Goal: Task Accomplishment & Management: Manage account settings

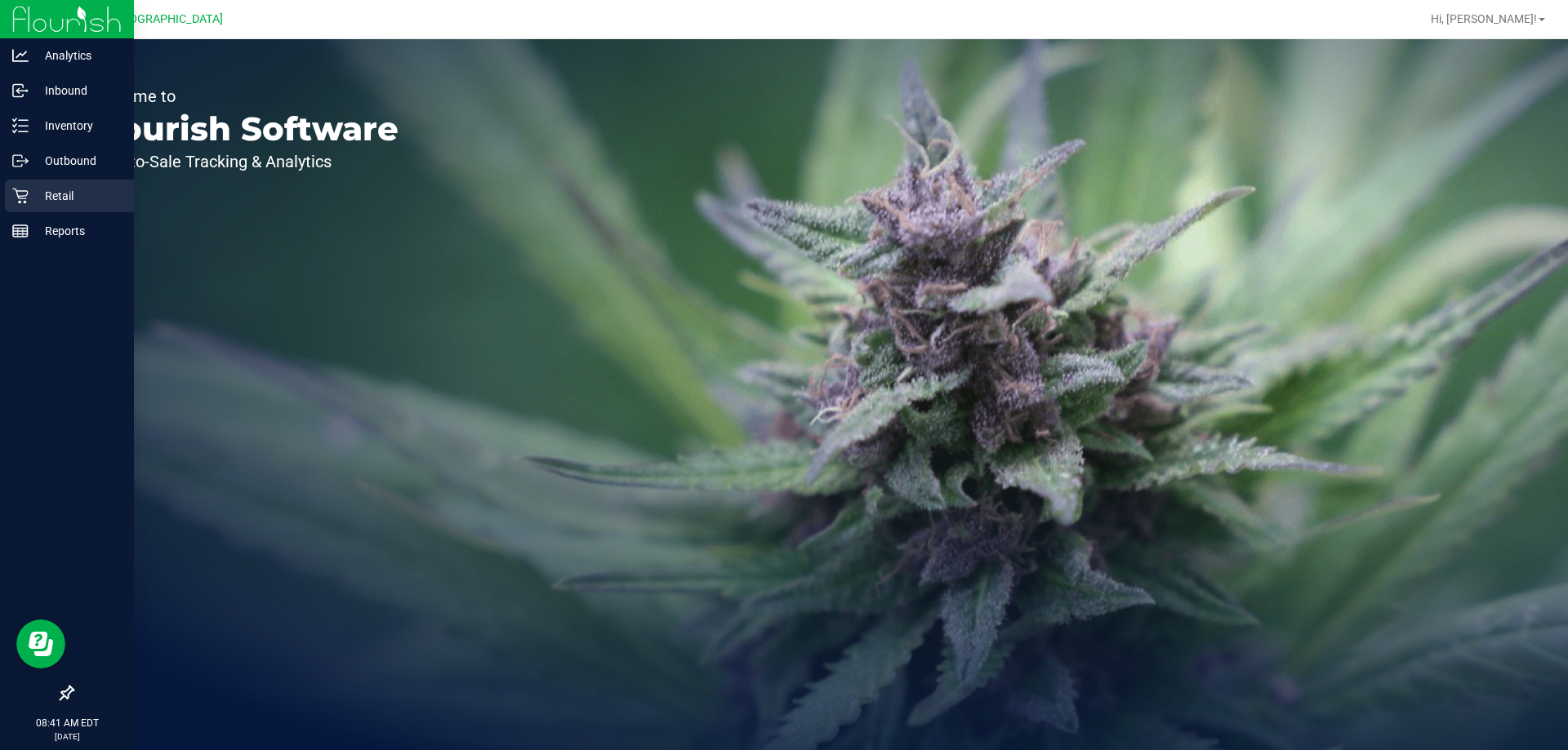
click at [54, 191] on p "Retail" at bounding box center [77, 196] width 98 height 20
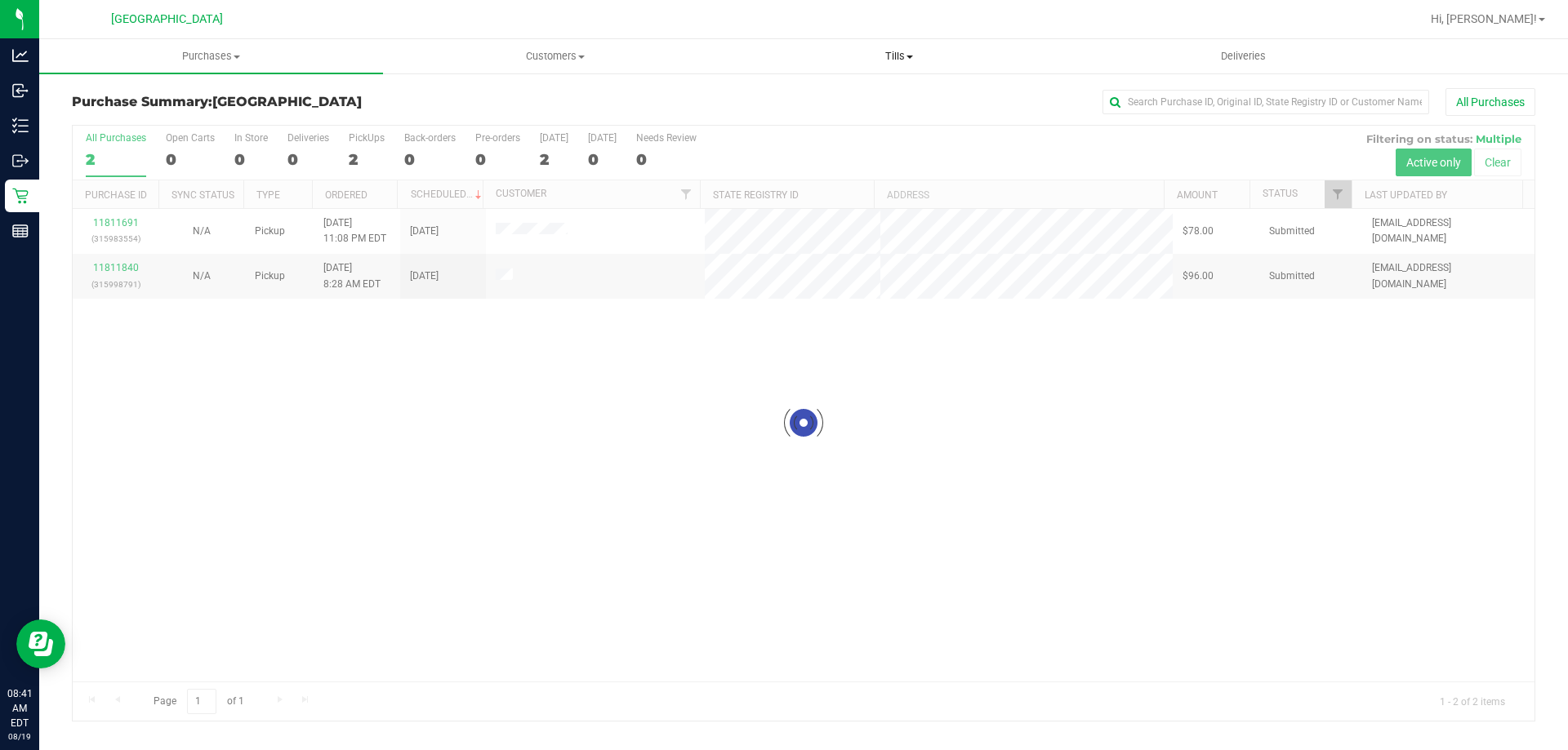
click at [899, 56] on span "Tills" at bounding box center [899, 56] width 342 height 15
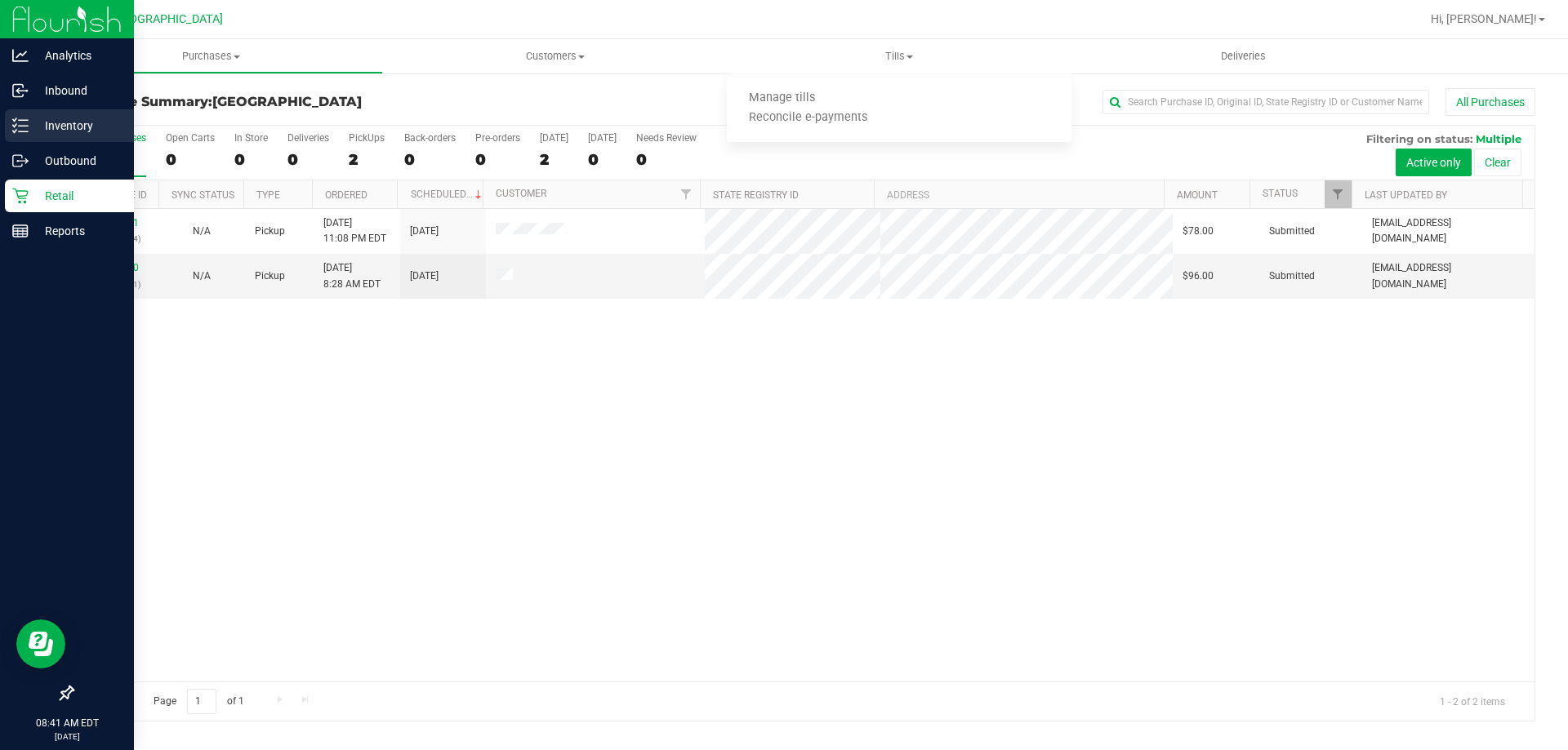
click at [68, 124] on p "Inventory" at bounding box center [77, 126] width 98 height 20
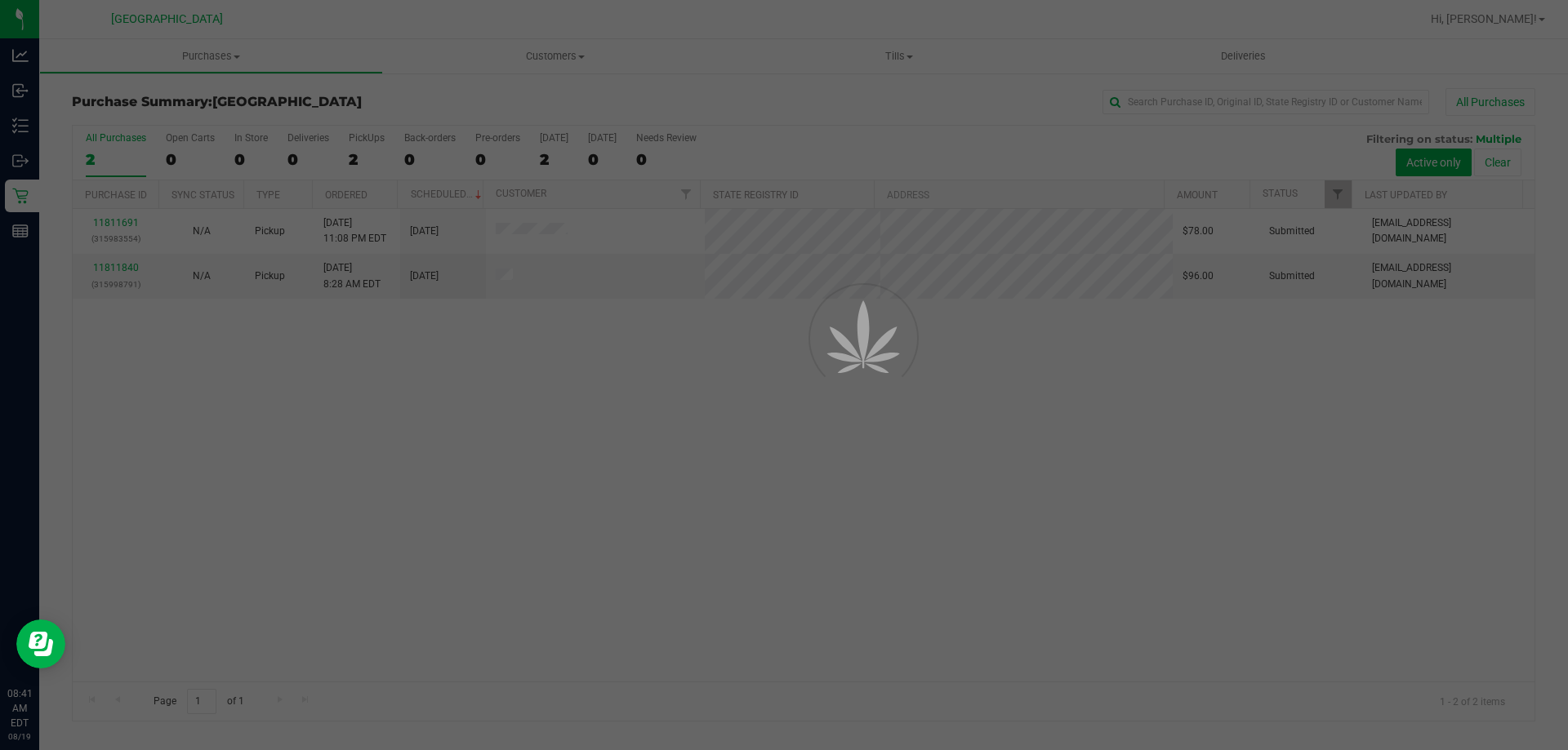
click at [421, 475] on div at bounding box center [784, 375] width 1568 height 750
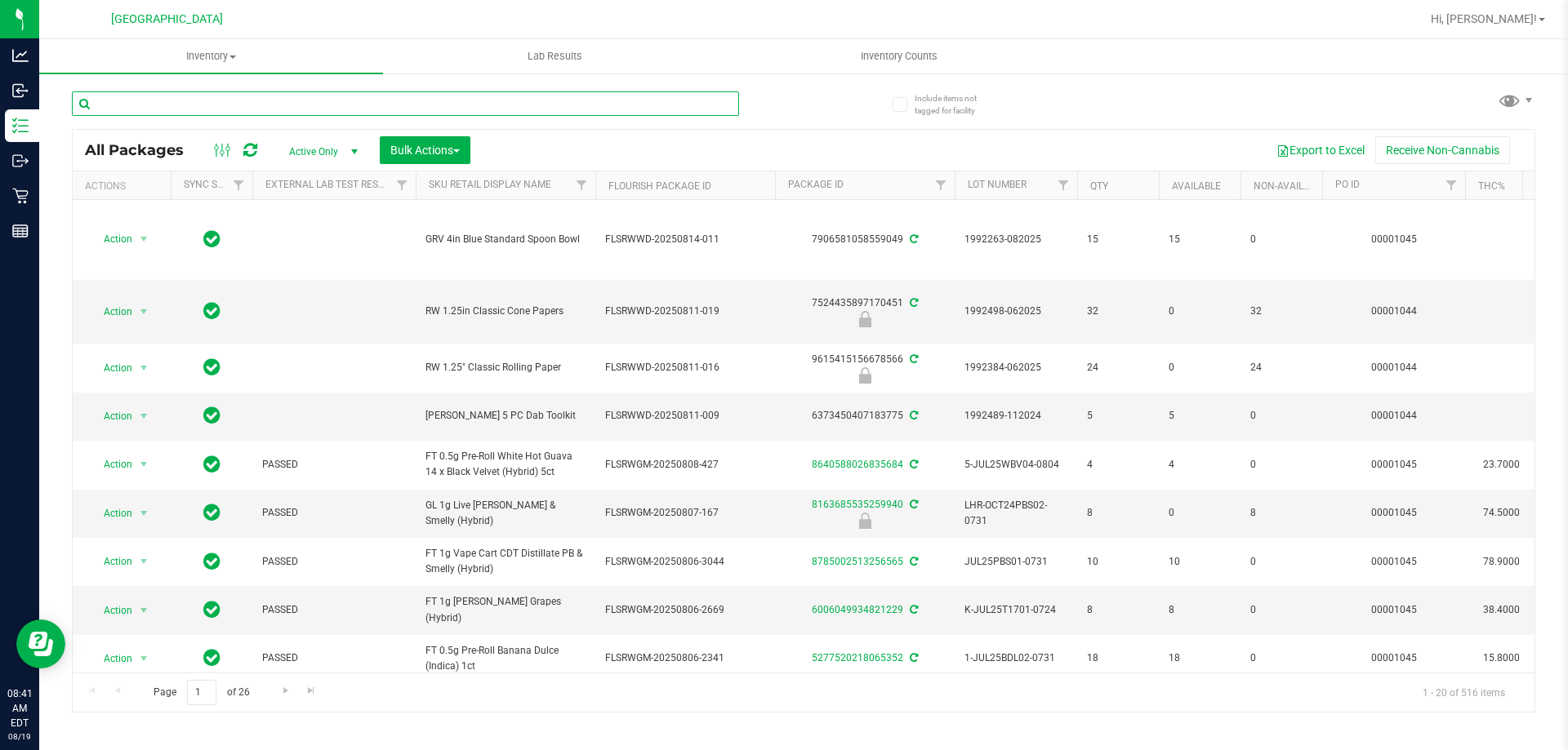
click at [220, 110] on input "text" at bounding box center [406, 104] width 667 height 25
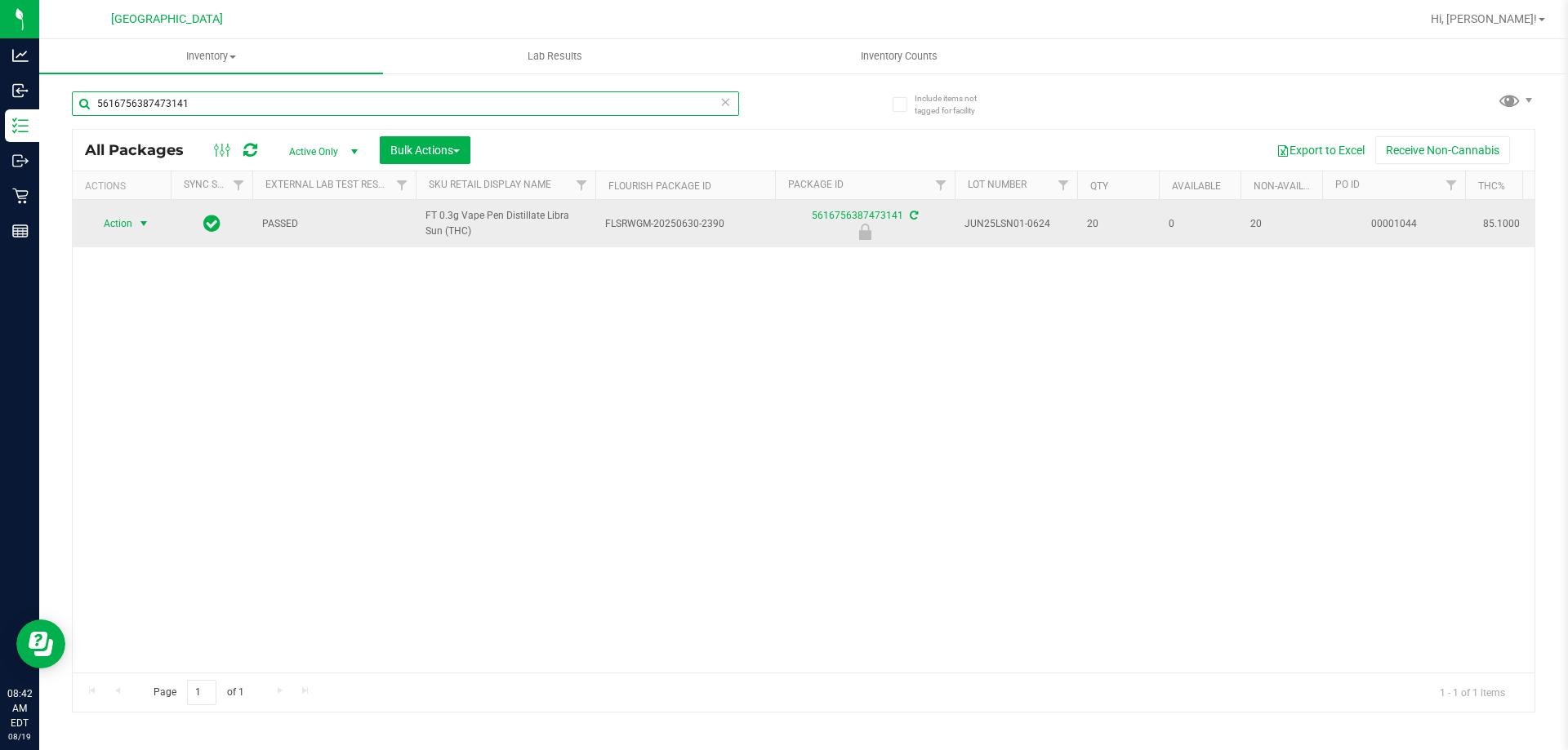
type input "5616756387473141"
click at [124, 221] on span "Action" at bounding box center [110, 224] width 44 height 23
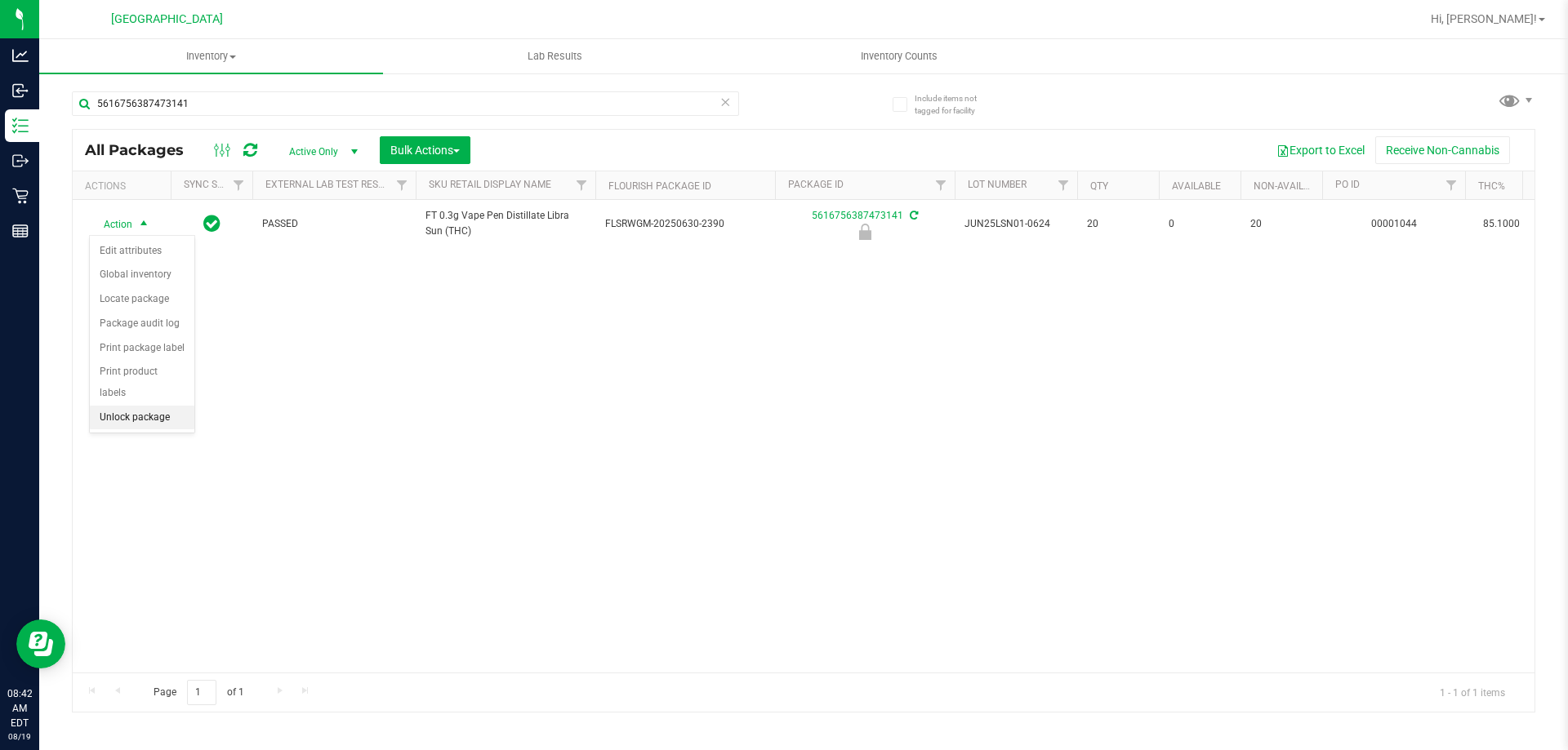
click at [134, 406] on li "Unlock package" at bounding box center [142, 418] width 105 height 25
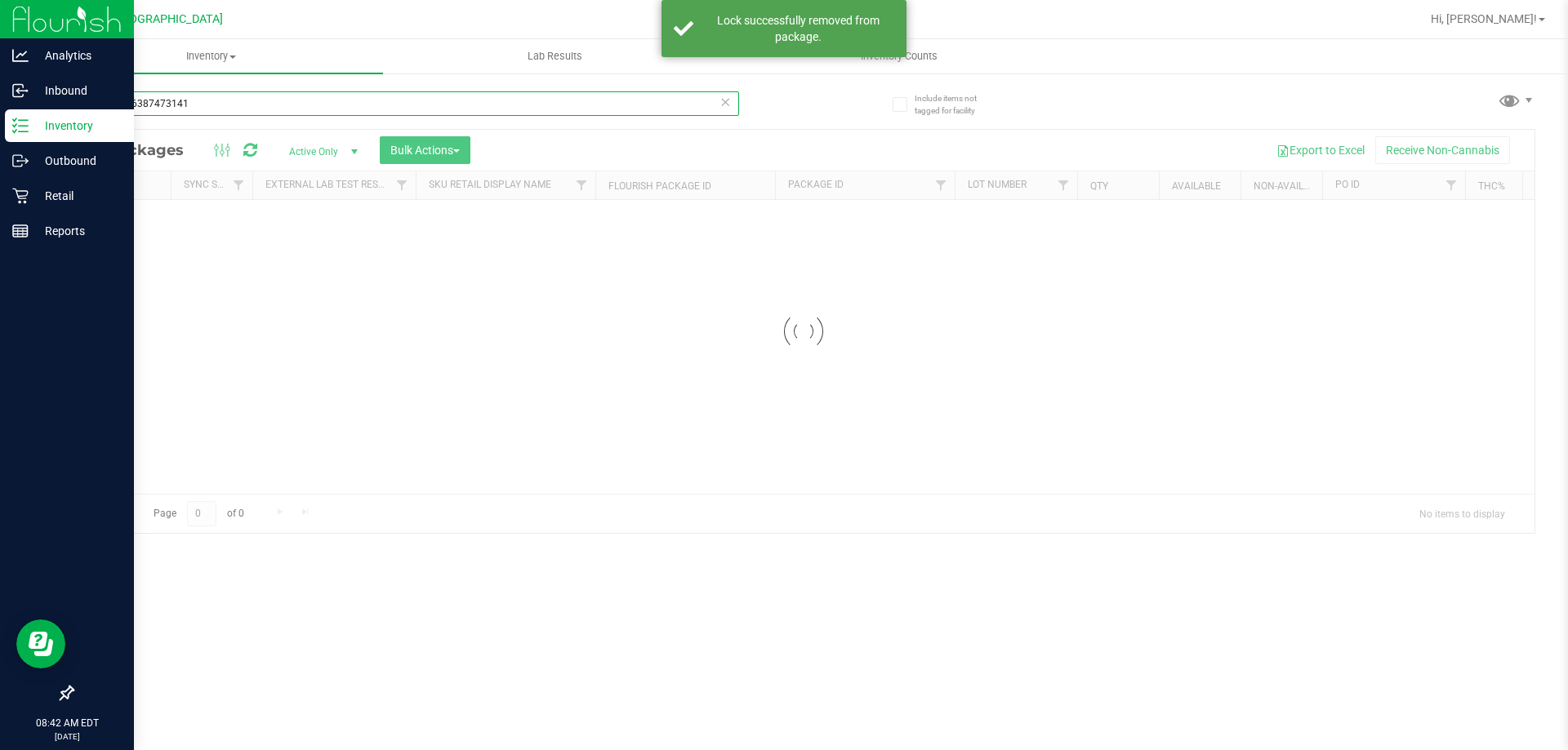
drag, startPoint x: 278, startPoint y: 100, endPoint x: 17, endPoint y: 119, distance: 261.7
click at [0, 108] on div "Analytics Inbound Inventory Outbound Retail Reports 08:42 AM EDT [DATE] 08/19 […" at bounding box center [784, 375] width 1568 height 750
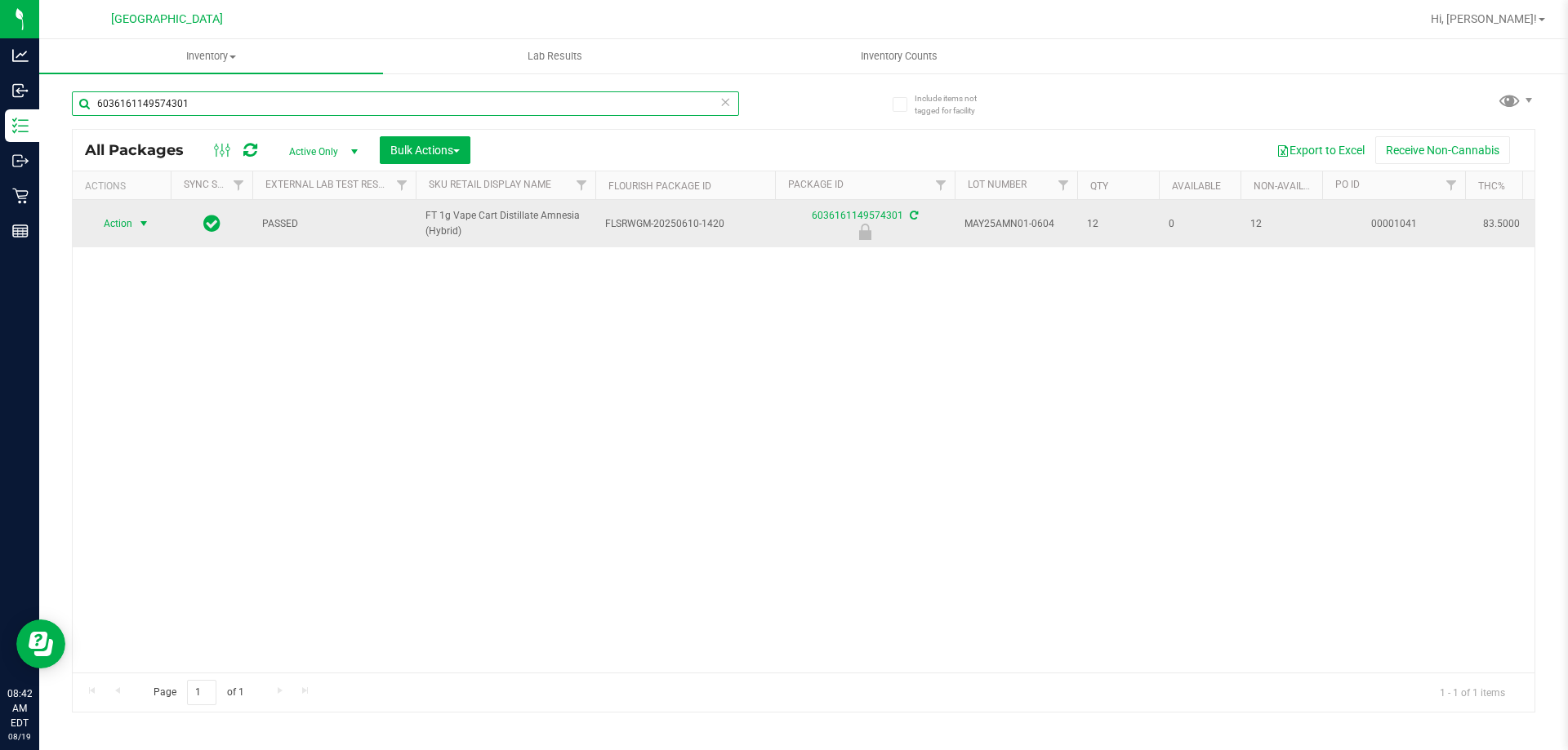
type input "6036161149574301"
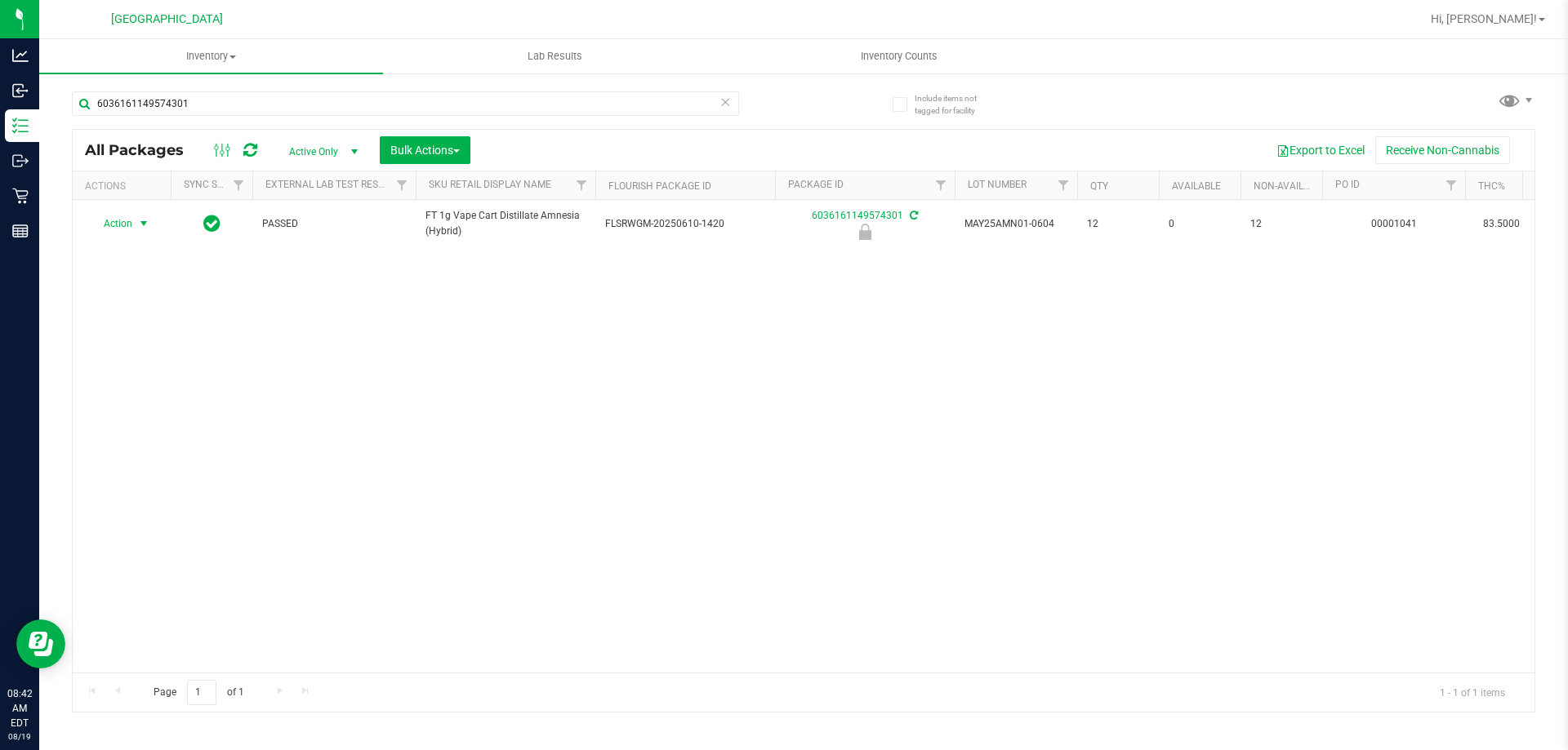
drag, startPoint x: 135, startPoint y: 222, endPoint x: 129, endPoint y: 259, distance: 37.5
click at [134, 222] on span "select" at bounding box center [144, 224] width 21 height 23
click at [161, 406] on li "Unlock package" at bounding box center [142, 418] width 105 height 25
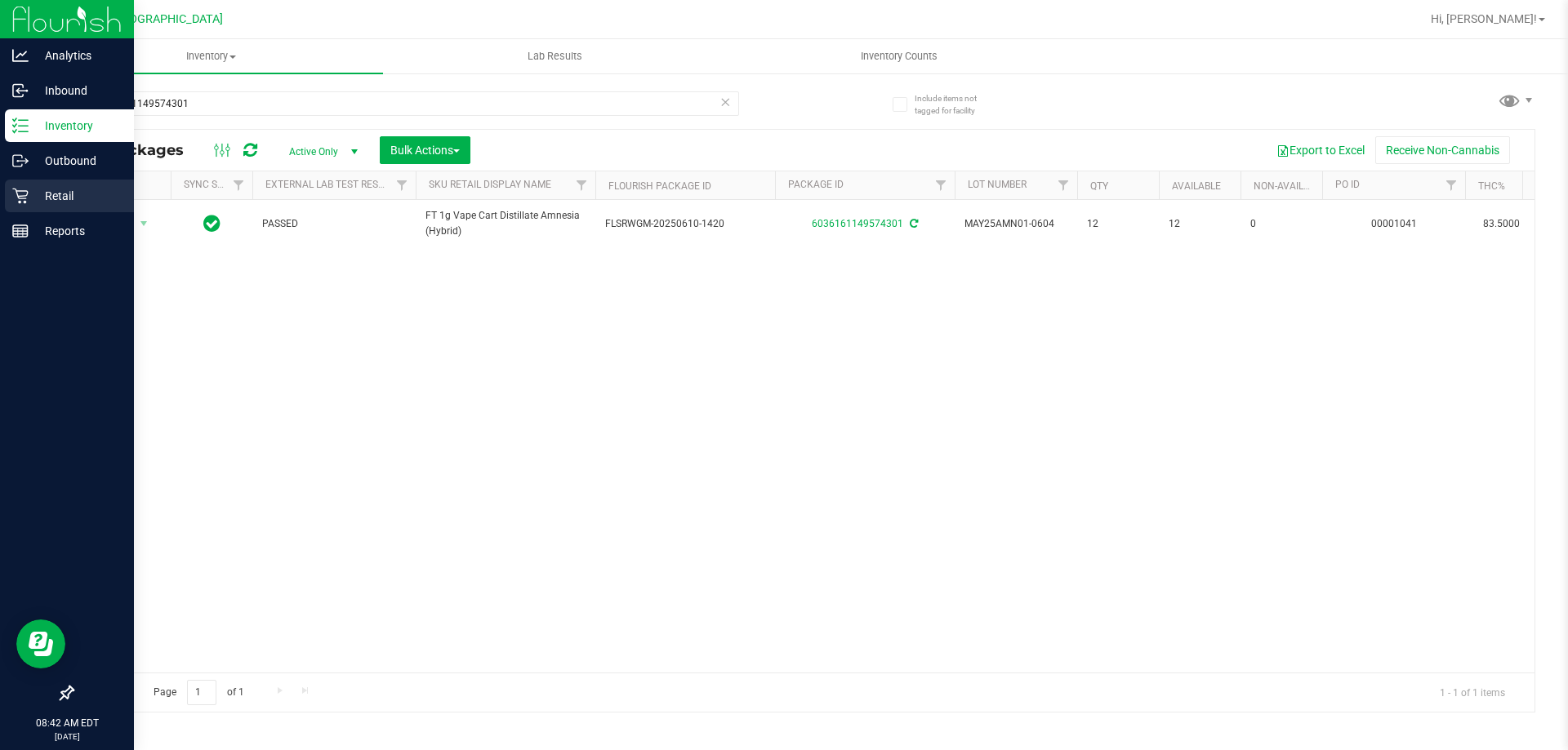
click at [47, 188] on p "Retail" at bounding box center [77, 196] width 98 height 20
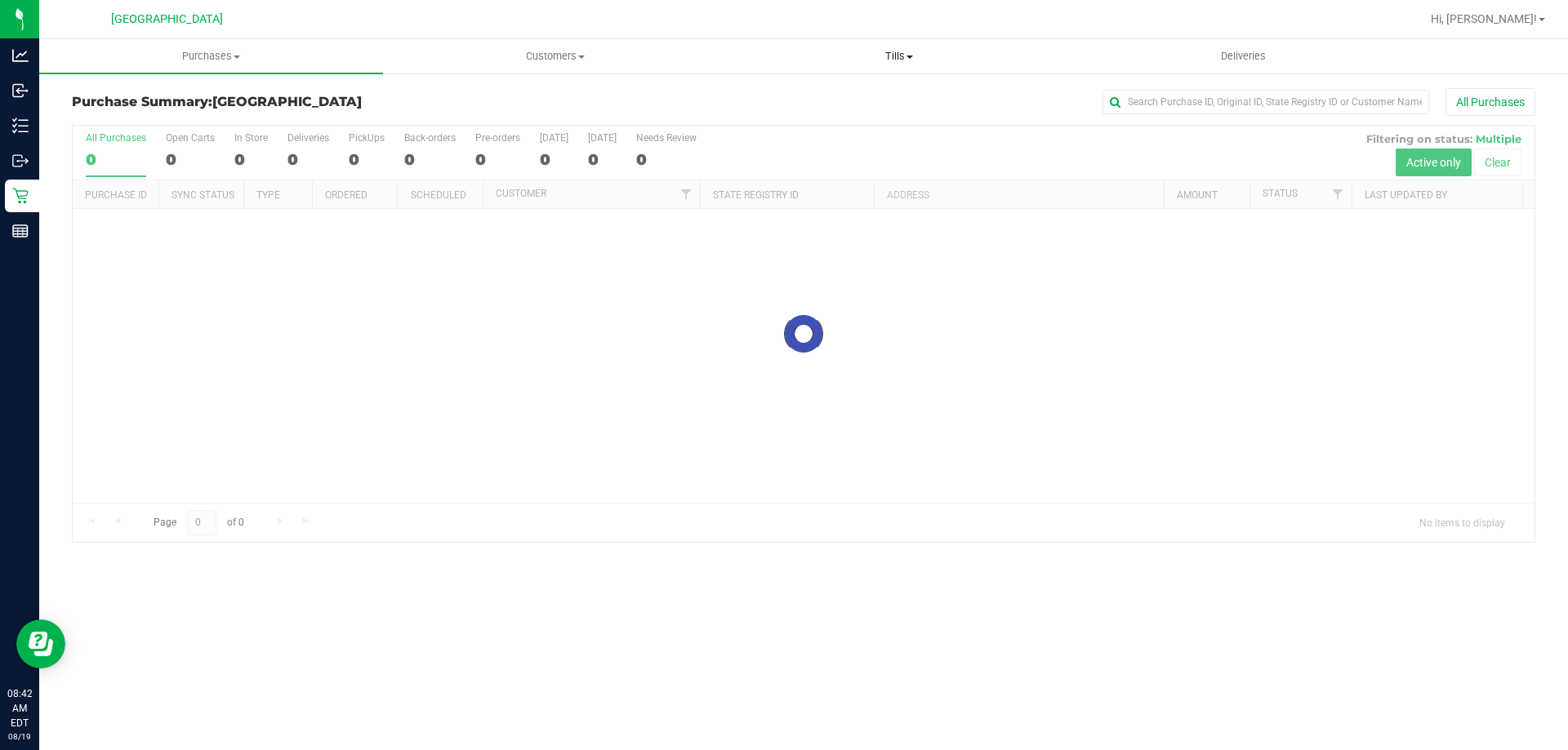
click at [901, 61] on span "Tills" at bounding box center [899, 56] width 342 height 15
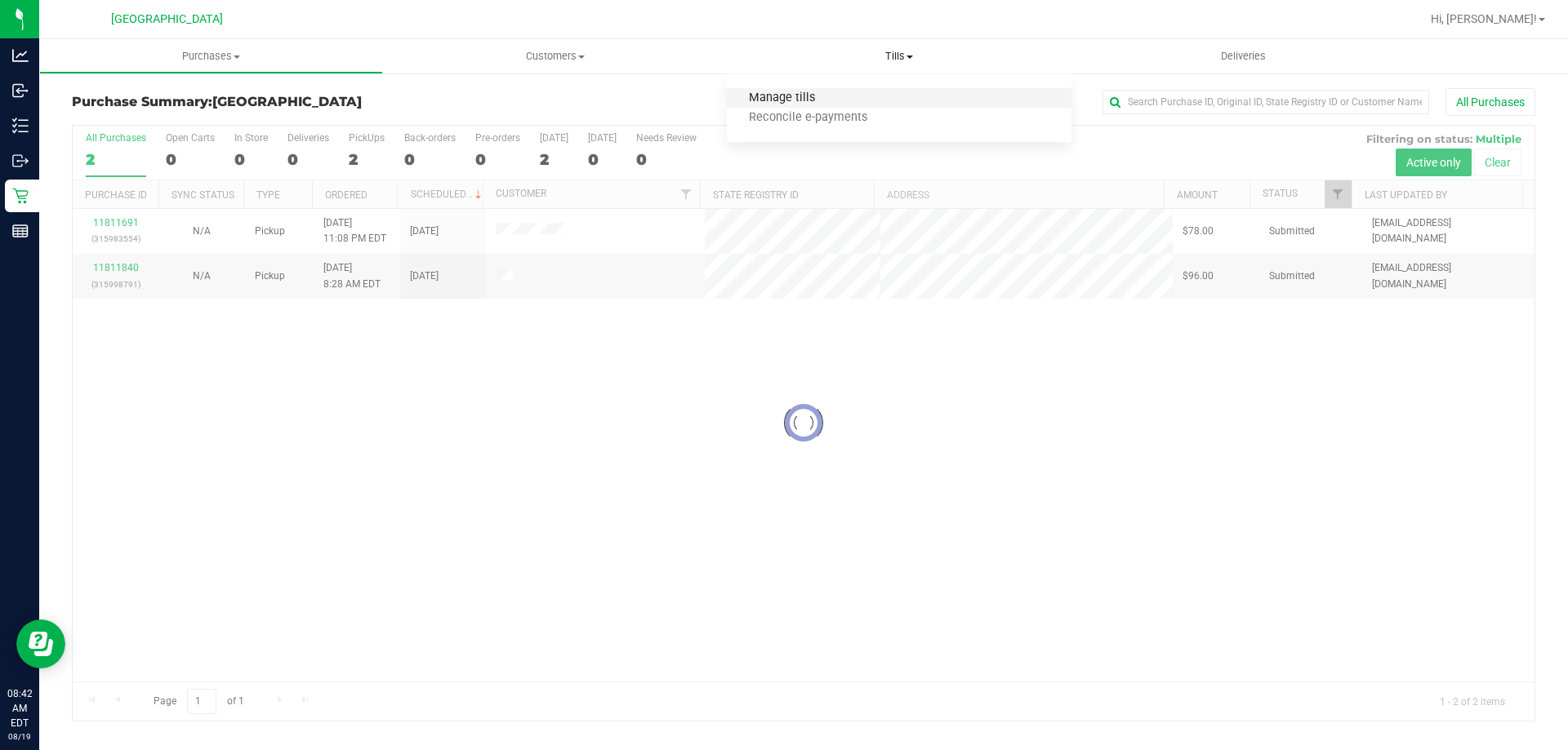
click at [812, 94] on span "Manage tills" at bounding box center [782, 98] width 110 height 14
click at [812, 95] on span "Manage tills" at bounding box center [782, 98] width 110 height 14
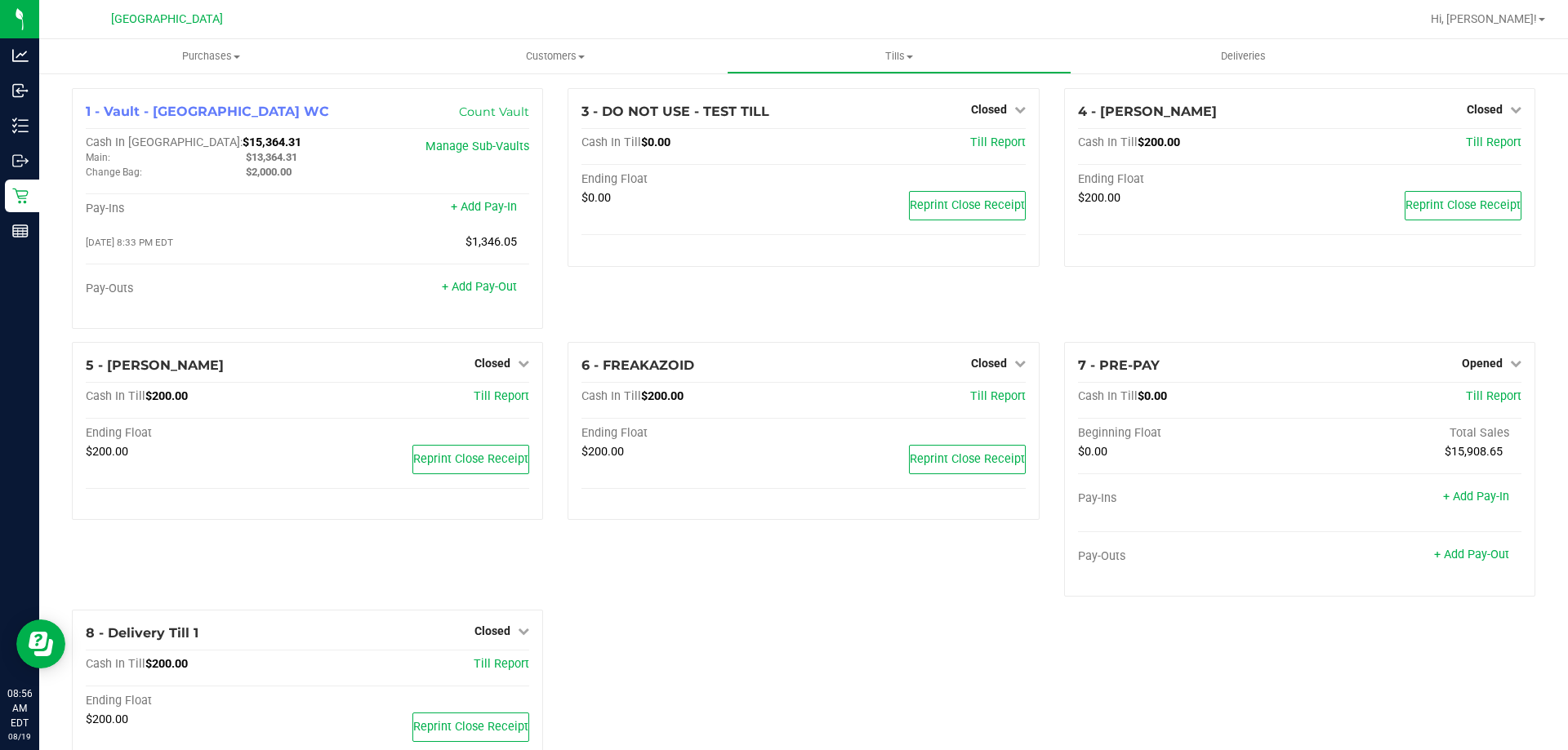
click at [614, 336] on div "3 - DO NOT USE - TEST TILL Closed Open Till Cash In Till $0.00 Till Report Endi…" at bounding box center [803, 215] width 496 height 254
click at [1467, 106] on span "Closed" at bounding box center [1484, 110] width 36 height 13
click at [1478, 147] on link "Open Till" at bounding box center [1484, 144] width 43 height 13
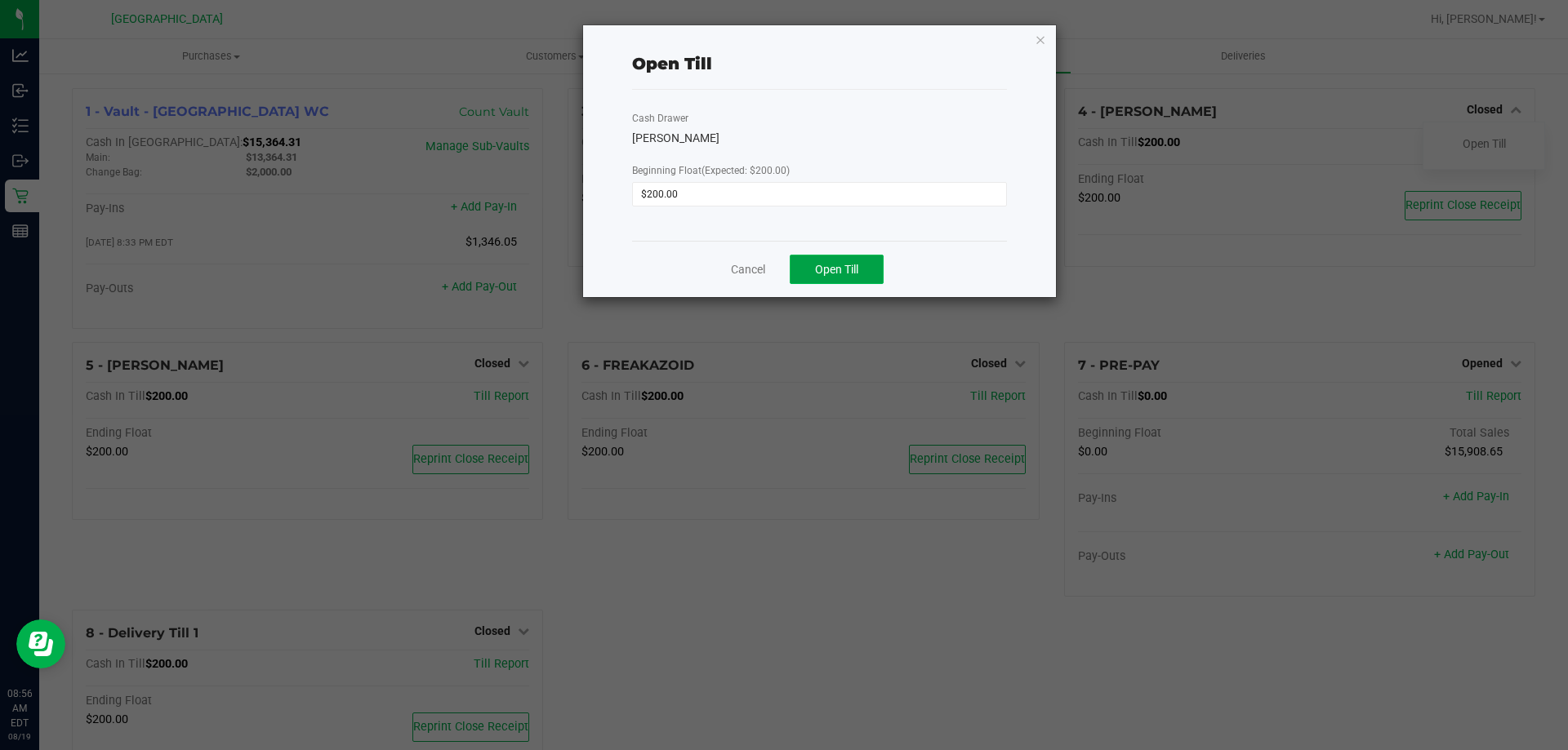
click at [848, 270] on button "Open Till" at bounding box center [836, 269] width 94 height 29
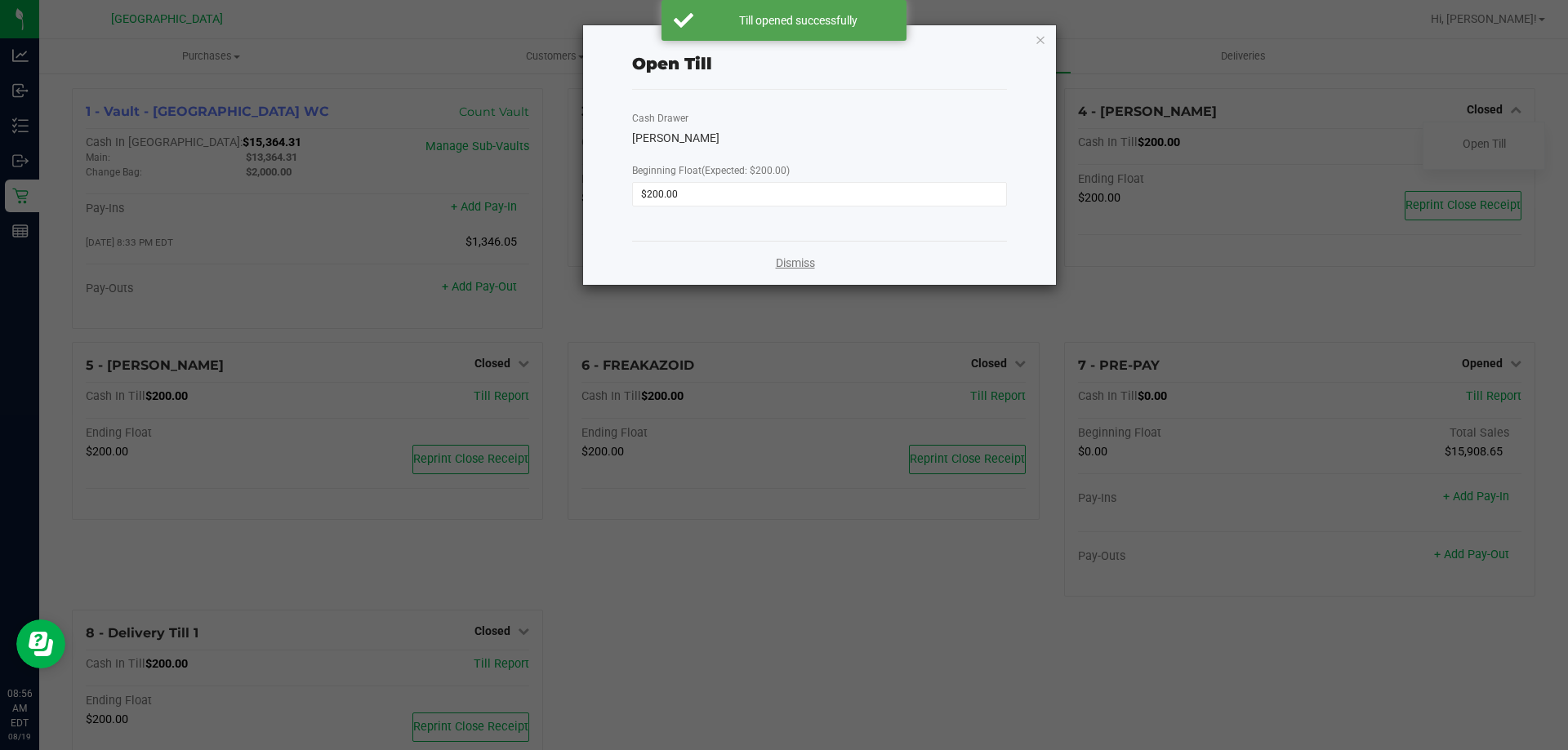
click at [787, 261] on link "Dismiss" at bounding box center [795, 263] width 39 height 17
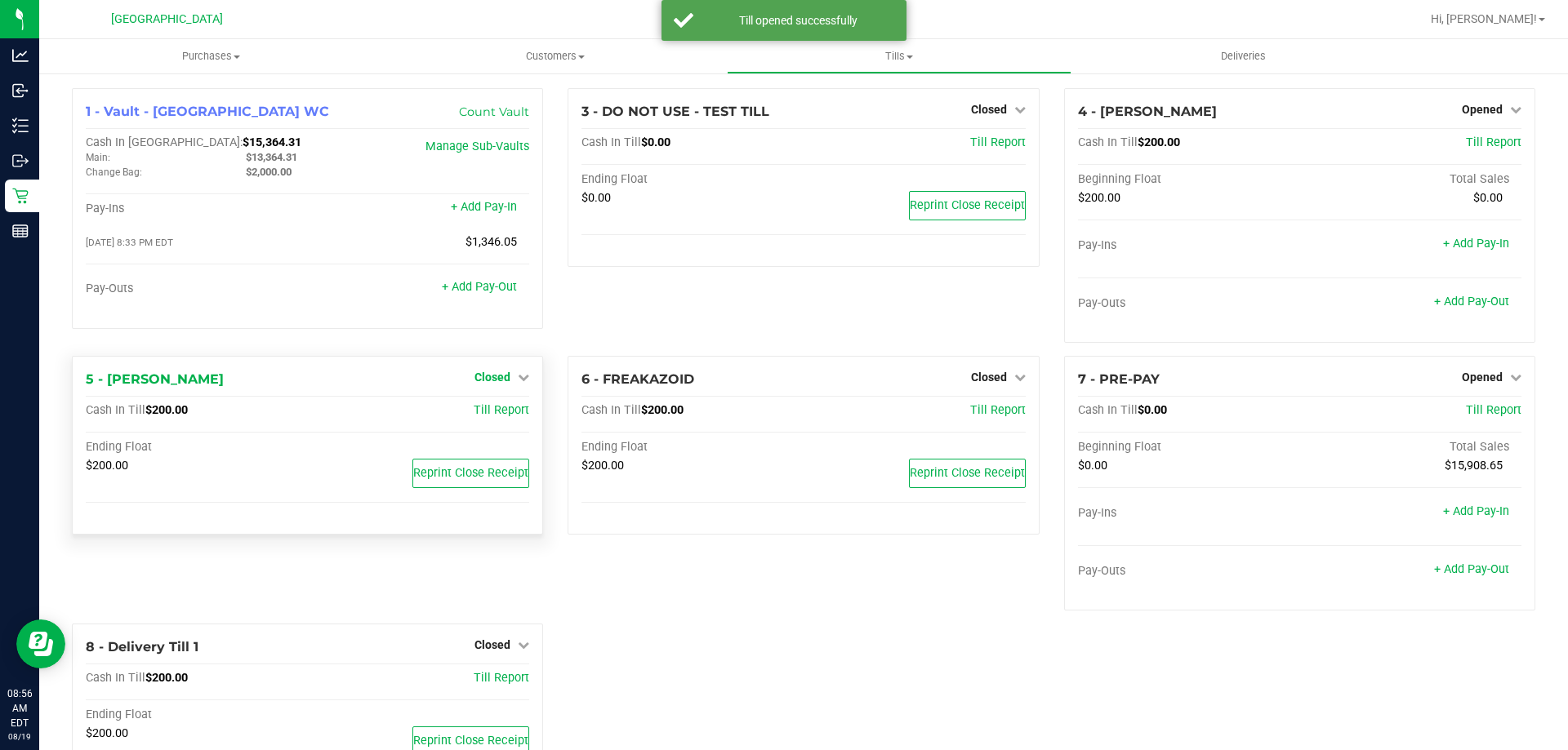
click at [505, 367] on div "5 - [PERSON_NAME] Closed Open Till Cash In Till $200.00 Till Report Ending Floa…" at bounding box center [308, 445] width 471 height 178
click at [494, 372] on span "Closed" at bounding box center [492, 377] width 36 height 13
click at [501, 414] on link "Open Till" at bounding box center [492, 412] width 43 height 13
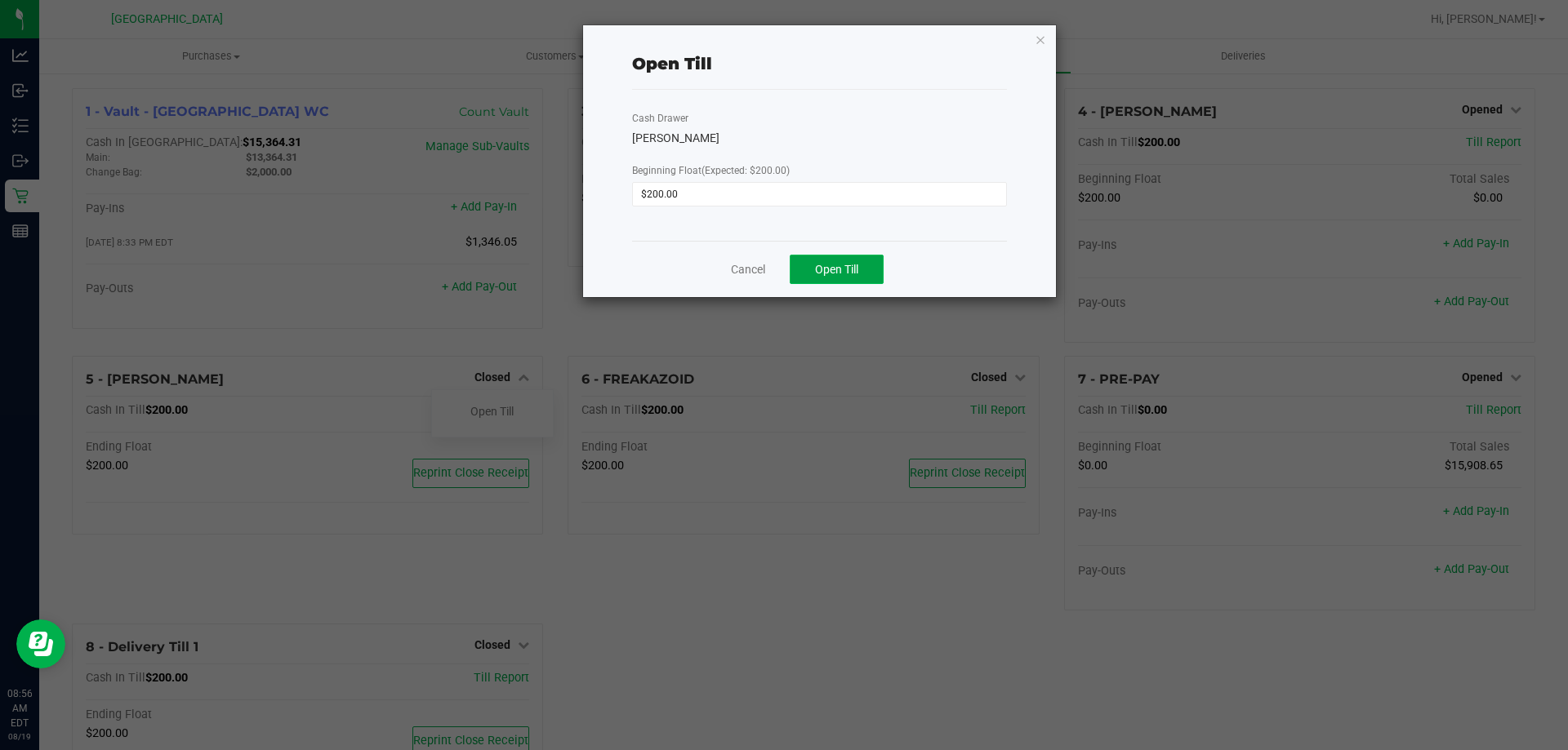
click at [832, 275] on span "Open Till" at bounding box center [837, 270] width 43 height 13
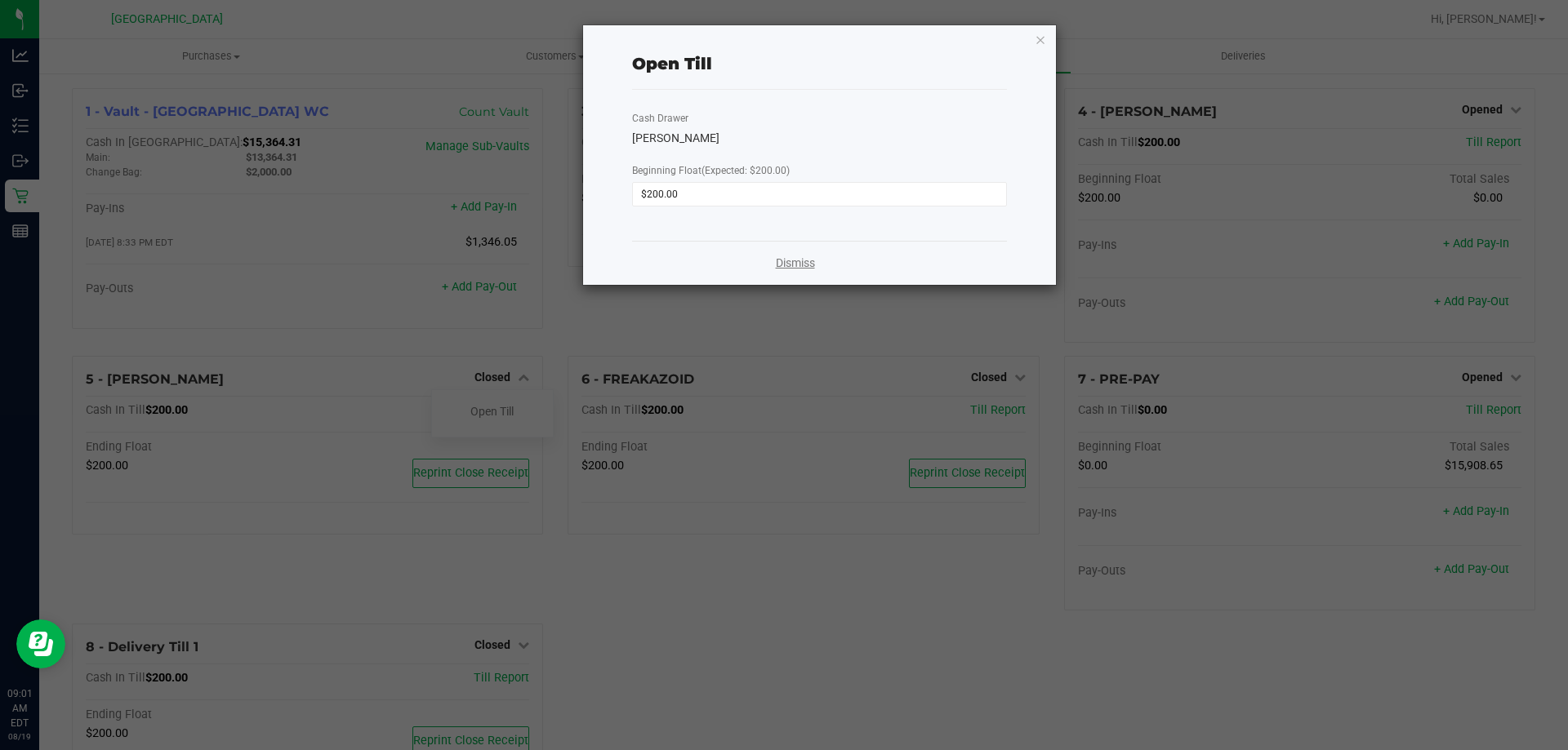
click at [787, 270] on link "Dismiss" at bounding box center [795, 263] width 39 height 17
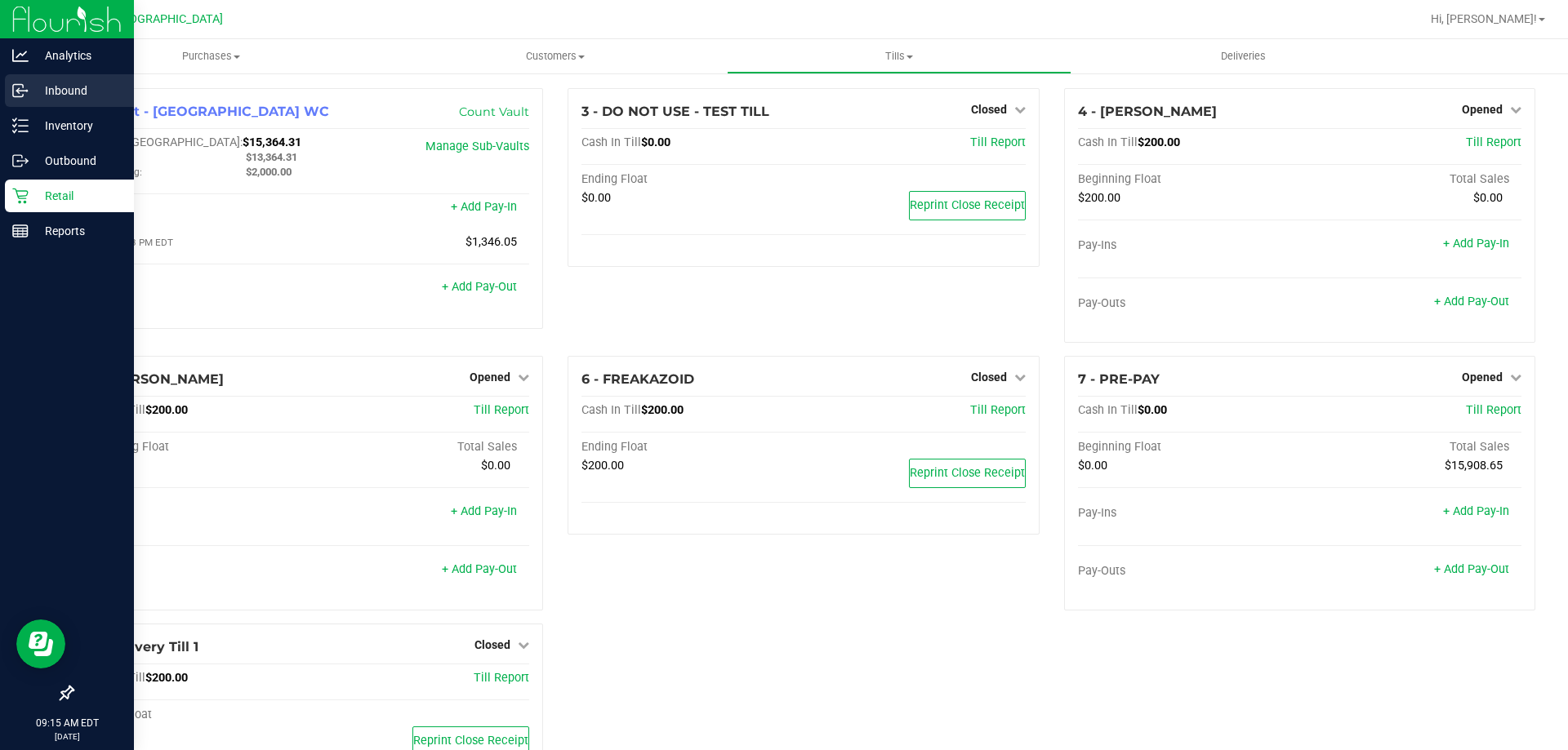
click at [65, 84] on p "Inbound" at bounding box center [77, 90] width 98 height 20
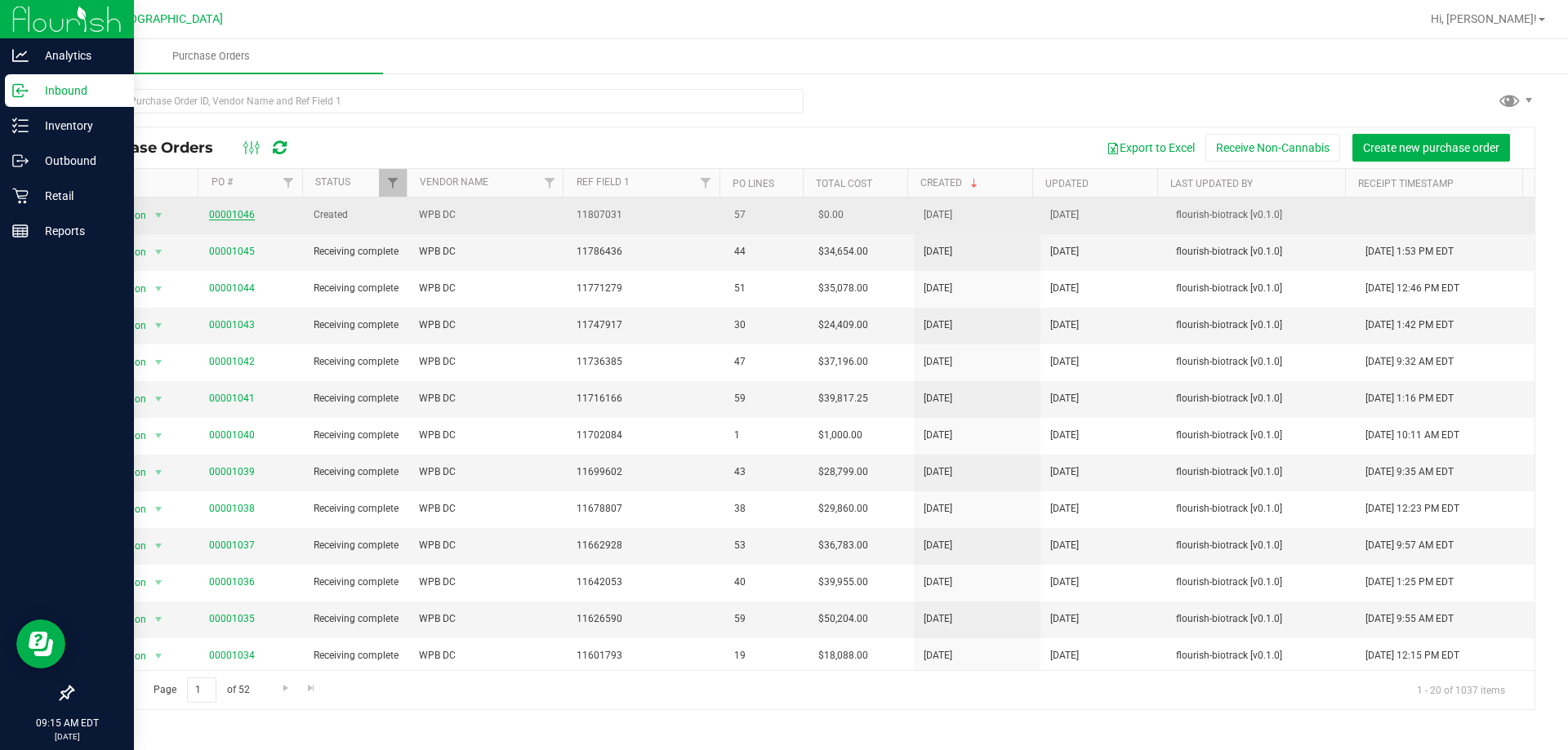
click at [221, 210] on link "00001046" at bounding box center [232, 215] width 46 height 12
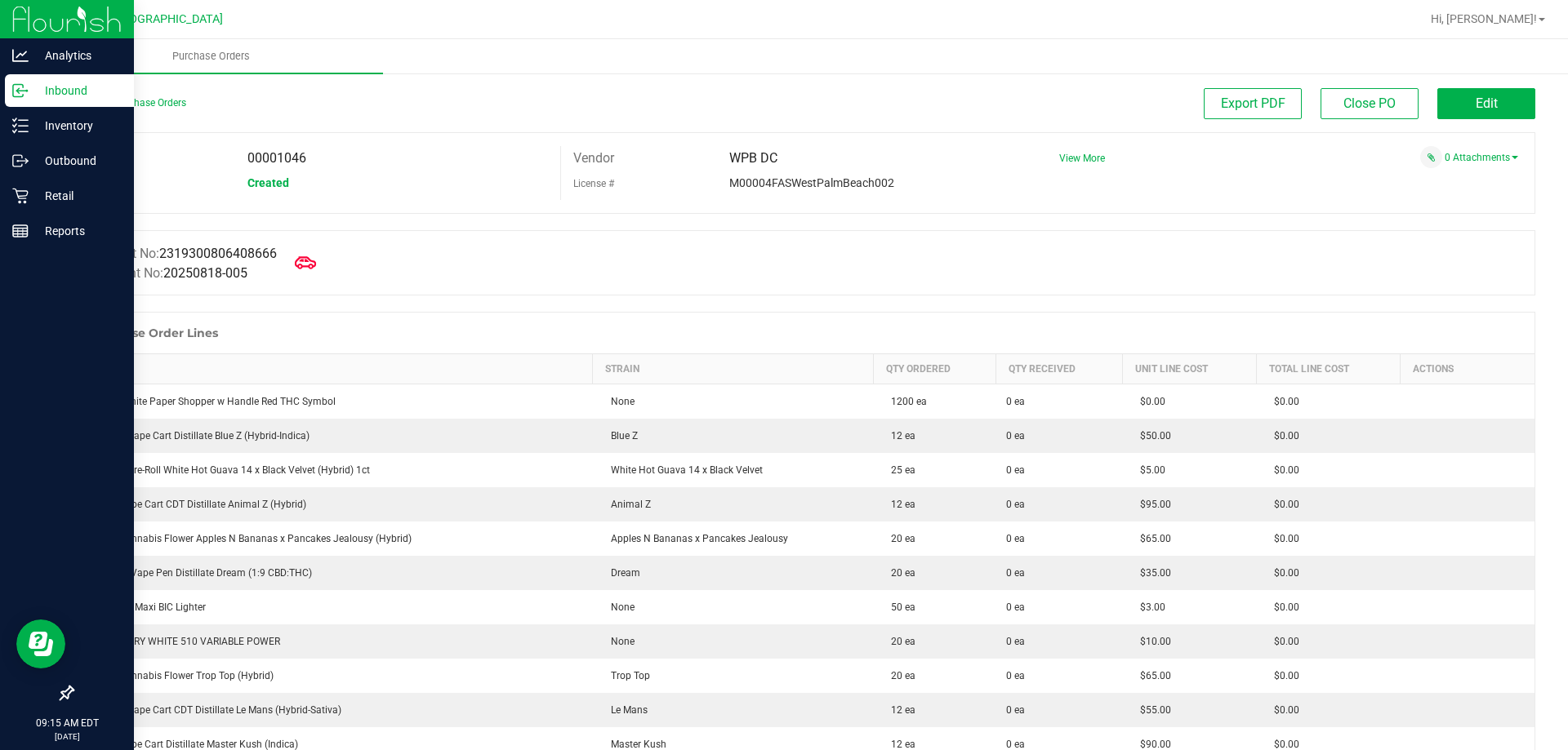
click at [315, 265] on icon at bounding box center [305, 262] width 22 height 12
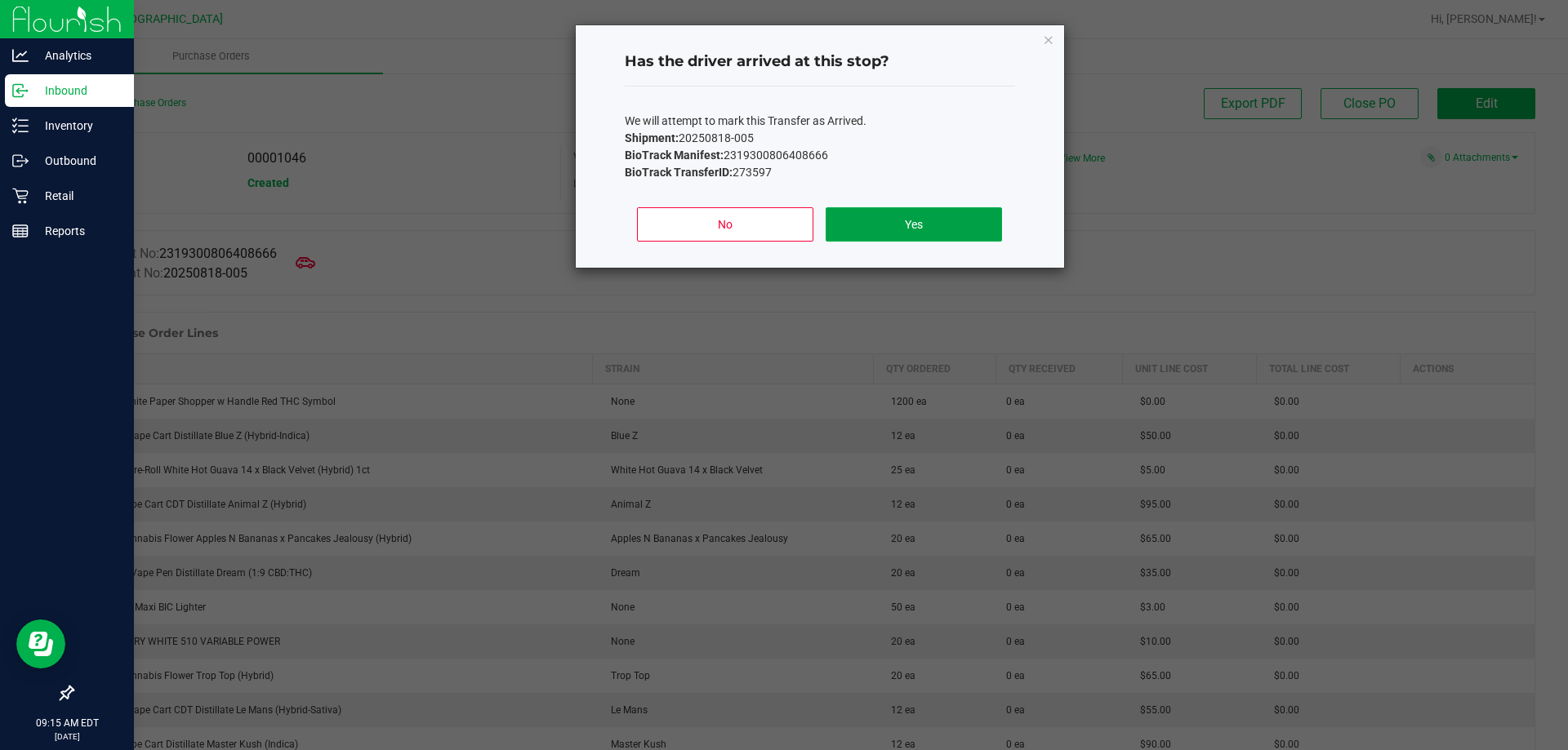
drag, startPoint x: 928, startPoint y: 207, endPoint x: 925, endPoint y: 216, distance: 9.5
click at [928, 210] on button "Yes" at bounding box center [914, 224] width 176 height 34
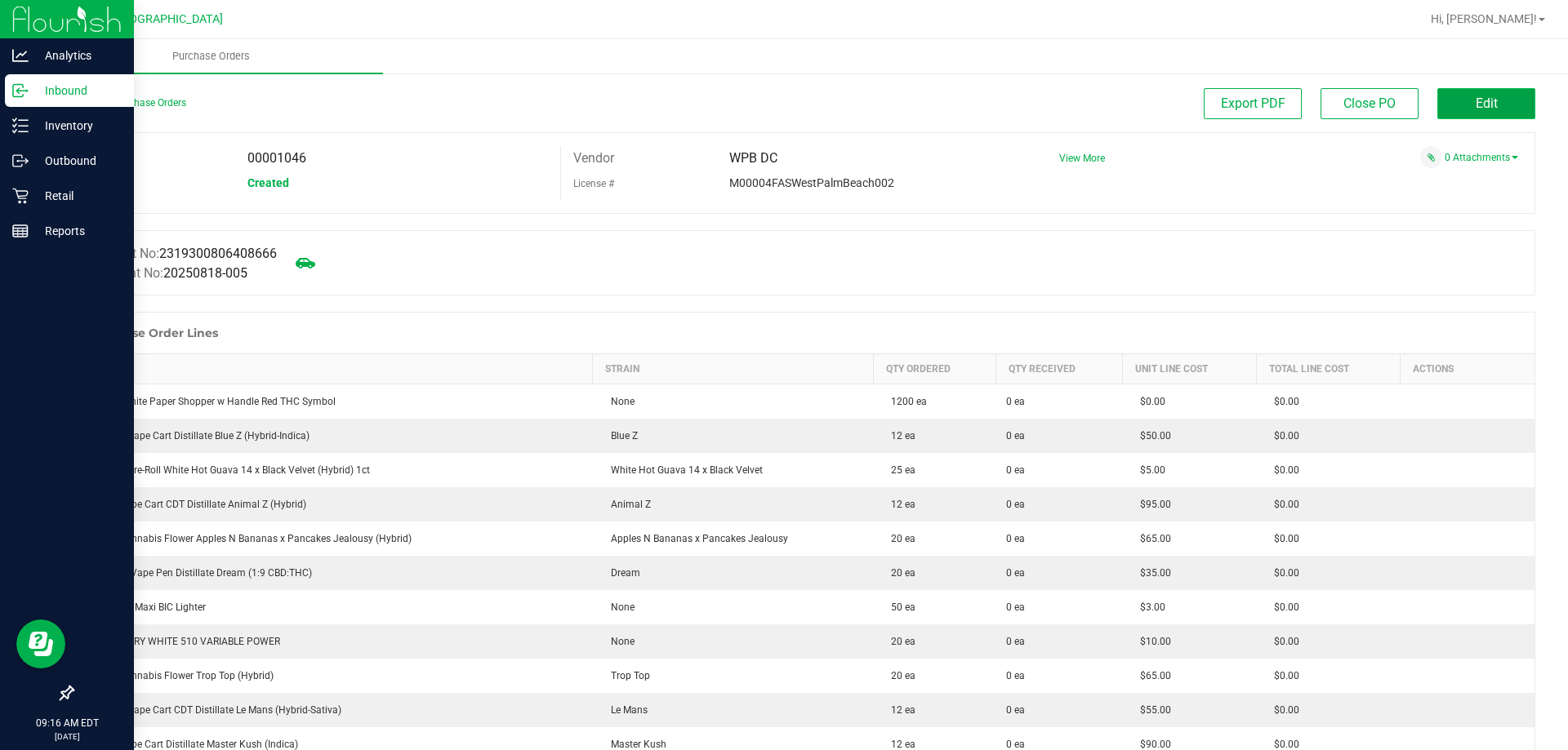
click at [1493, 100] on button "Edit" at bounding box center [1487, 103] width 98 height 31
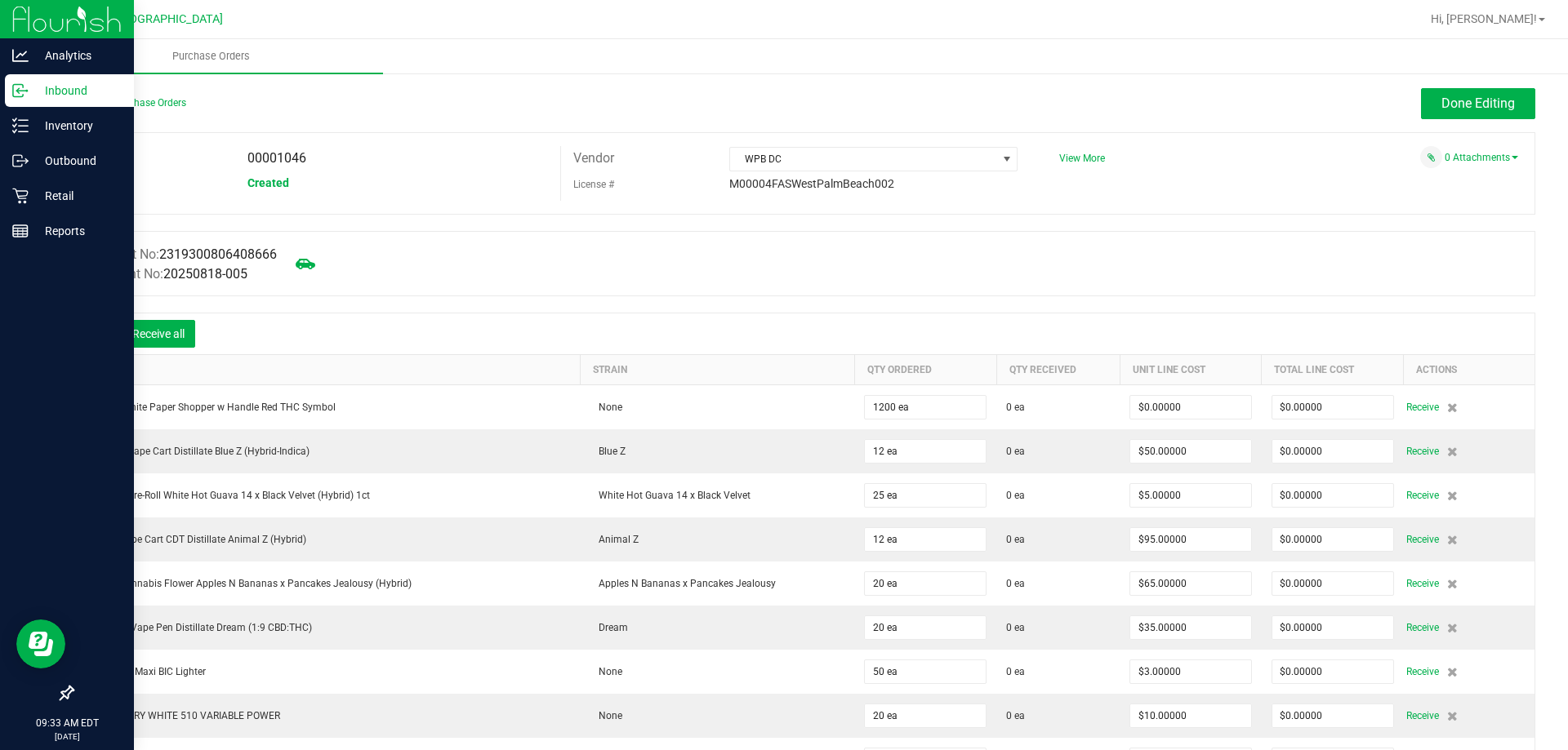
drag, startPoint x: 493, startPoint y: 342, endPoint x: 628, endPoint y: 95, distance: 281.5
click at [628, 95] on div "Done Editing" at bounding box center [986, 103] width 1097 height 31
click at [97, 330] on icon at bounding box center [97, 336] width 17 height 17
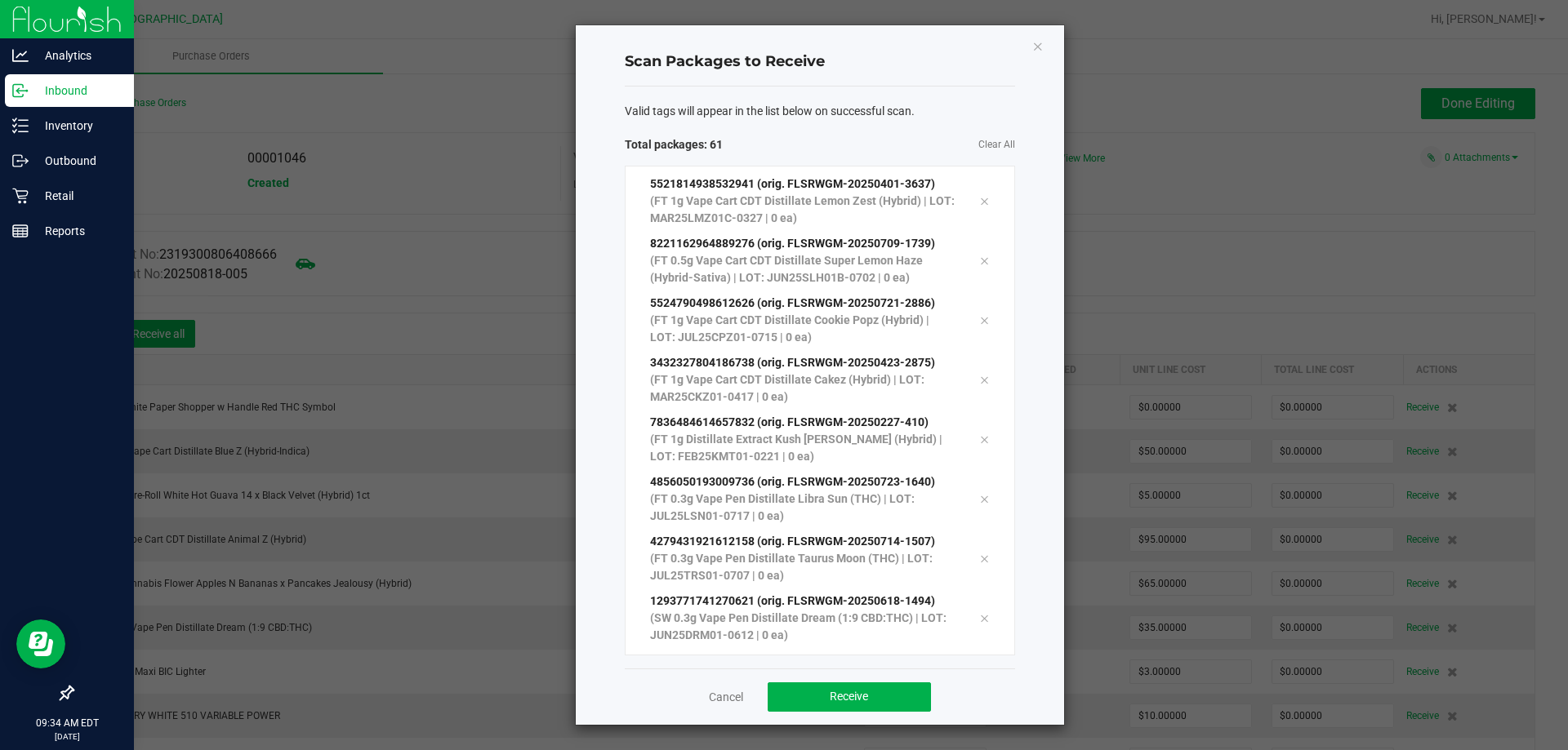
scroll to position [3145, 0]
click at [808, 699] on button "Receive" at bounding box center [849, 697] width 164 height 29
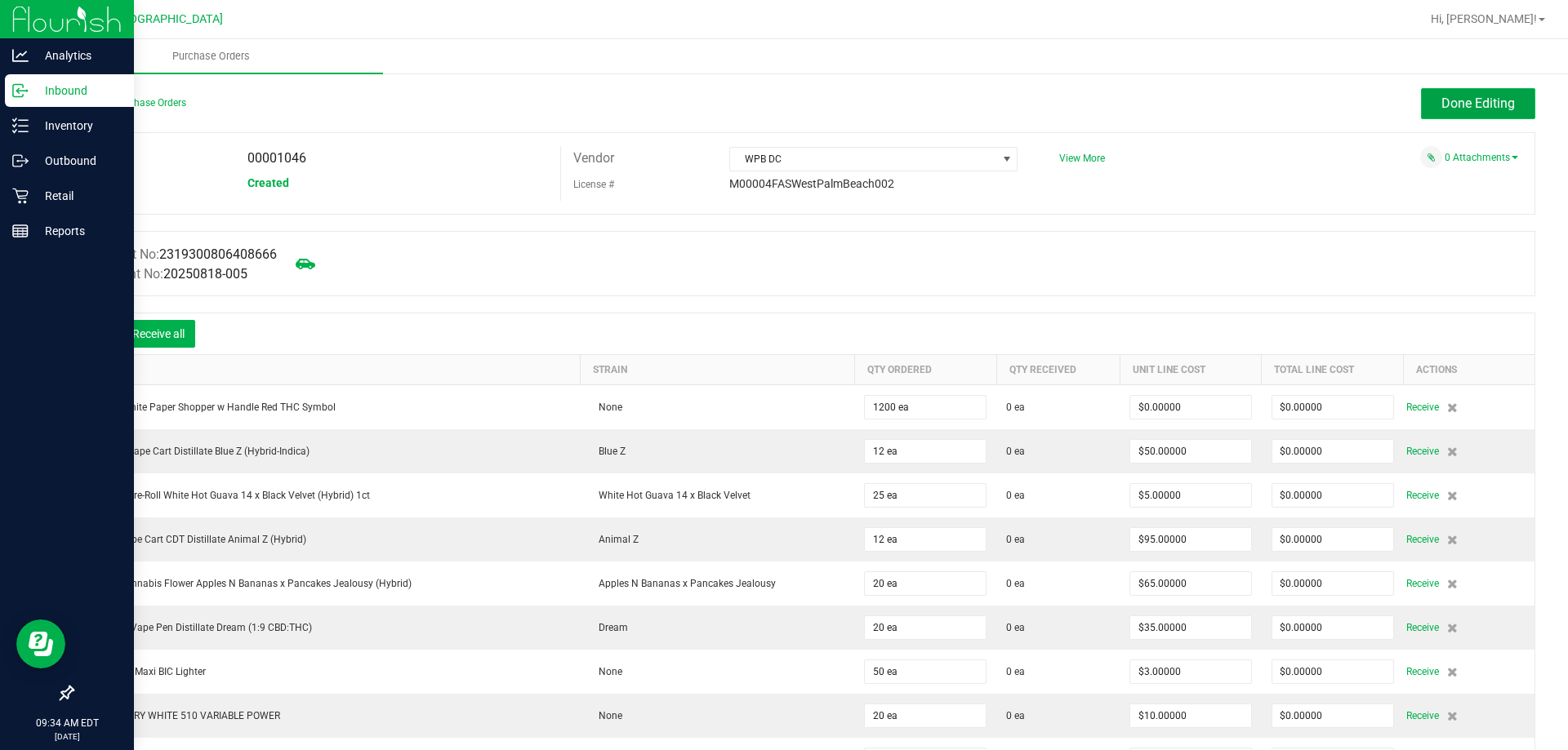
click at [1468, 110] on span "Done Editing" at bounding box center [1478, 103] width 74 height 16
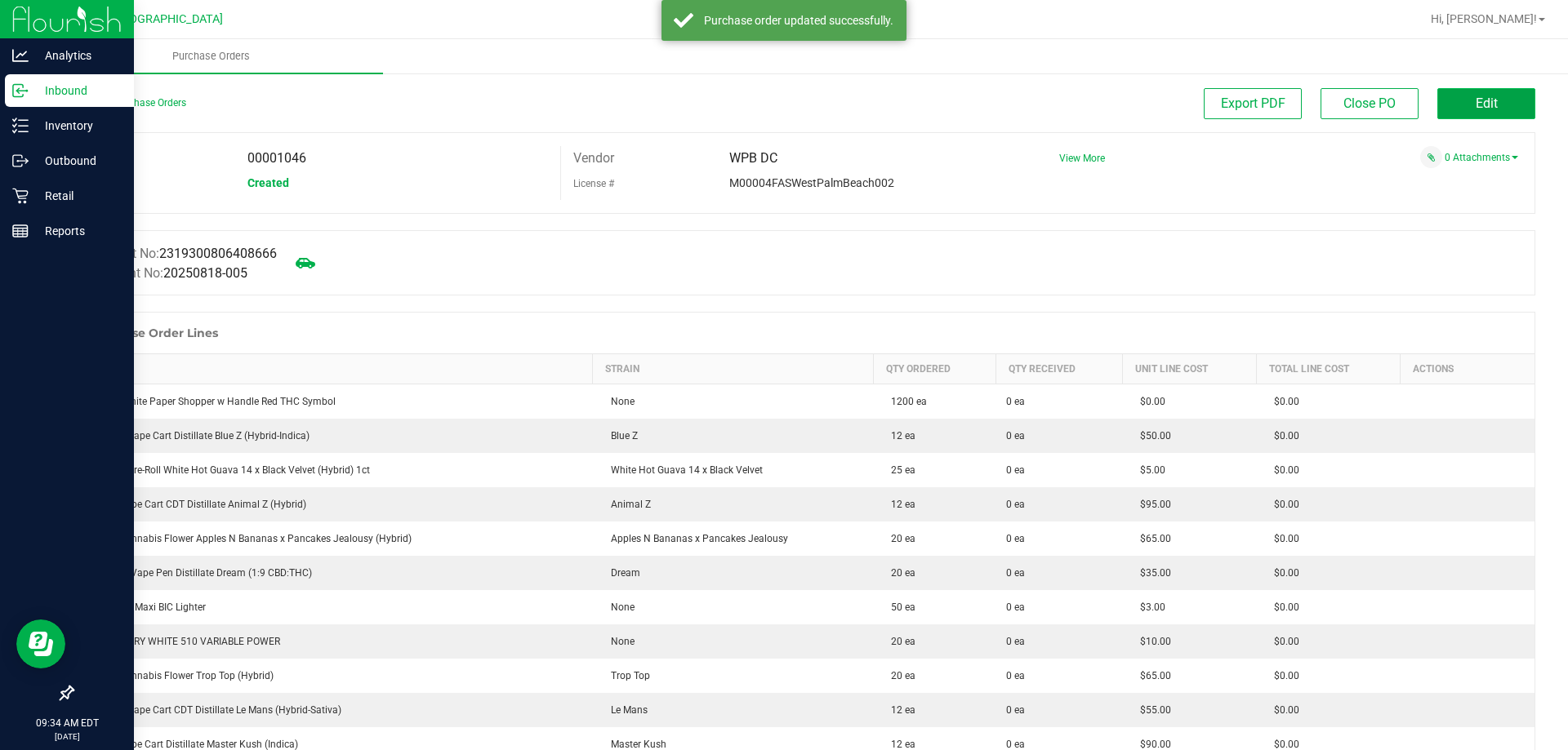
click at [1477, 106] on span "Edit" at bounding box center [1487, 103] width 22 height 16
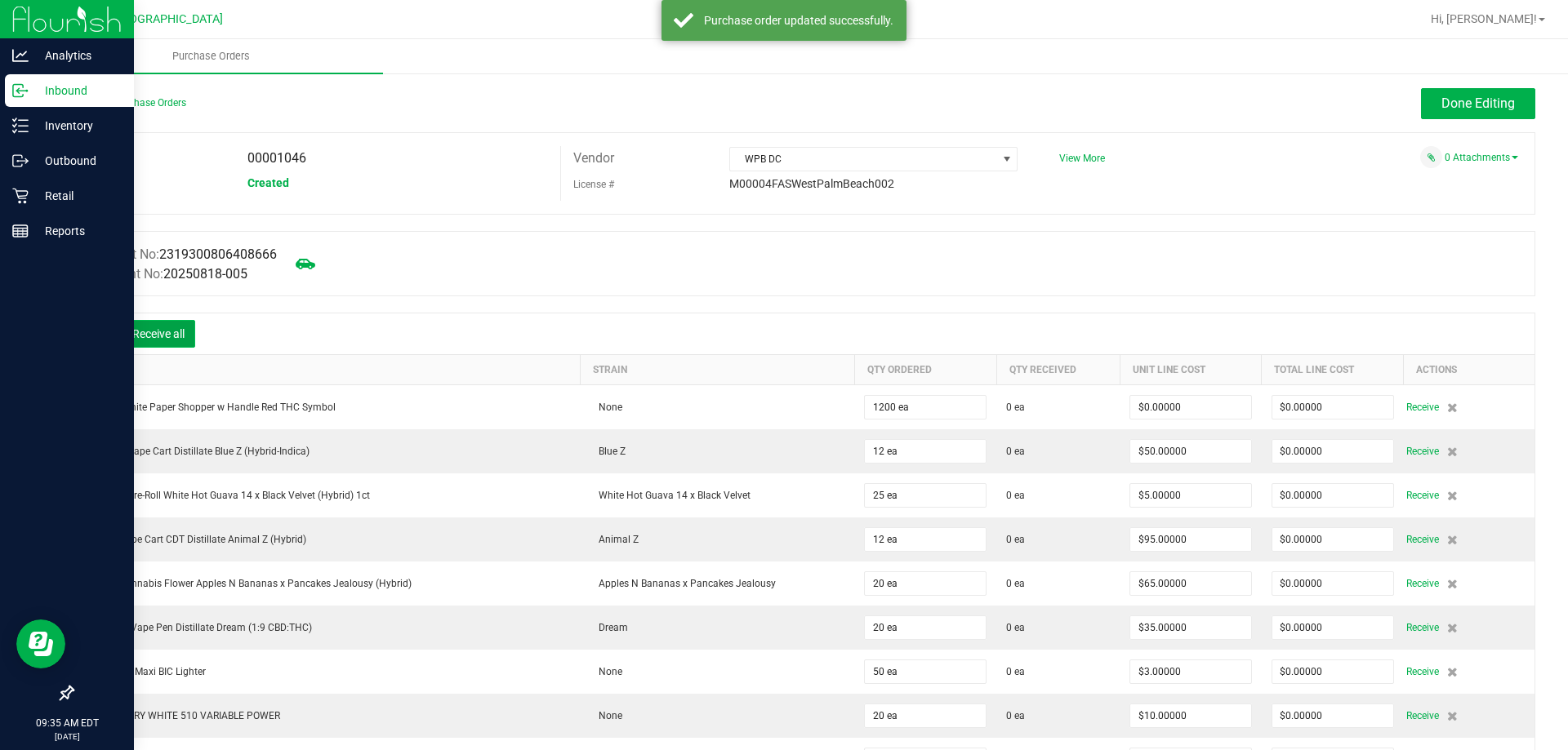
click at [164, 329] on button "Receive all" at bounding box center [159, 334] width 74 height 27
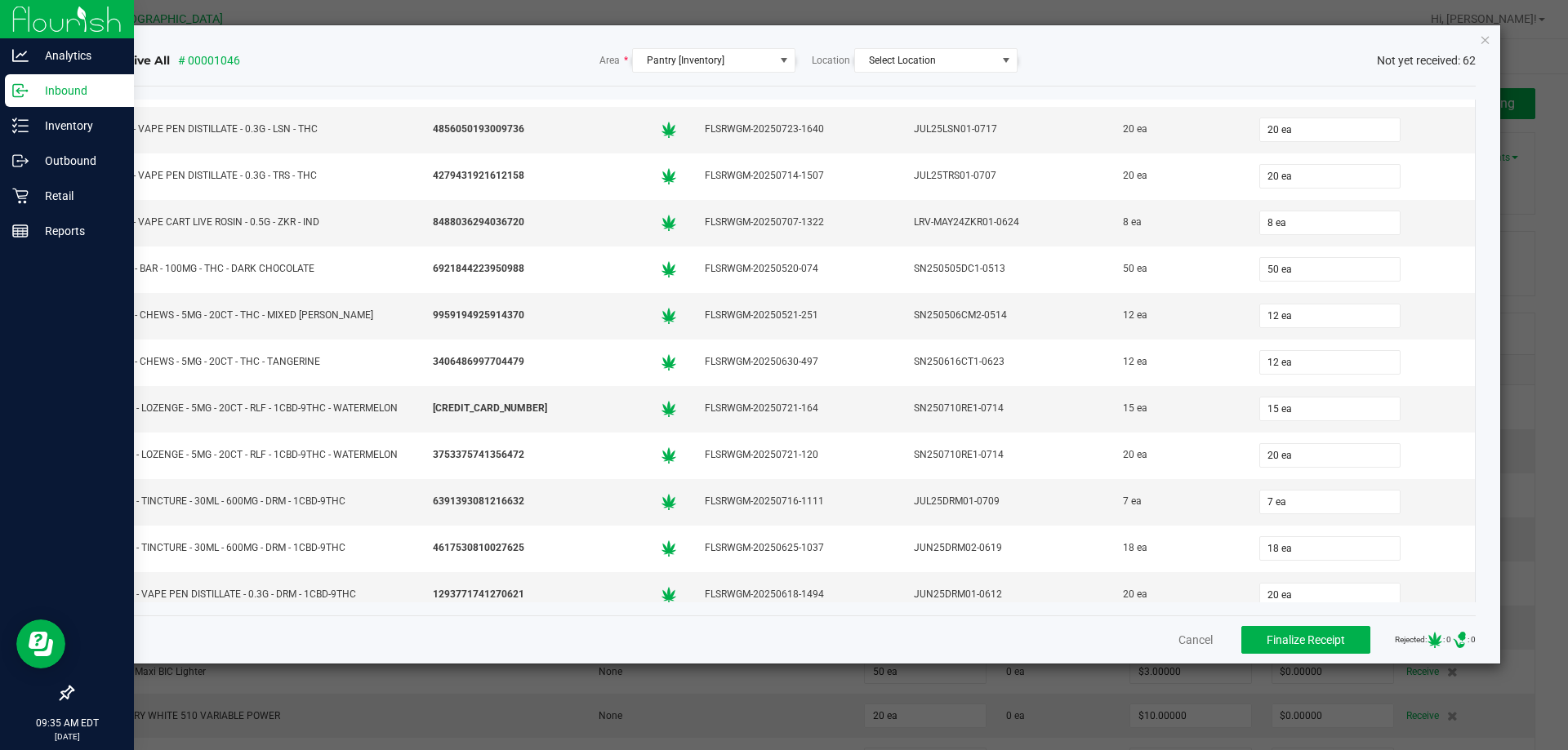
scroll to position [2418, 0]
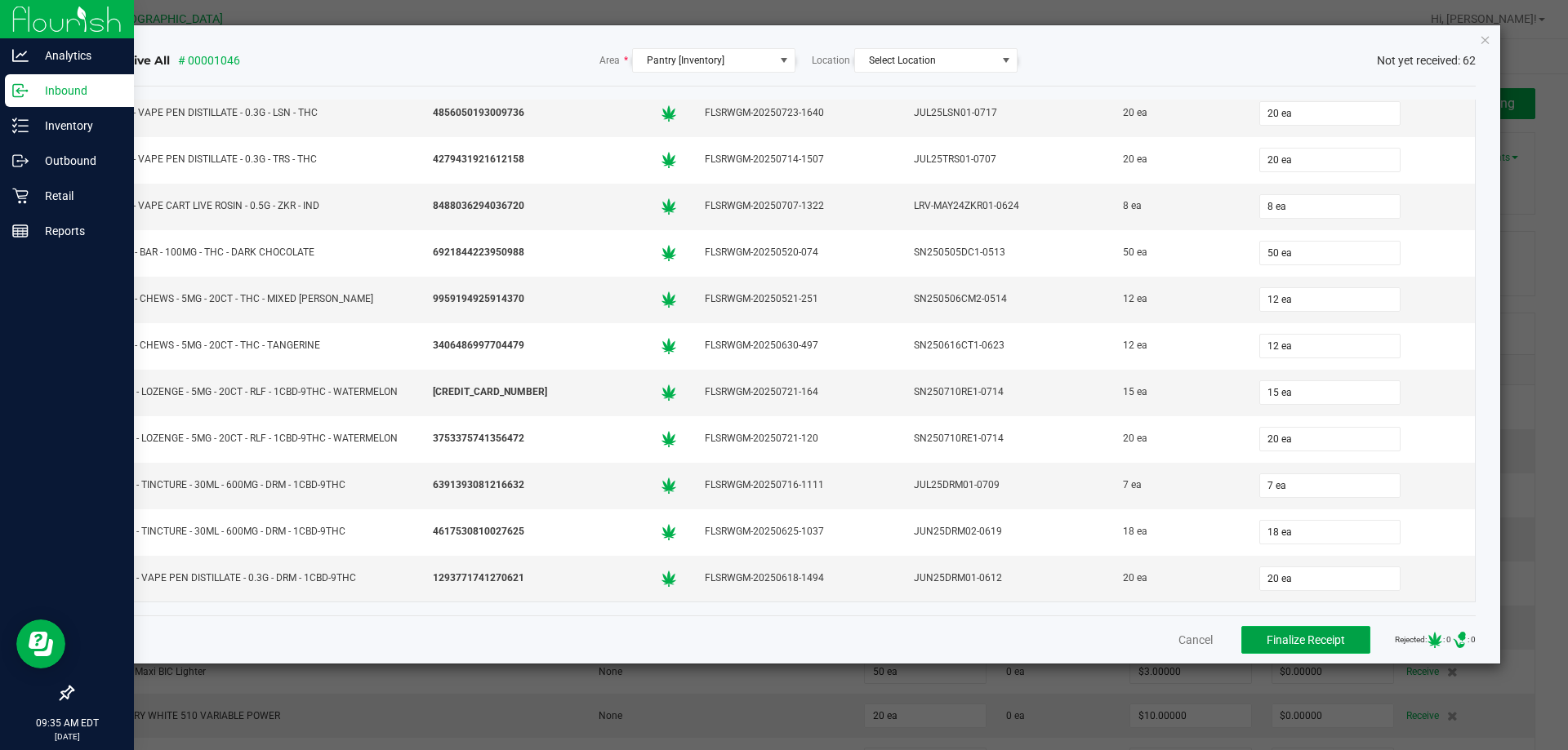
click at [1287, 640] on span "Finalize Receipt" at bounding box center [1306, 640] width 78 height 13
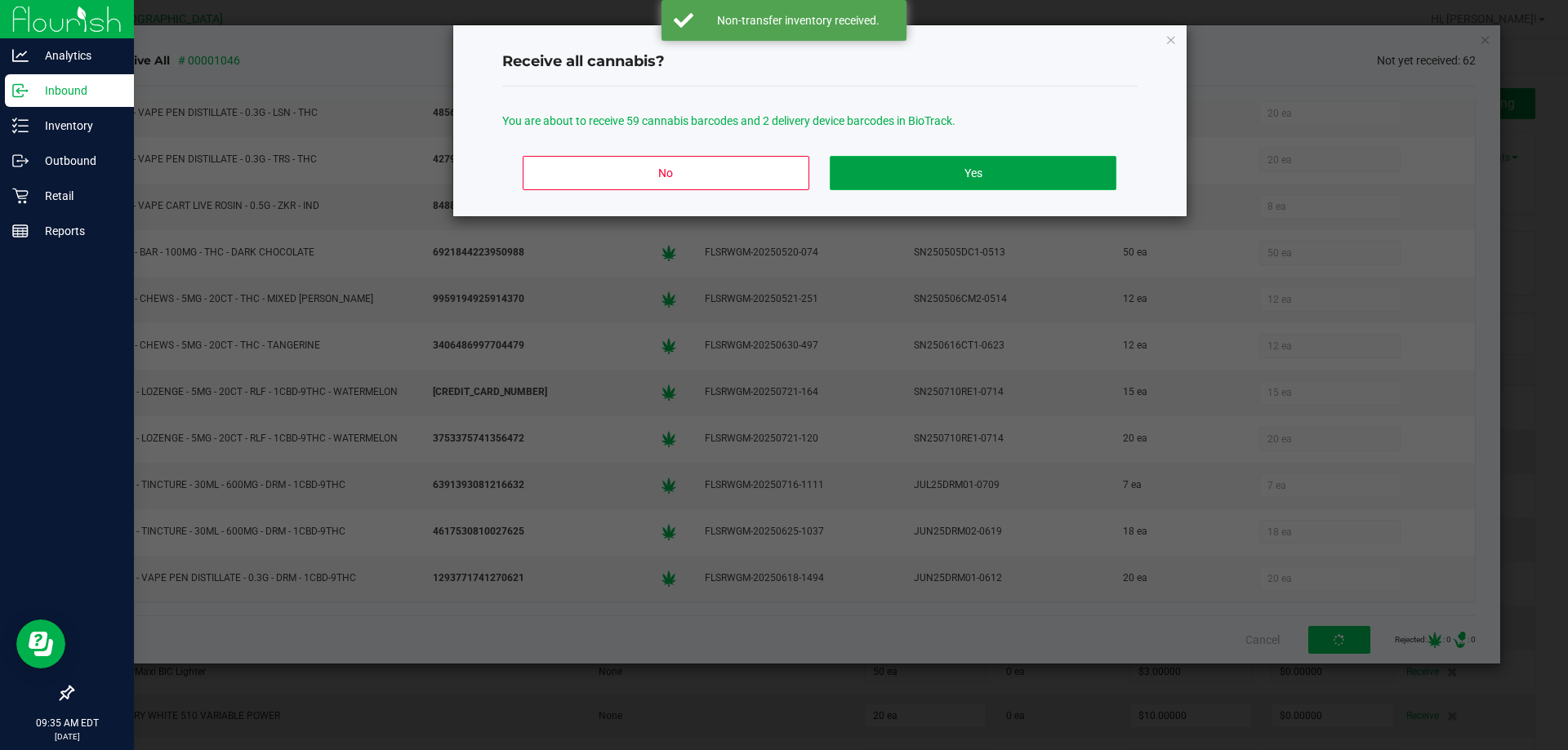
click at [932, 173] on button "Yes" at bounding box center [973, 173] width 286 height 34
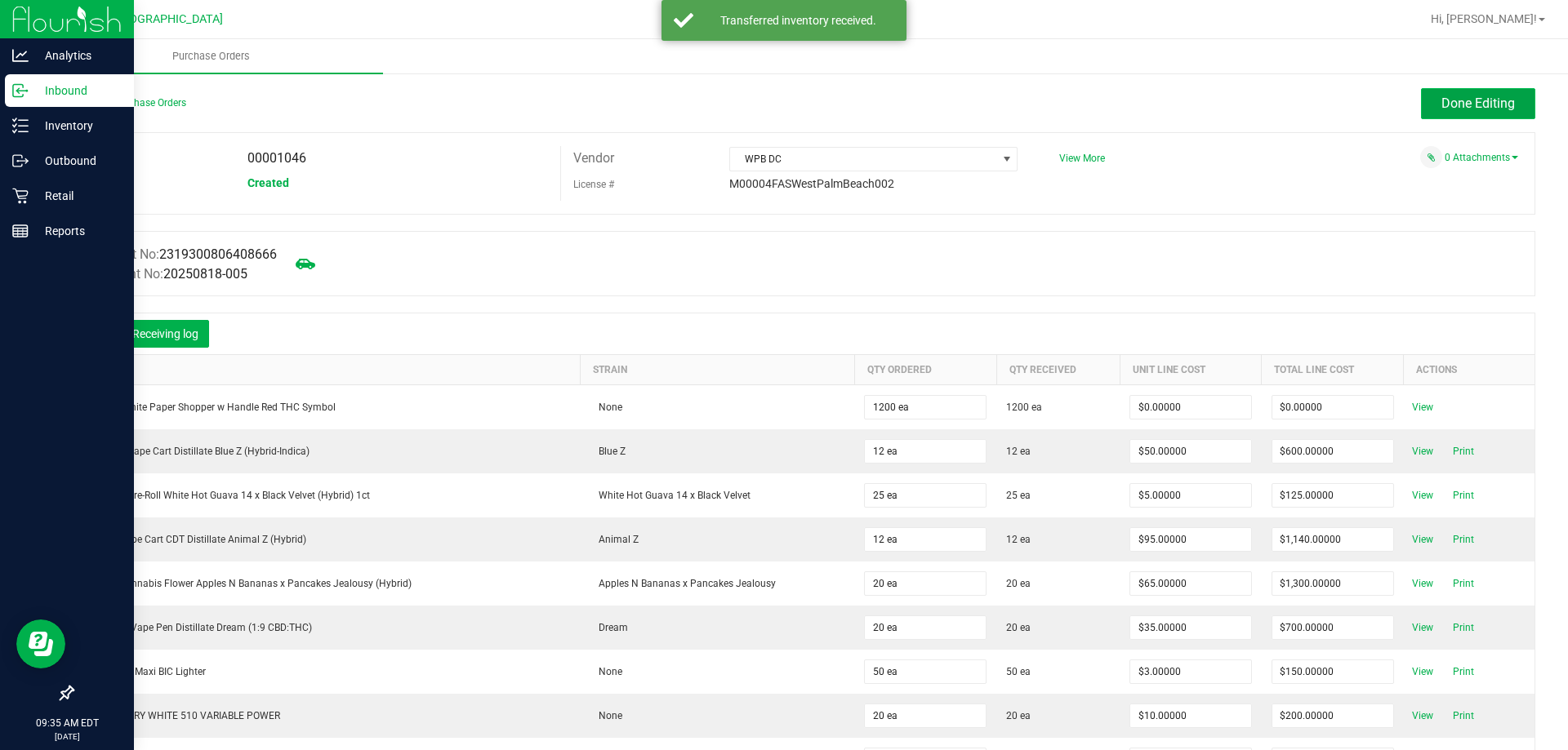
click at [1484, 106] on span "Done Editing" at bounding box center [1478, 103] width 74 height 16
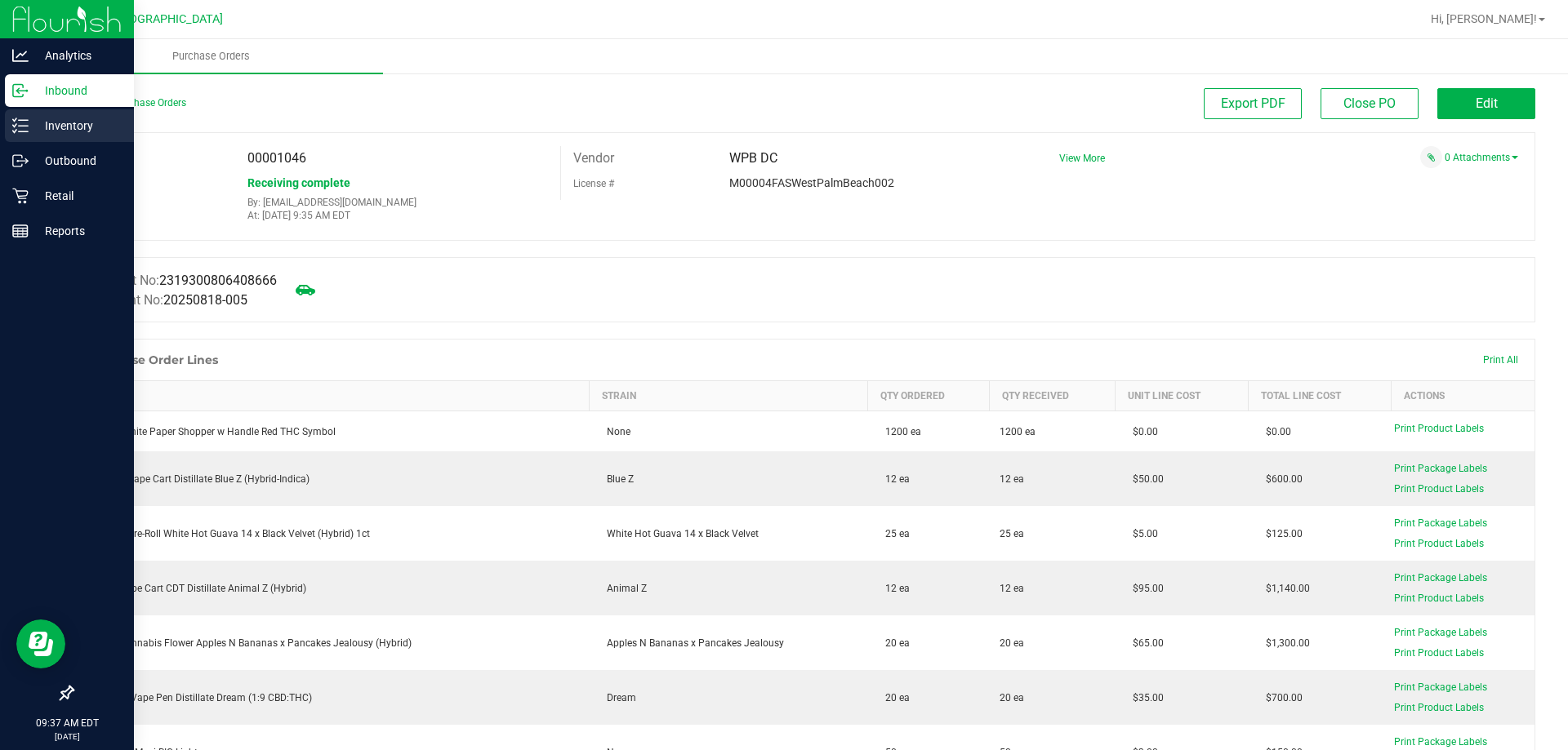
click at [63, 125] on p "Inventory" at bounding box center [77, 126] width 98 height 20
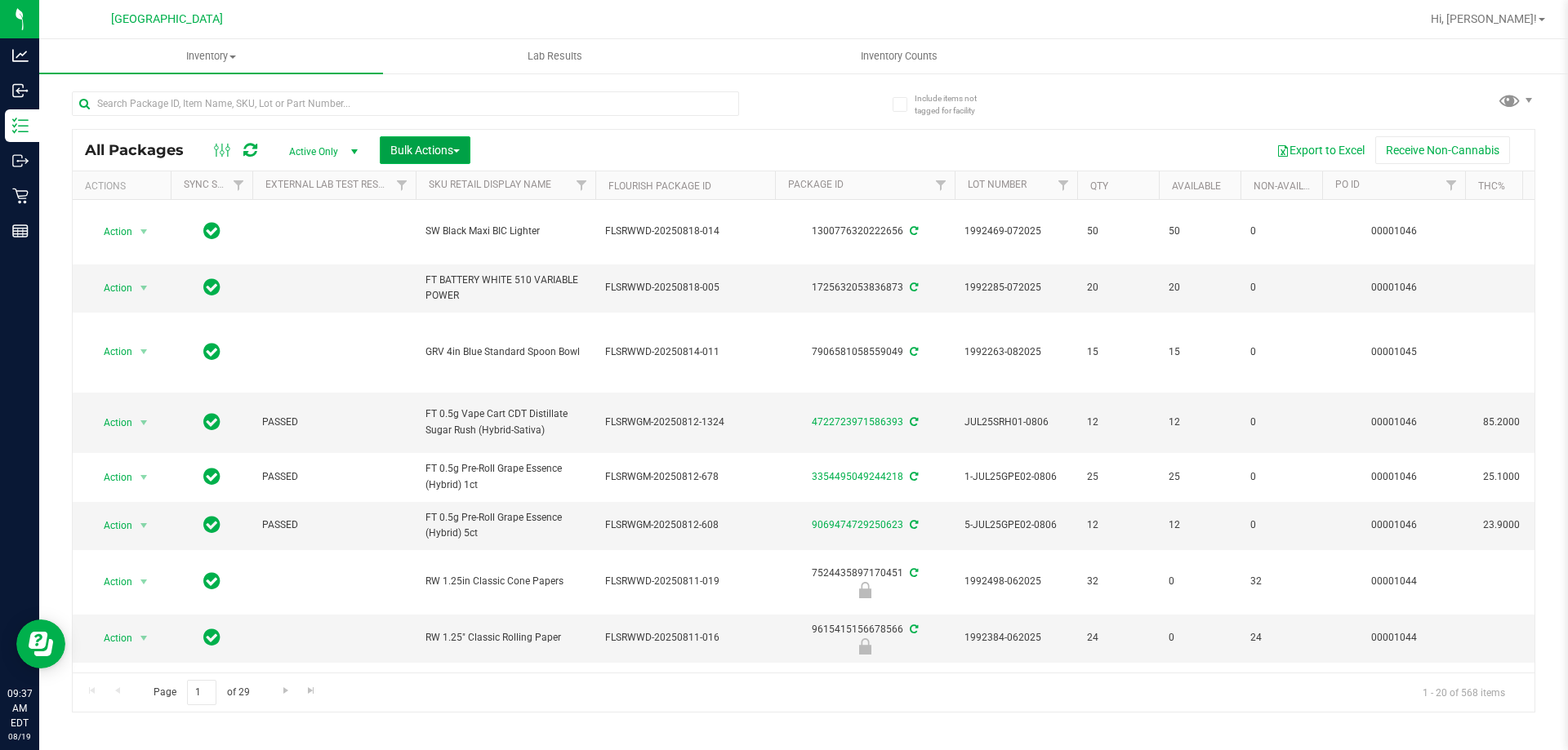
click at [444, 152] on span "Bulk Actions" at bounding box center [425, 150] width 70 height 13
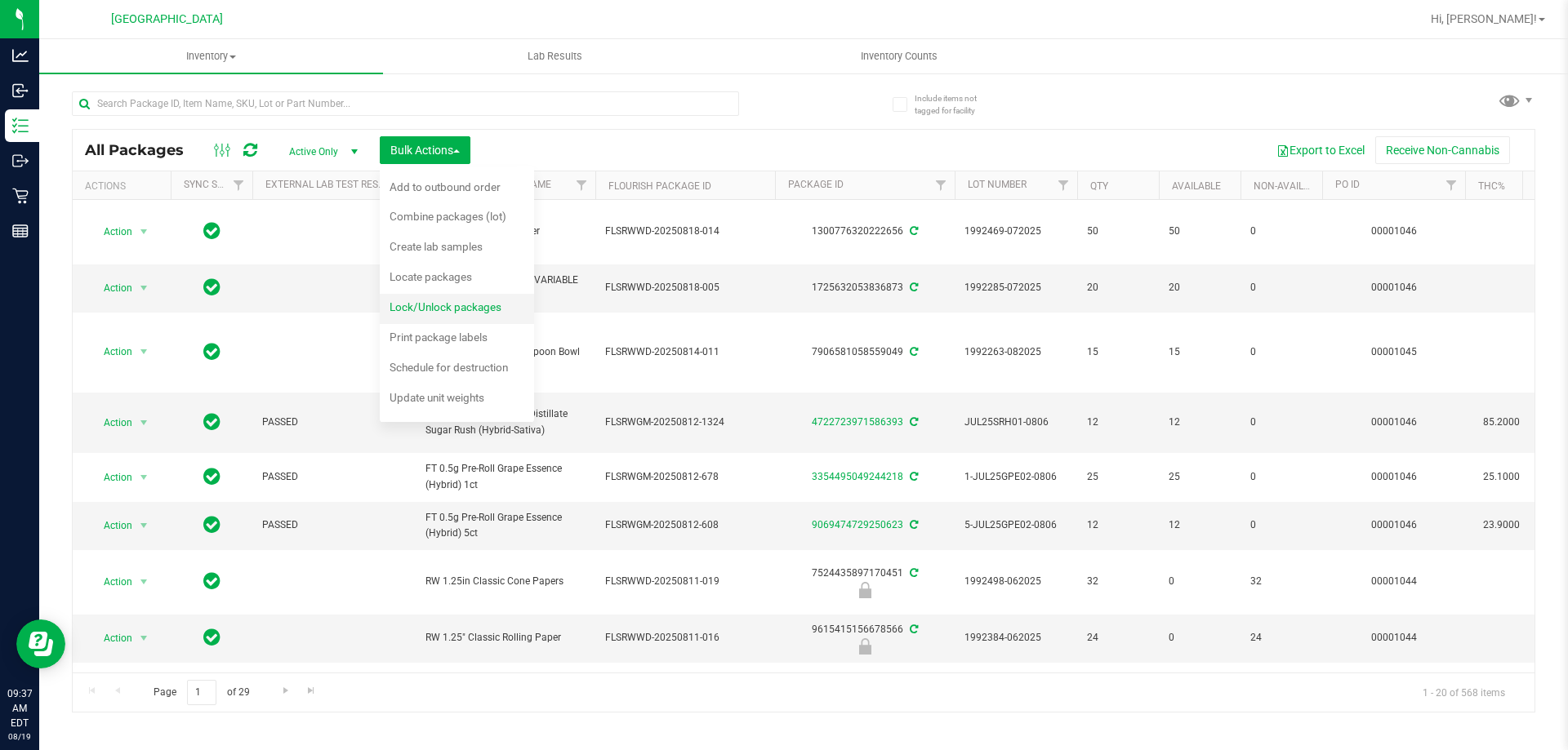
click at [485, 306] on span "Lock/Unlock packages" at bounding box center [445, 307] width 112 height 13
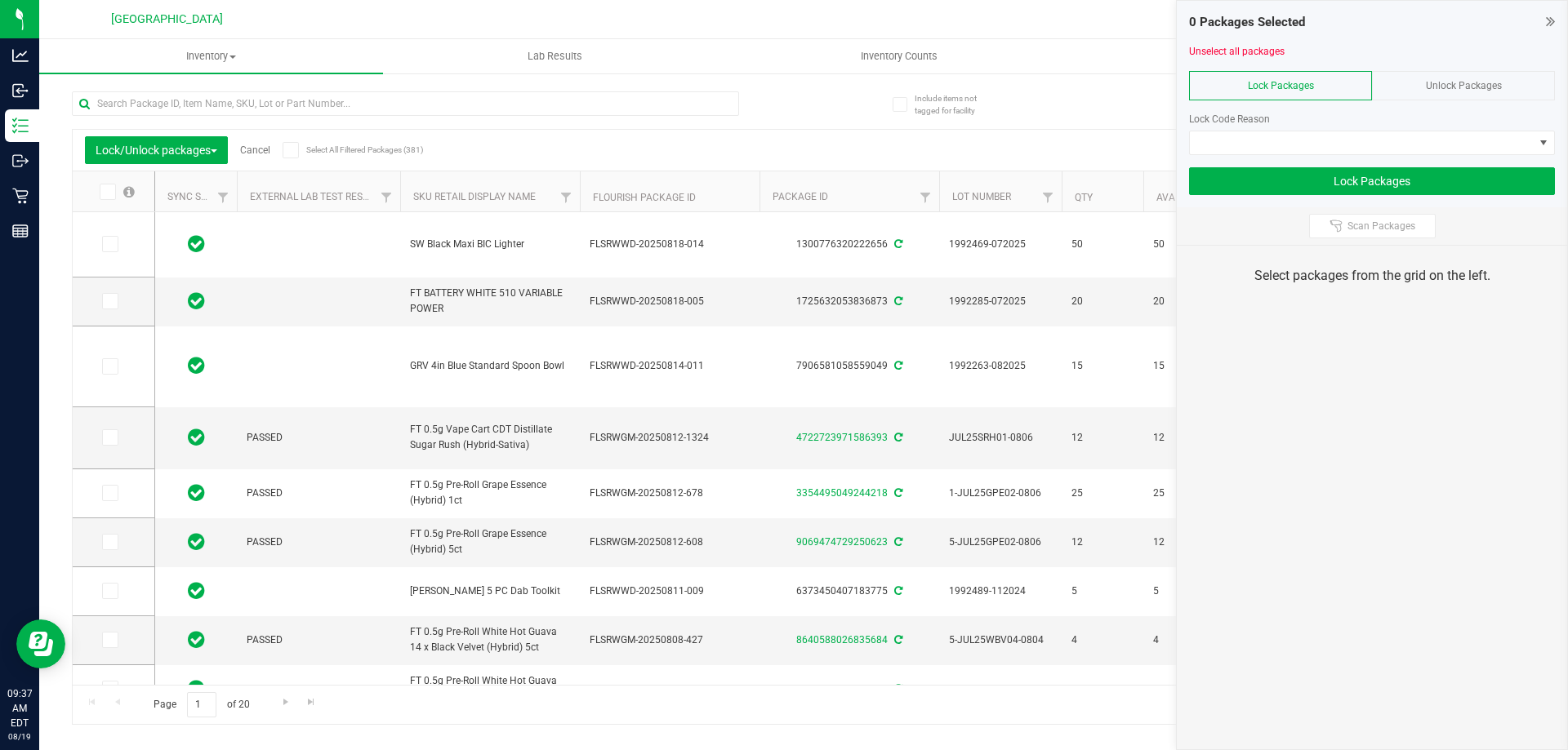
click at [1550, 23] on icon at bounding box center [1551, 22] width 9 height 17
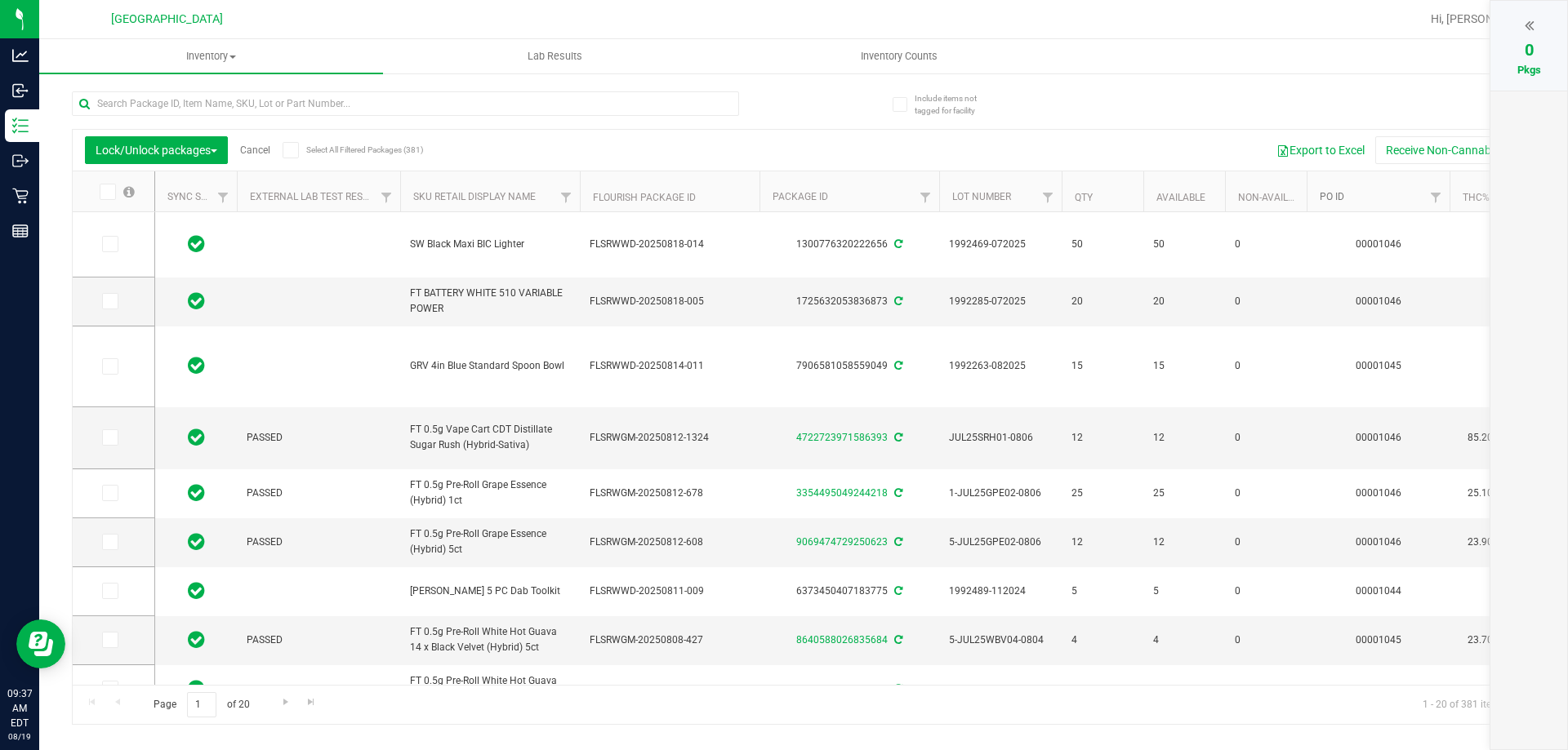
click at [1331, 197] on link "PO ID" at bounding box center [1332, 197] width 25 height 12
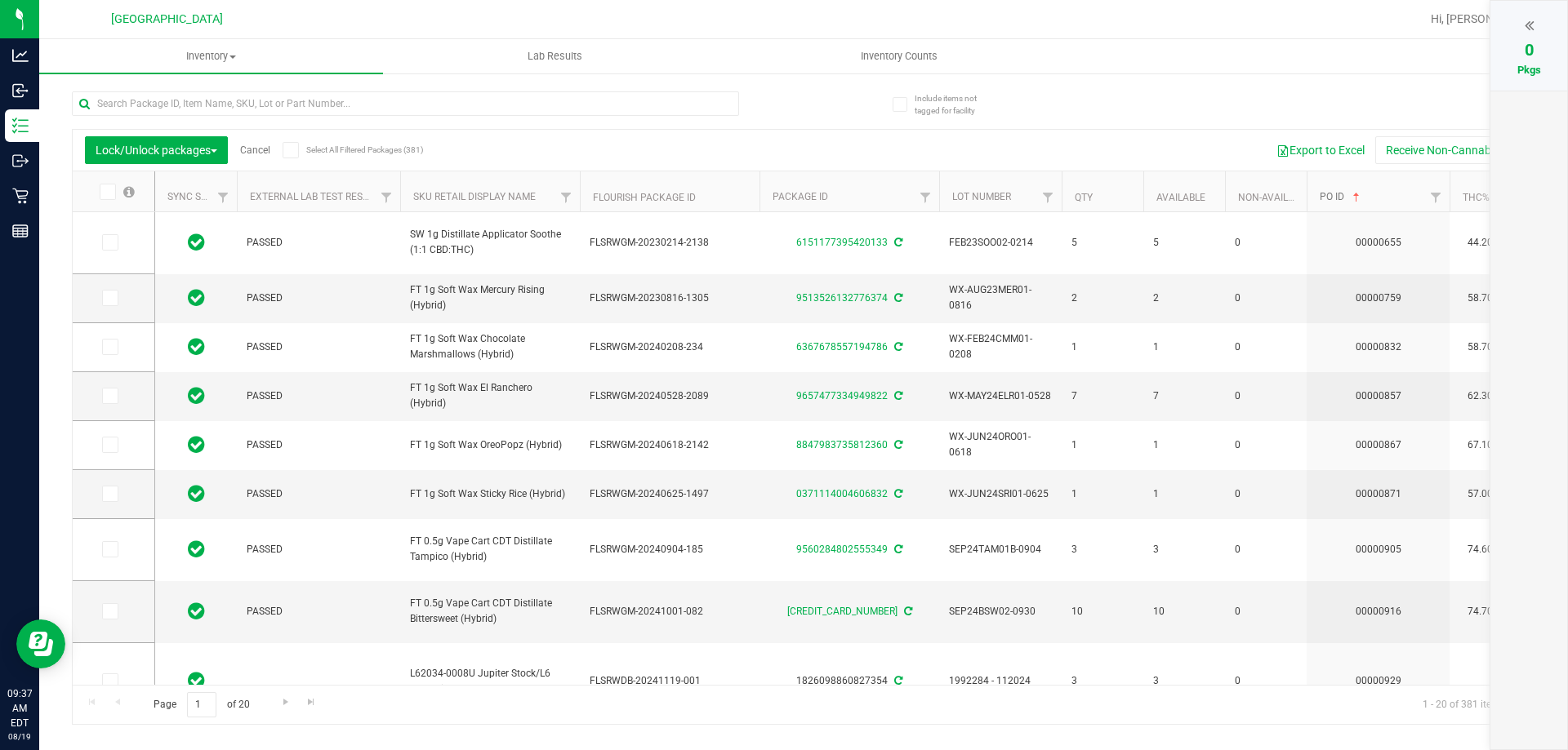
click at [1331, 200] on link "PO ID" at bounding box center [1341, 197] width 43 height 12
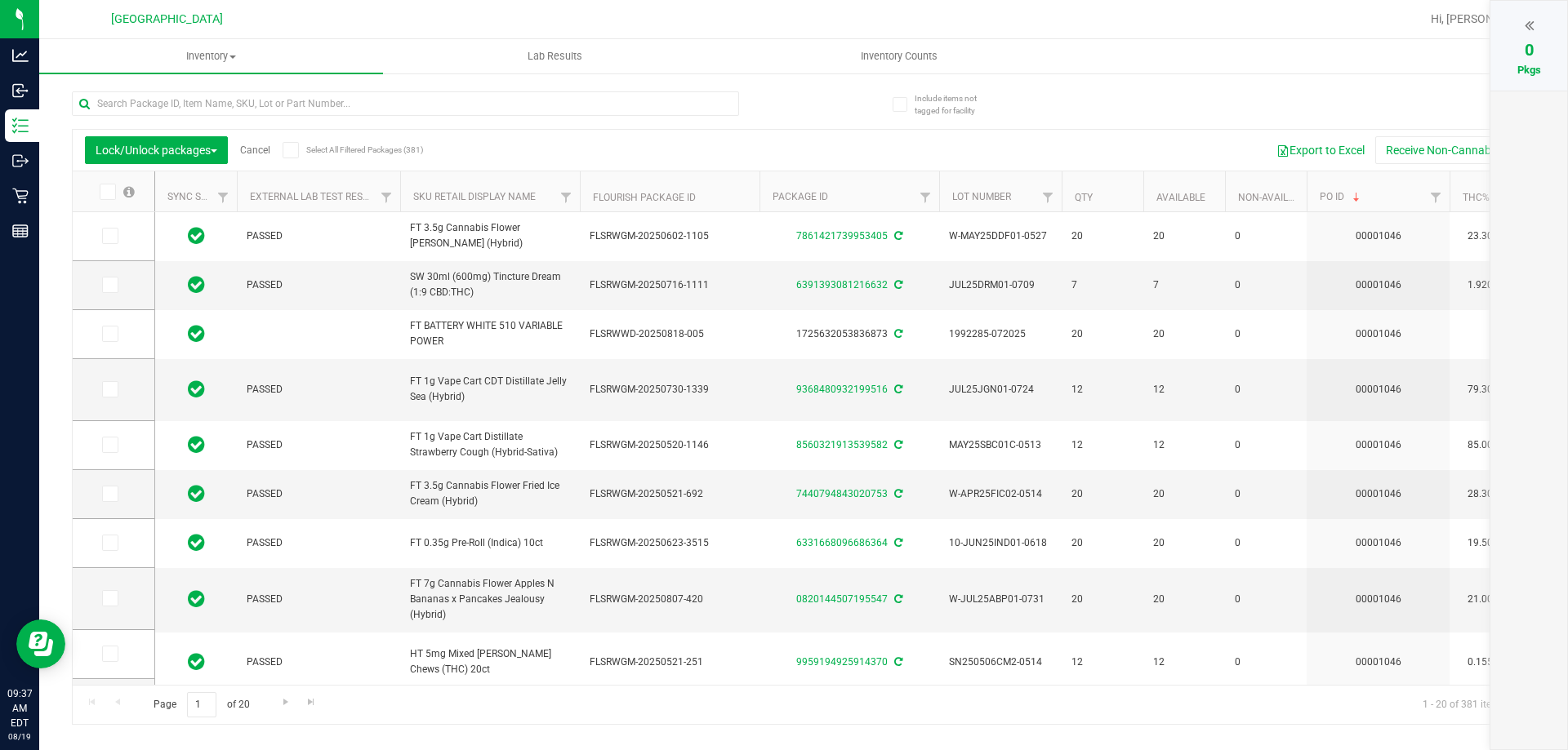
click at [104, 192] on icon at bounding box center [106, 192] width 11 height 0
click at [0, 0] on input "checkbox" at bounding box center [0, 0] width 0 height 0
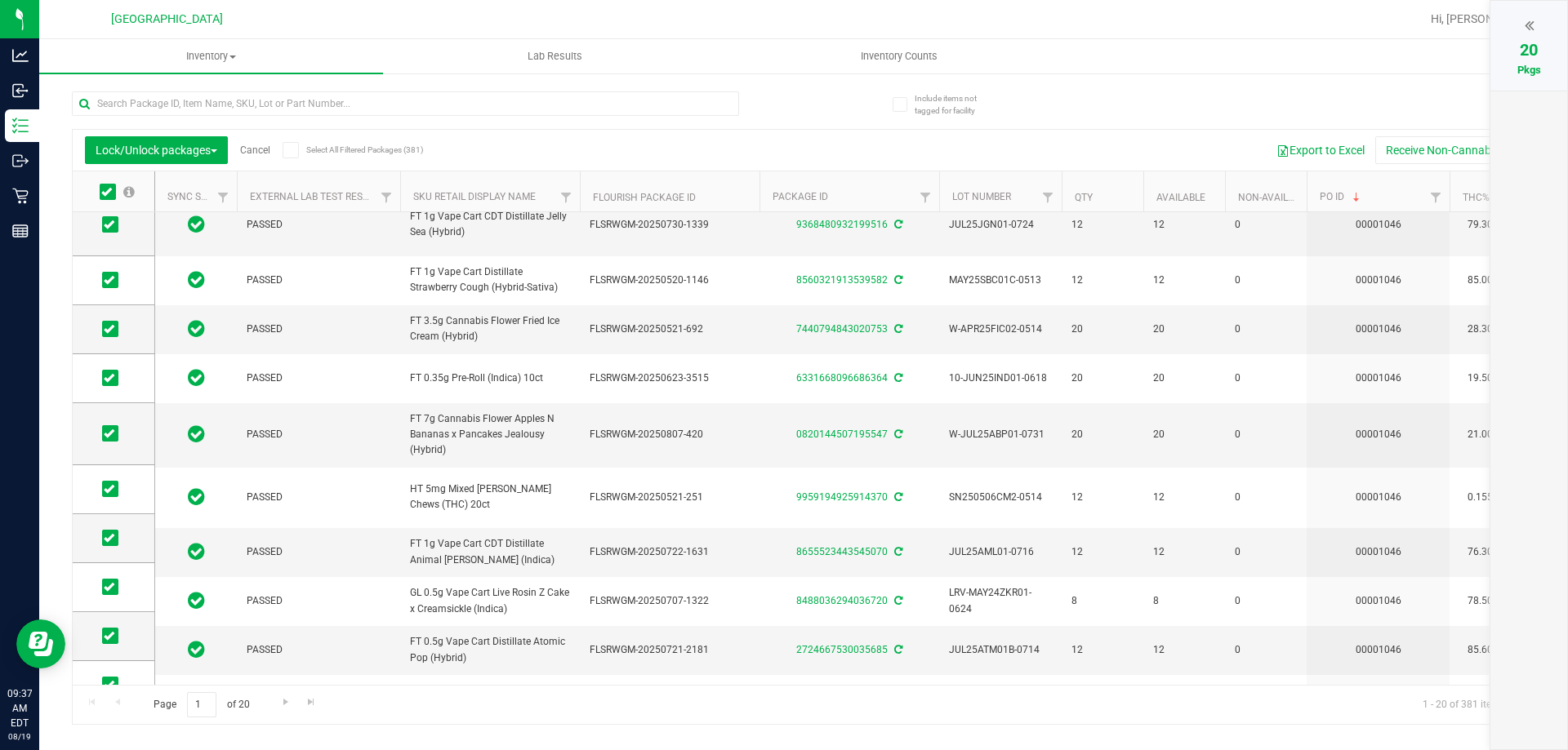
scroll to position [558, 0]
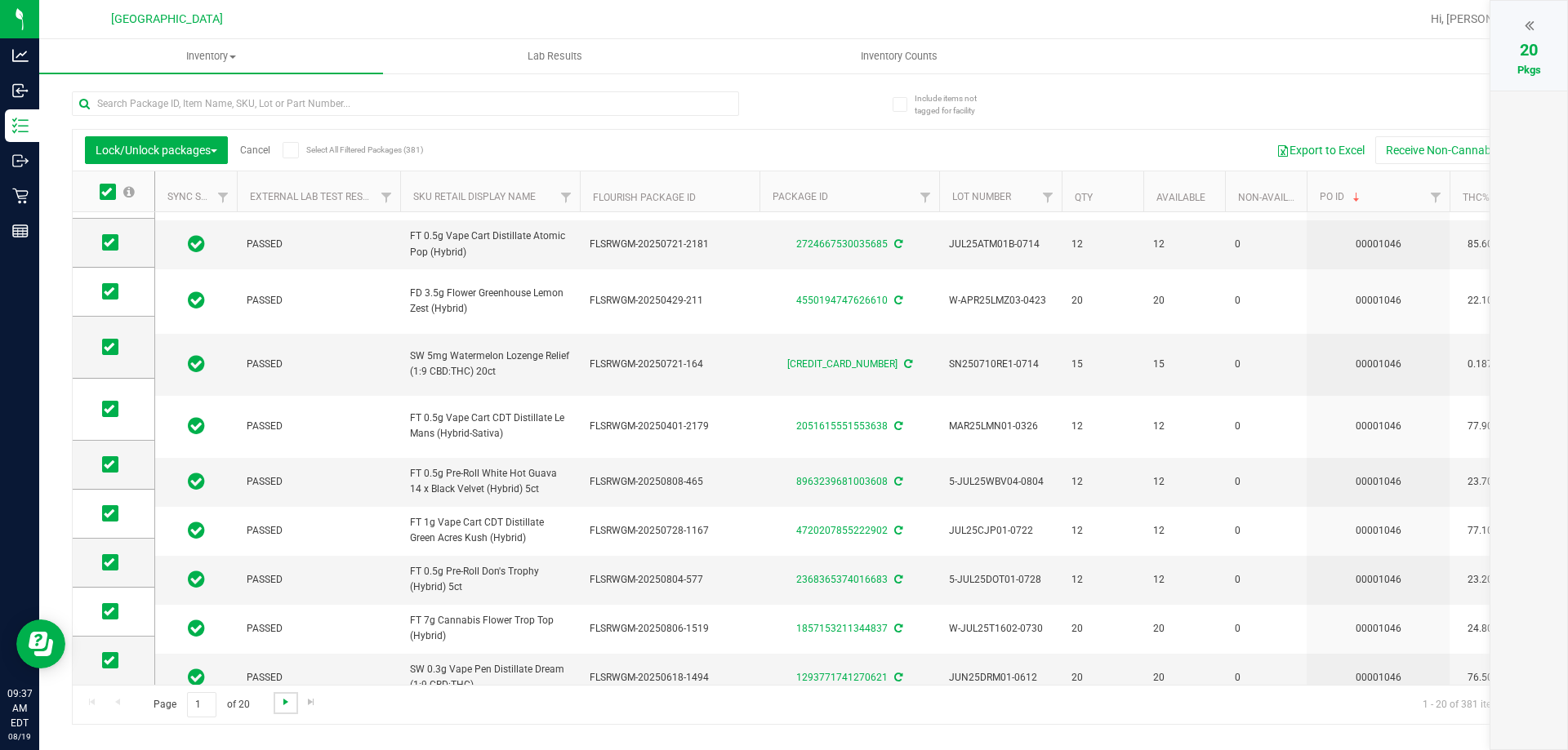
click at [286, 705] on span "Go to the next page" at bounding box center [286, 702] width 13 height 13
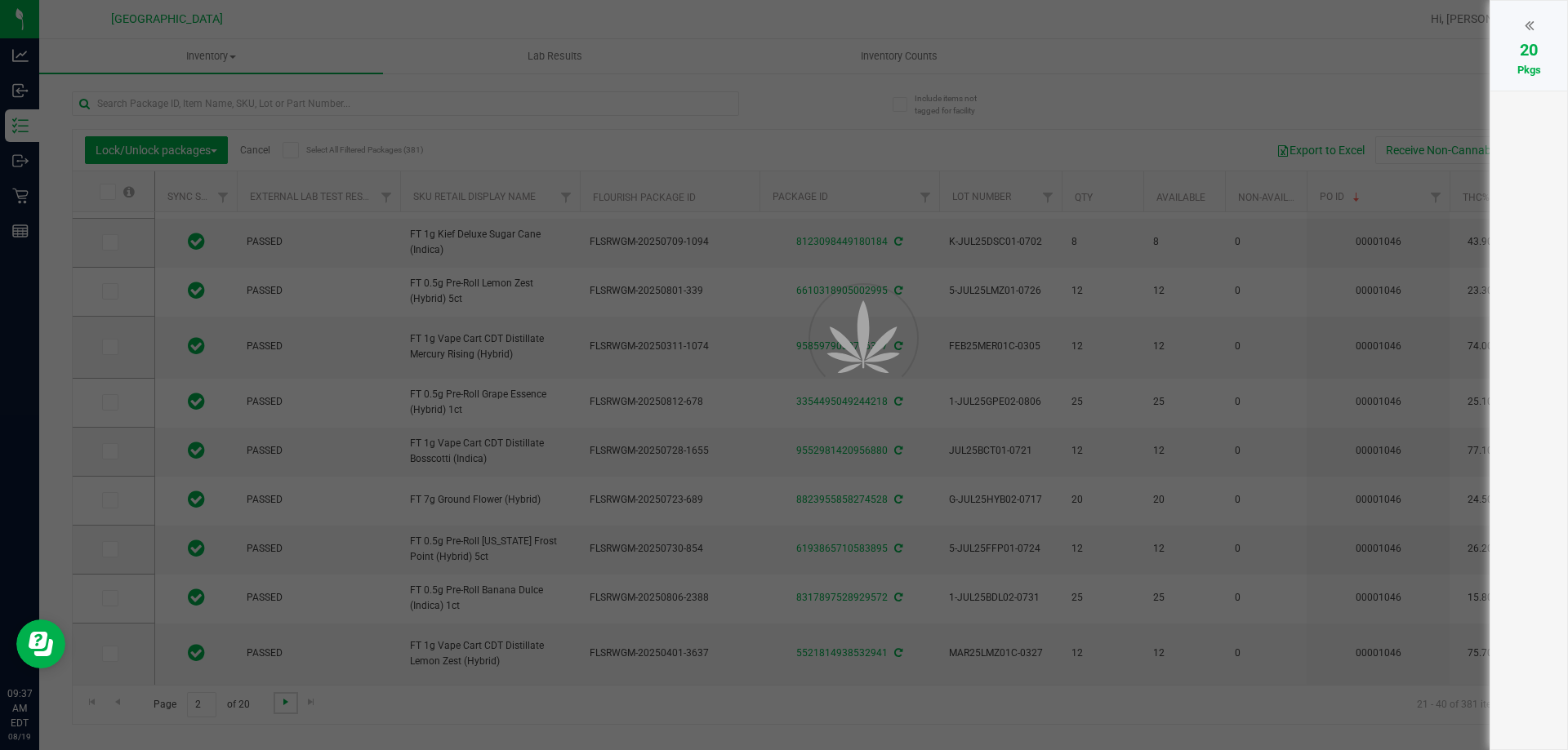
scroll to position [0, 0]
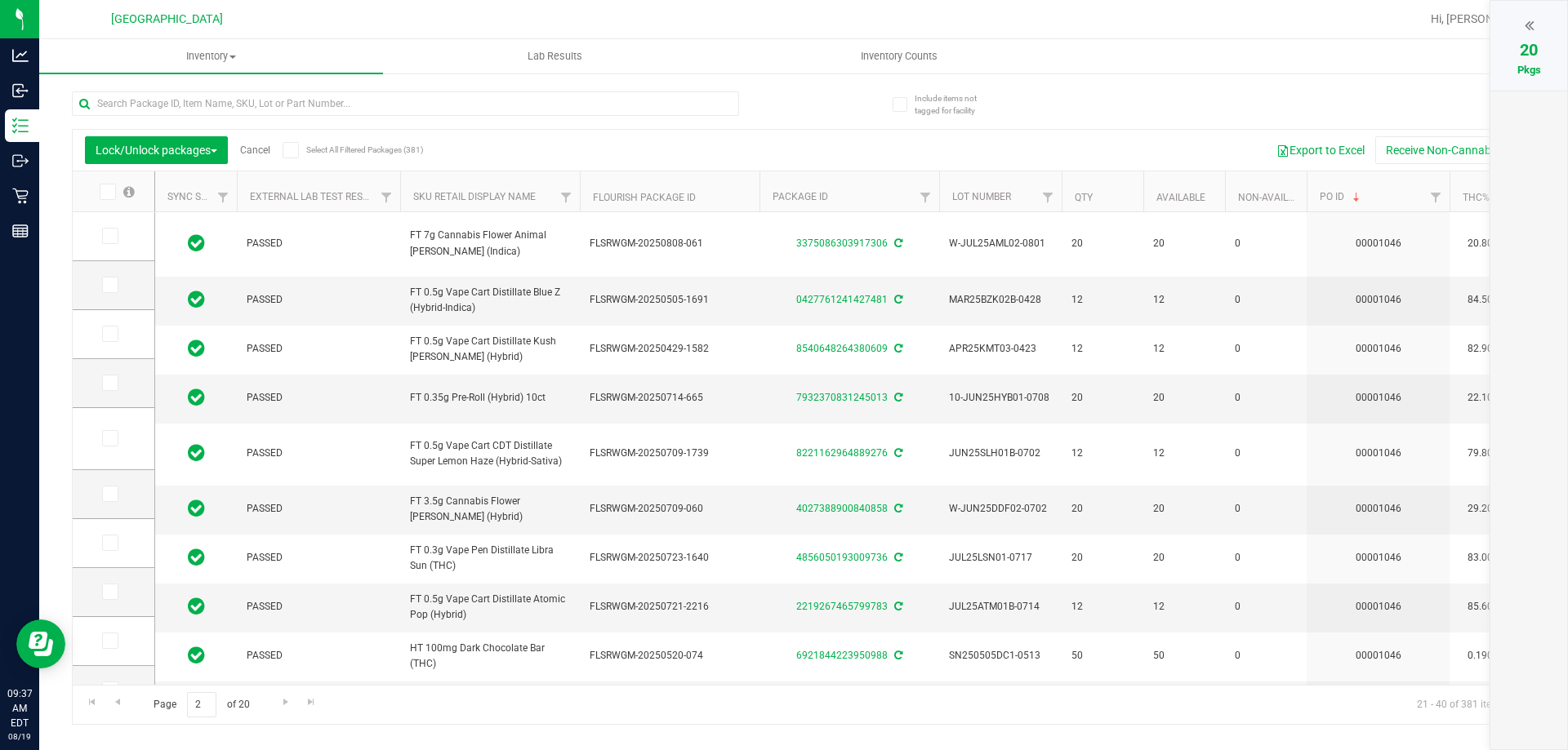
click at [105, 192] on icon at bounding box center [106, 192] width 11 height 0
click at [0, 0] on input "checkbox" at bounding box center [0, 0] width 0 height 0
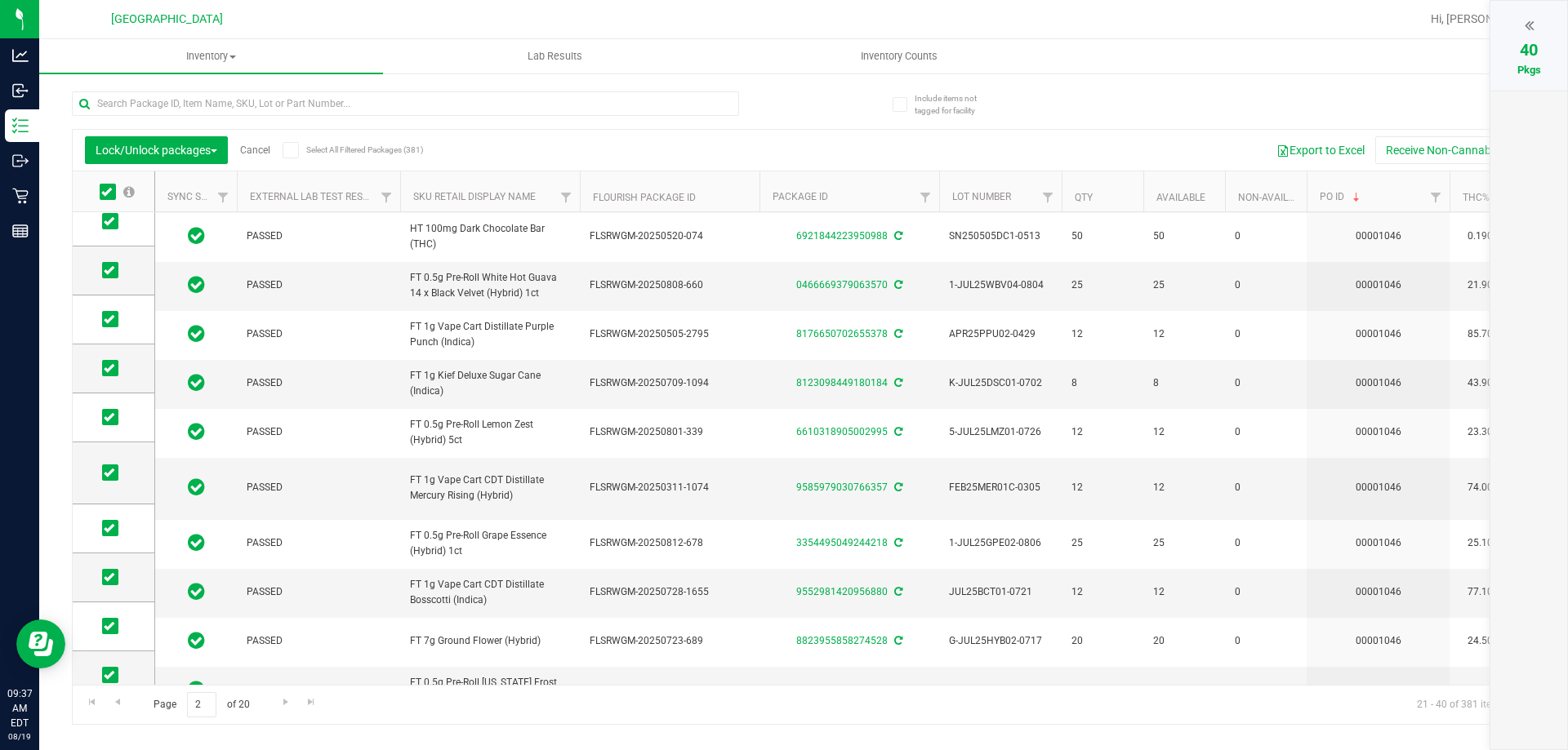
scroll to position [545, 0]
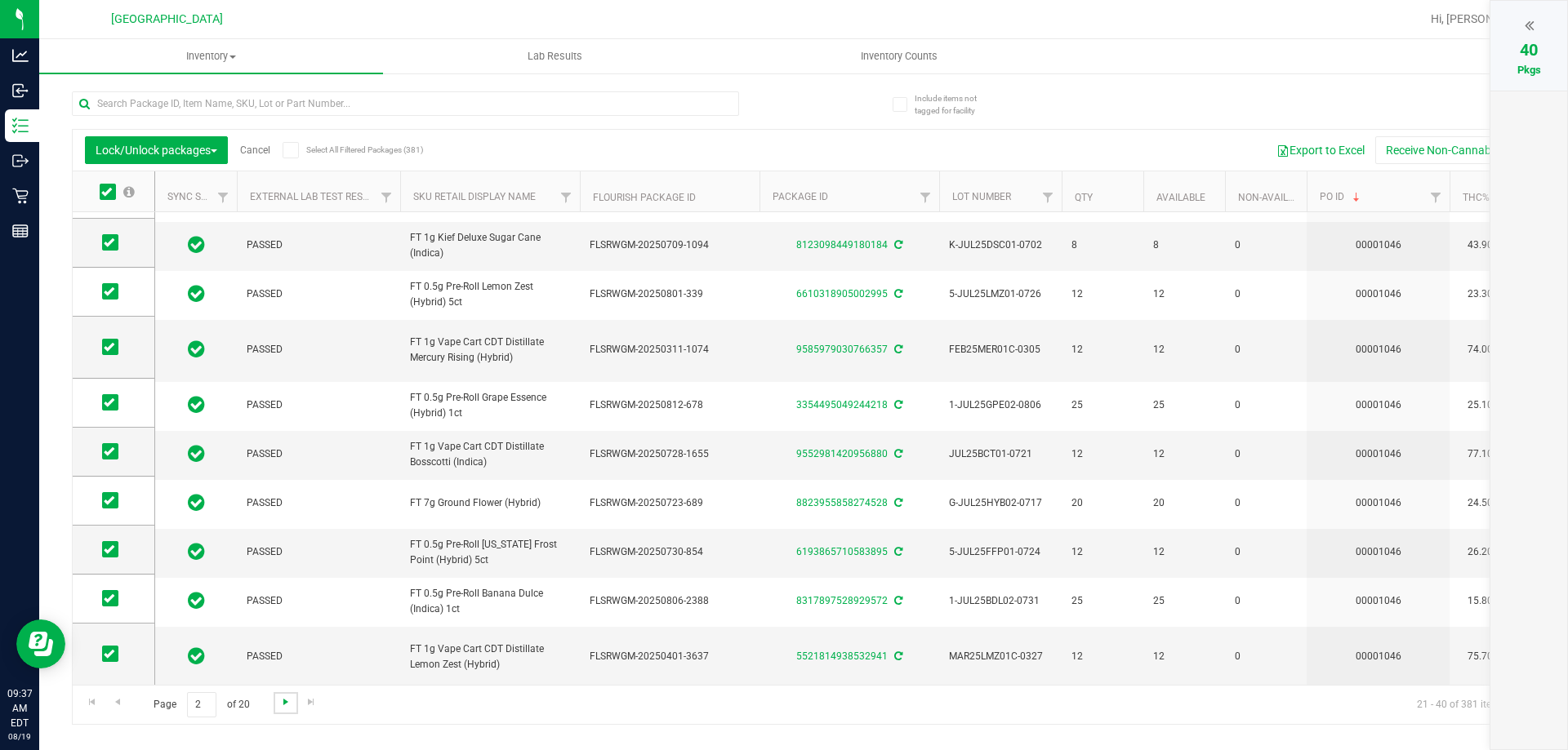
click at [284, 705] on span "Go to the next page" at bounding box center [286, 702] width 13 height 13
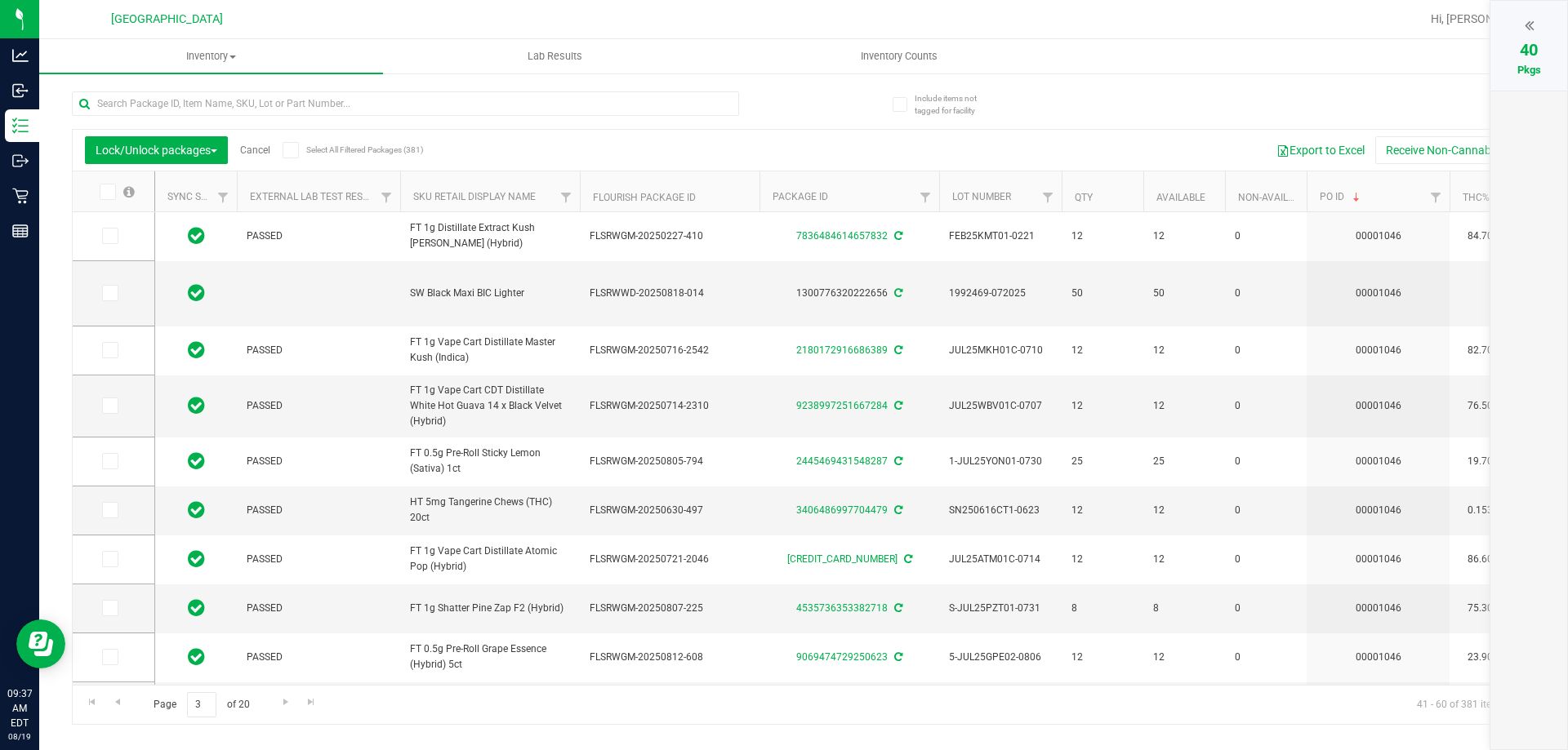
click at [104, 192] on icon at bounding box center [106, 192] width 11 height 0
click at [0, 0] on input "checkbox" at bounding box center [0, 0] width 0 height 0
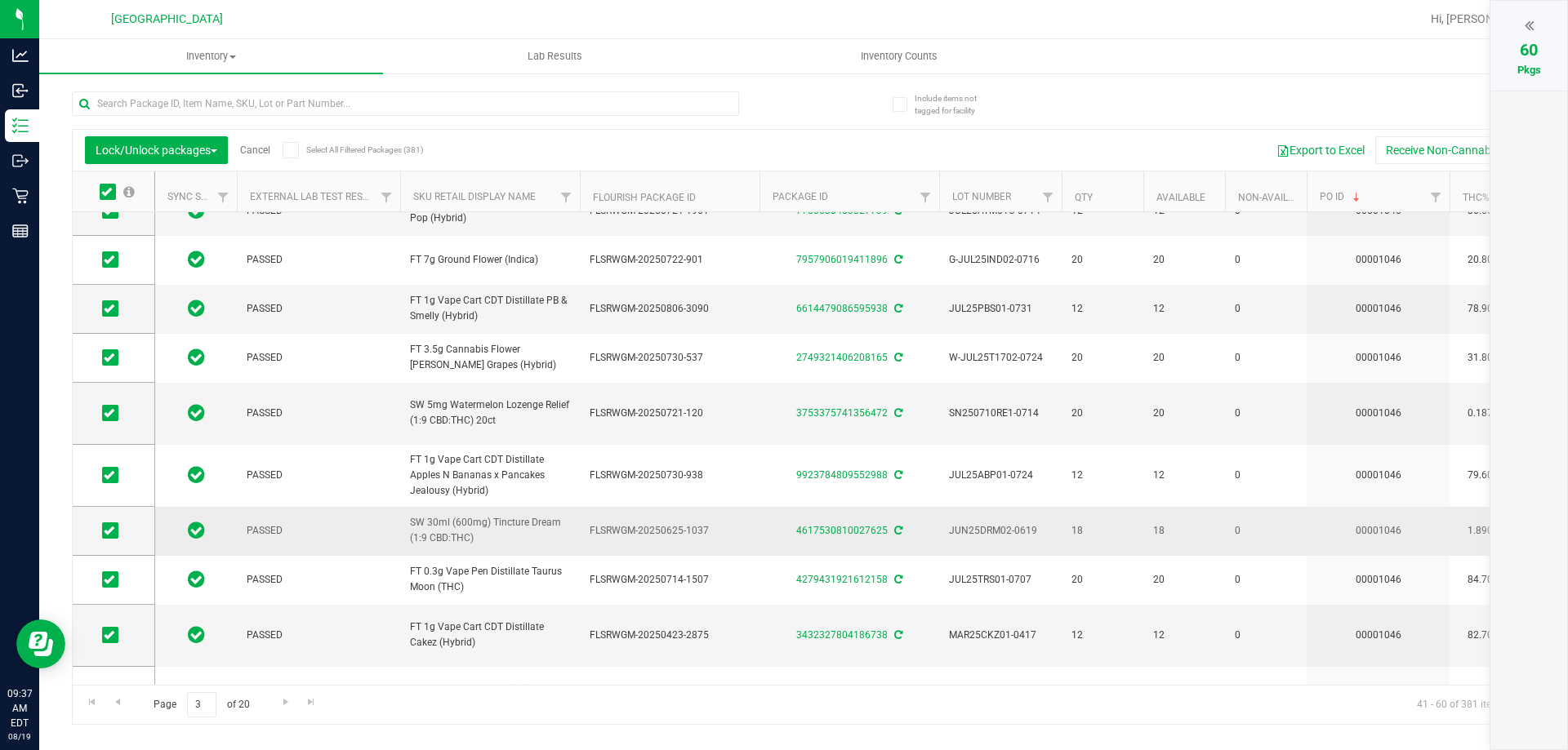
scroll to position [587, 0]
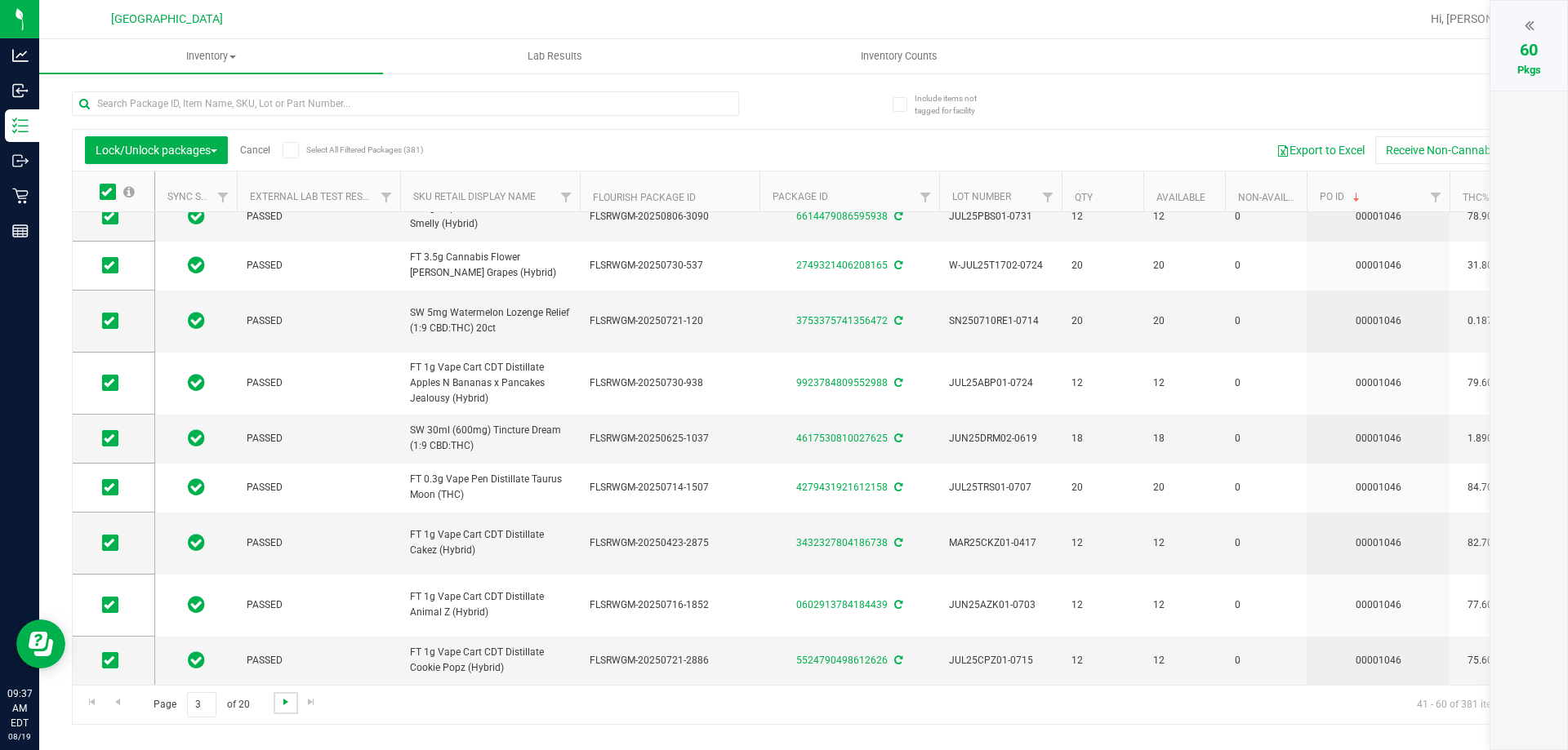
click at [287, 705] on span "Go to the next page" at bounding box center [286, 702] width 13 height 13
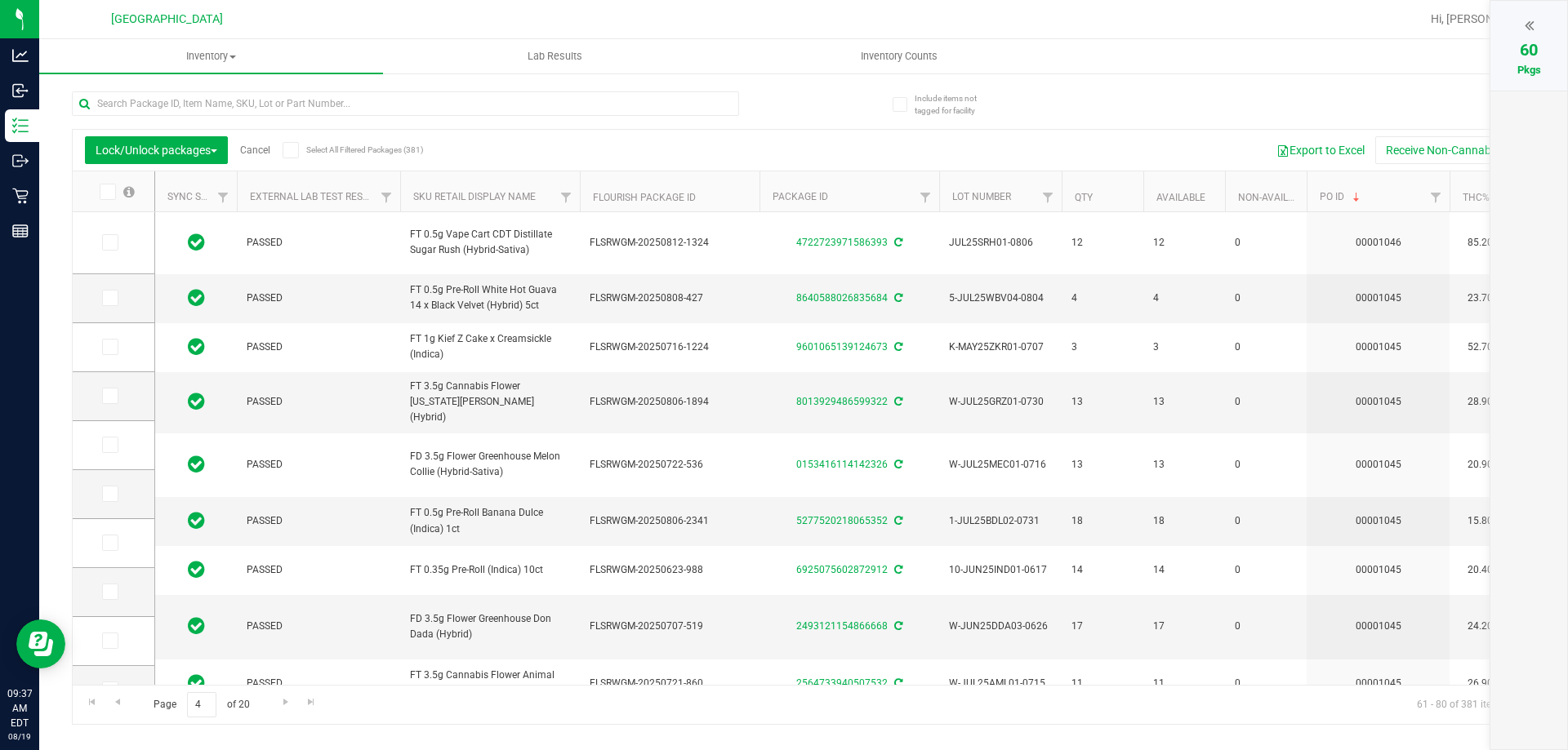
click at [107, 192] on icon at bounding box center [106, 192] width 11 height 0
click at [0, 0] on input "checkbox" at bounding box center [0, 0] width 0 height 0
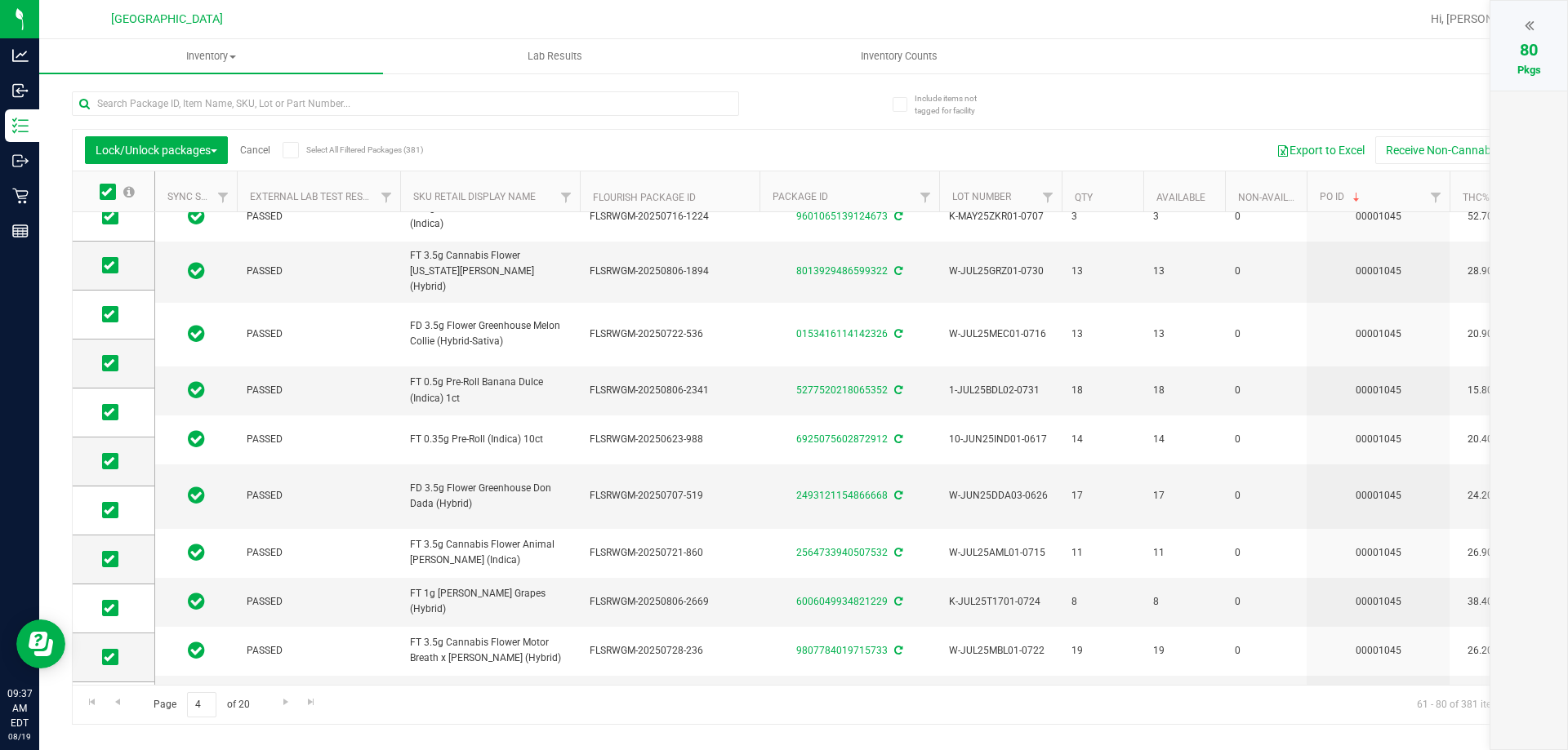
scroll to position [551, 0]
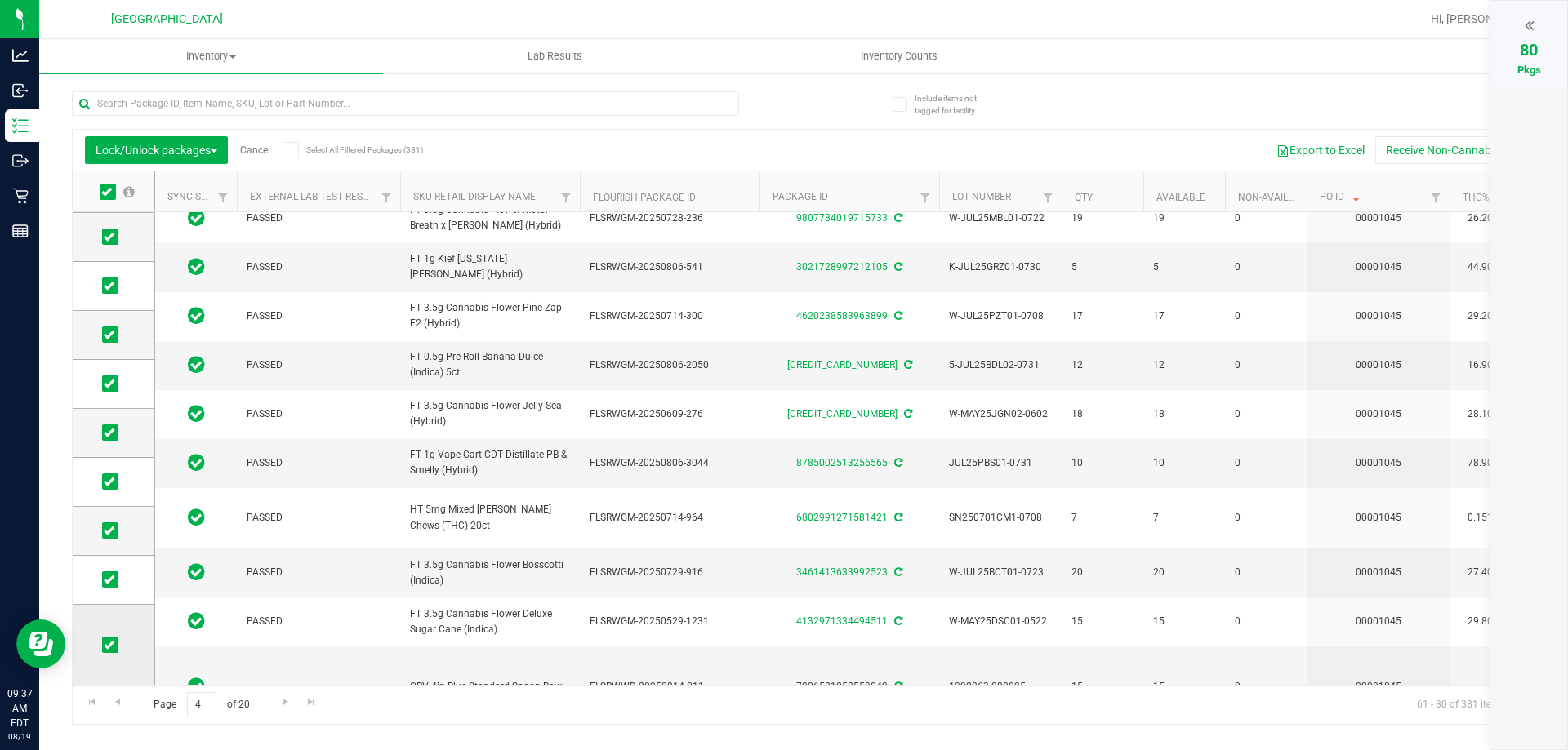
click at [116, 647] on span at bounding box center [110, 645] width 17 height 17
click at [0, 0] on input "checkbox" at bounding box center [0, 0] width 0 height 0
click at [113, 580] on icon at bounding box center [109, 580] width 11 height 0
click at [0, 0] on input "checkbox" at bounding box center [0, 0] width 0 height 0
click at [109, 531] on icon at bounding box center [109, 531] width 11 height 0
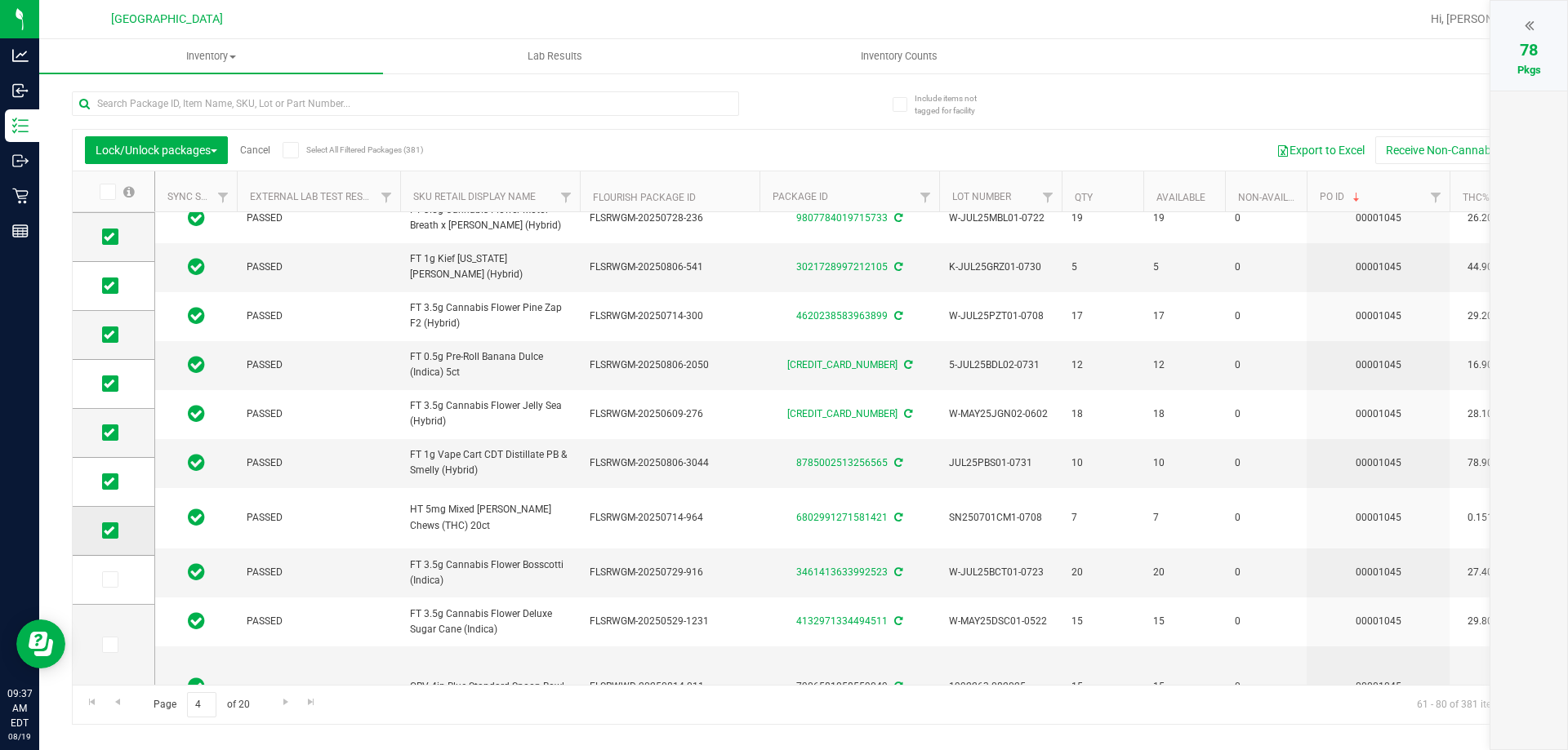
click at [0, 0] on input "checkbox" at bounding box center [0, 0] width 0 height 0
click at [108, 487] on span at bounding box center [110, 482] width 17 height 17
click at [0, 0] on input "checkbox" at bounding box center [0, 0] width 0 height 0
click at [111, 432] on icon at bounding box center [109, 432] width 11 height 0
click at [0, 0] on input "checkbox" at bounding box center [0, 0] width 0 height 0
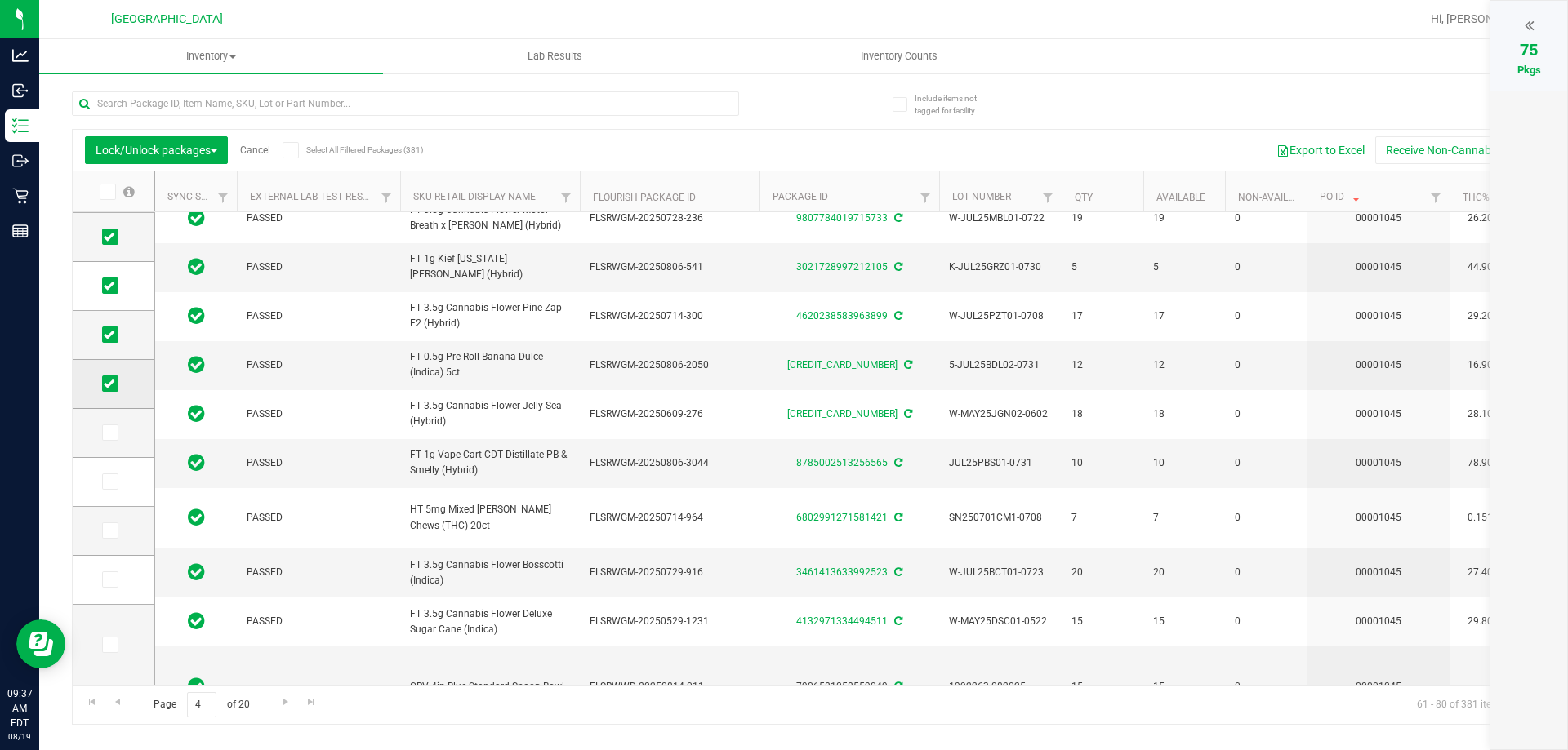
click at [109, 383] on icon at bounding box center [109, 383] width 11 height 0
click at [0, 0] on input "checkbox" at bounding box center [0, 0] width 0 height 0
click at [107, 334] on icon at bounding box center [109, 334] width 11 height 0
click at [0, 0] on input "checkbox" at bounding box center [0, 0] width 0 height 0
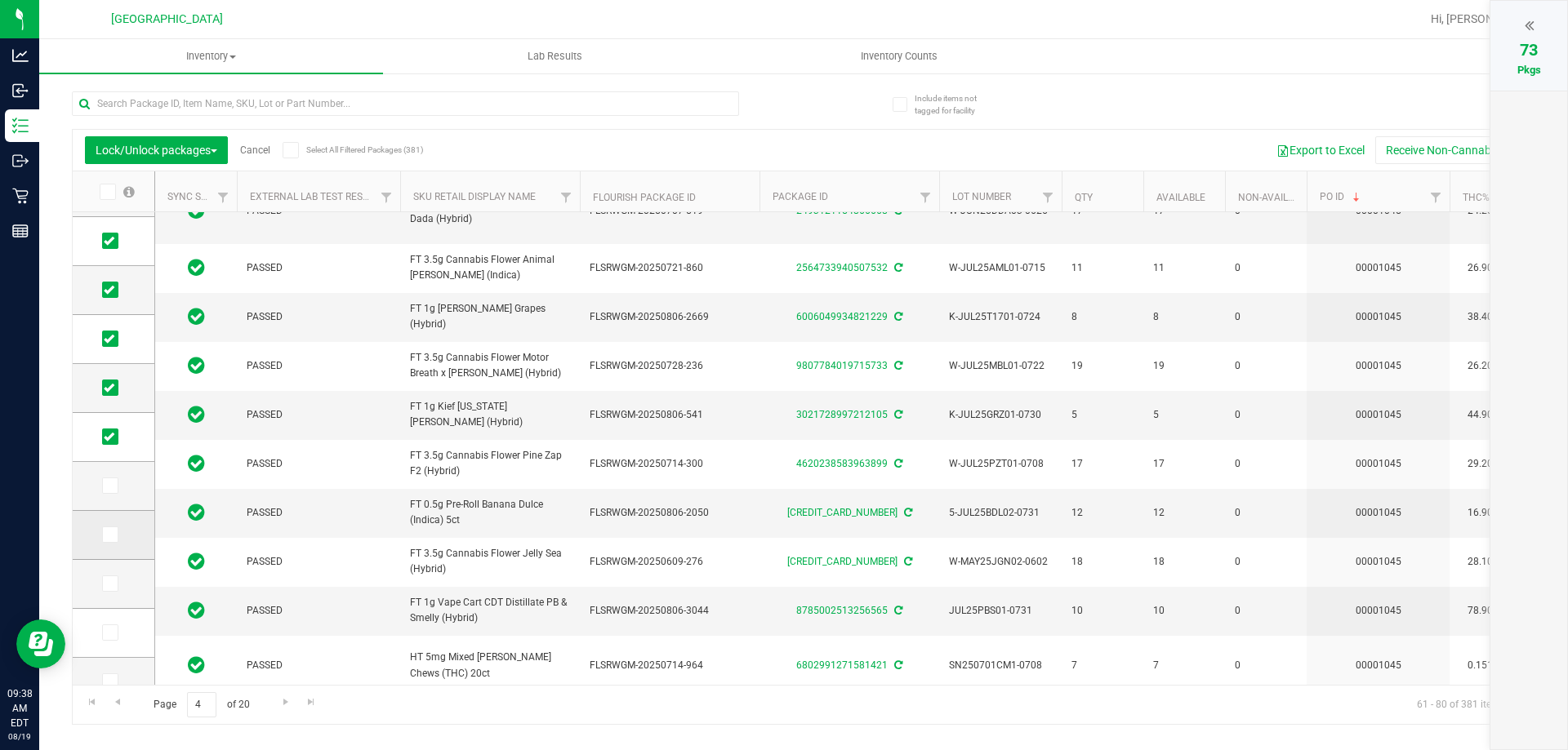
scroll to position [0, 0]
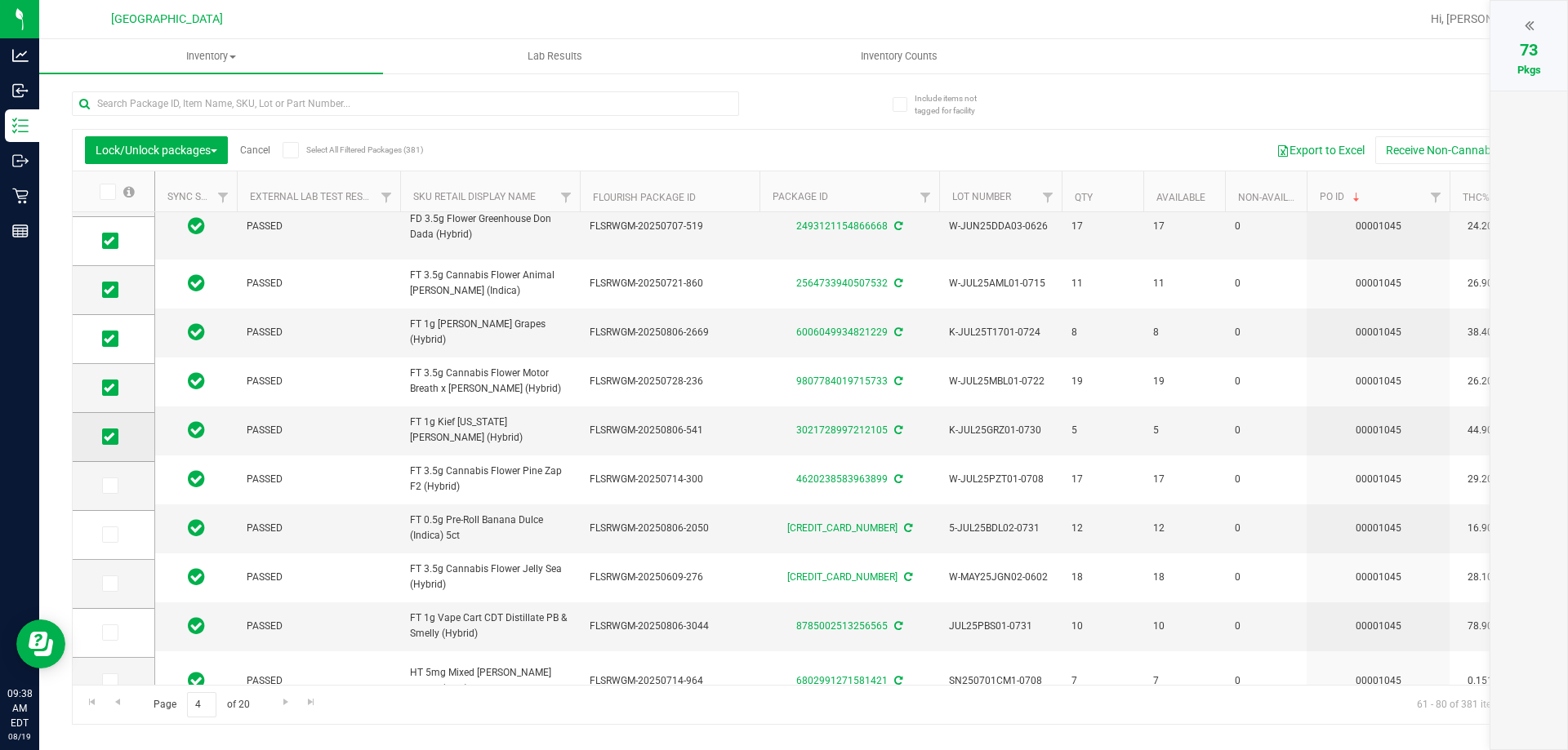
click at [110, 436] on icon at bounding box center [109, 436] width 11 height 0
click at [0, 0] on input "checkbox" at bounding box center [0, 0] width 0 height 0
click at [112, 387] on icon at bounding box center [109, 387] width 11 height 0
click at [0, 0] on input "checkbox" at bounding box center [0, 0] width 0 height 0
click at [110, 338] on icon at bounding box center [109, 338] width 11 height 0
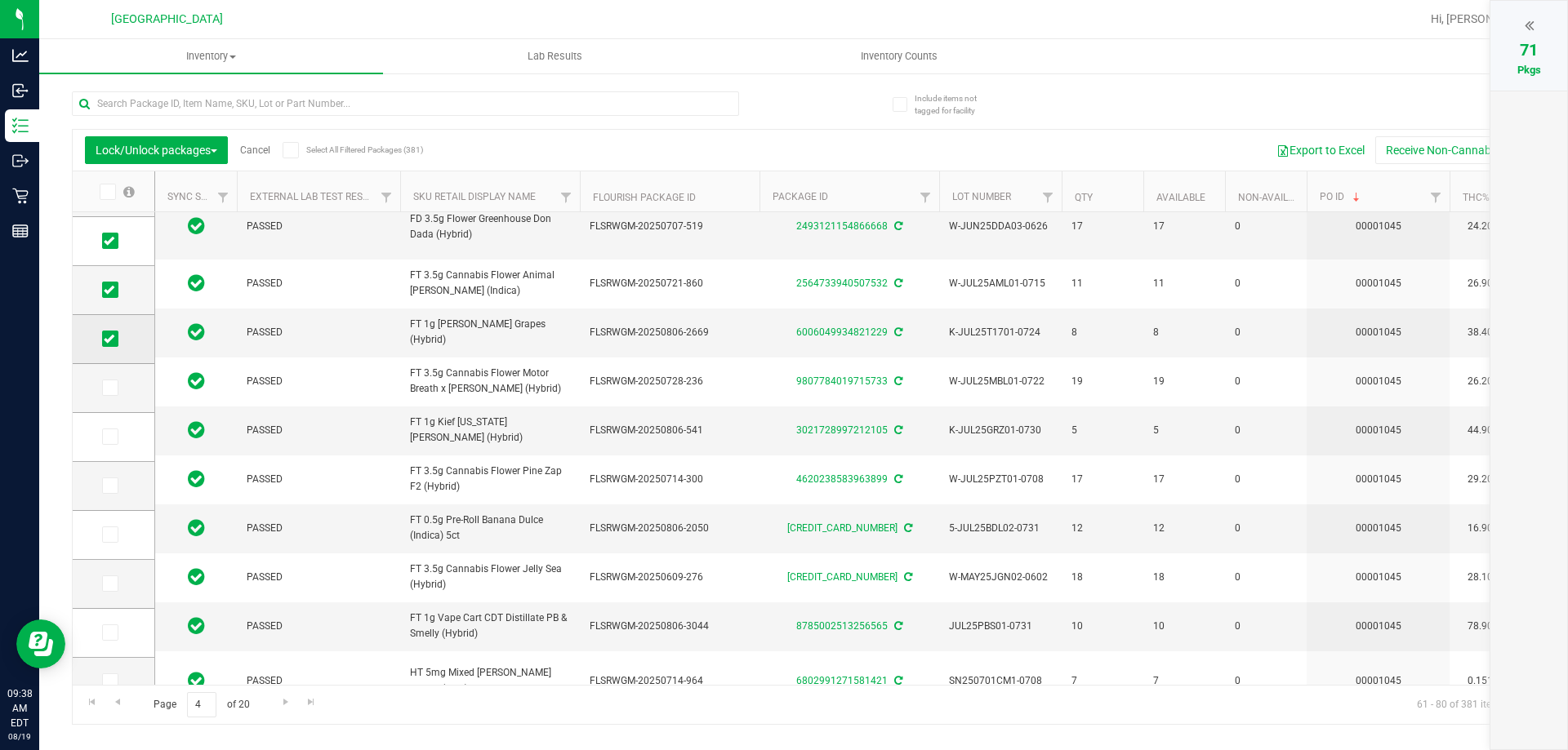
click at [0, 0] on input "checkbox" at bounding box center [0, 0] width 0 height 0
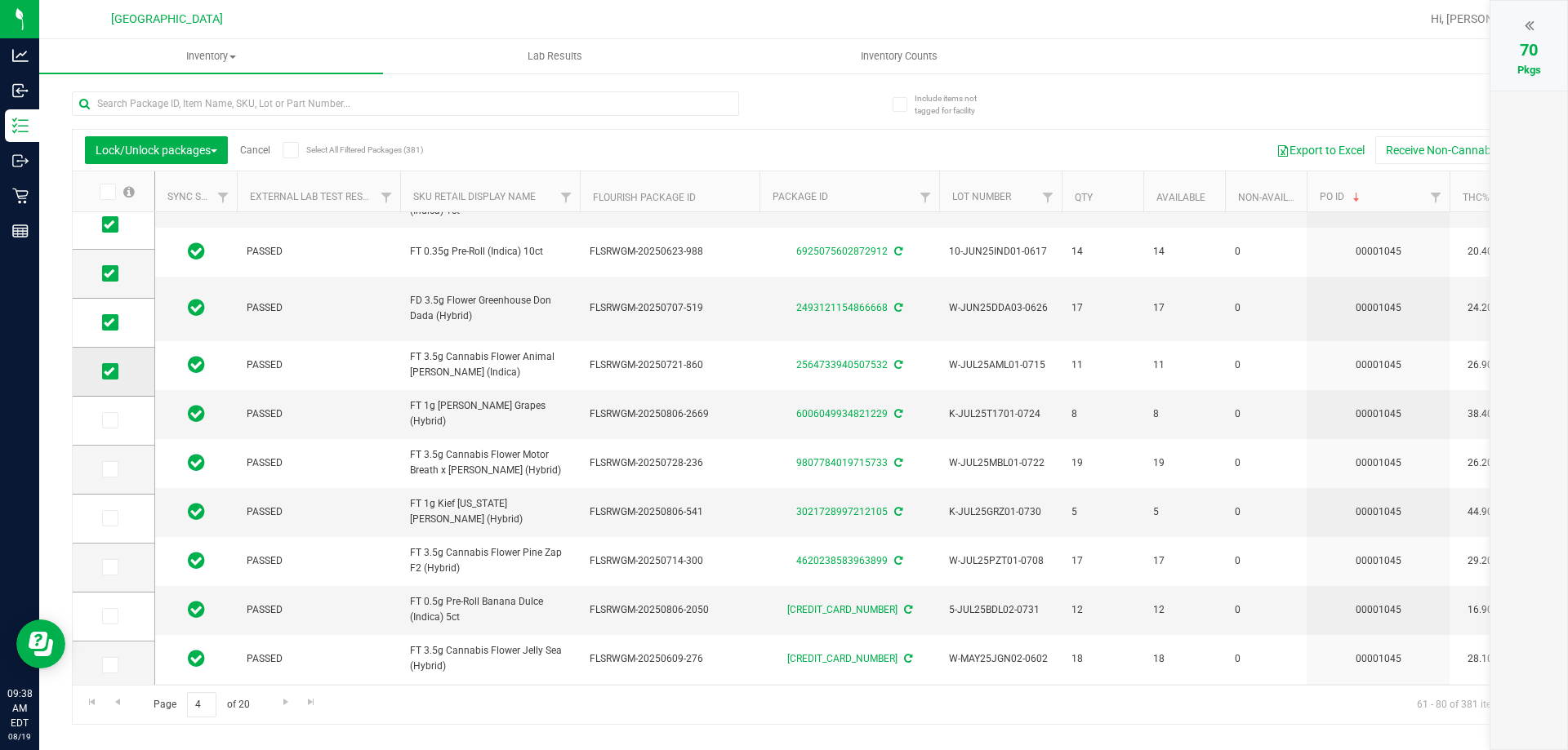
click at [108, 372] on icon at bounding box center [109, 372] width 11 height 0
click at [0, 0] on input "checkbox" at bounding box center [0, 0] width 0 height 0
click at [110, 323] on icon at bounding box center [109, 323] width 11 height 0
click at [0, 0] on input "checkbox" at bounding box center [0, 0] width 0 height 0
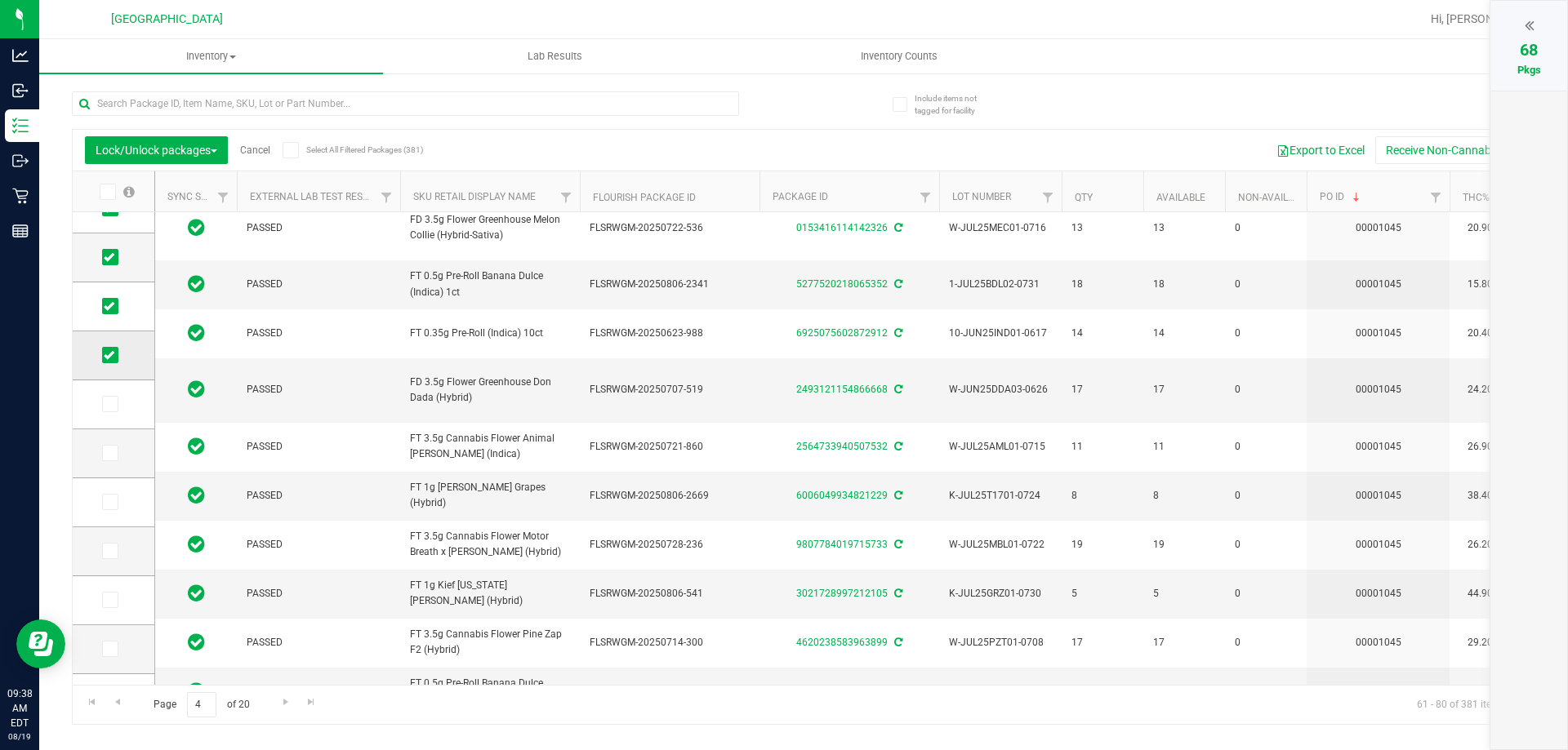
click at [108, 355] on icon at bounding box center [109, 355] width 11 height 0
click at [0, 0] on input "checkbox" at bounding box center [0, 0] width 0 height 0
click at [112, 306] on icon at bounding box center [109, 306] width 11 height 0
click at [0, 0] on input "checkbox" at bounding box center [0, 0] width 0 height 0
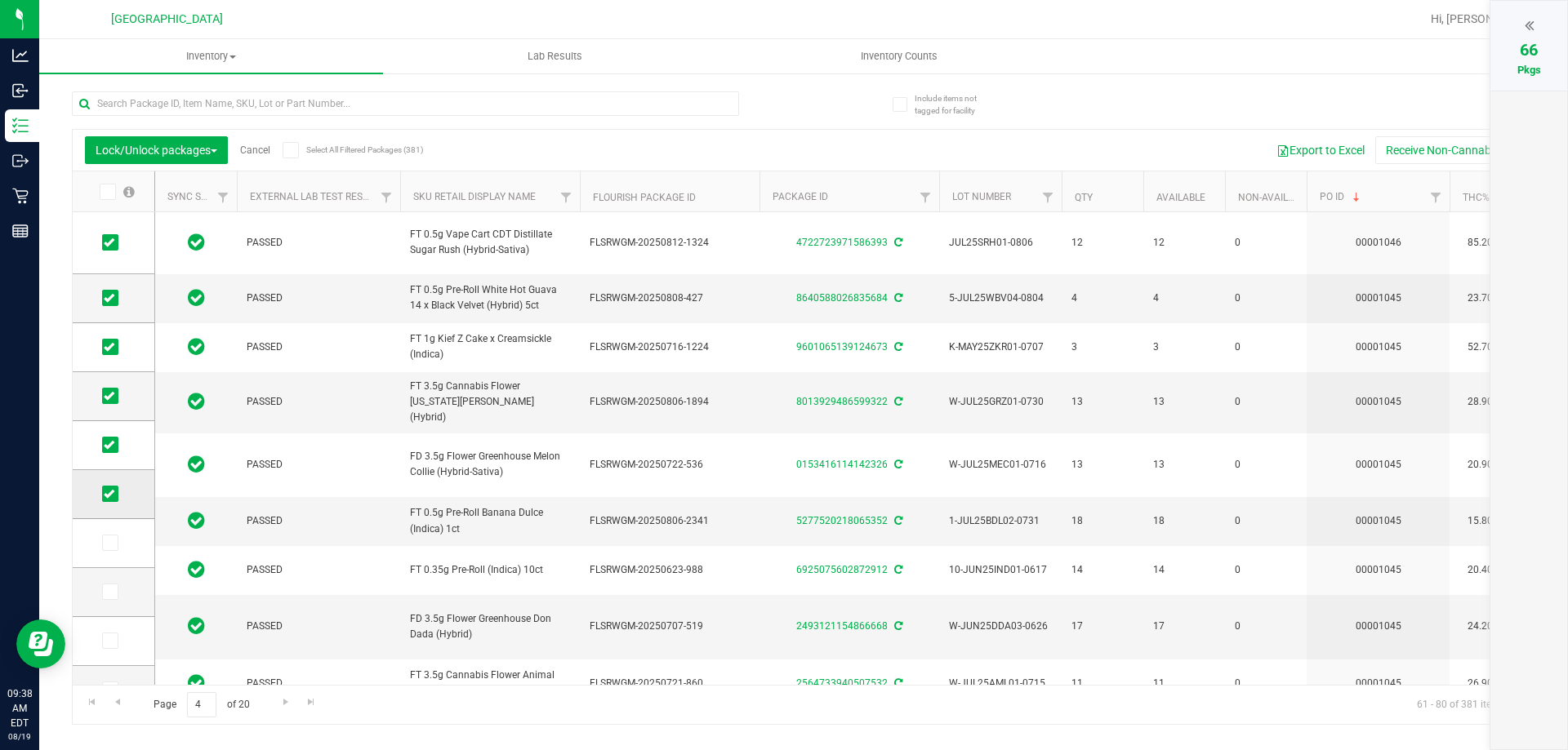
click at [109, 494] on icon at bounding box center [109, 494] width 11 height 0
click at [0, 0] on input "checkbox" at bounding box center [0, 0] width 0 height 0
click at [110, 452] on span at bounding box center [110, 445] width 17 height 17
click at [0, 0] on input "checkbox" at bounding box center [0, 0] width 0 height 0
click at [114, 396] on icon at bounding box center [109, 396] width 11 height 0
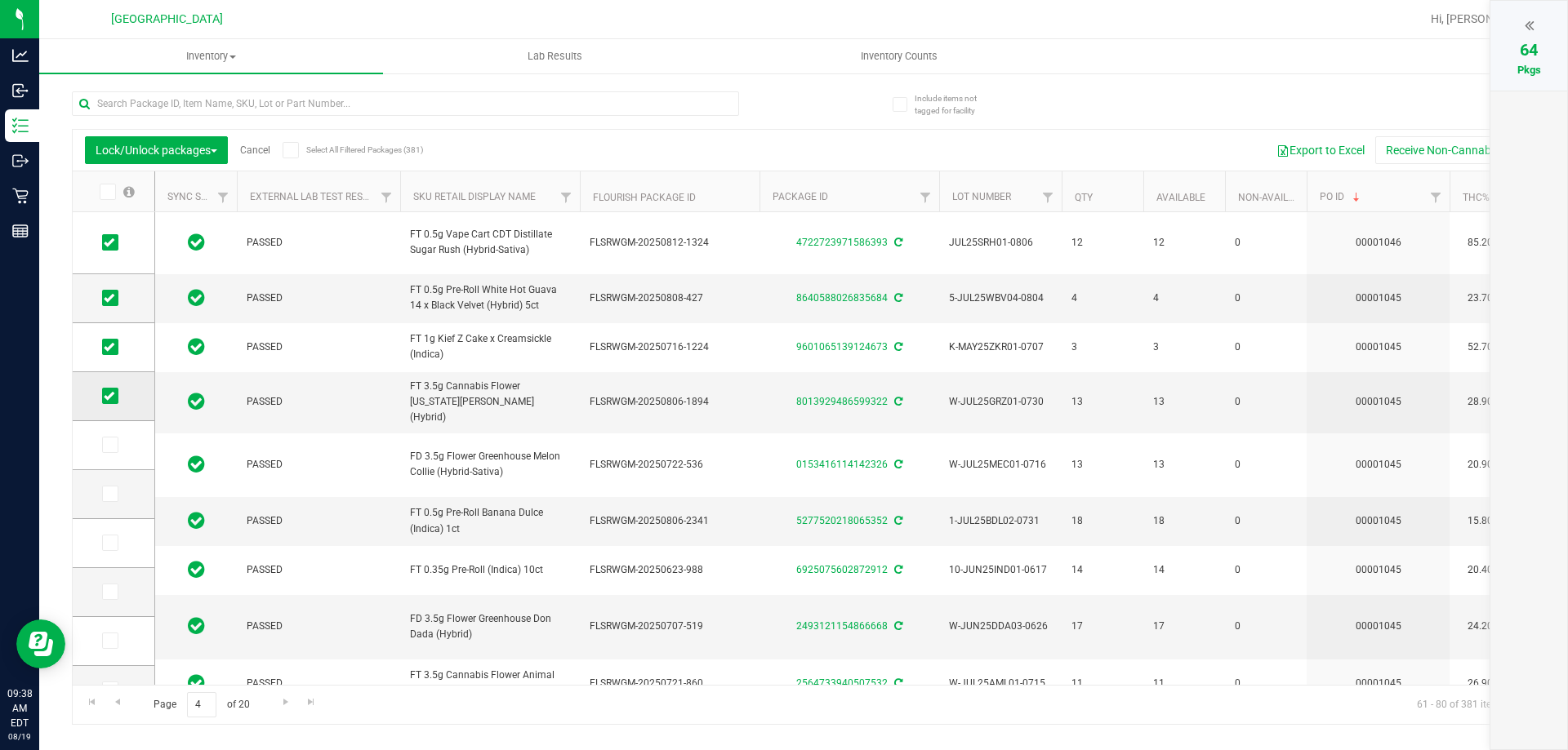
click at [0, 0] on input "checkbox" at bounding box center [0, 0] width 0 height 0
click at [107, 353] on span at bounding box center [110, 347] width 17 height 17
click at [0, 0] on input "checkbox" at bounding box center [0, 0] width 0 height 0
click at [109, 298] on icon at bounding box center [109, 298] width 11 height 0
click at [0, 0] on input "checkbox" at bounding box center [0, 0] width 0 height 0
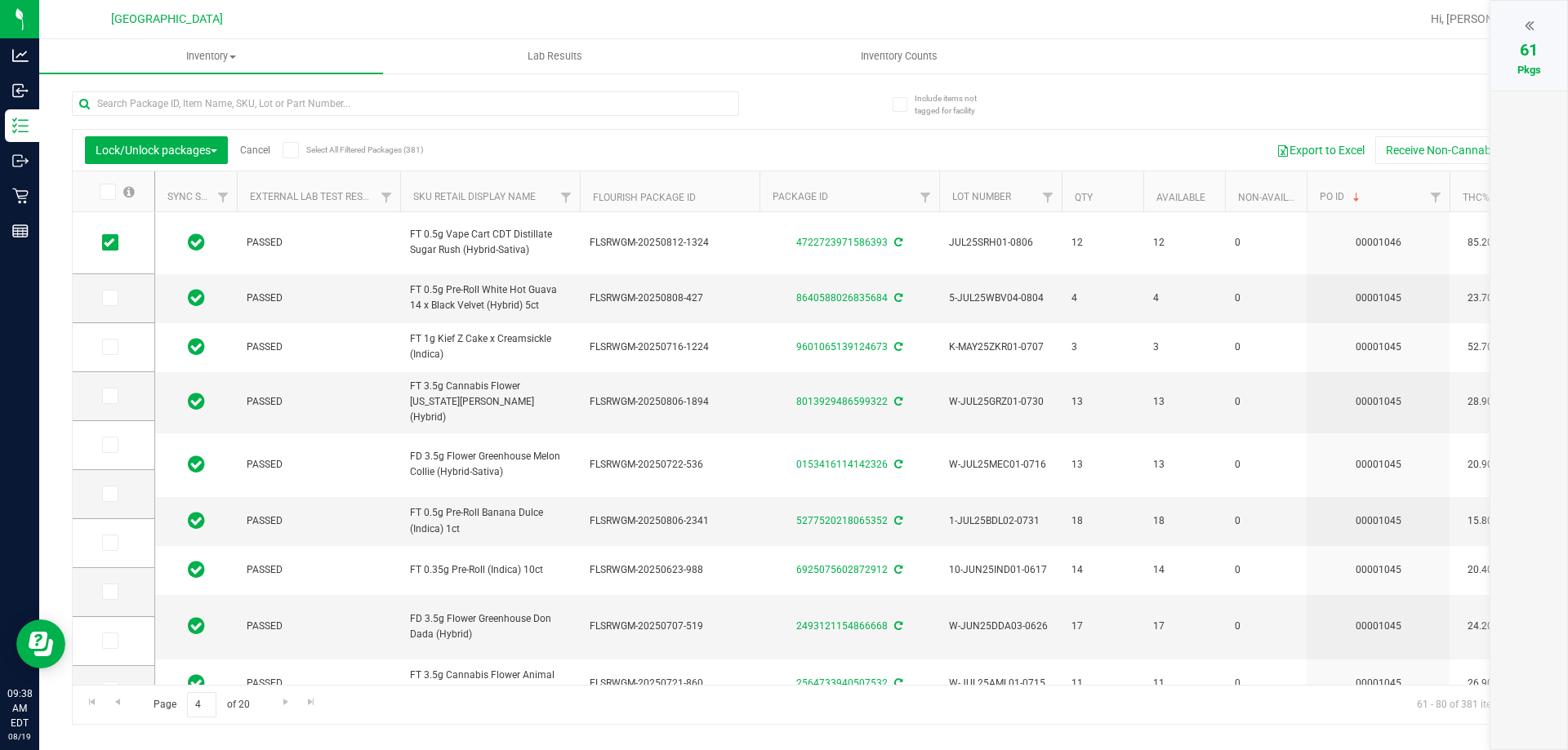
click at [1531, 29] on icon at bounding box center [1529, 26] width 9 height 17
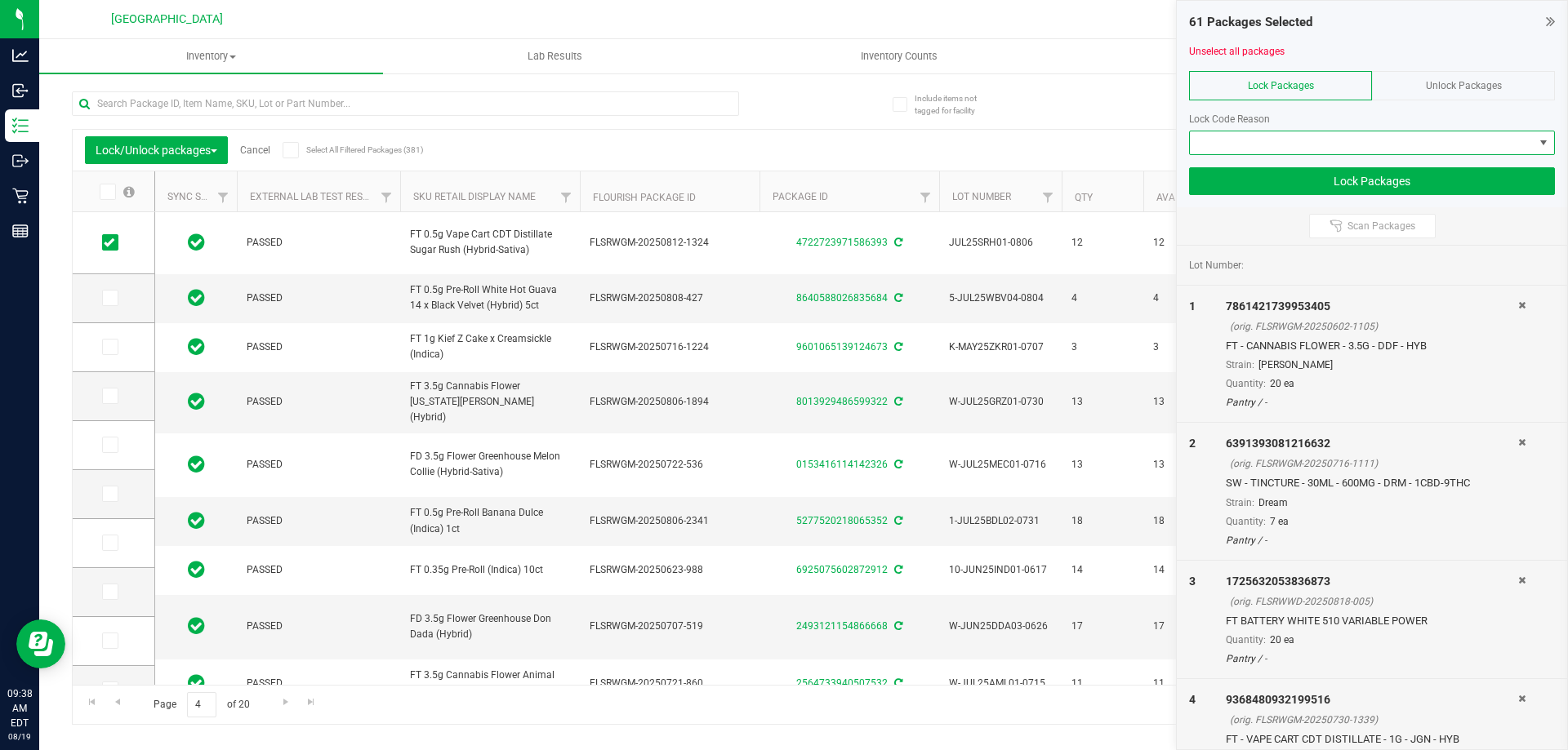
click at [1538, 146] on span at bounding box center [1544, 143] width 13 height 13
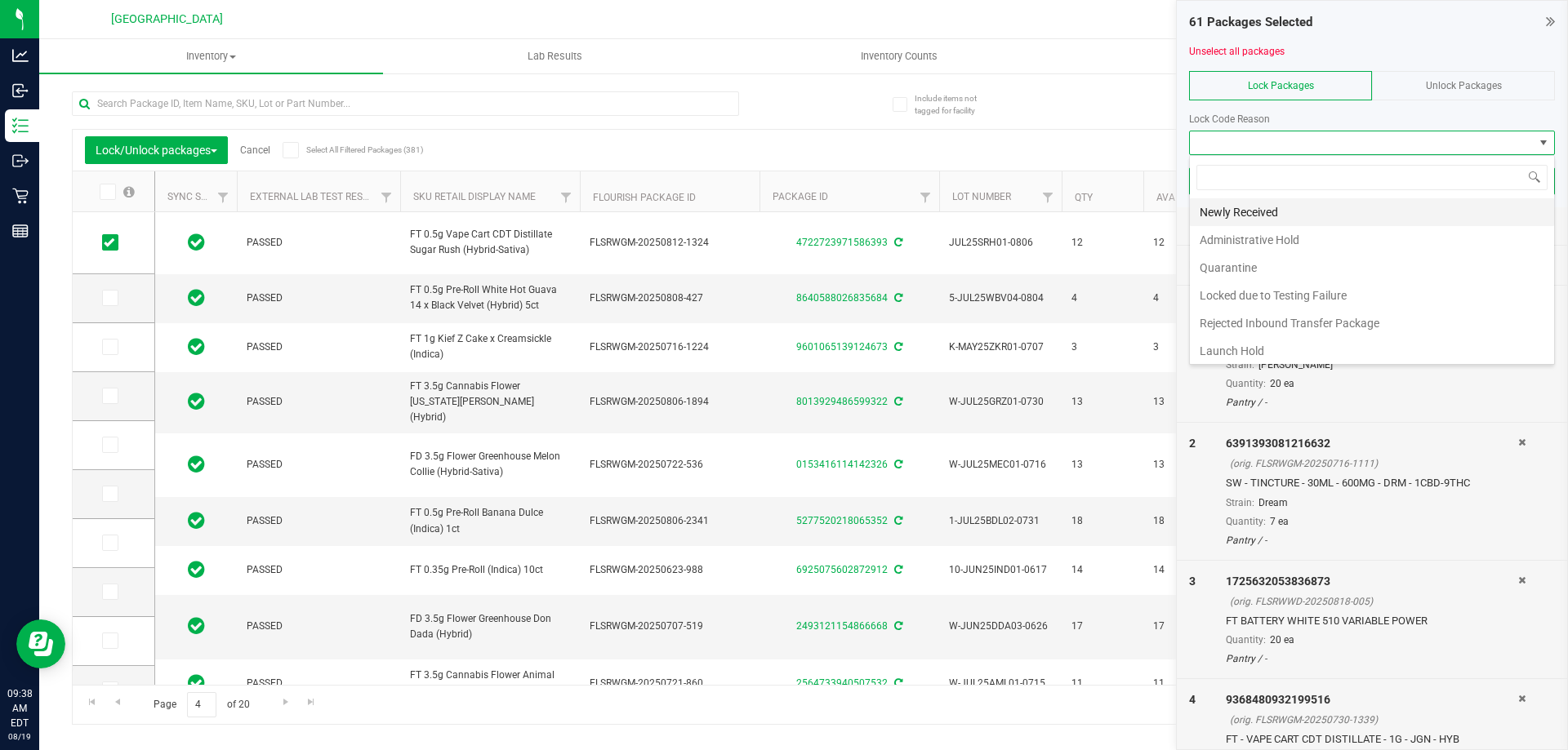
click at [1290, 209] on li "Newly Received" at bounding box center [1372, 212] width 364 height 27
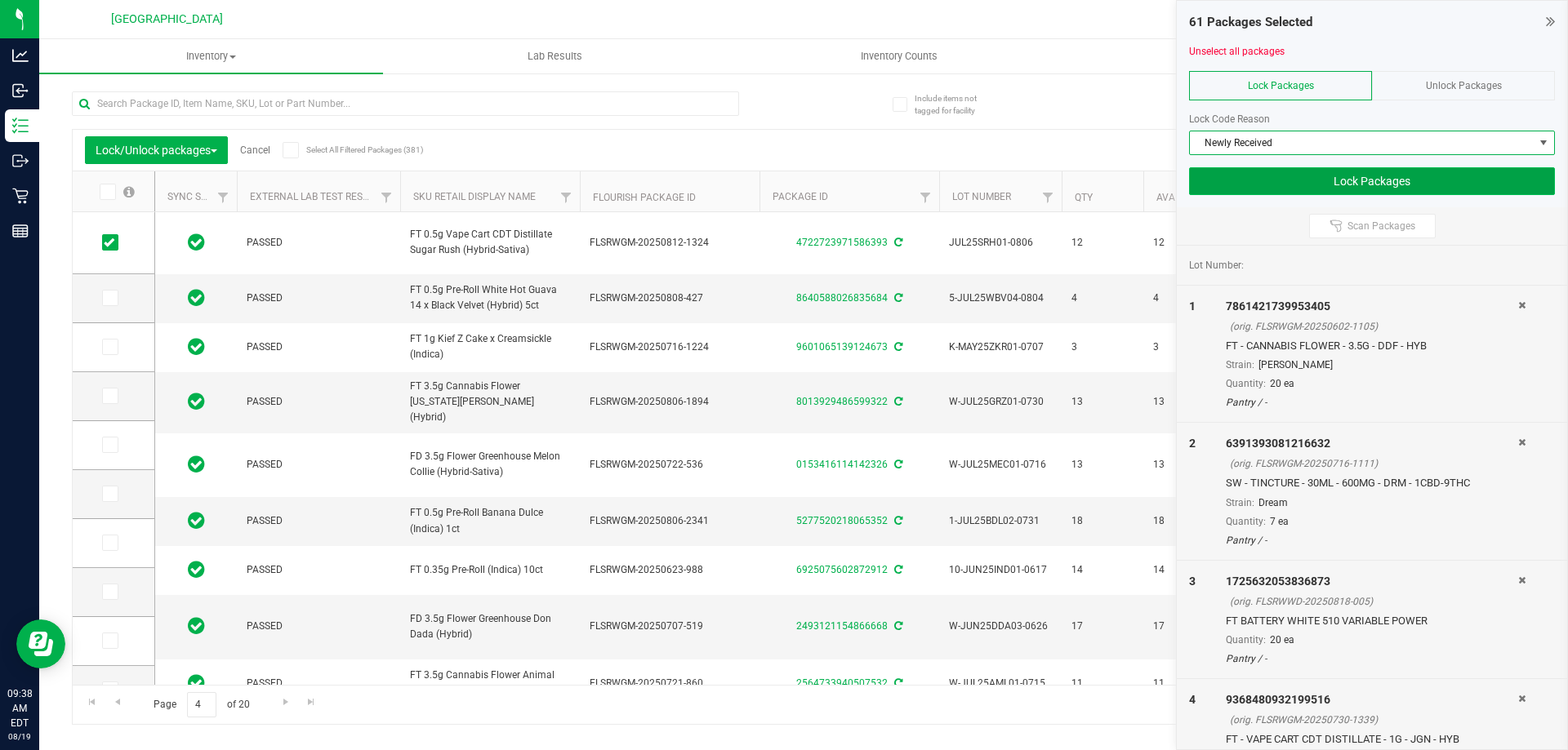
click at [1361, 177] on button "Lock Packages" at bounding box center [1372, 181] width 366 height 27
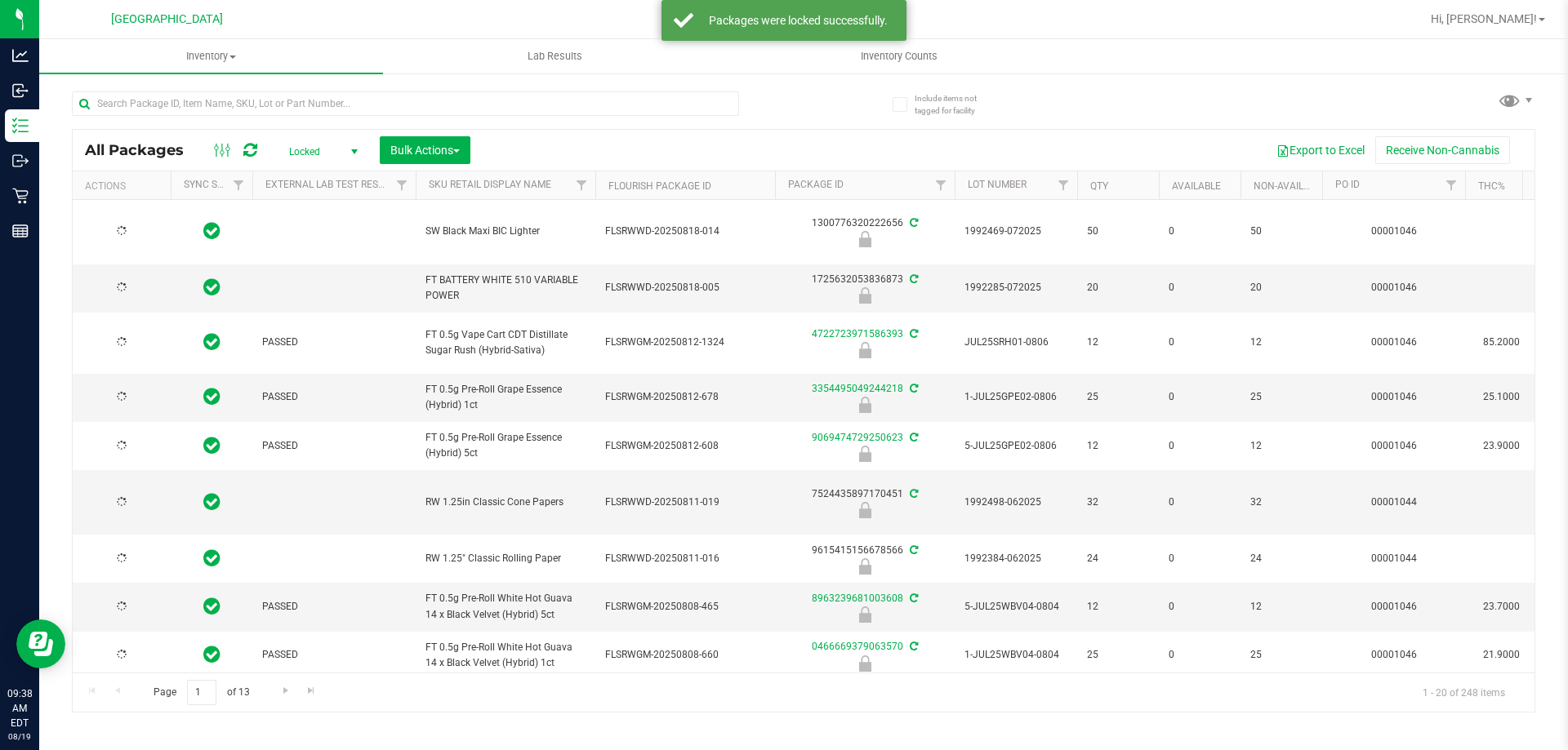
type input "[DATE]"
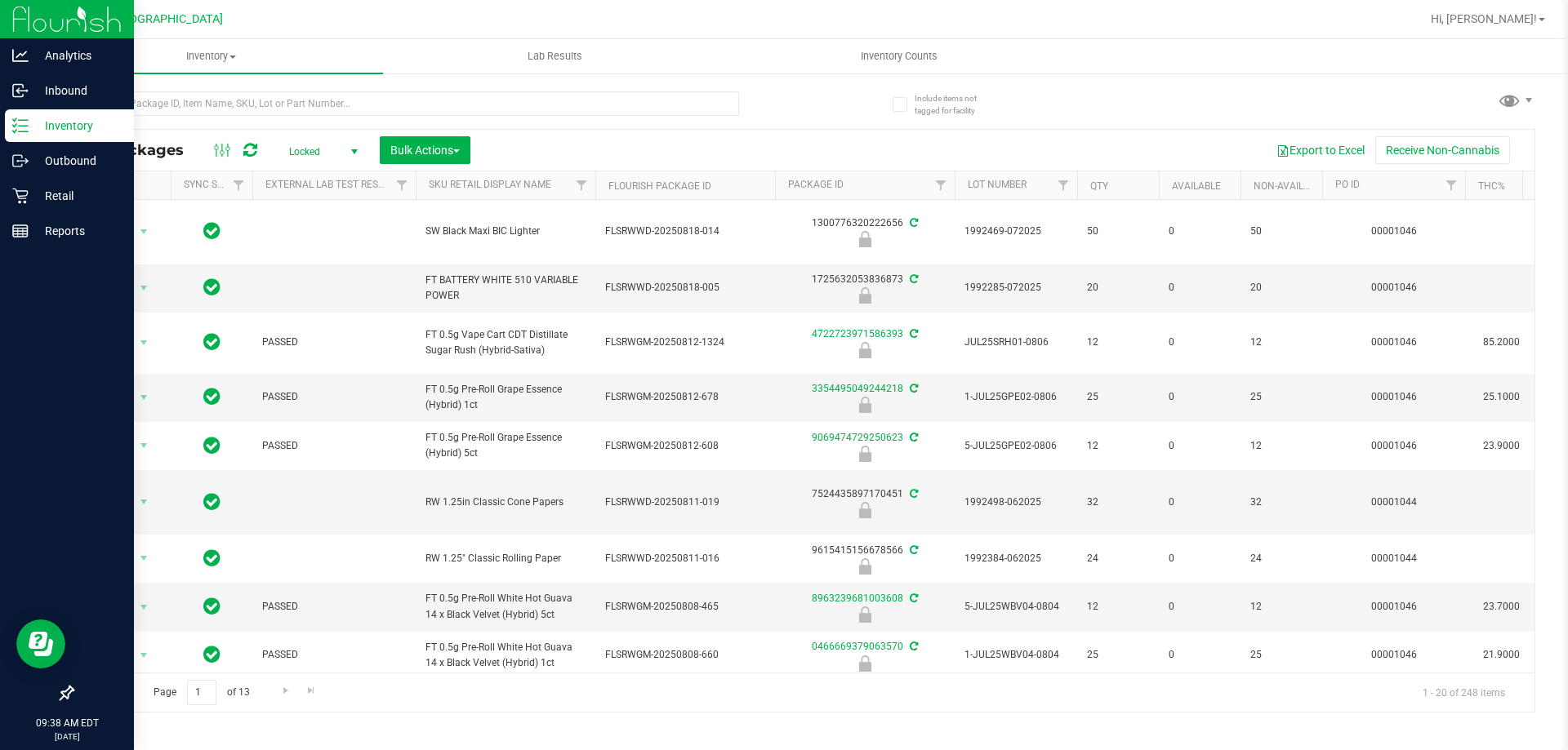
click at [92, 119] on p "Inventory" at bounding box center [77, 126] width 98 height 20
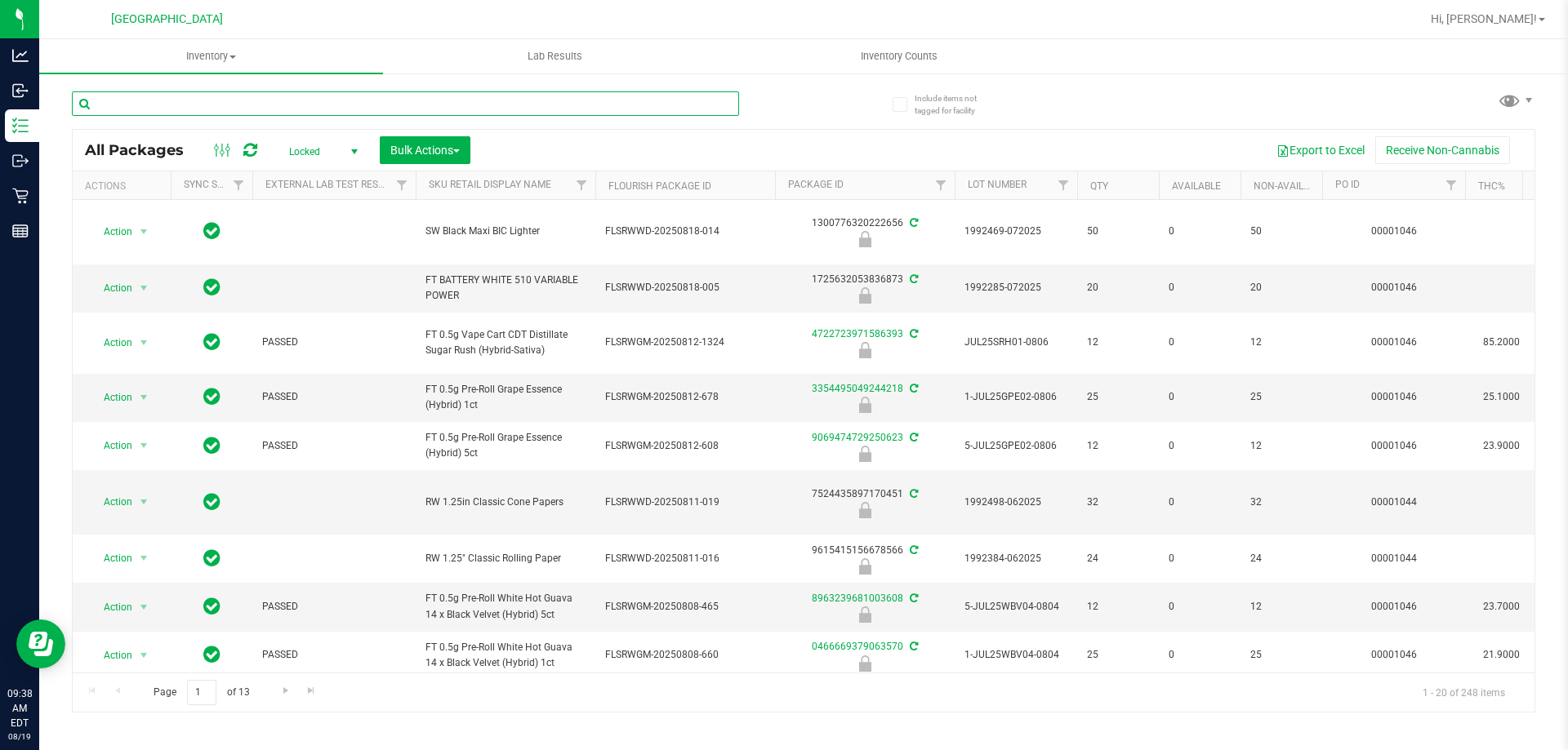
click at [217, 103] on input "text" at bounding box center [406, 104] width 667 height 25
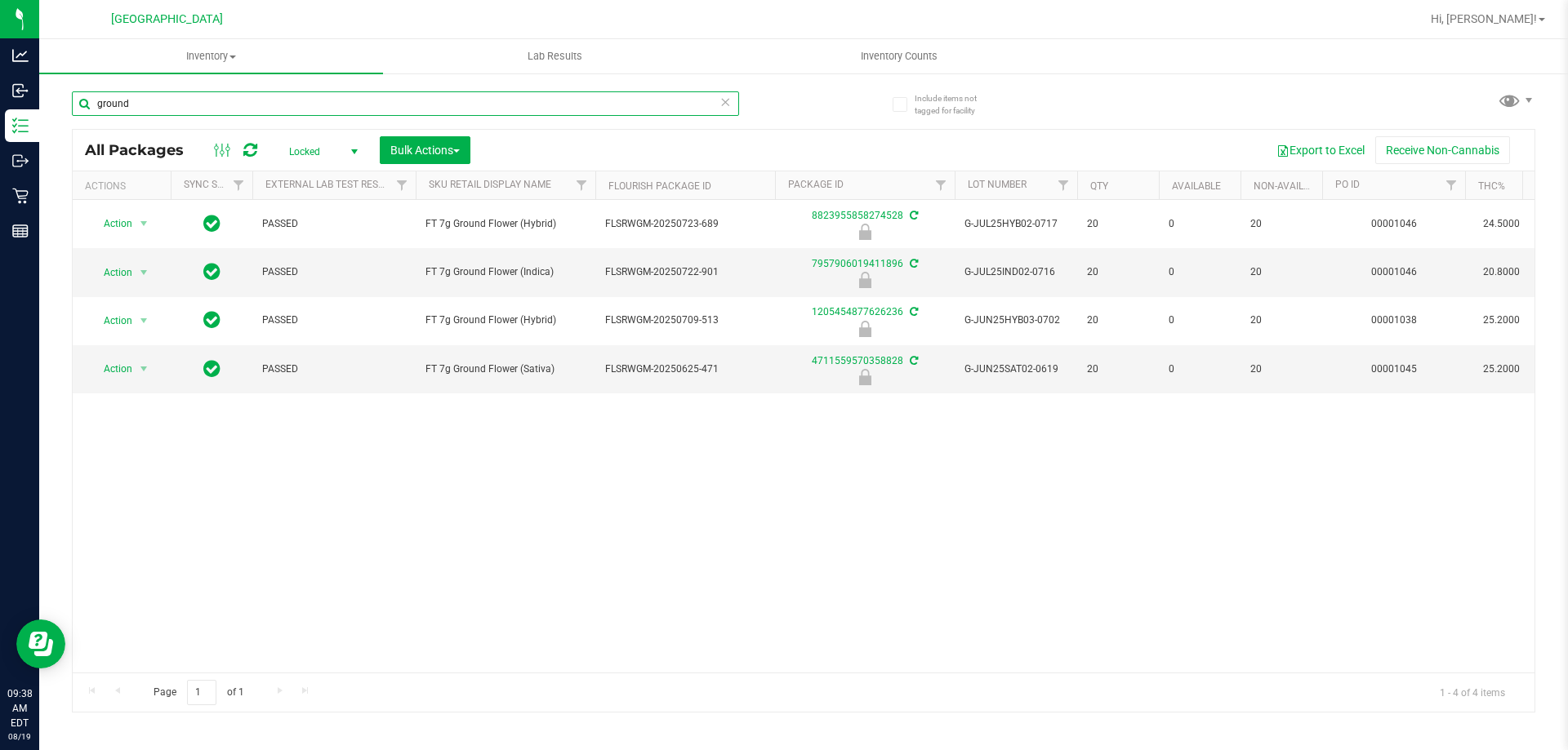
type input "ground"
click at [620, 594] on div "Action Action Edit attributes Global inventory Locate package Package audit log…" at bounding box center [804, 436] width 1462 height 473
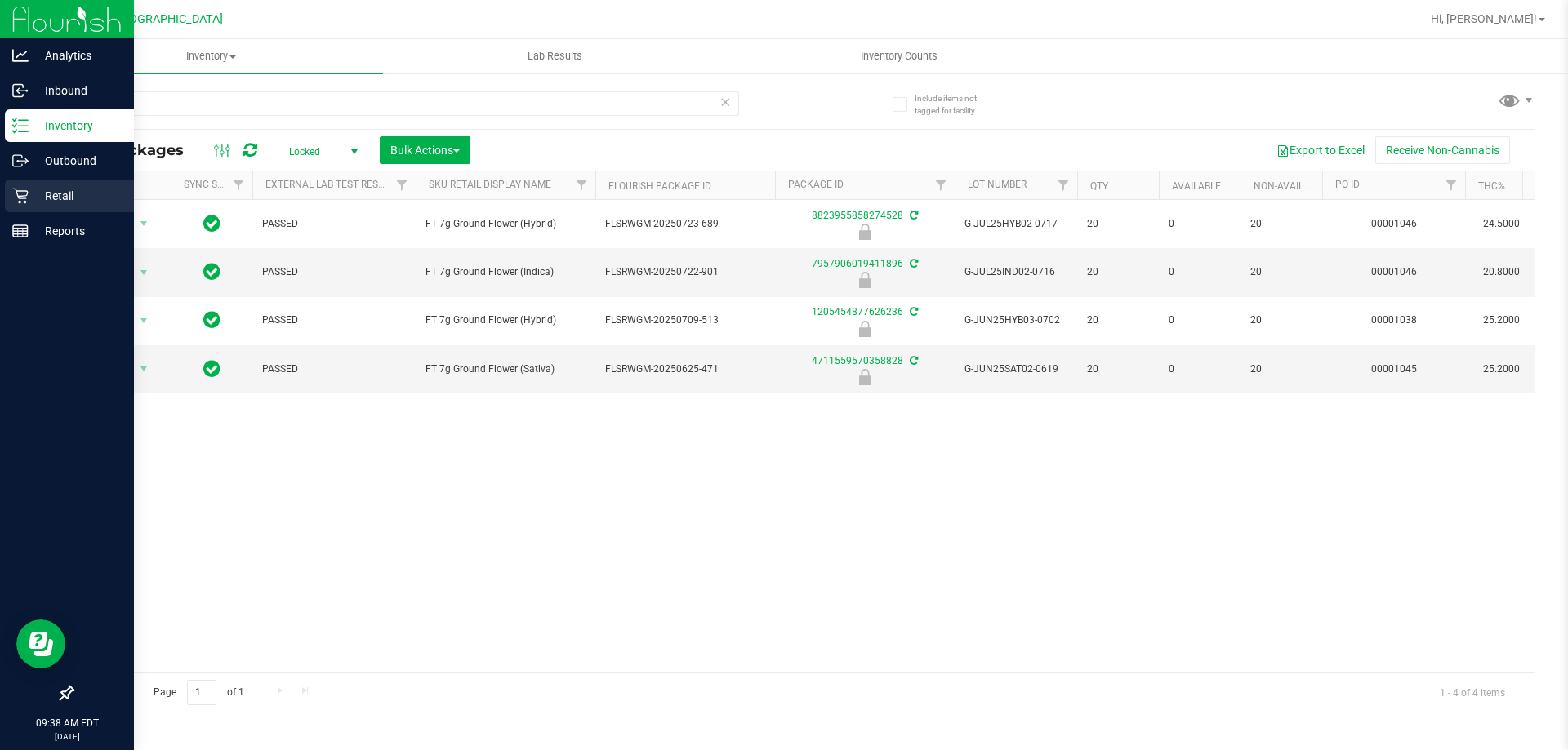
click at [45, 193] on p "Retail" at bounding box center [77, 196] width 98 height 20
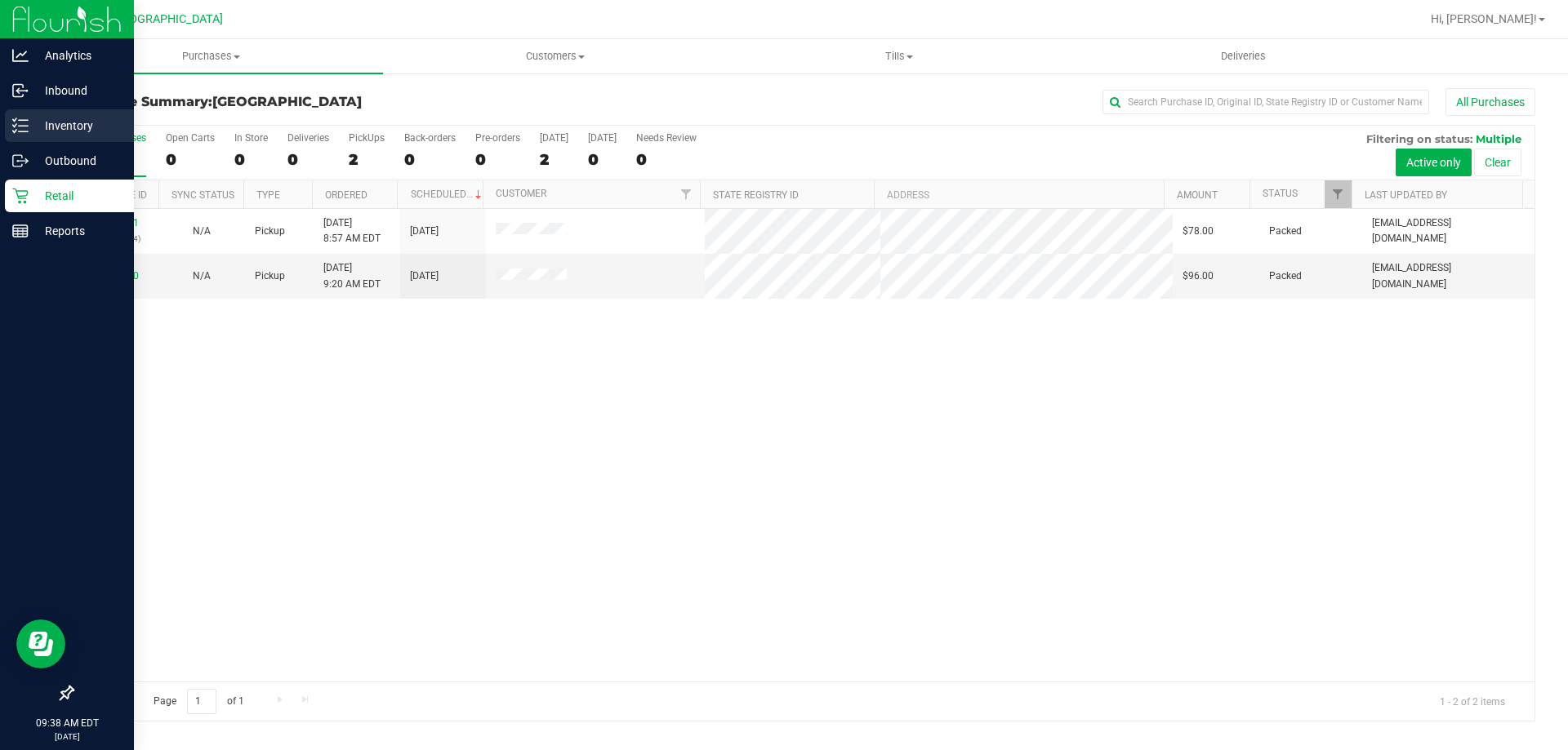
click at [64, 127] on p "Inventory" at bounding box center [77, 126] width 98 height 20
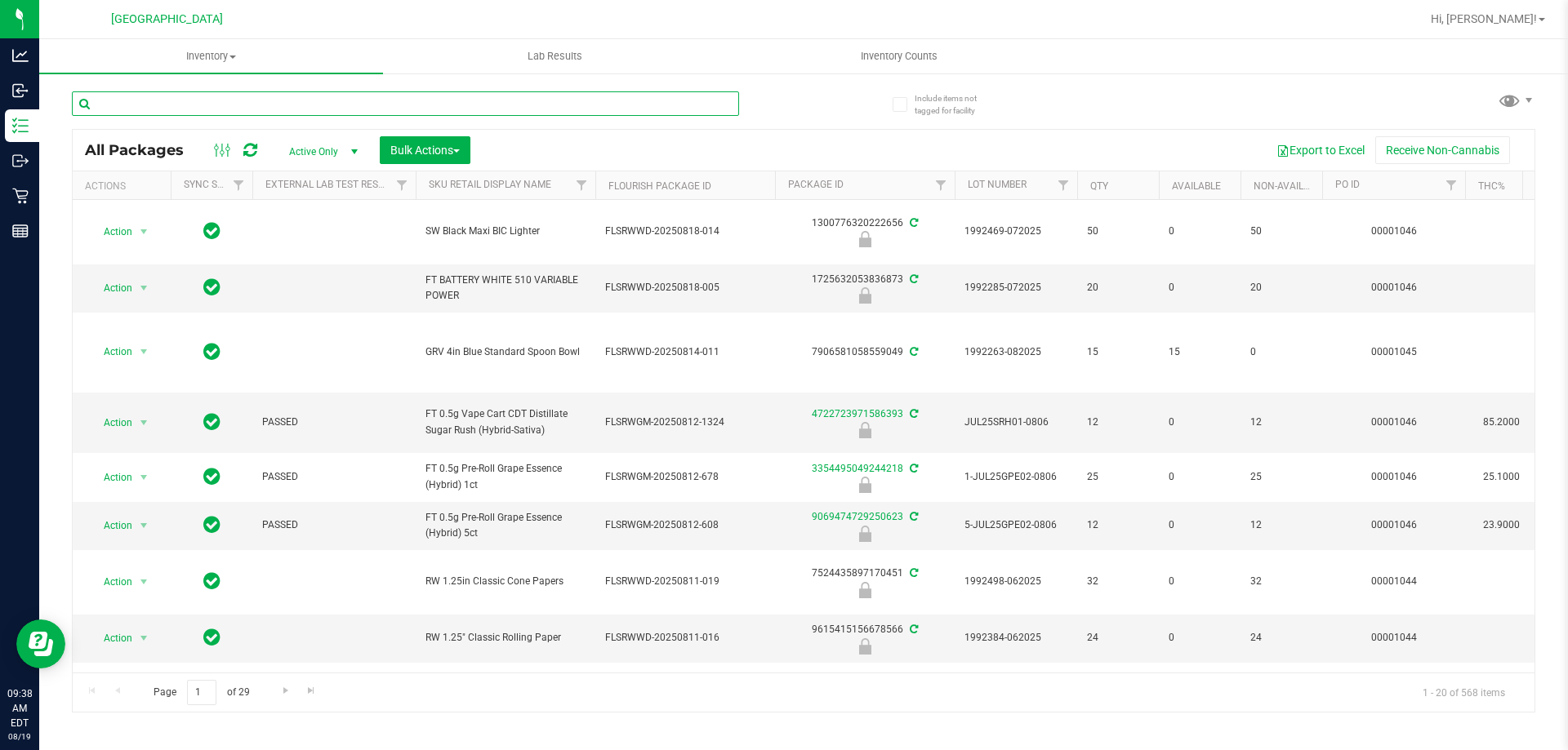
drag, startPoint x: 278, startPoint y: 100, endPoint x: 284, endPoint y: 118, distance: 19.0
click at [282, 115] on input "text" at bounding box center [406, 104] width 667 height 25
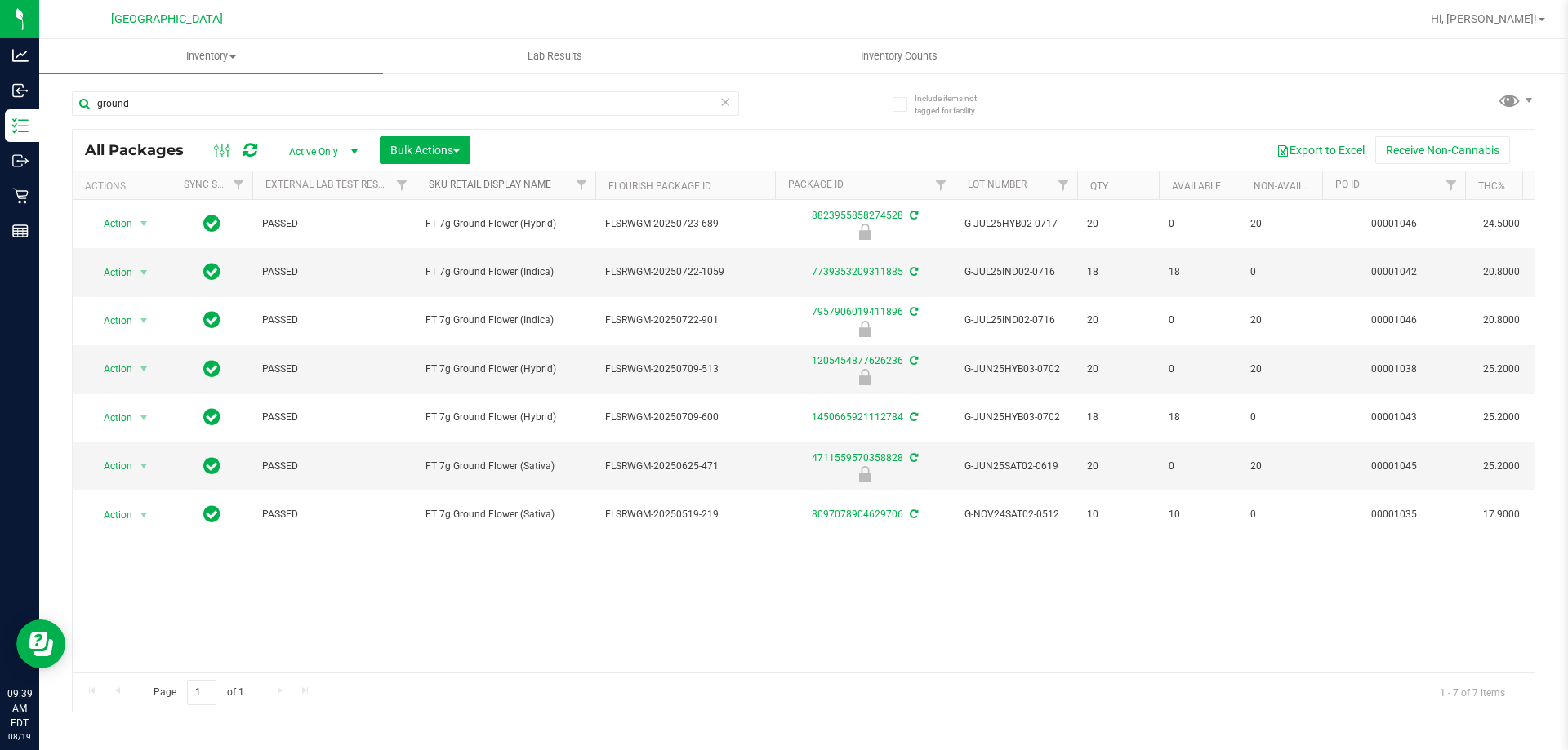
click at [482, 181] on link "Sku Retail Display Name" at bounding box center [491, 184] width 123 height 12
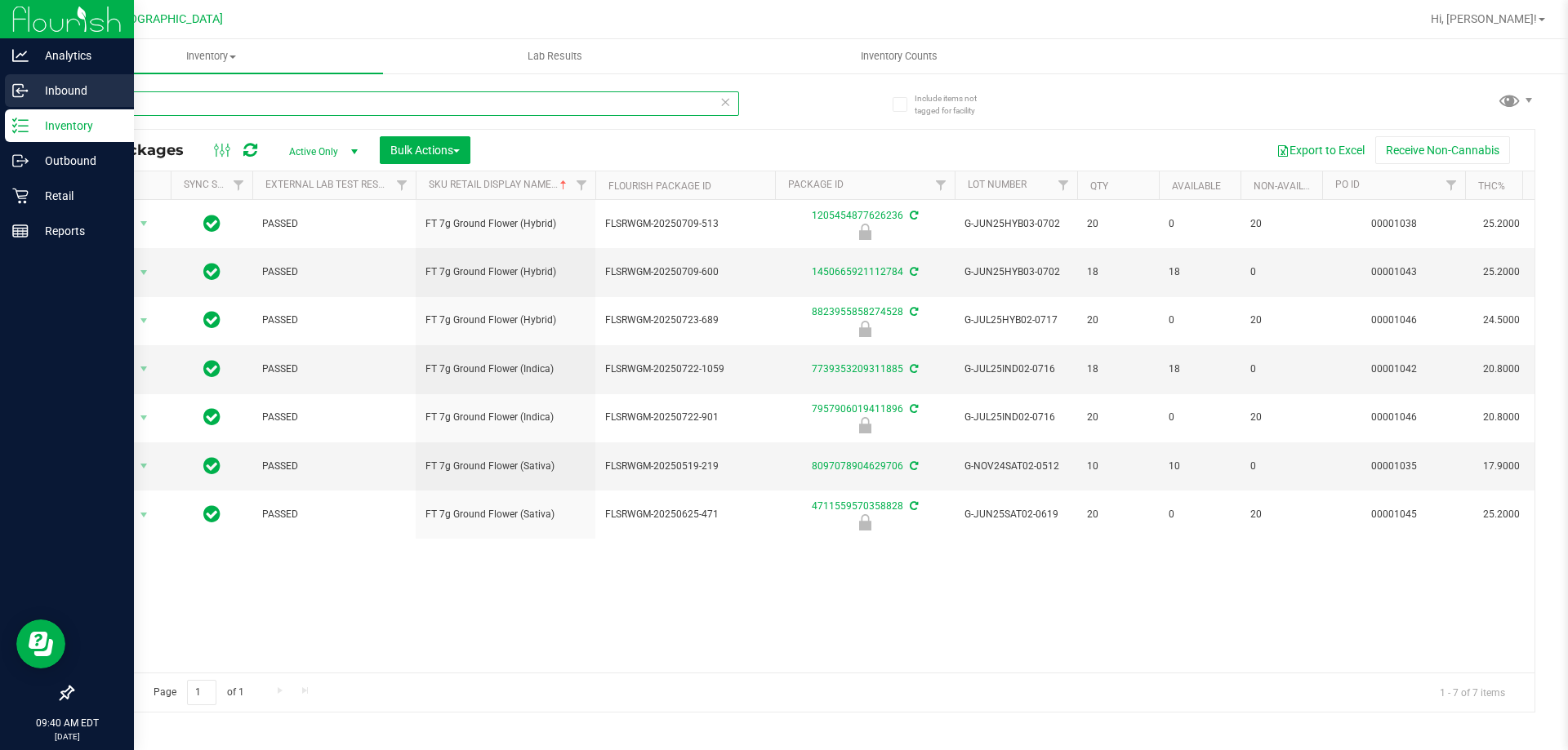
drag, startPoint x: 152, startPoint y: 100, endPoint x: 0, endPoint y: 100, distance: 152.0
click at [0, 100] on div "Analytics Inbound Inventory Outbound Retail Reports 09:40 AM EDT [DATE] 08/19 […" at bounding box center [784, 375] width 1568 height 750
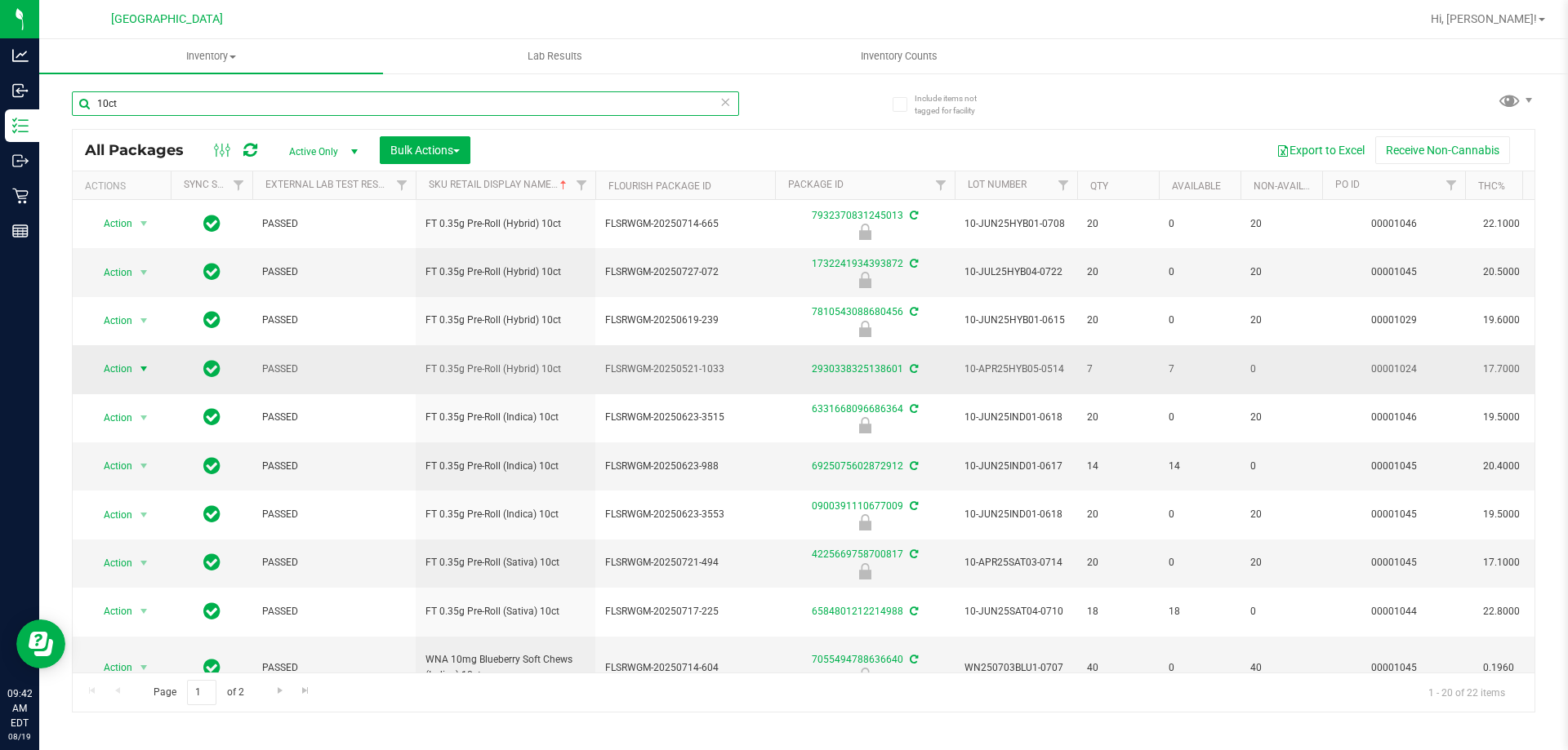
type input "10ct"
click at [123, 364] on span "Action" at bounding box center [110, 369] width 44 height 23
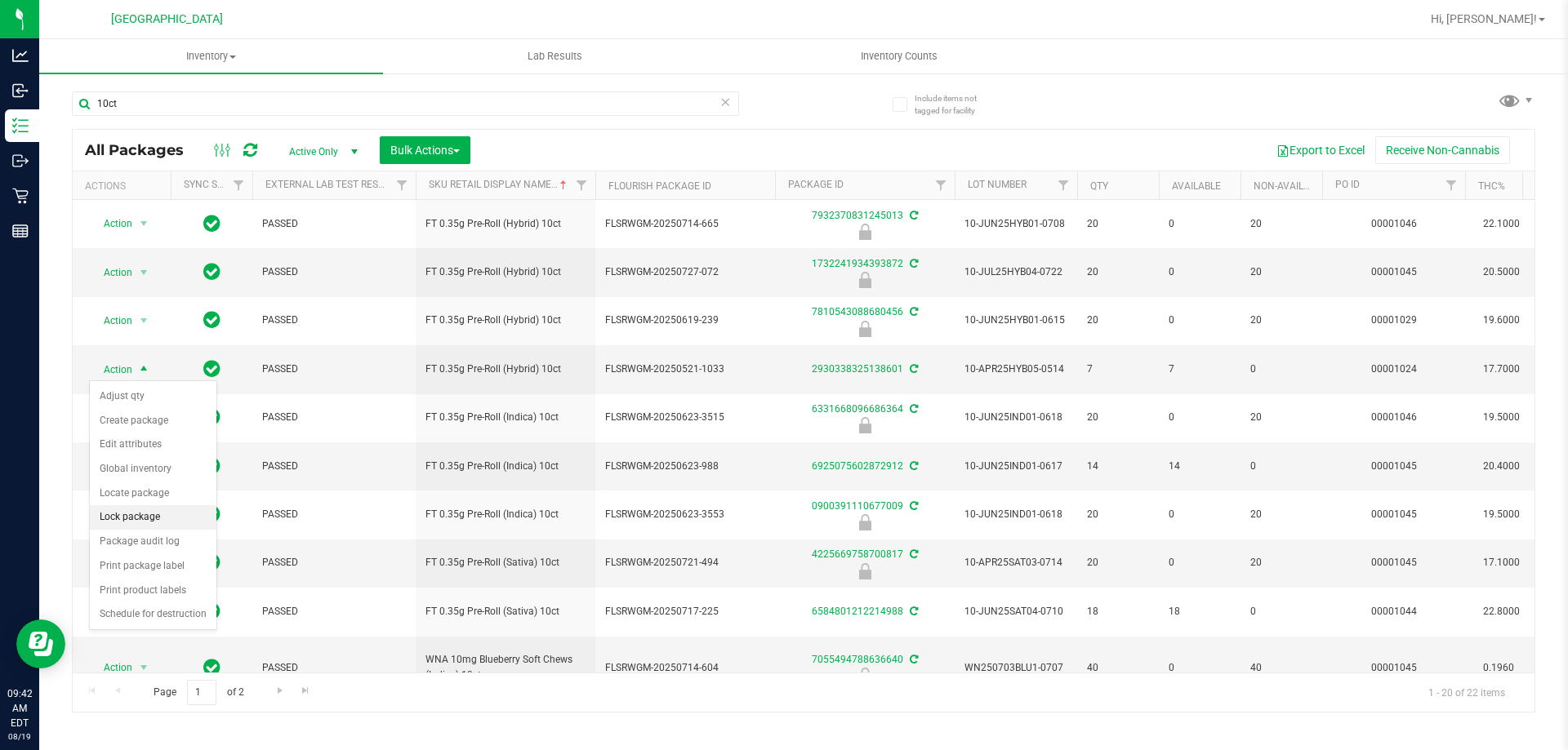
click at [158, 519] on li "Lock package" at bounding box center [153, 518] width 127 height 25
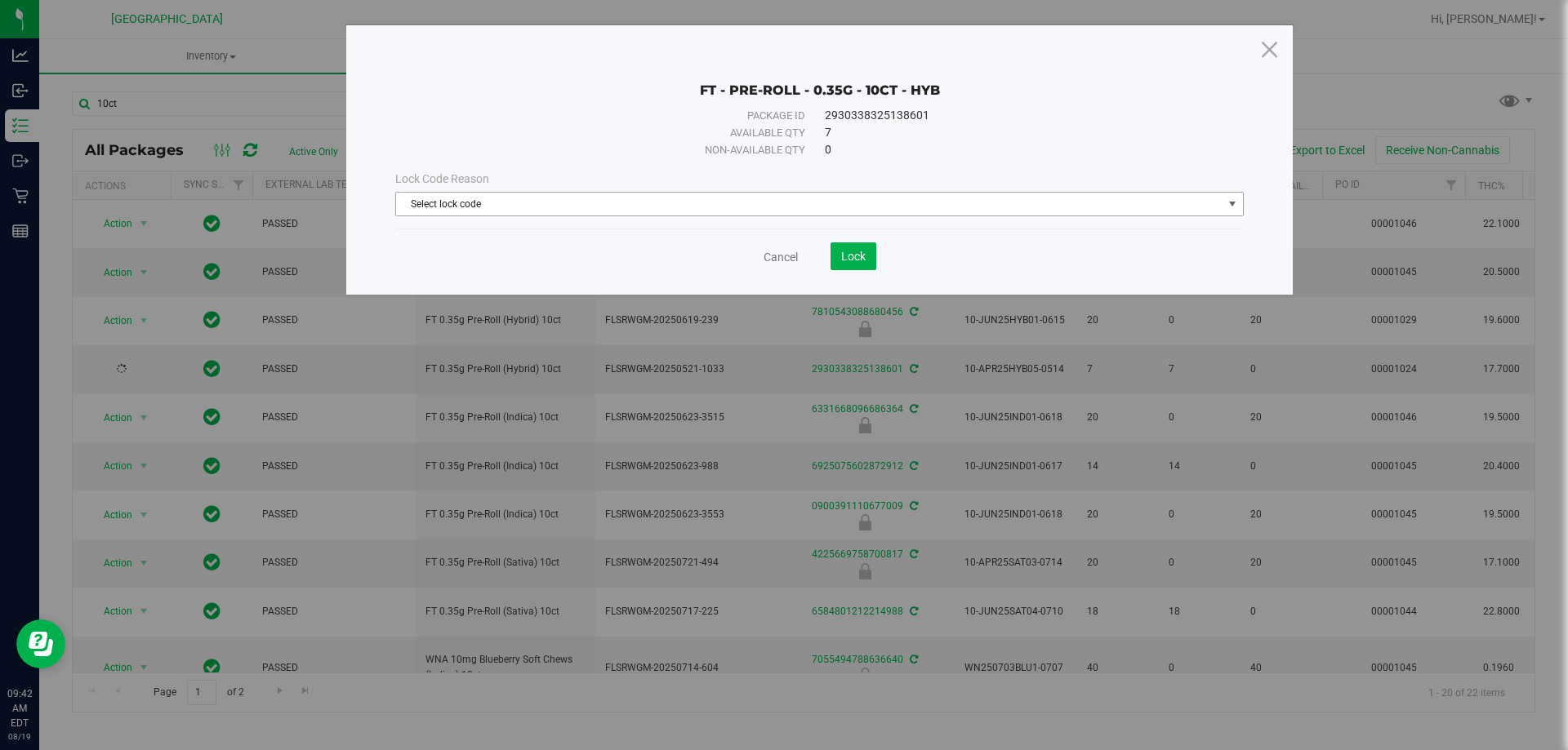
click at [848, 203] on span "Select lock code" at bounding box center [809, 204] width 827 height 23
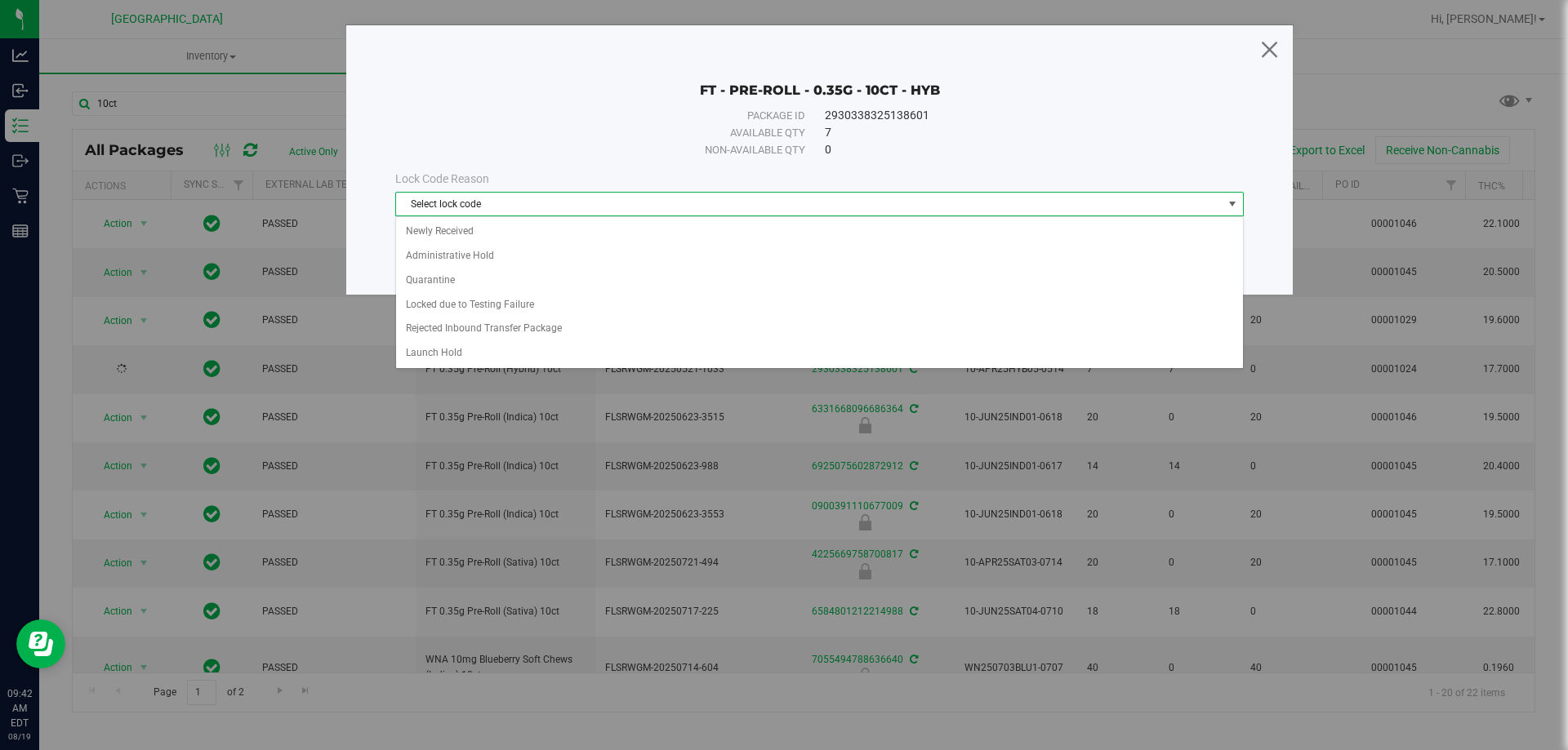
drag, startPoint x: 1266, startPoint y: 50, endPoint x: 1260, endPoint y: 60, distance: 11.7
click at [1266, 55] on icon at bounding box center [1269, 48] width 22 height 39
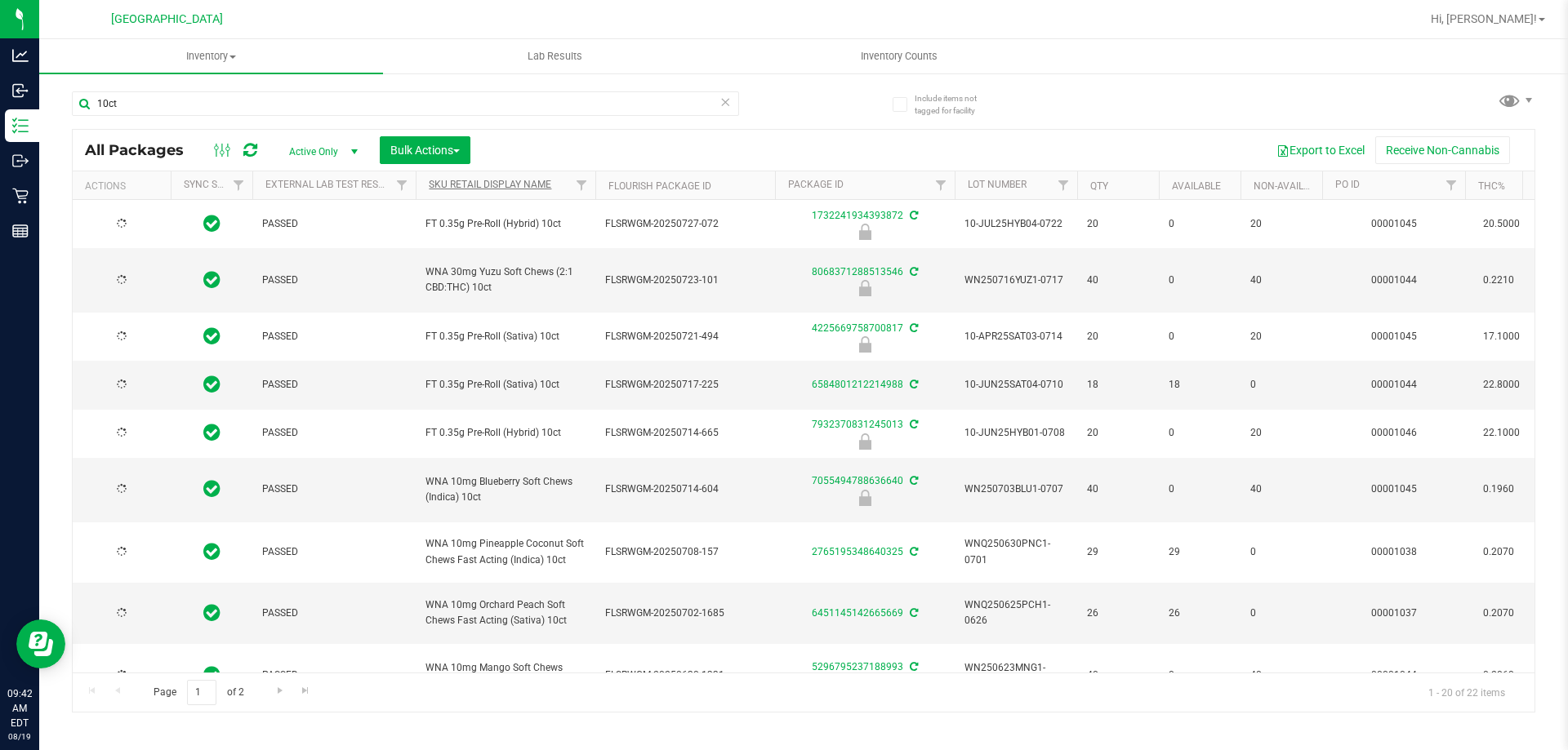
type input "[DATE]"
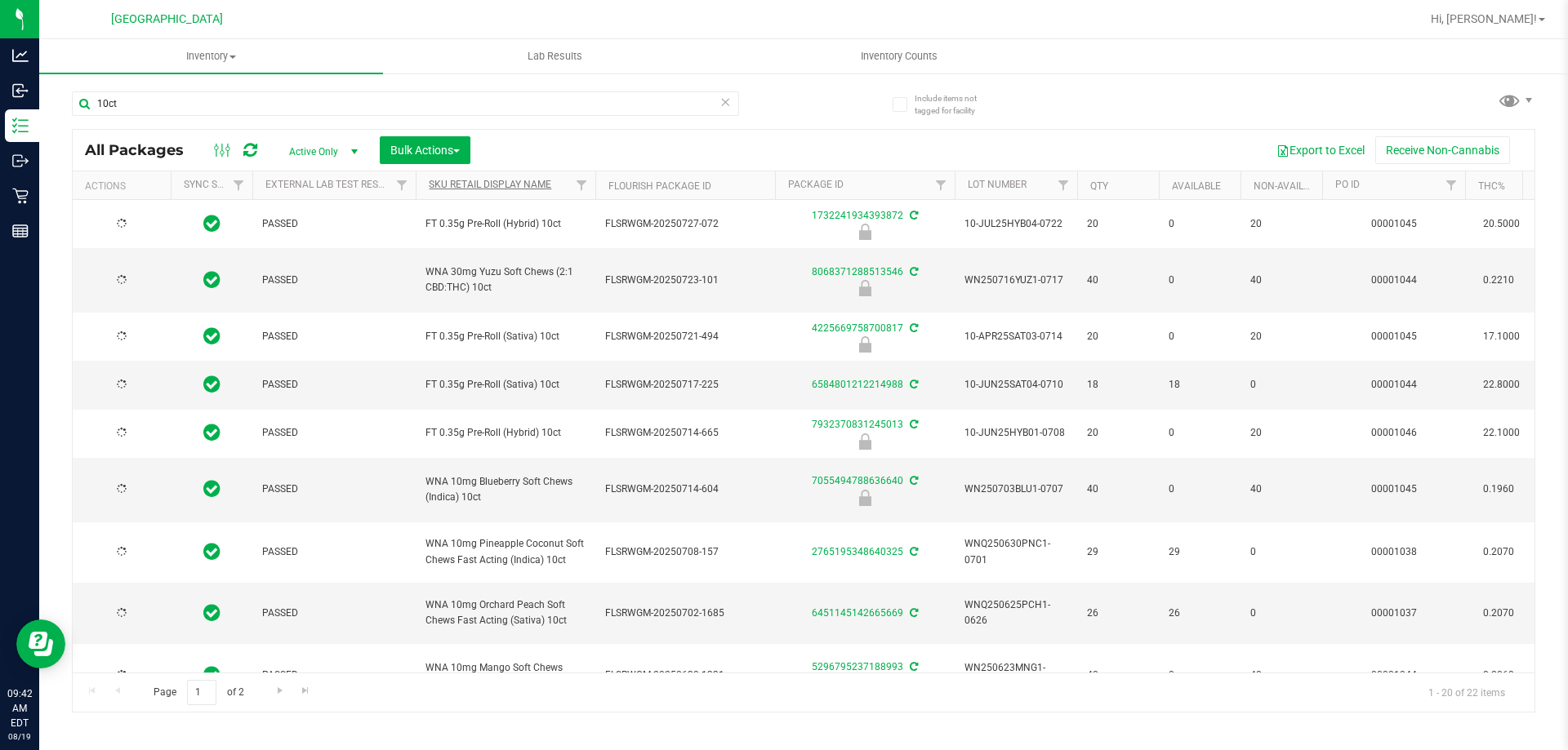
type input "[DATE]"
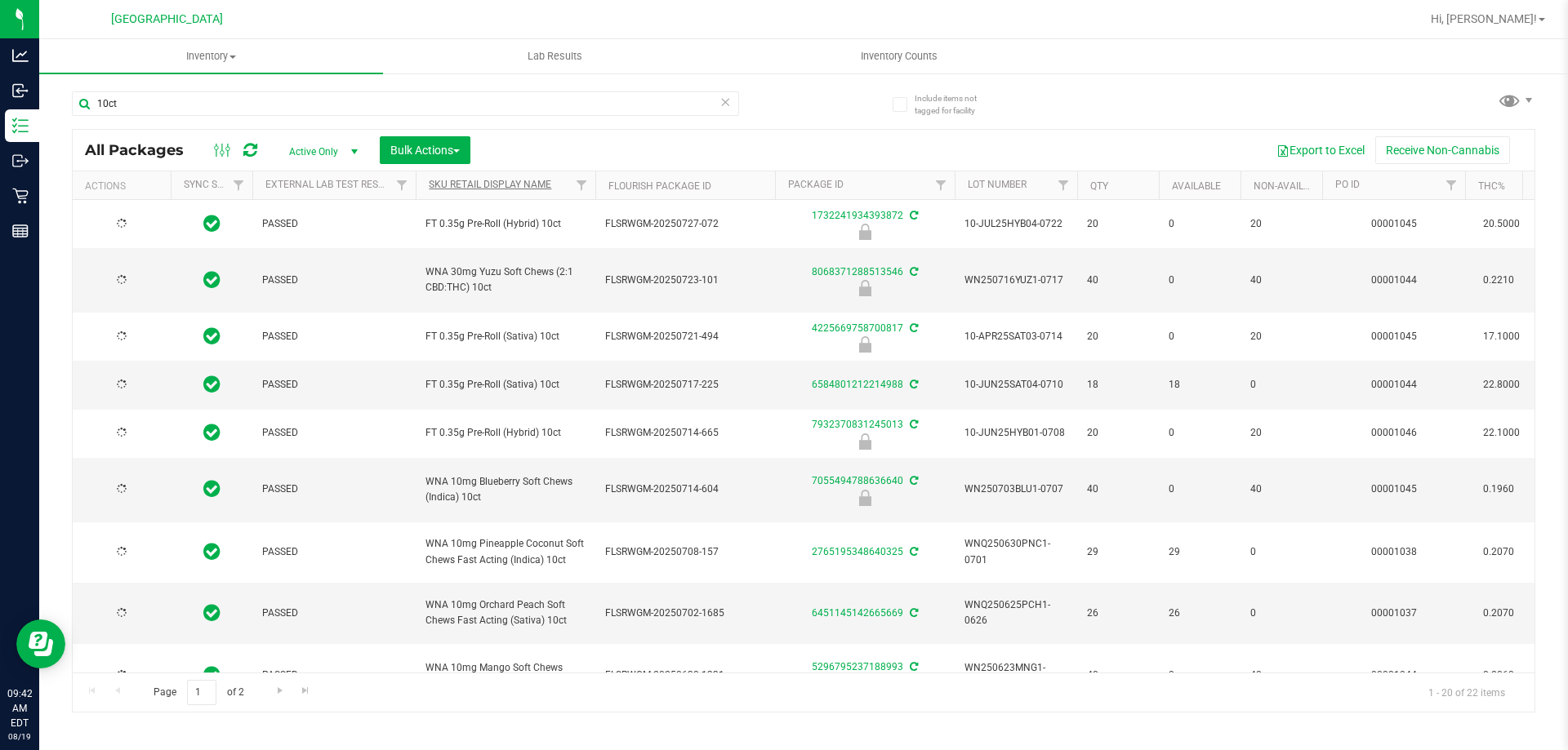
type input "[DATE]"
click at [509, 181] on link "Sku Retail Display Name" at bounding box center [491, 184] width 123 height 12
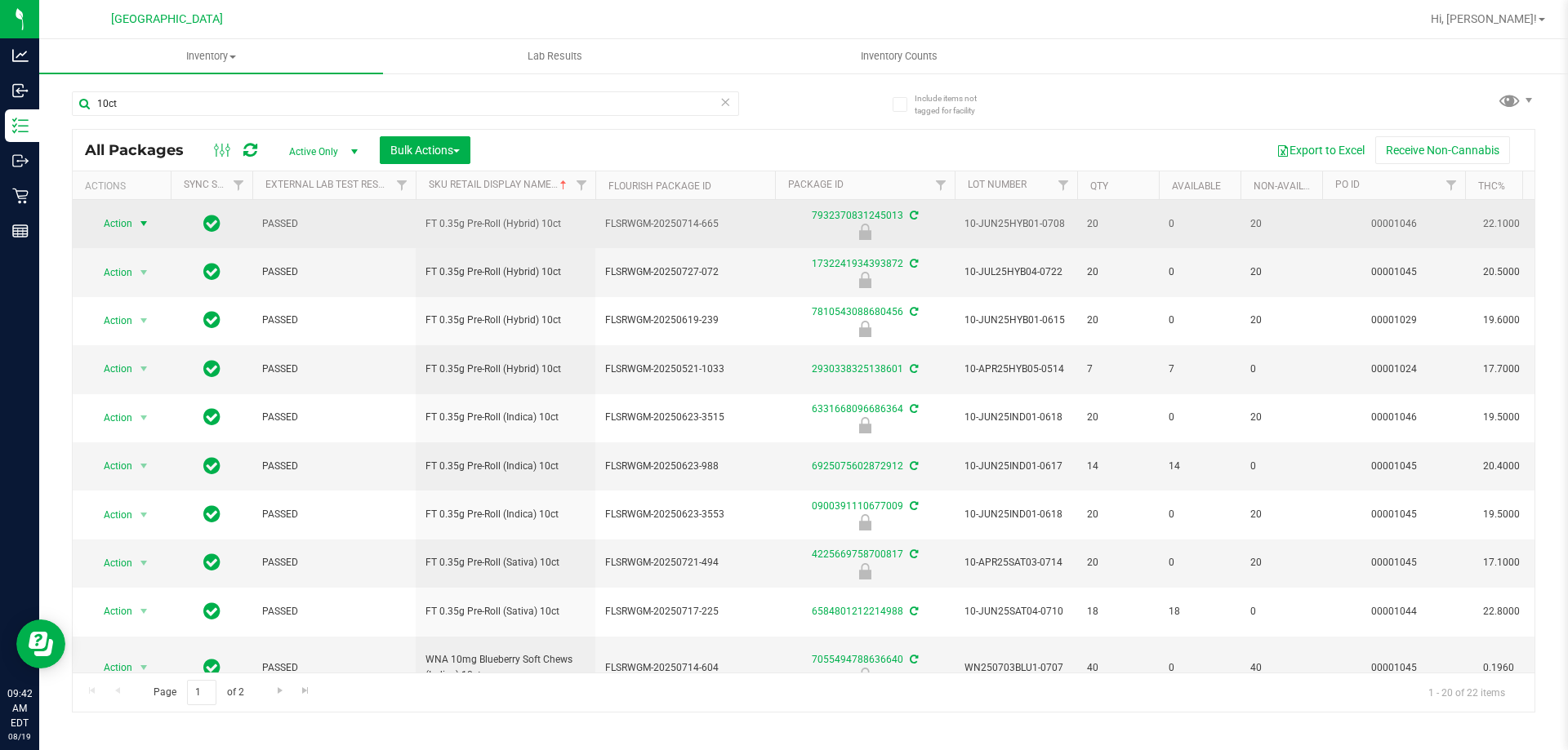
click at [116, 223] on span "Action" at bounding box center [110, 224] width 44 height 23
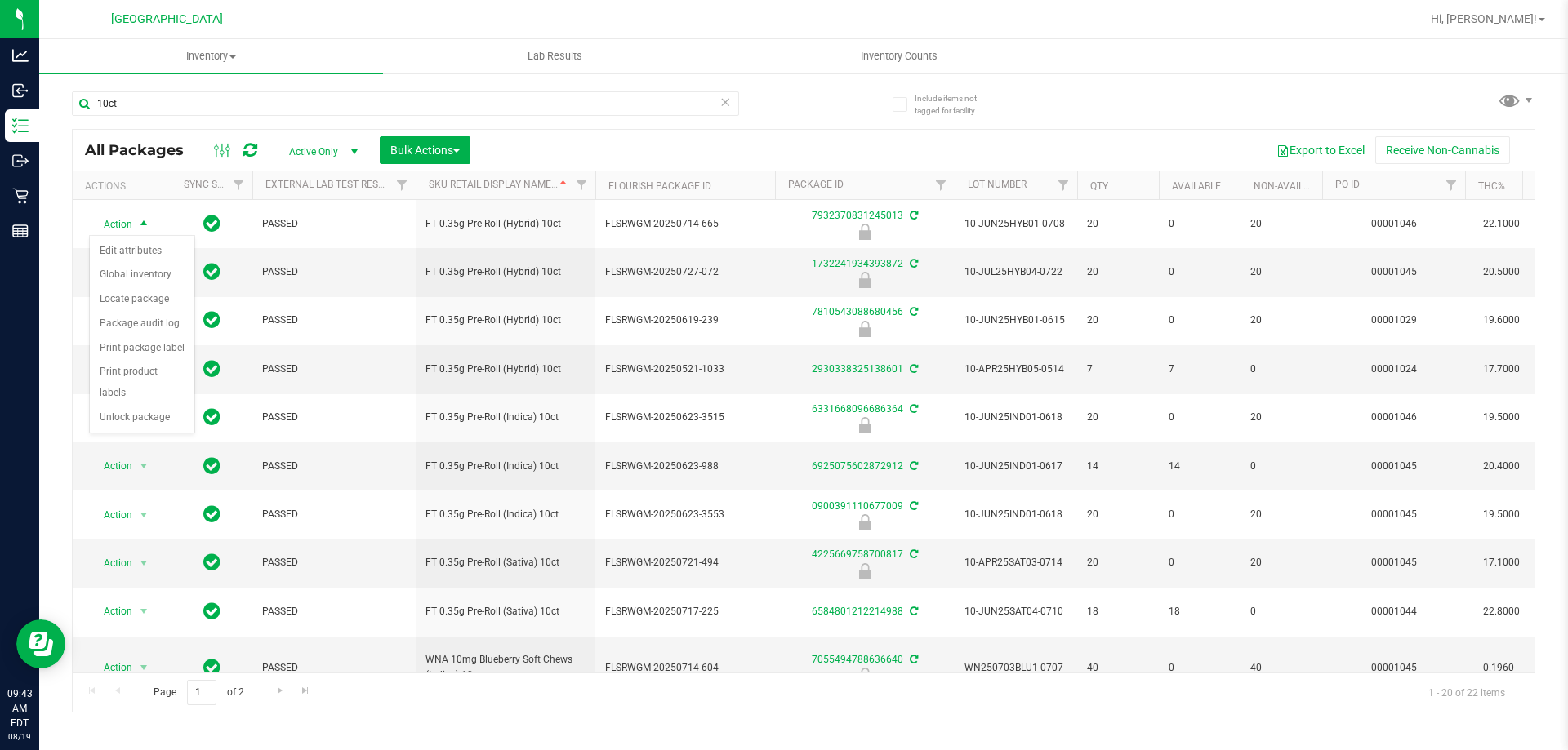
drag, startPoint x: 1199, startPoint y: 97, endPoint x: 416, endPoint y: 178, distance: 787.2
click at [1198, 97] on div "10ct All Packages Active Only Active Only Lab Samples Locked All External Inter…" at bounding box center [804, 394] width 1463 height 636
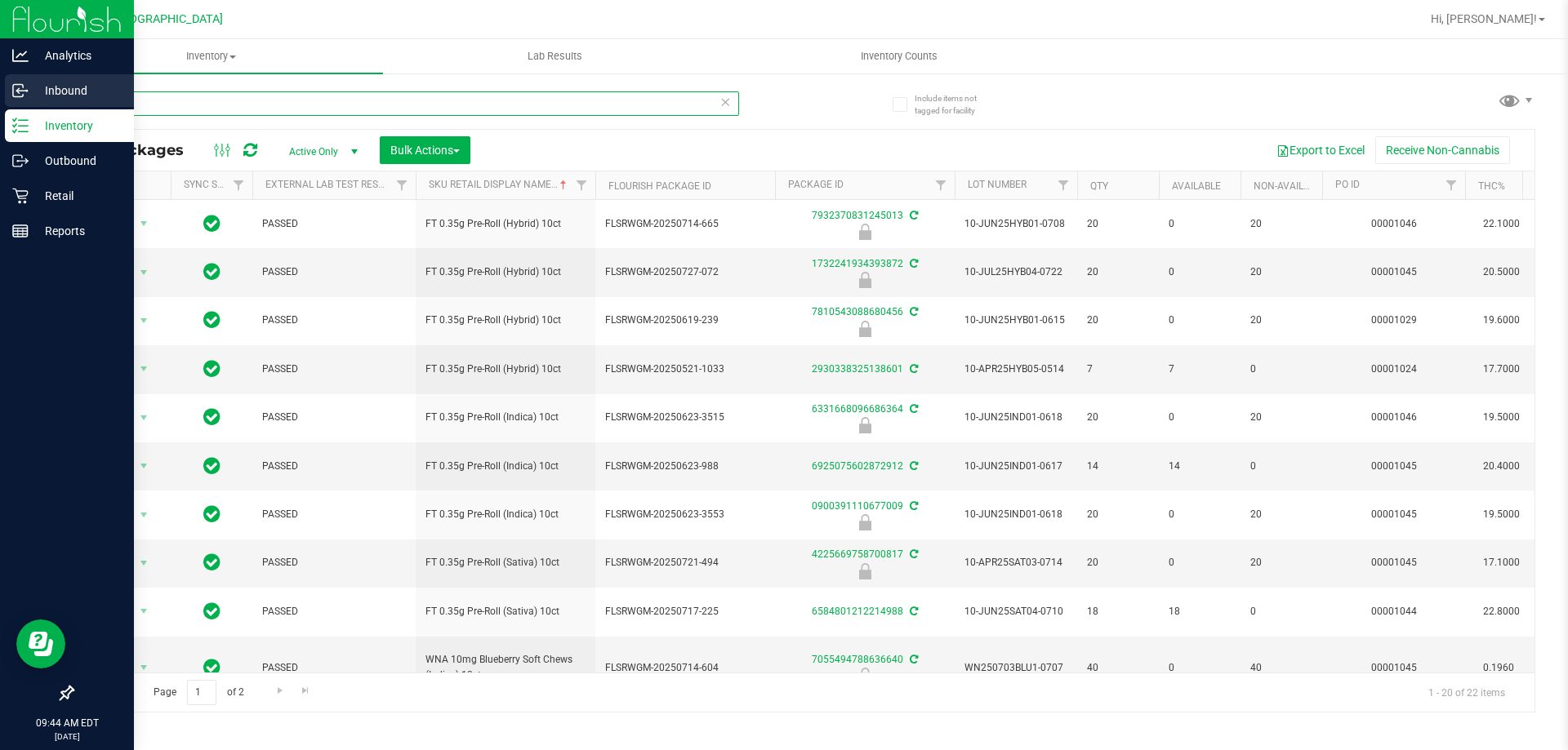
click at [0, 98] on div "Analytics Inbound Inventory Outbound Retail Reports 09:44 AM EDT [DATE] 08/19 […" at bounding box center [784, 375] width 1568 height 750
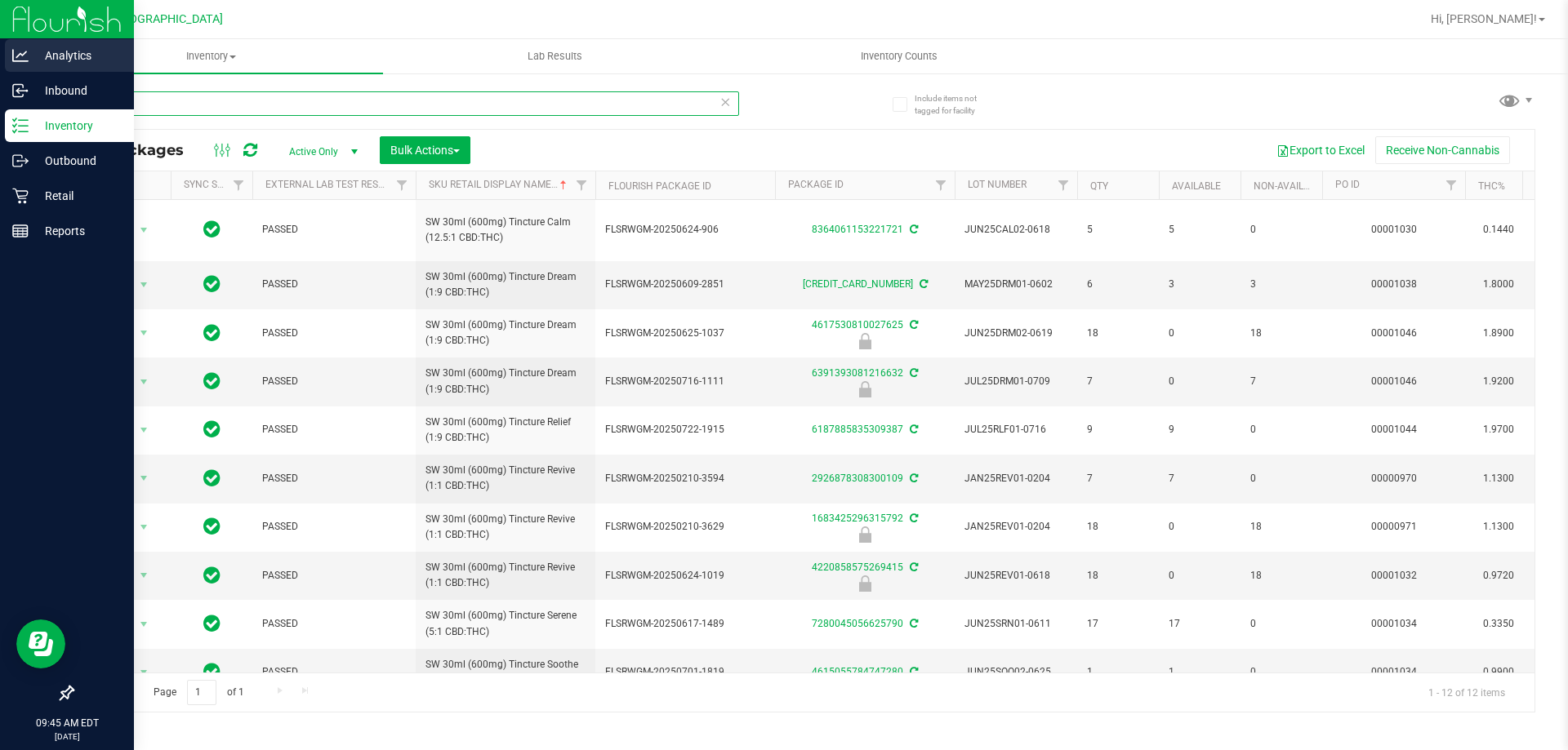
drag, startPoint x: 143, startPoint y: 102, endPoint x: 0, endPoint y: 66, distance: 147.5
click at [0, 70] on div "Analytics Inbound Inventory Outbound Retail Reports 09:45 AM EDT [DATE] 08/19 […" at bounding box center [784, 375] width 1568 height 750
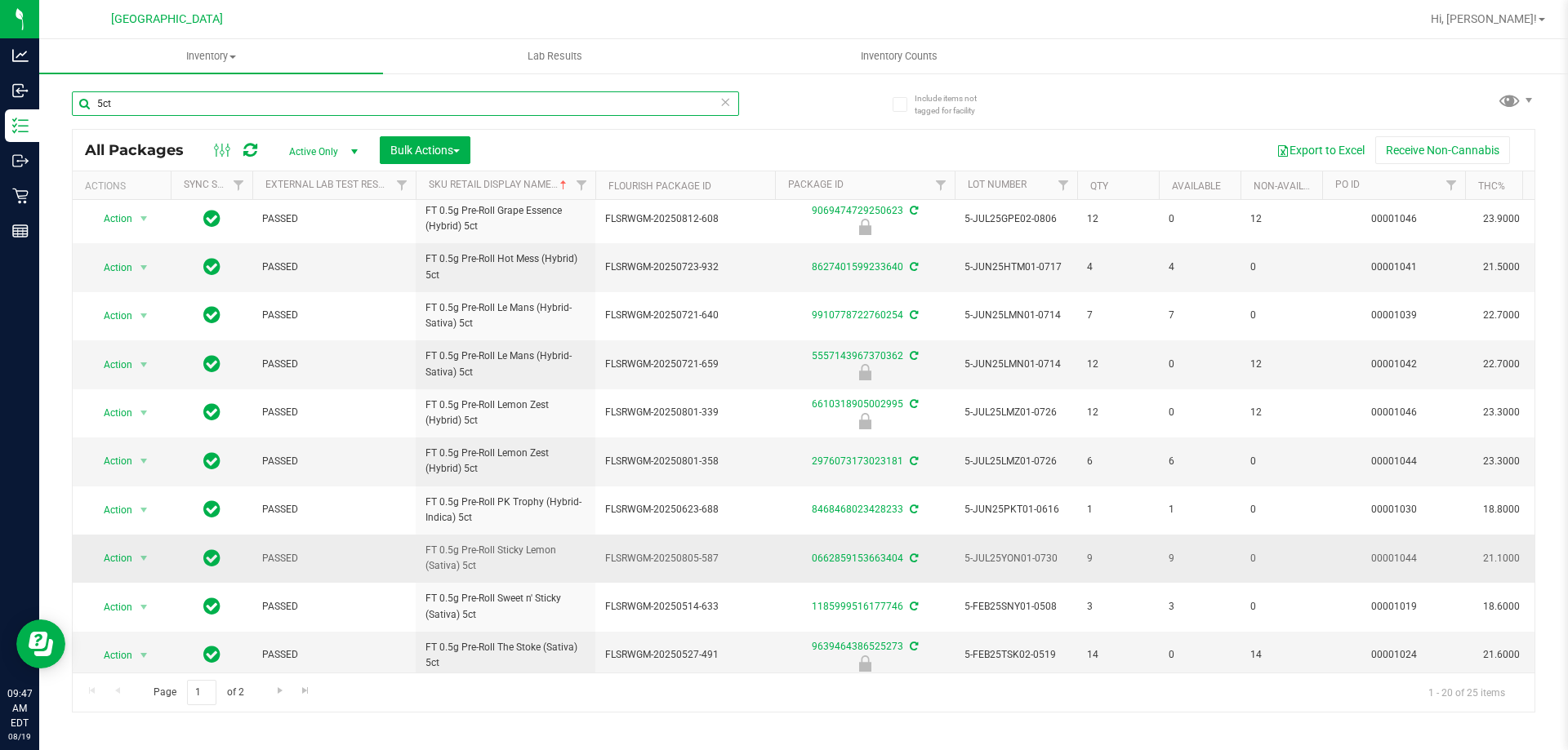
scroll to position [509, 0]
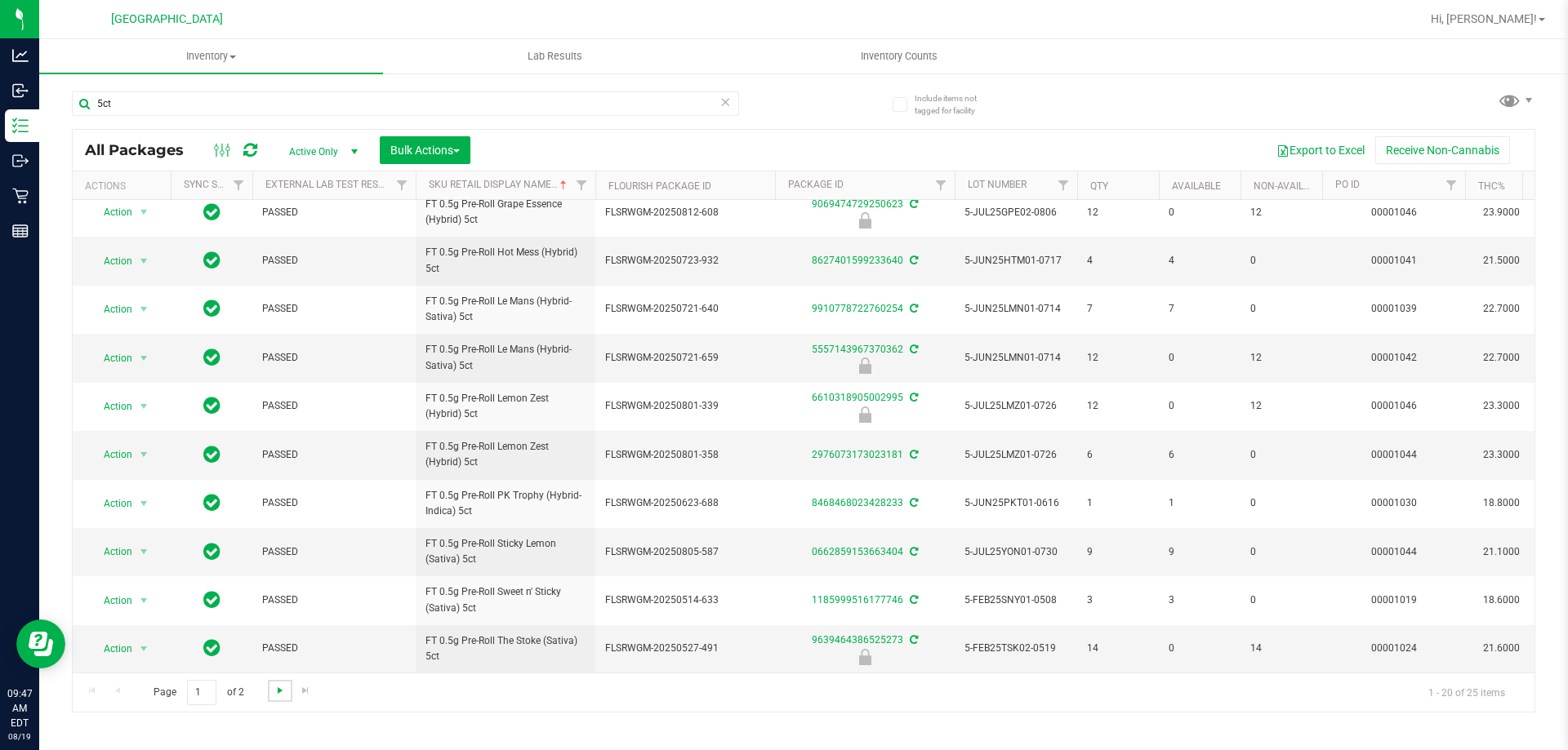
click at [279, 686] on span "Go to the next page" at bounding box center [281, 691] width 13 height 13
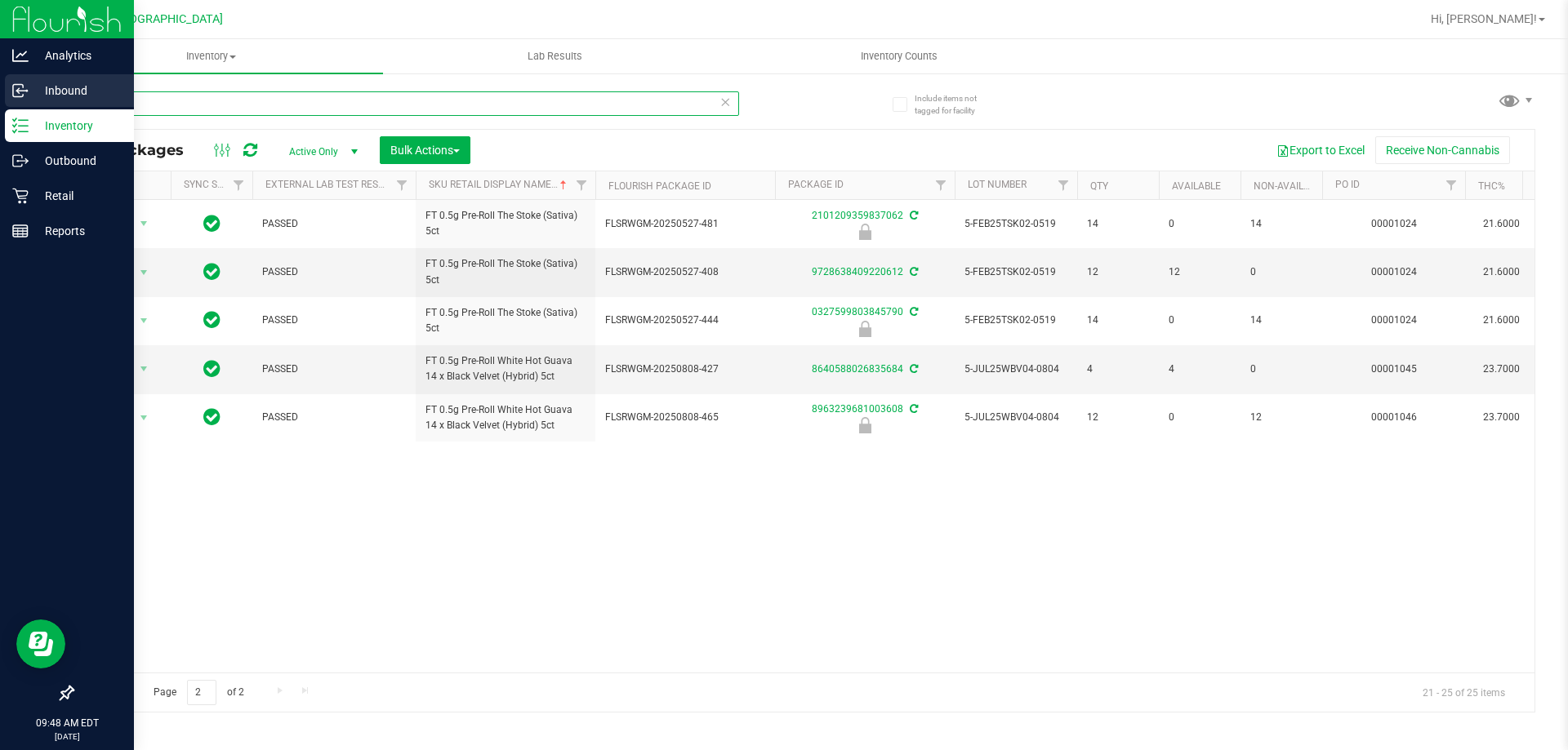
click at [0, 81] on div "Analytics Inbound Inventory Outbound Retail Reports 09:48 AM EDT [DATE] 08/19 […" at bounding box center [784, 375] width 1568 height 750
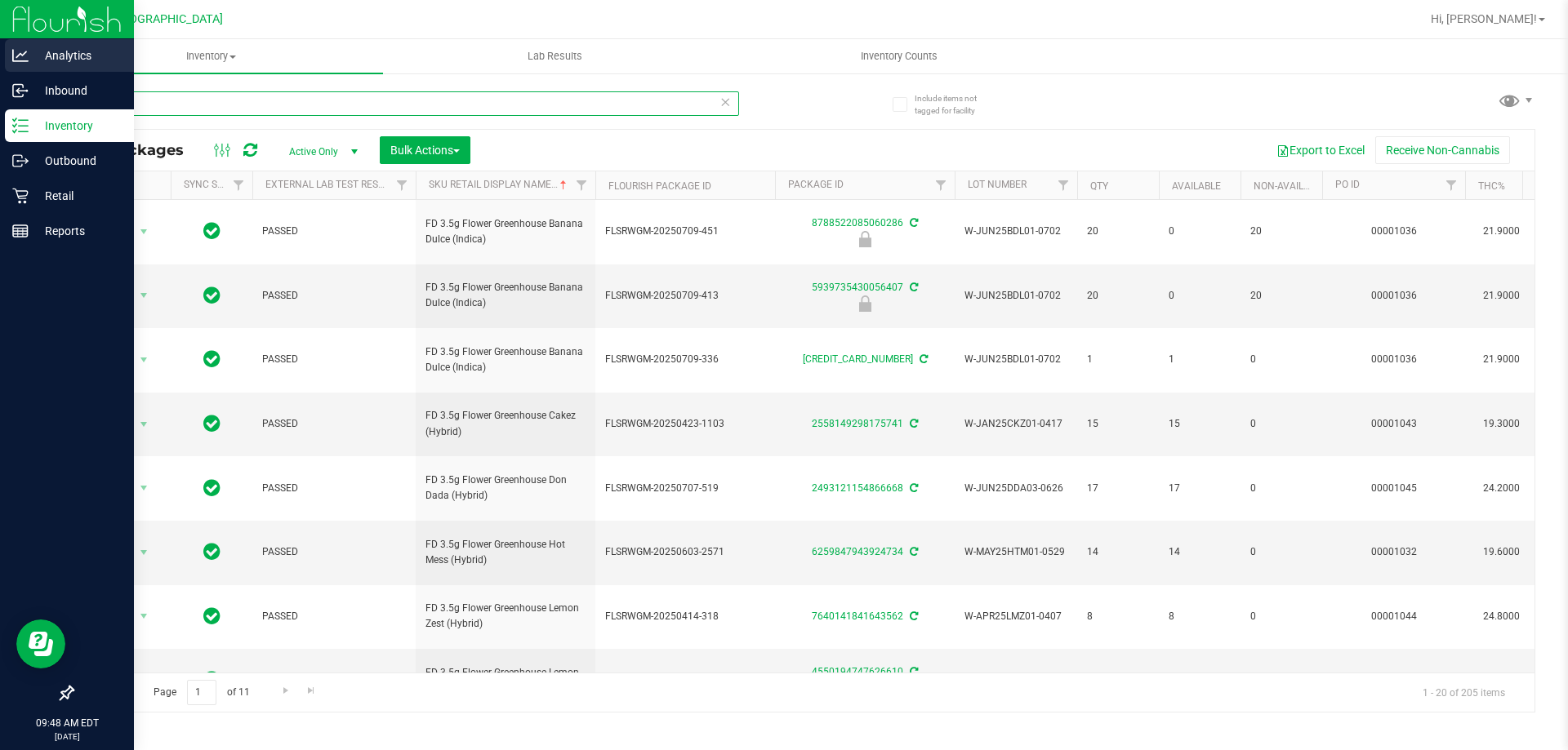
drag, startPoint x: 159, startPoint y: 100, endPoint x: 0, endPoint y: 66, distance: 162.6
click at [0, 68] on div "Analytics Inbound Inventory Outbound Retail Reports 09:48 AM EDT [DATE] 08/19 […" at bounding box center [784, 375] width 1568 height 750
type input "1ct"
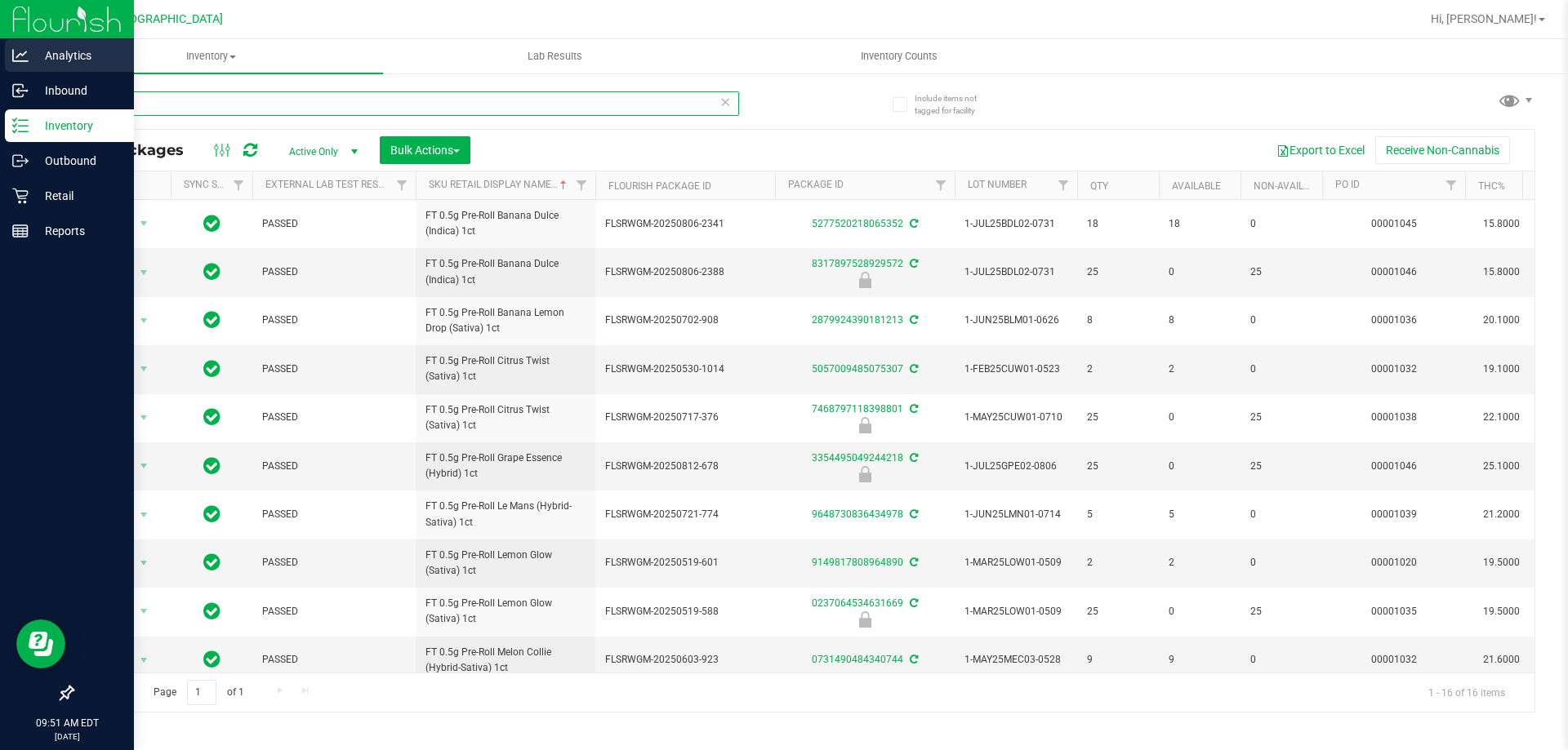
drag, startPoint x: 136, startPoint y: 99, endPoint x: 0, endPoint y: 56, distance: 142.6
click at [0, 56] on div "Analytics Inbound Inventory Outbound Retail Reports 09:51 AM EDT [DATE] 08/19 […" at bounding box center [784, 375] width 1568 height 750
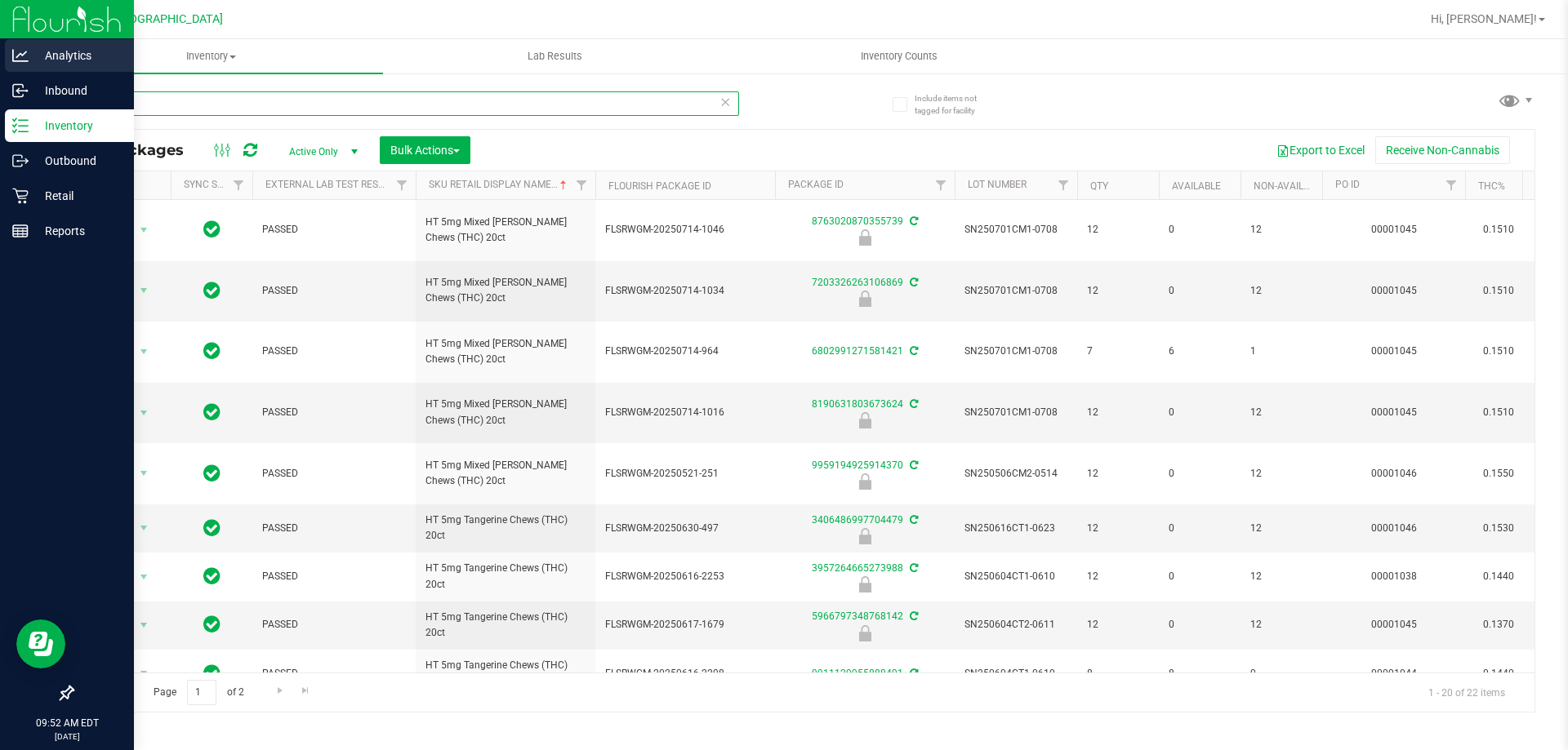
drag, startPoint x: 154, startPoint y: 108, endPoint x: 0, endPoint y: 69, distance: 158.9
click at [0, 71] on div "Analytics Inbound Inventory Outbound Retail Reports 09:52 AM EDT [DATE] 08/19 […" at bounding box center [784, 375] width 1568 height 750
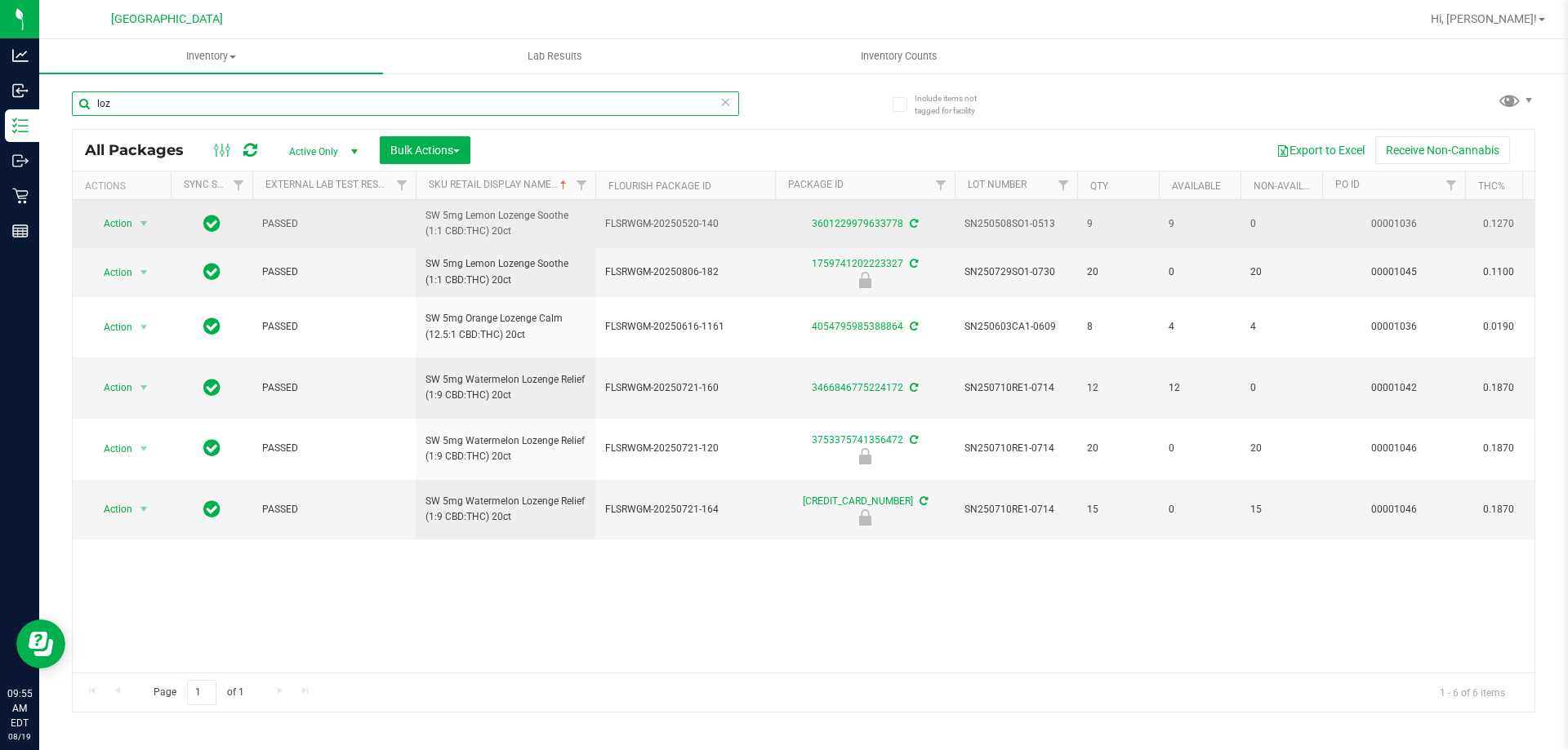
drag, startPoint x: 169, startPoint y: 110, endPoint x: 642, endPoint y: 253, distance: 494.1
click at [0, 79] on div "Analytics Inbound Inventory Outbound Retail Reports 09:55 AM EDT [DATE] 08/19 […" at bounding box center [784, 375] width 1568 height 750
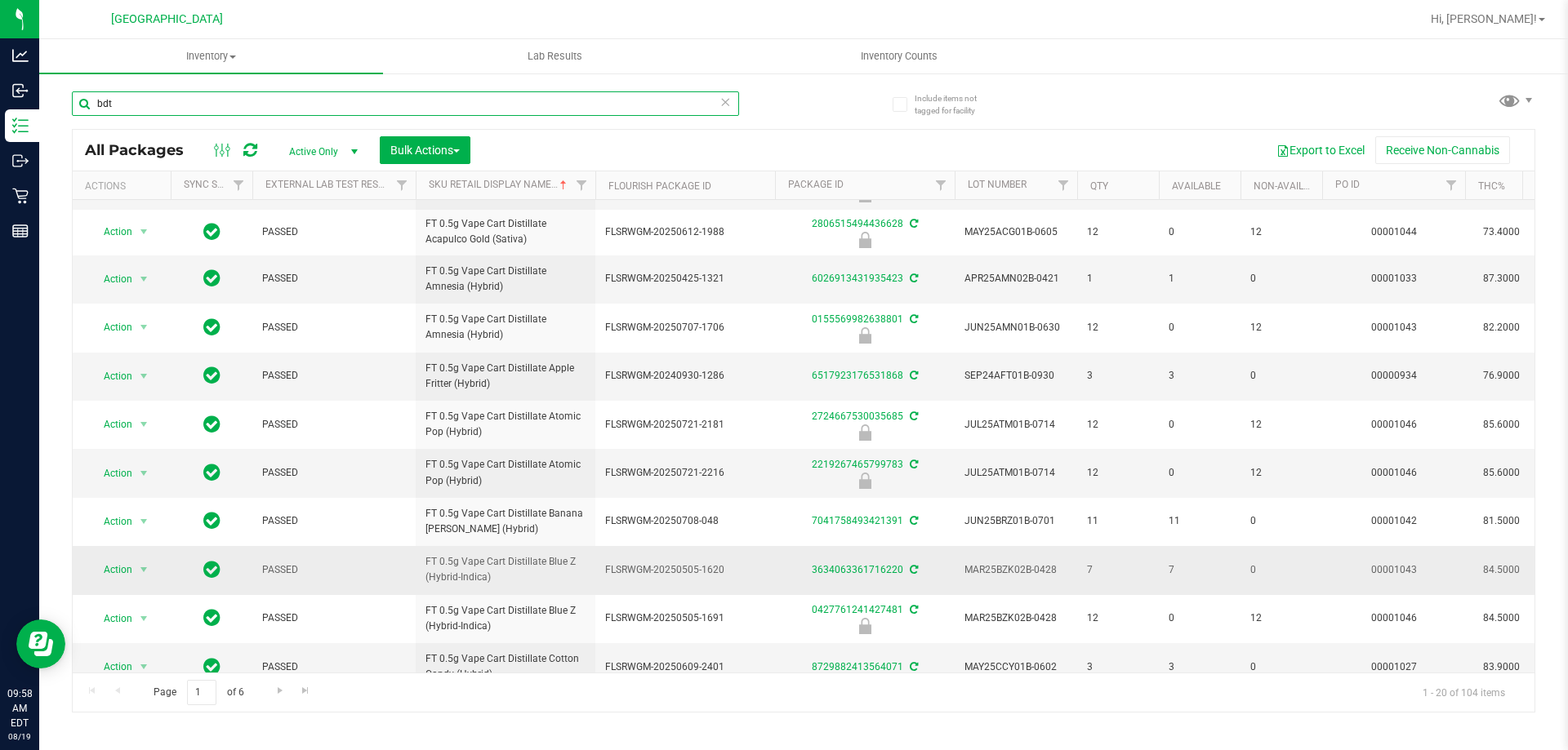
scroll to position [163, 0]
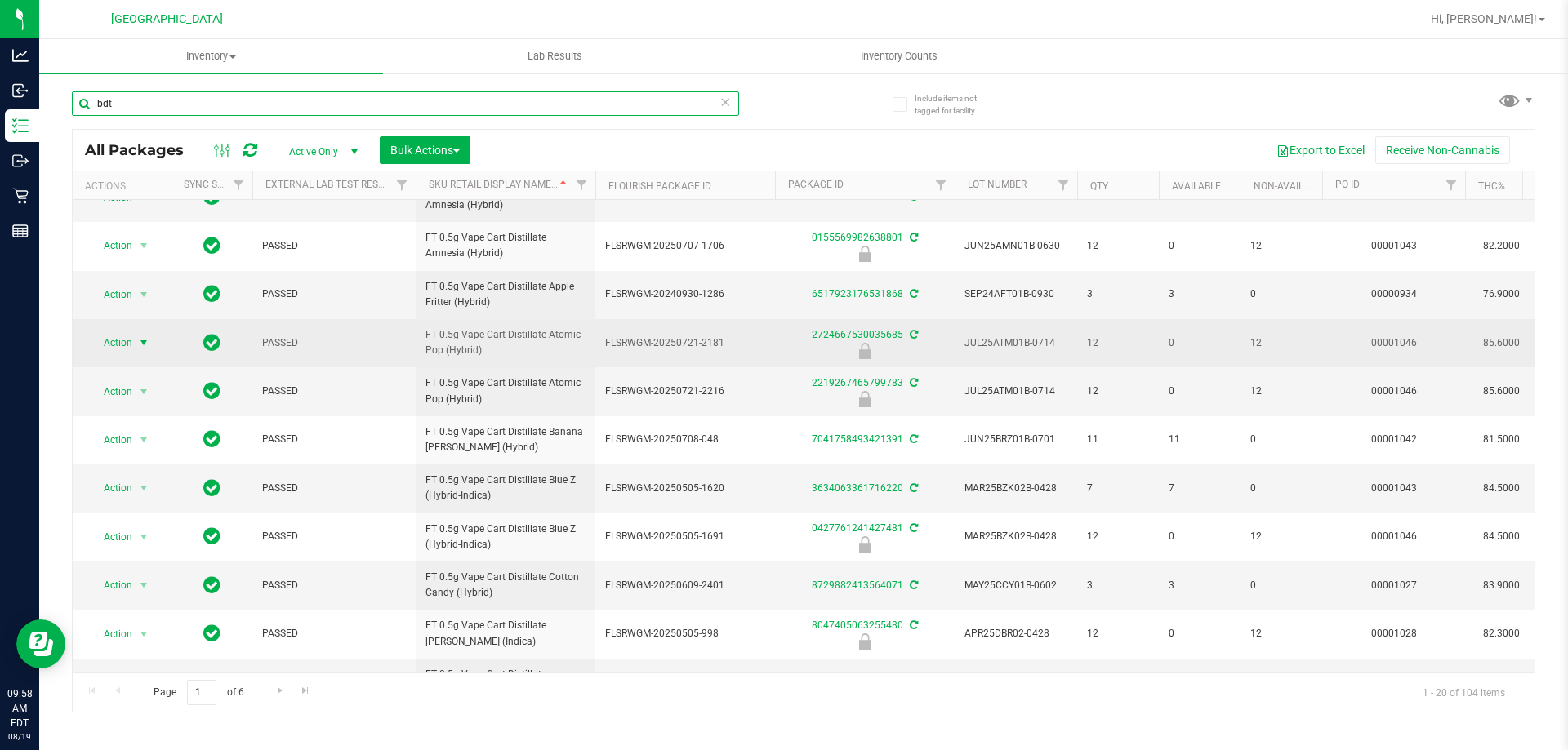
type input "bdt"
click at [127, 338] on span "Action" at bounding box center [110, 343] width 44 height 23
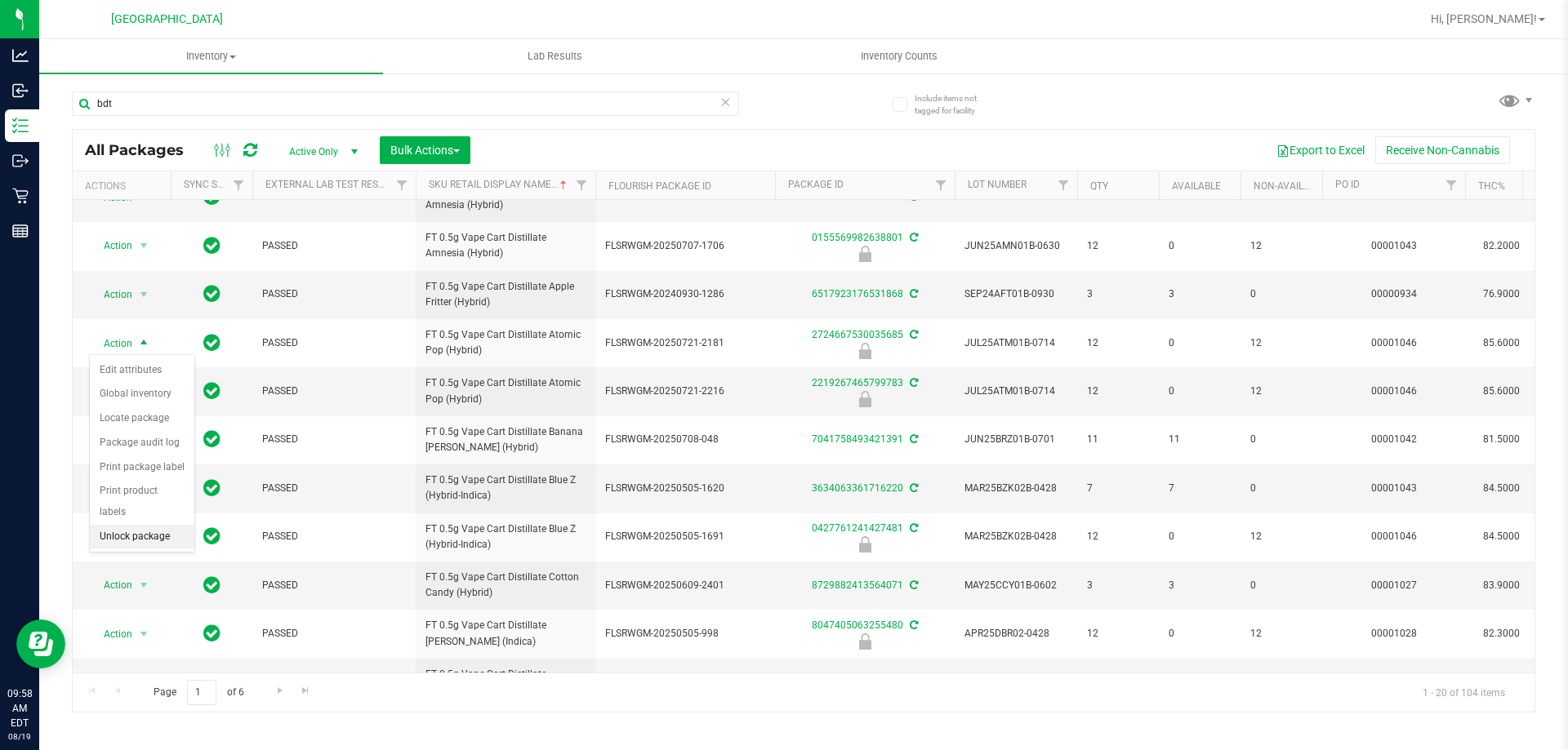
click at [159, 525] on li "Unlock package" at bounding box center [142, 538] width 105 height 25
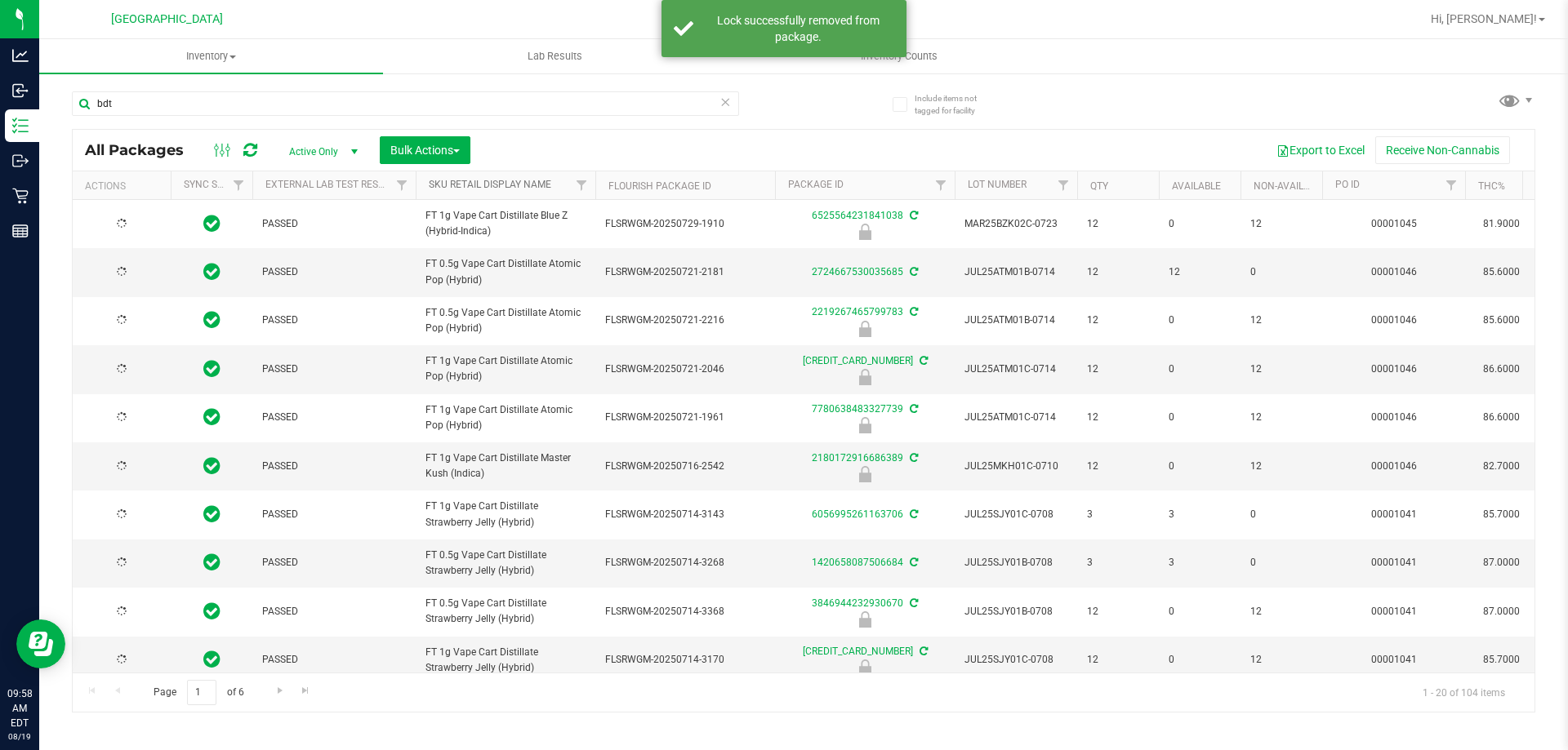
click at [496, 182] on link "Sku Retail Display Name" at bounding box center [491, 184] width 123 height 12
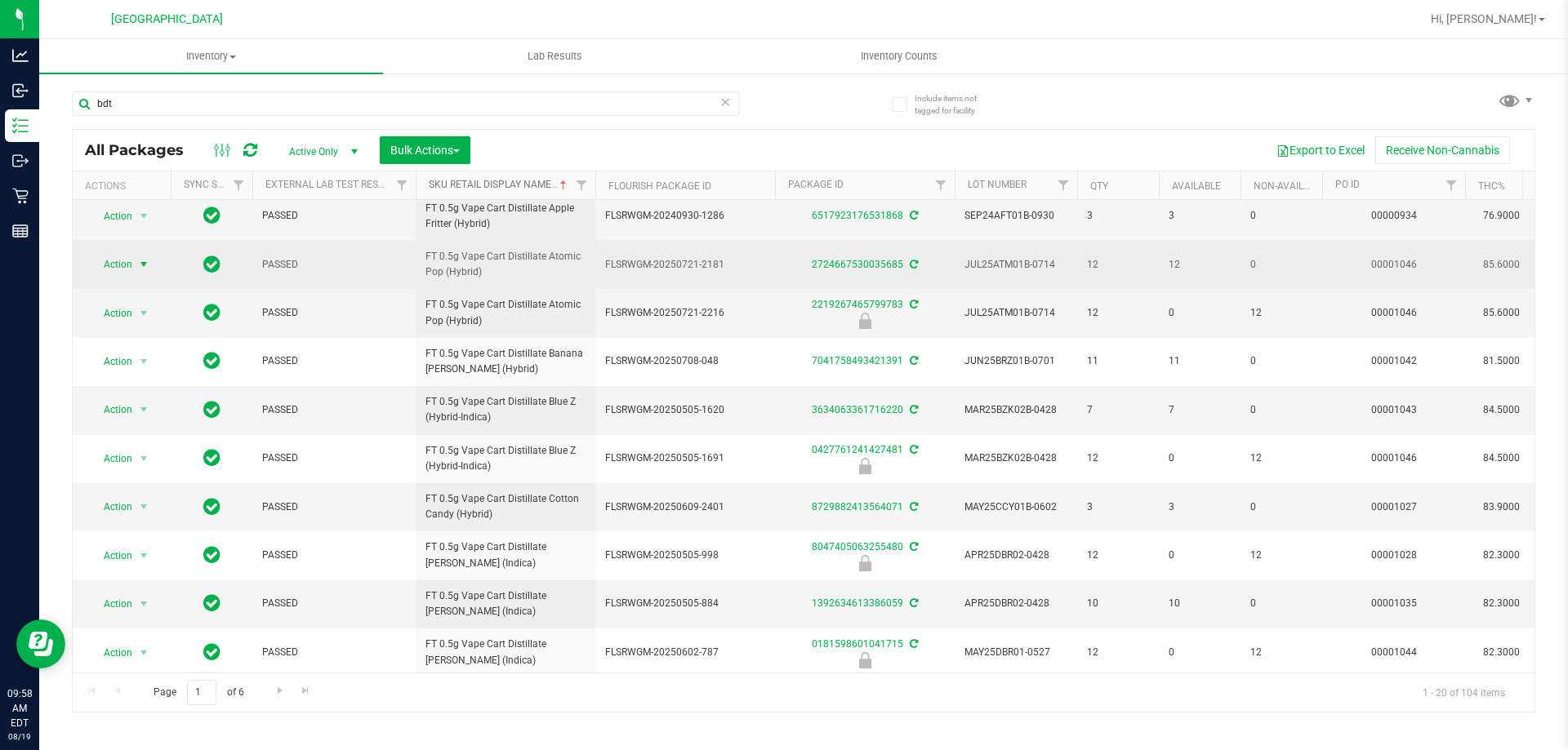
scroll to position [245, 0]
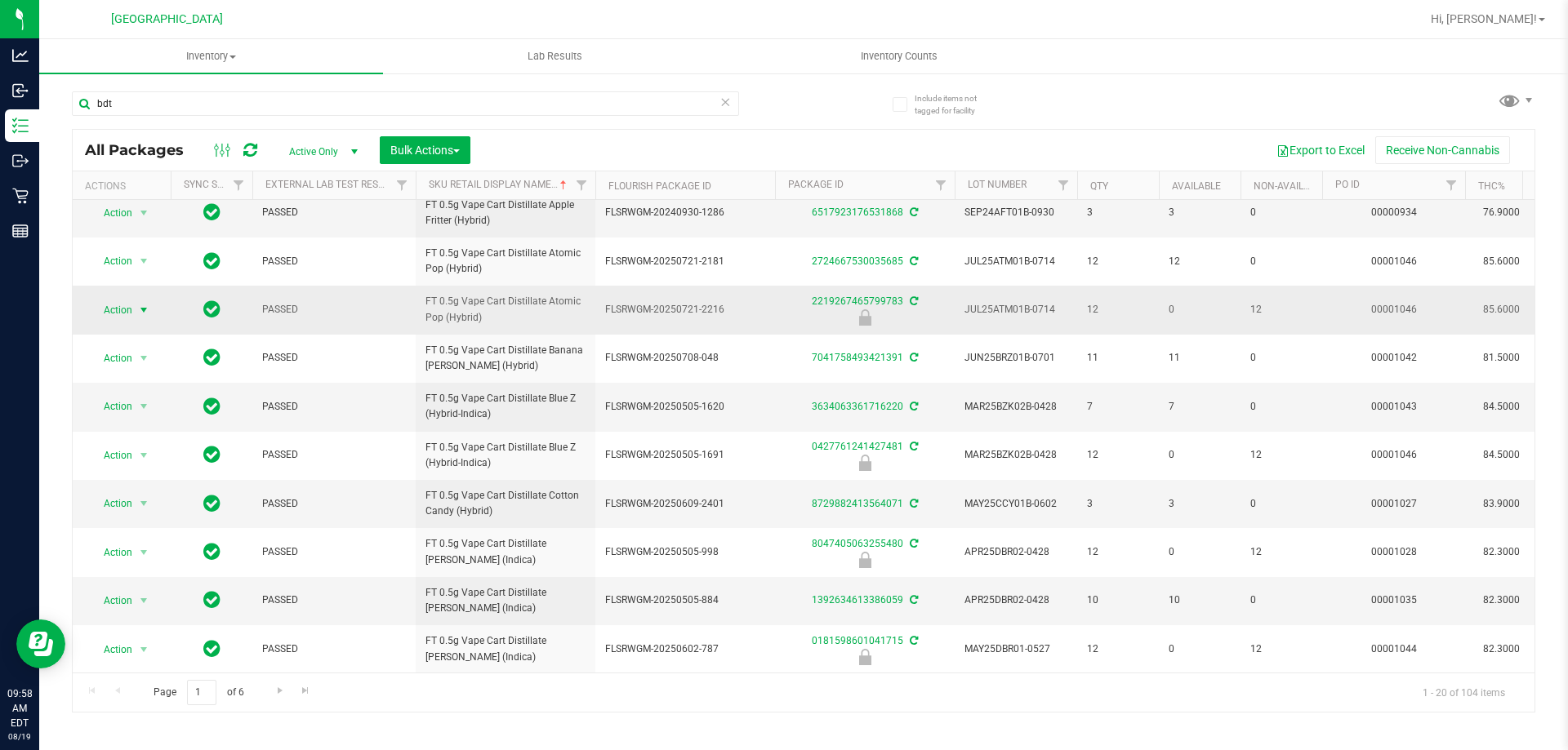
click at [120, 309] on span "Action" at bounding box center [110, 310] width 44 height 23
click at [159, 491] on li "Unlock package" at bounding box center [142, 504] width 105 height 25
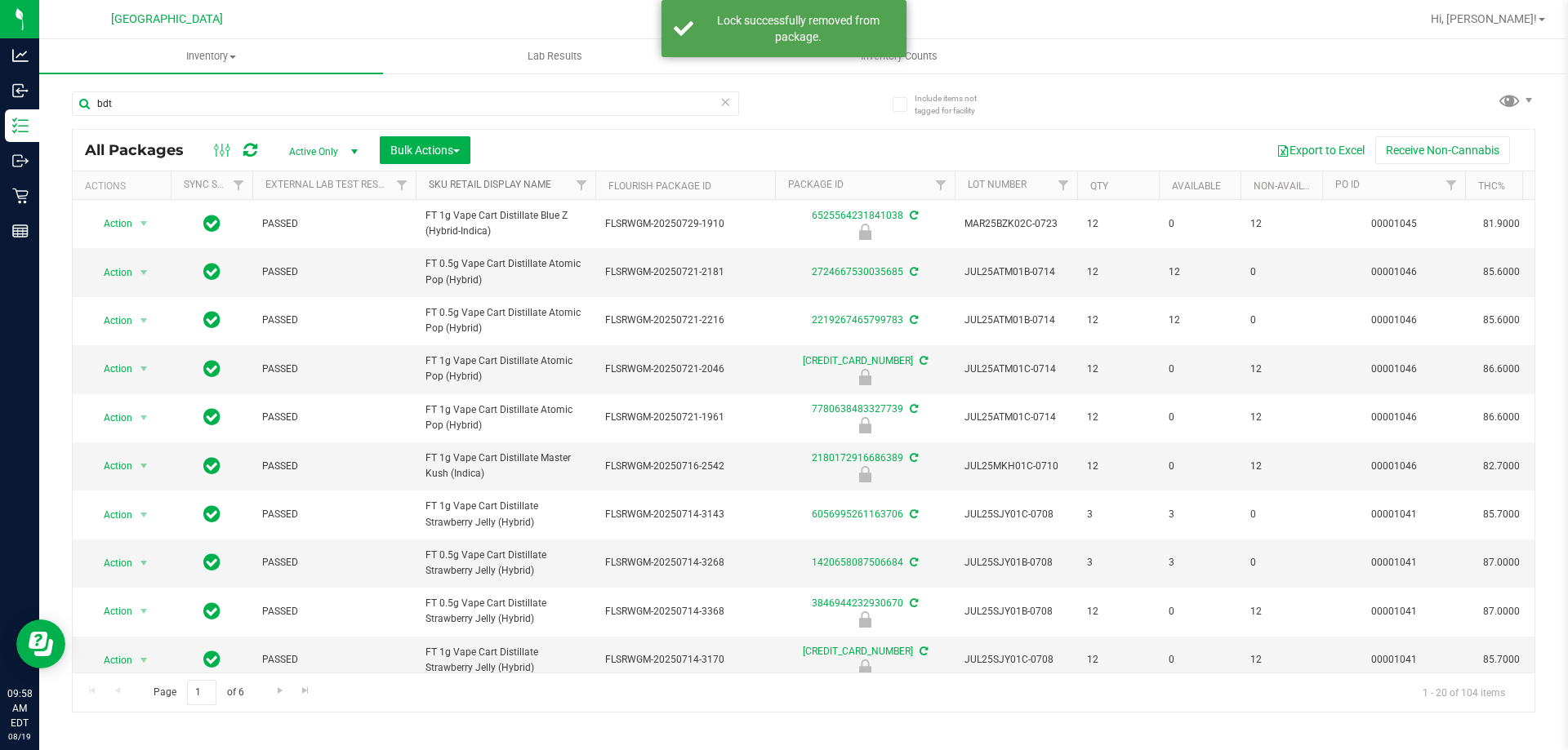
click at [500, 183] on link "Sku Retail Display Name" at bounding box center [491, 184] width 123 height 12
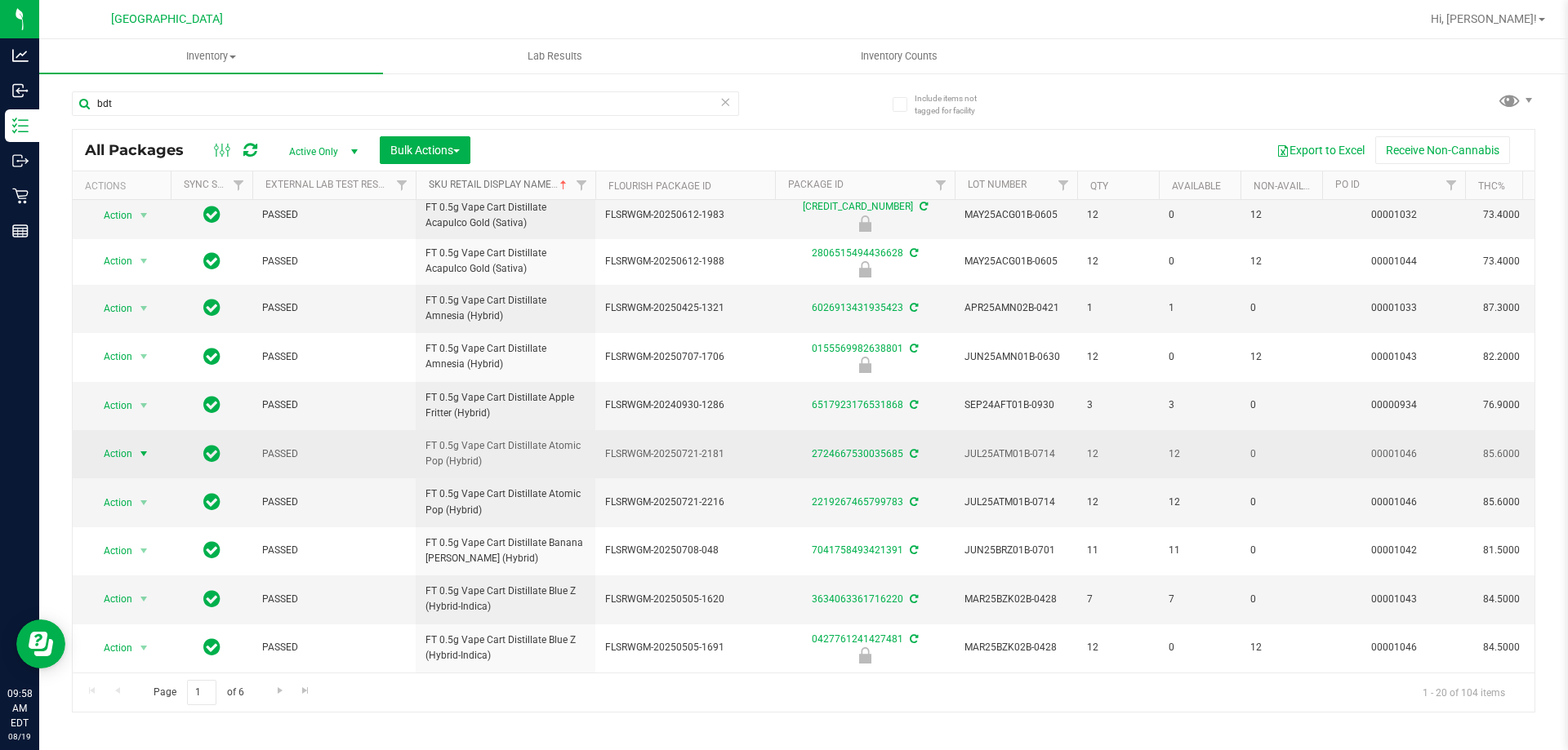
scroll to position [81, 0]
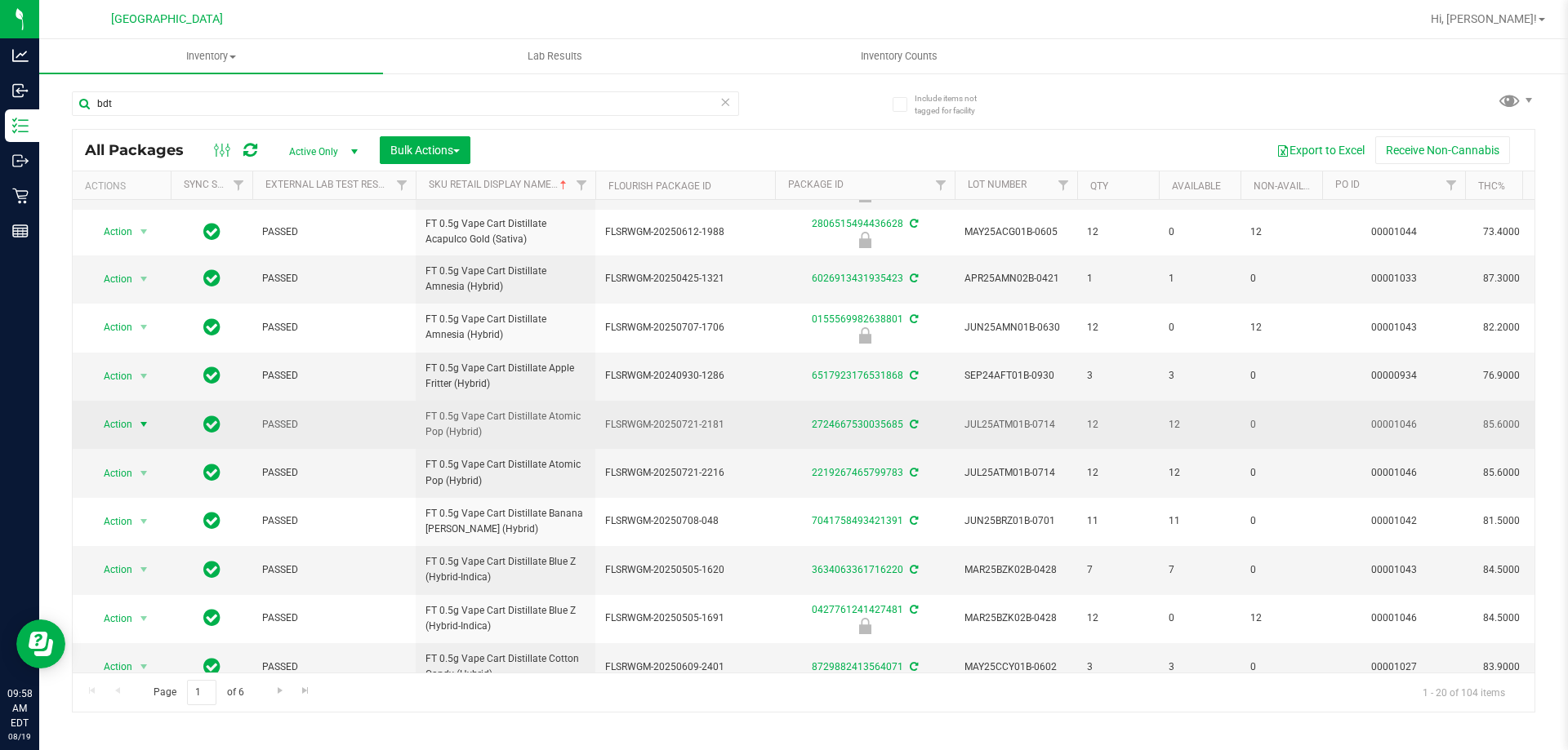
click at [132, 425] on span "Action" at bounding box center [110, 425] width 44 height 23
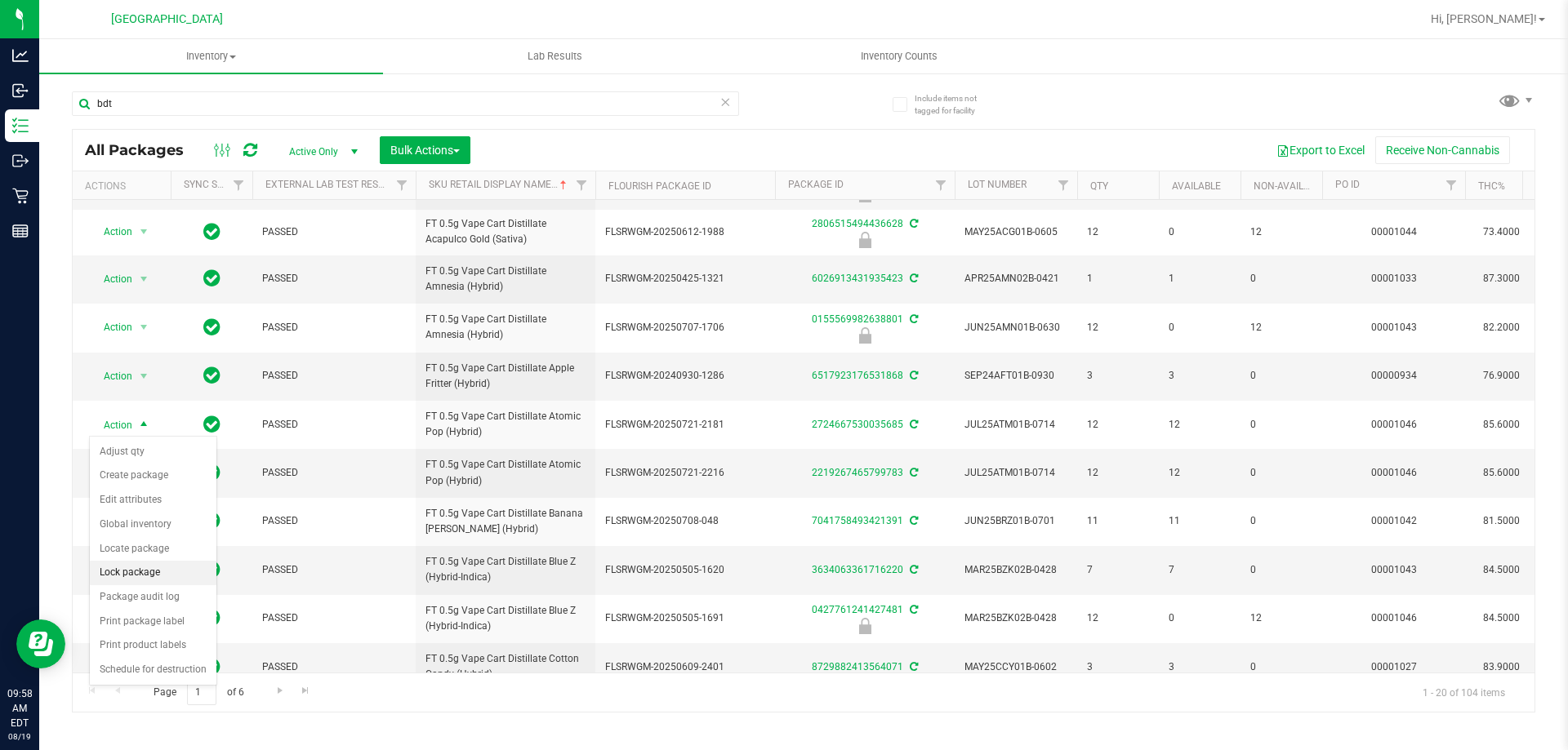
click at [150, 579] on li "Lock package" at bounding box center [153, 573] width 127 height 25
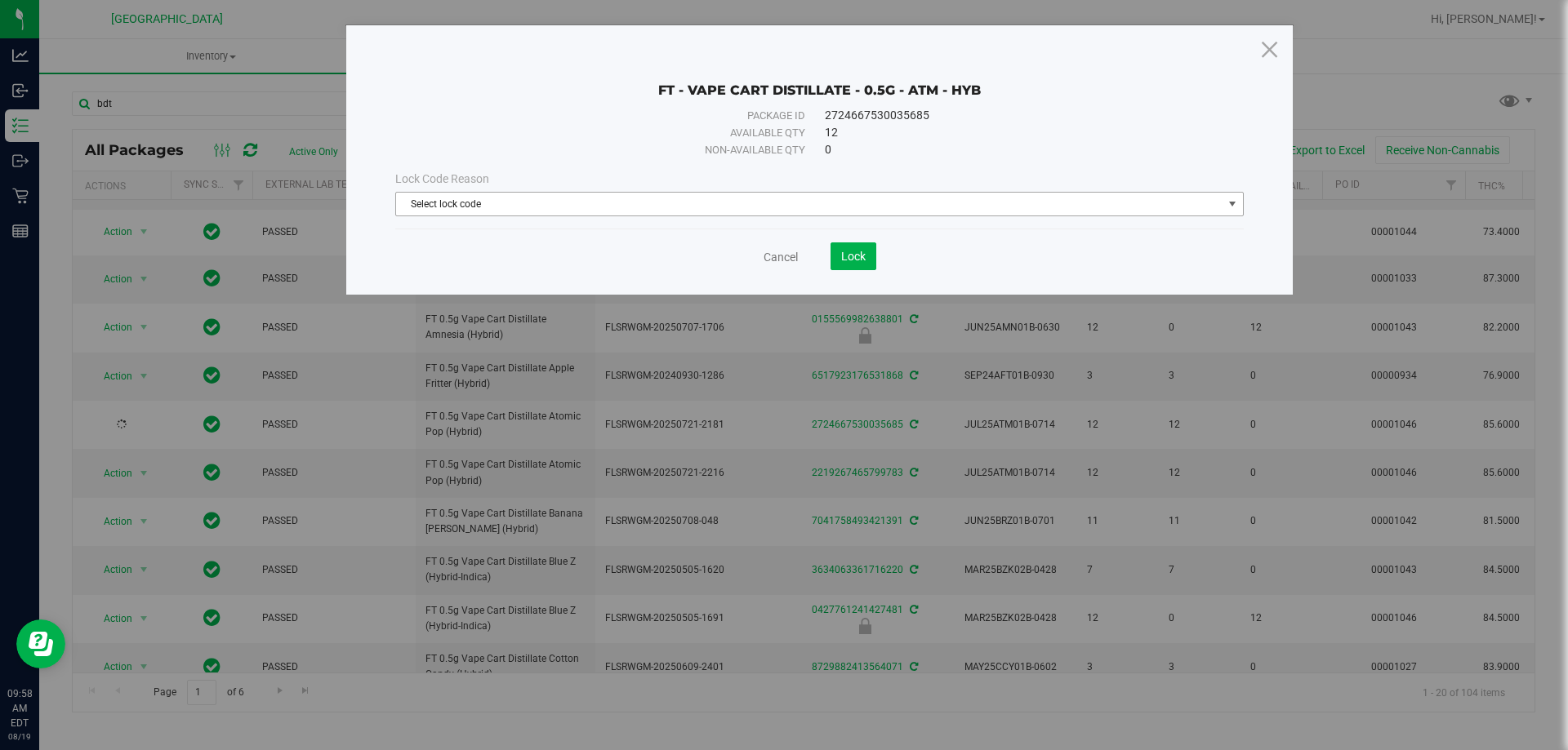
click at [688, 203] on span "Select lock code" at bounding box center [809, 204] width 827 height 23
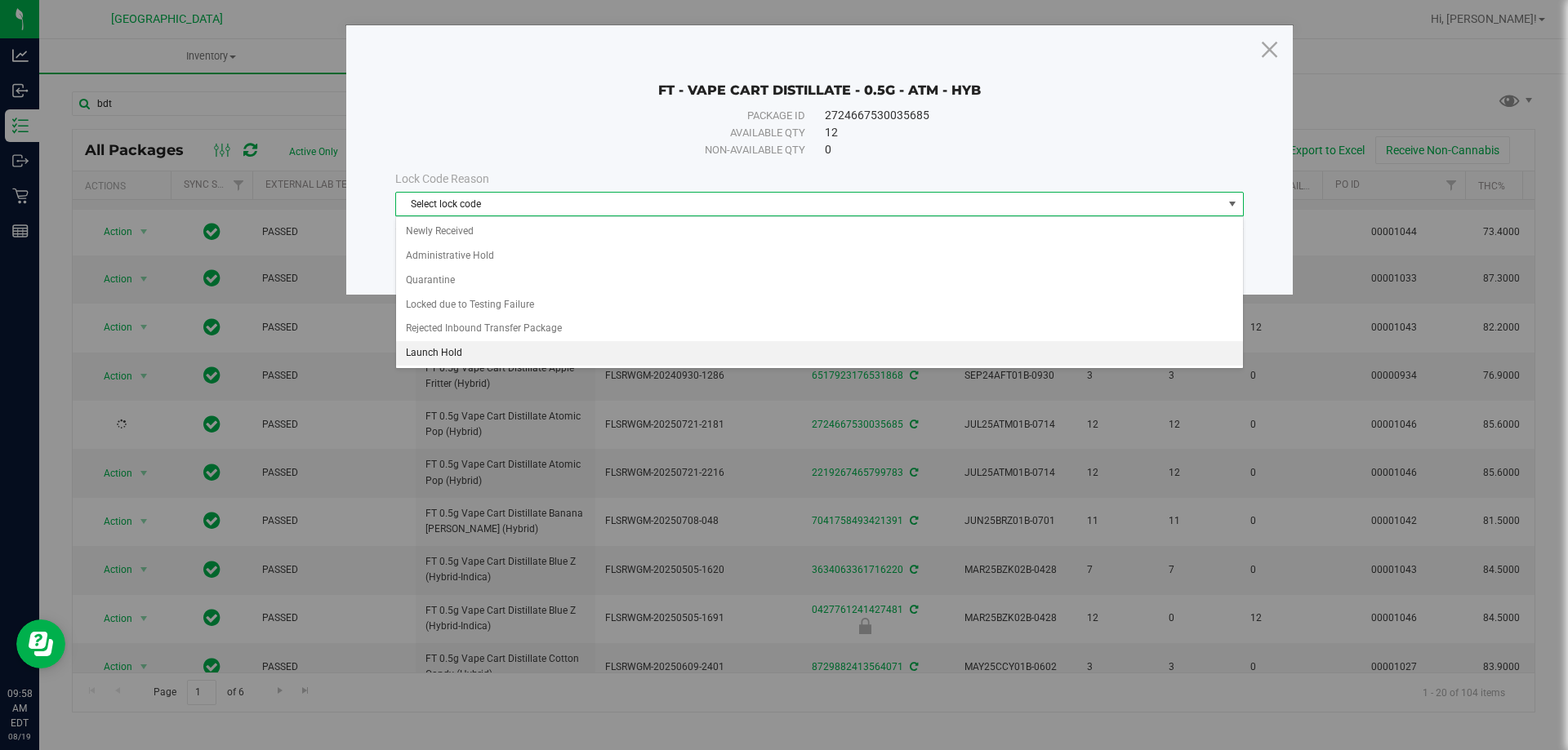
click at [494, 352] on li "Launch Hold" at bounding box center [819, 353] width 847 height 25
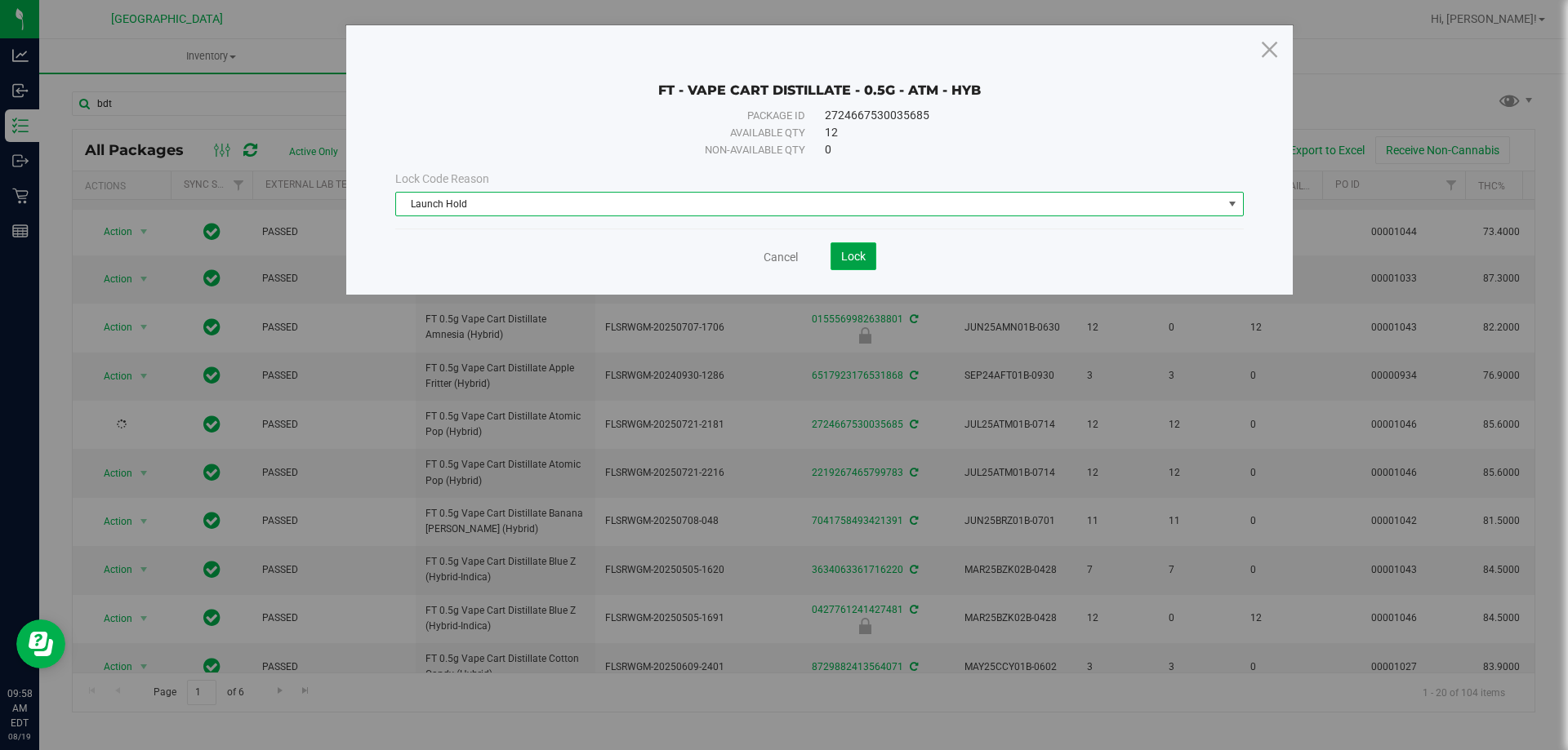
click at [851, 253] on span "Lock" at bounding box center [853, 256] width 25 height 13
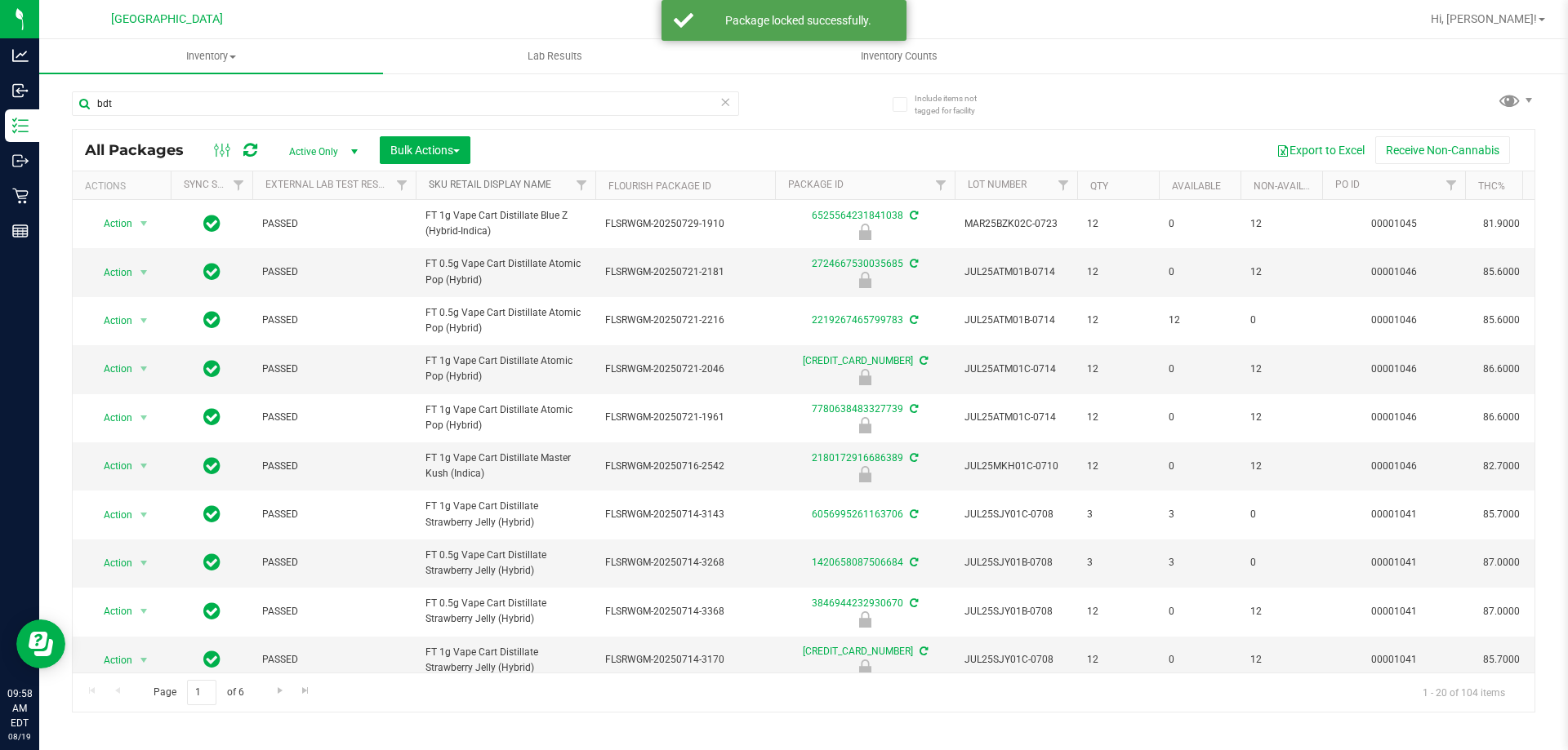
click at [486, 183] on link "Sku Retail Display Name" at bounding box center [491, 184] width 123 height 12
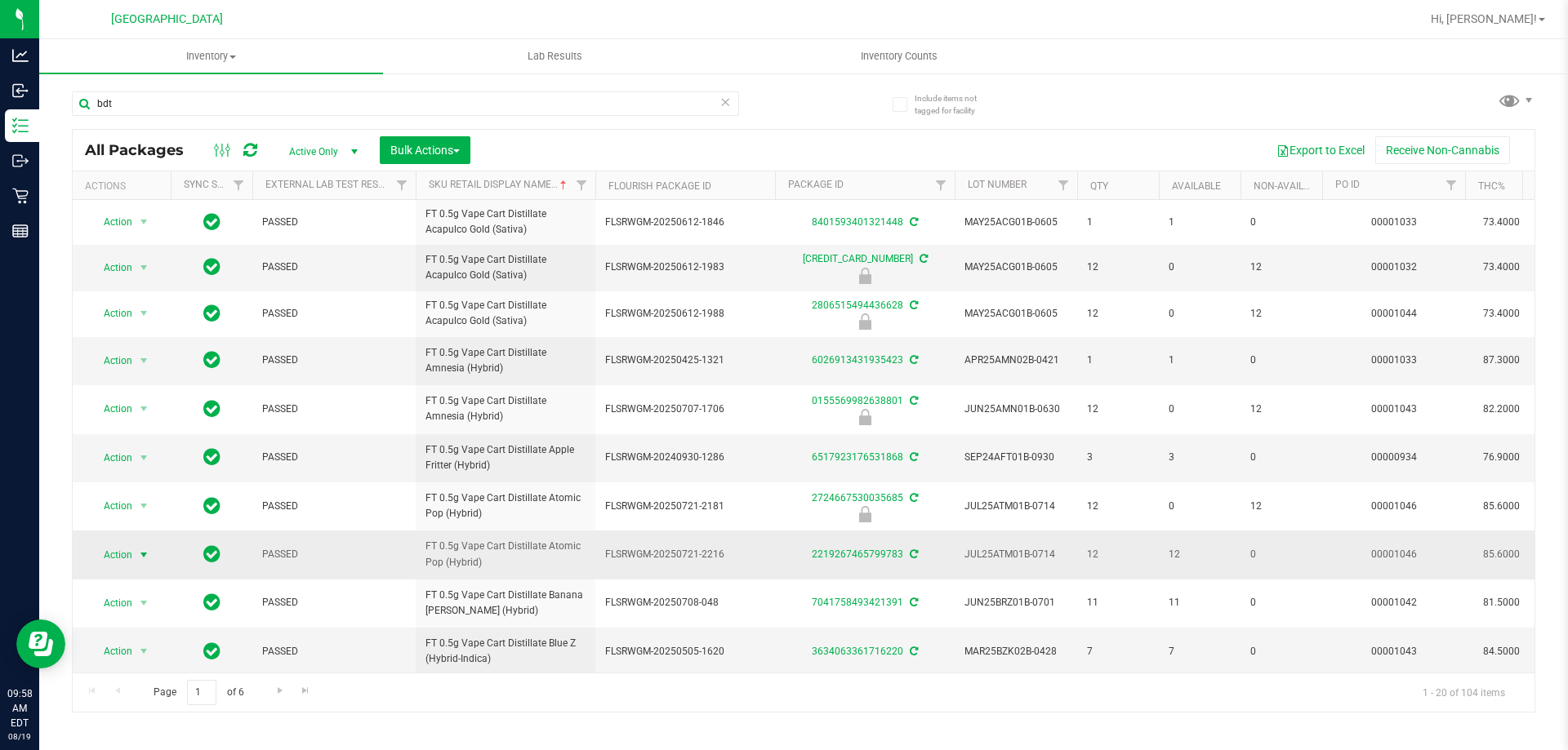
click at [129, 559] on span "Action" at bounding box center [110, 555] width 44 height 23
click at [134, 428] on li "Lock package" at bounding box center [153, 431] width 127 height 25
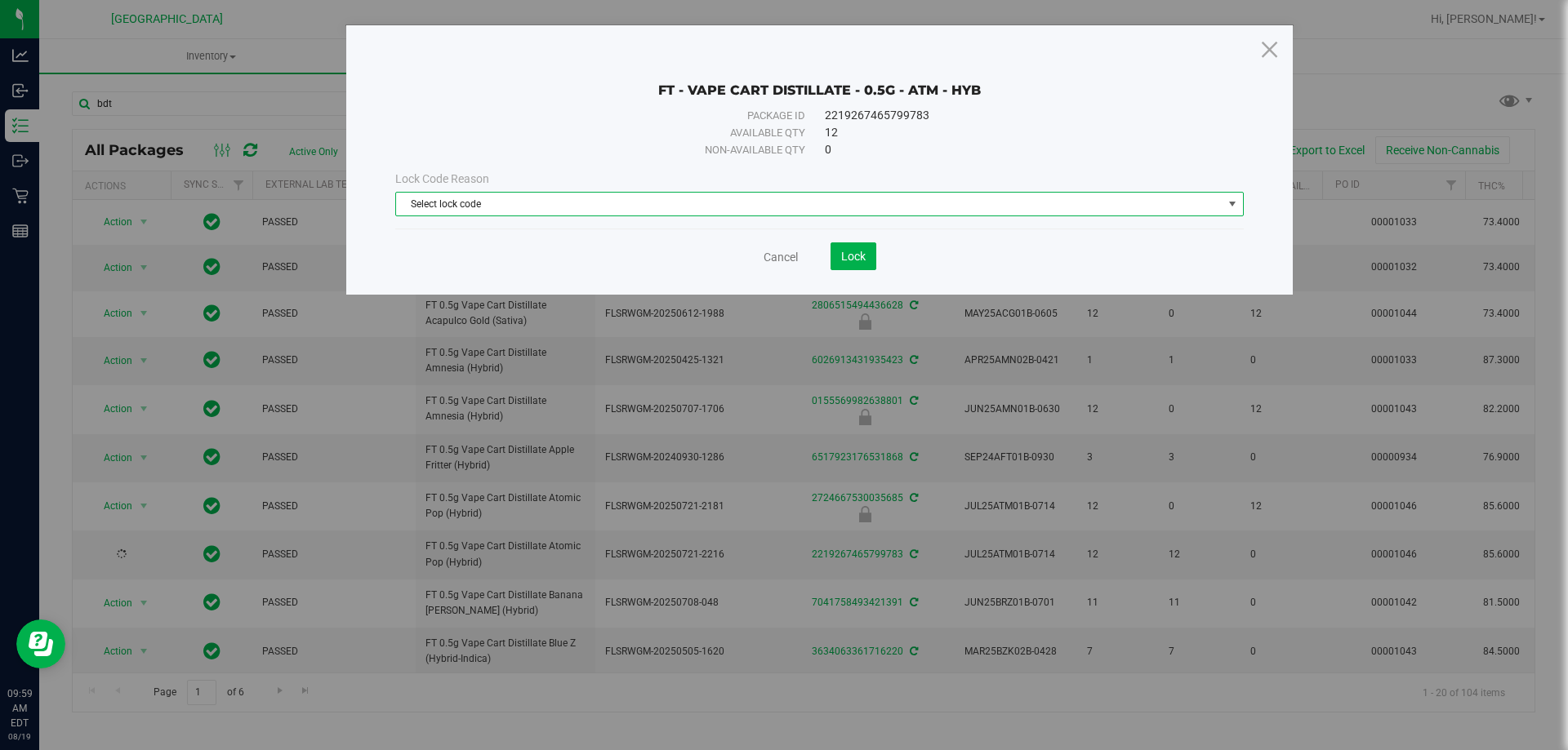
click at [635, 203] on span "Select lock code" at bounding box center [809, 204] width 827 height 23
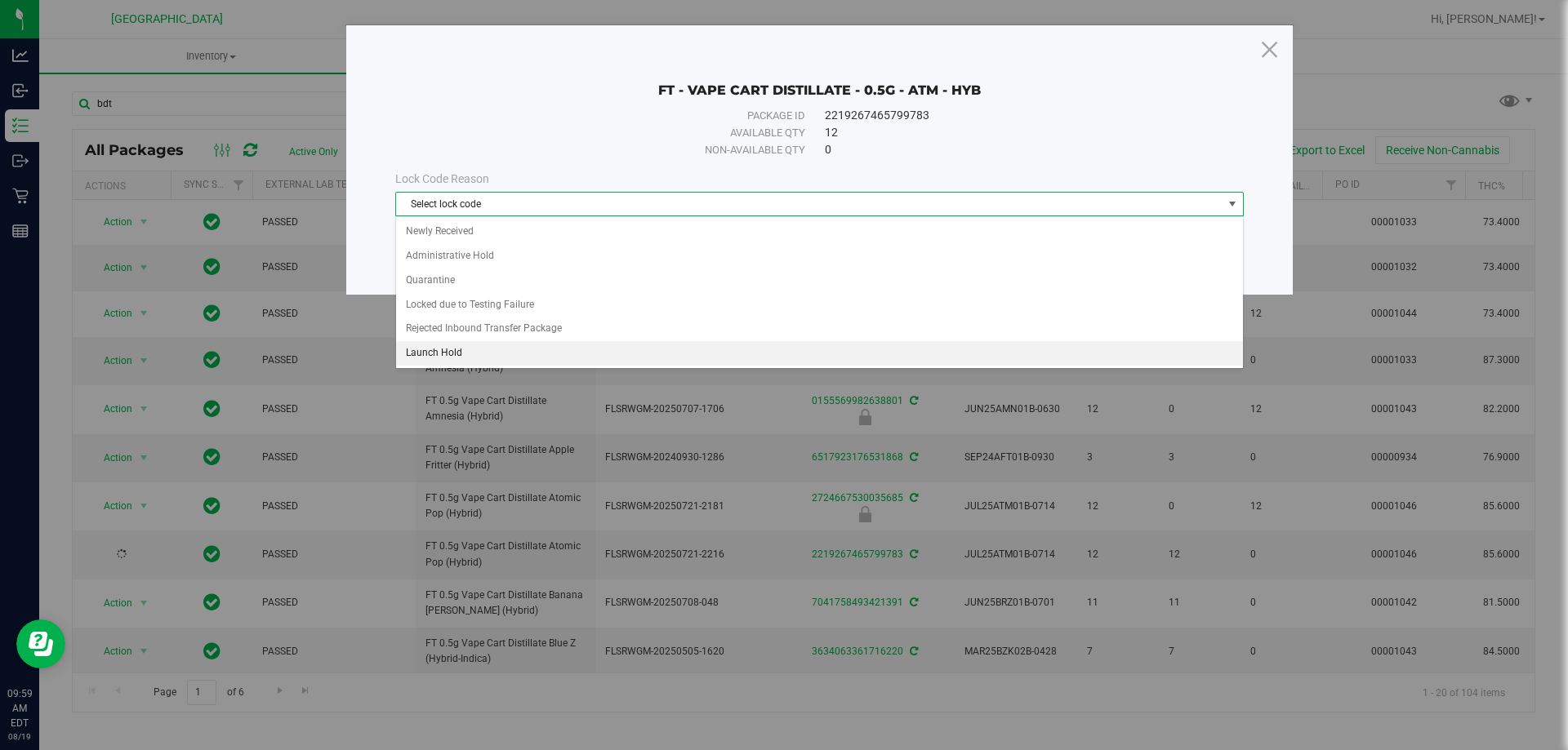
click at [461, 352] on li "Launch Hold" at bounding box center [819, 353] width 847 height 25
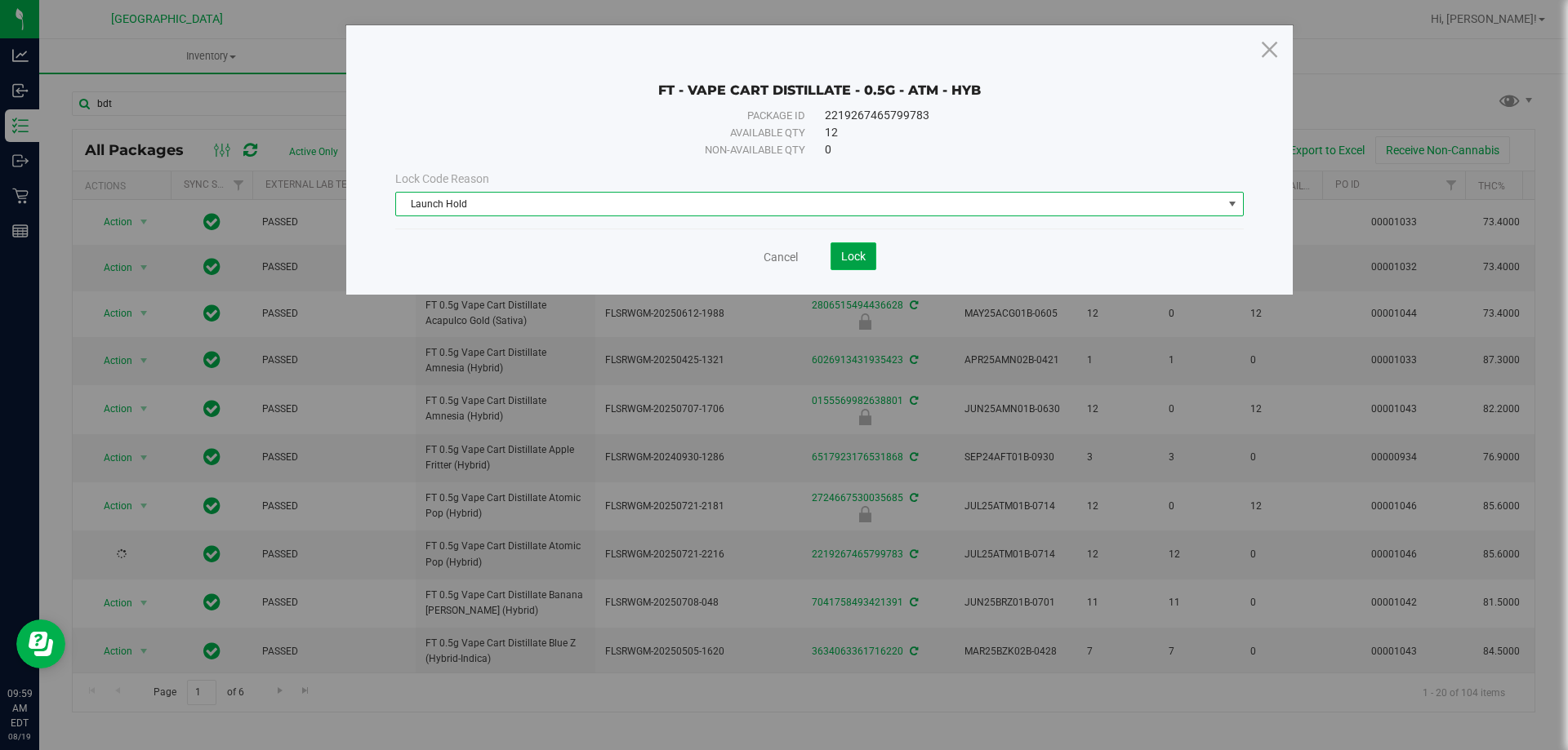
click at [845, 252] on span "Lock" at bounding box center [853, 256] width 25 height 13
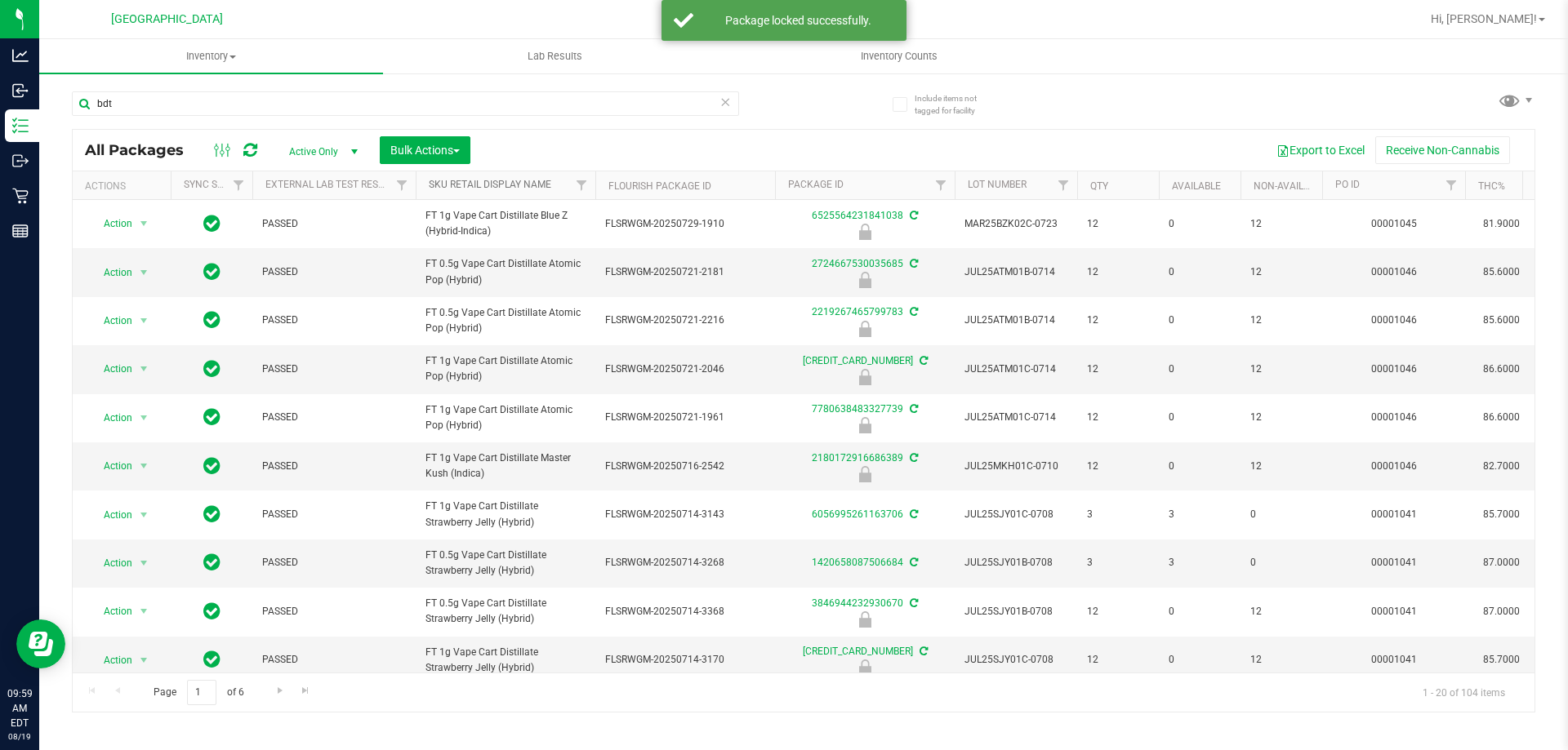
click at [506, 185] on link "Sku Retail Display Name" at bounding box center [491, 184] width 123 height 12
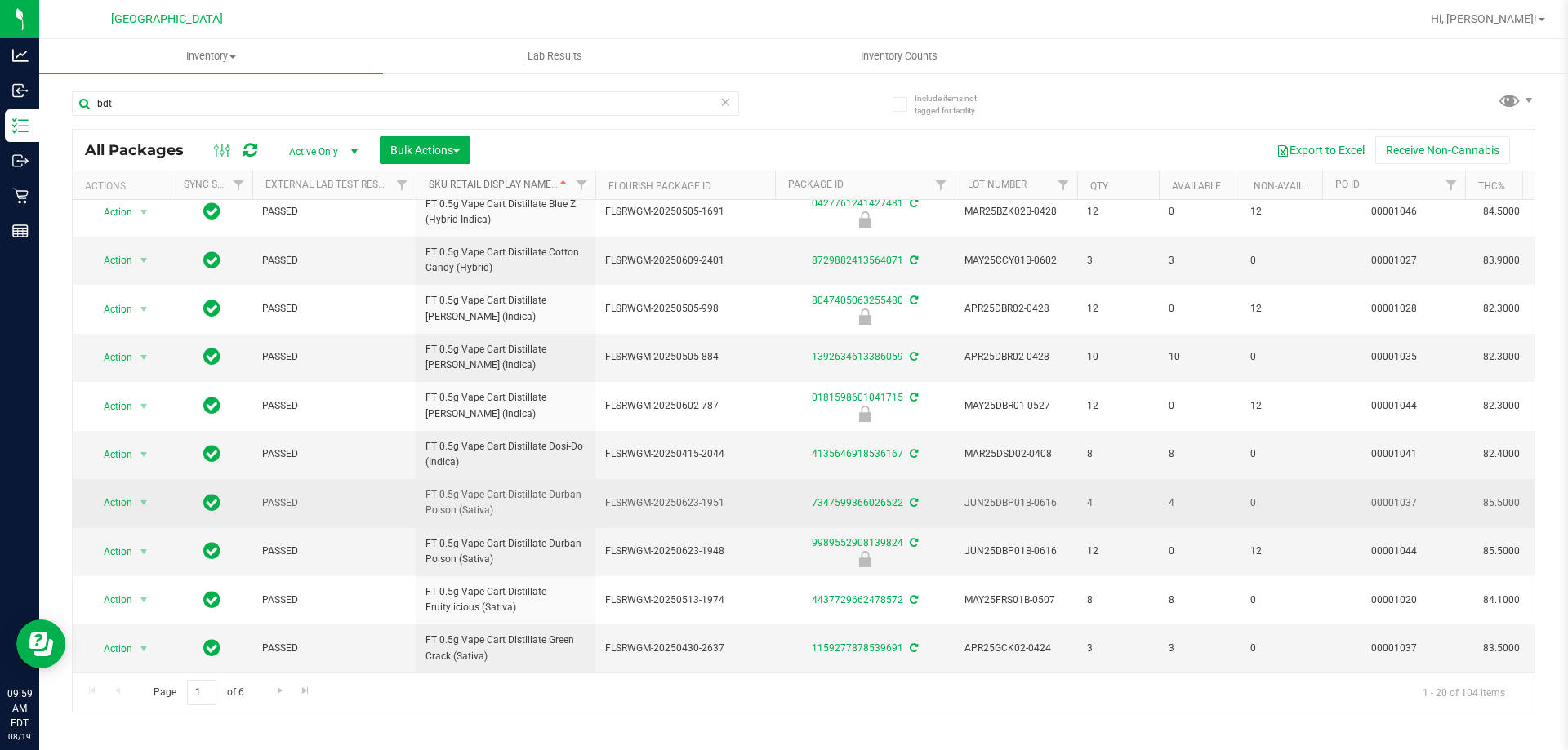
scroll to position [500, 0]
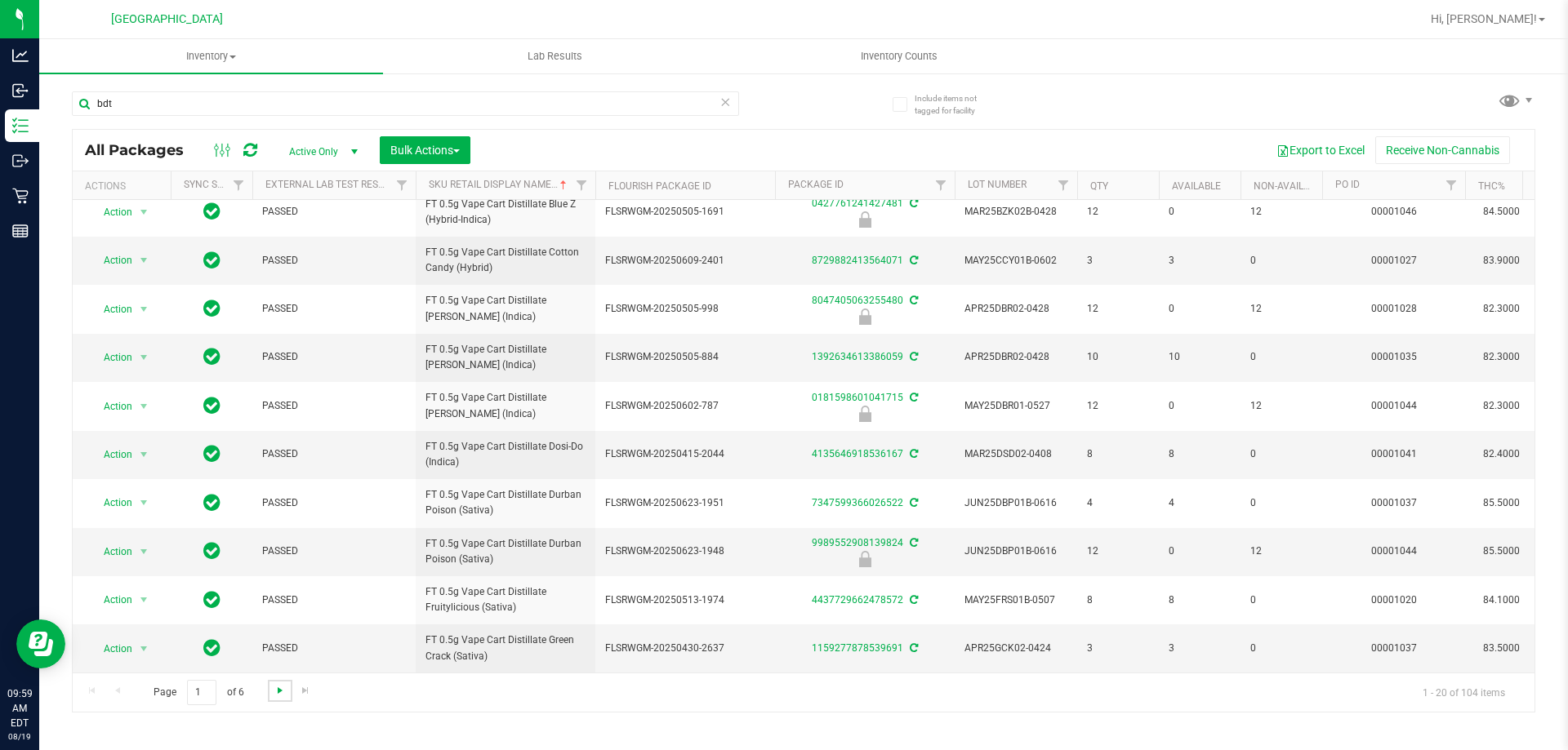
click at [274, 692] on span "Go to the next page" at bounding box center [281, 691] width 13 height 13
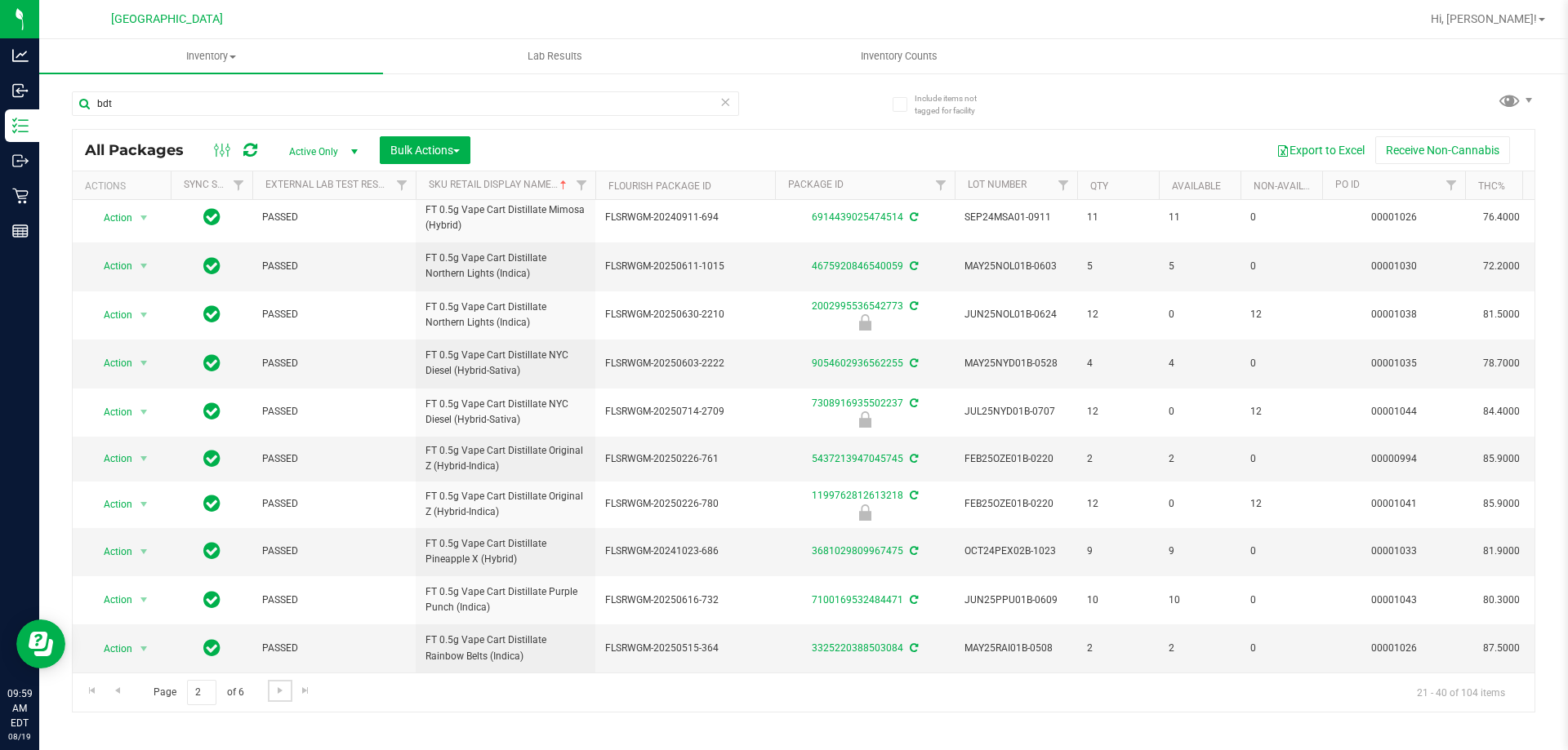
scroll to position [497, 0]
click at [274, 693] on span "Go to the next page" at bounding box center [281, 691] width 13 height 13
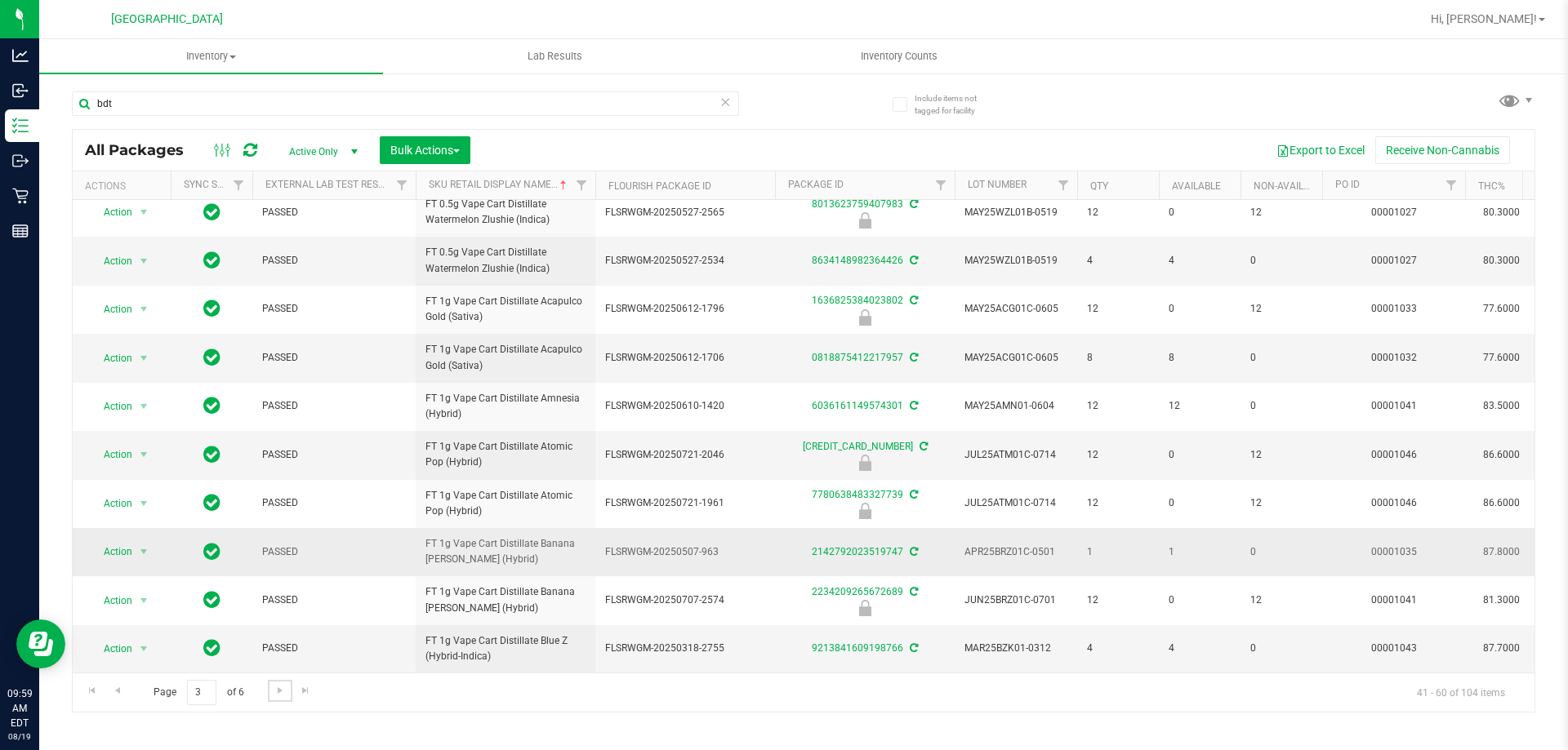
scroll to position [524, 0]
click at [115, 447] on span "Action" at bounding box center [110, 455] width 44 height 23
drag, startPoint x: 139, startPoint y: 611, endPoint x: 343, endPoint y: 612, distance: 204.0
click at [139, 625] on li "Unlock package" at bounding box center [142, 637] width 105 height 25
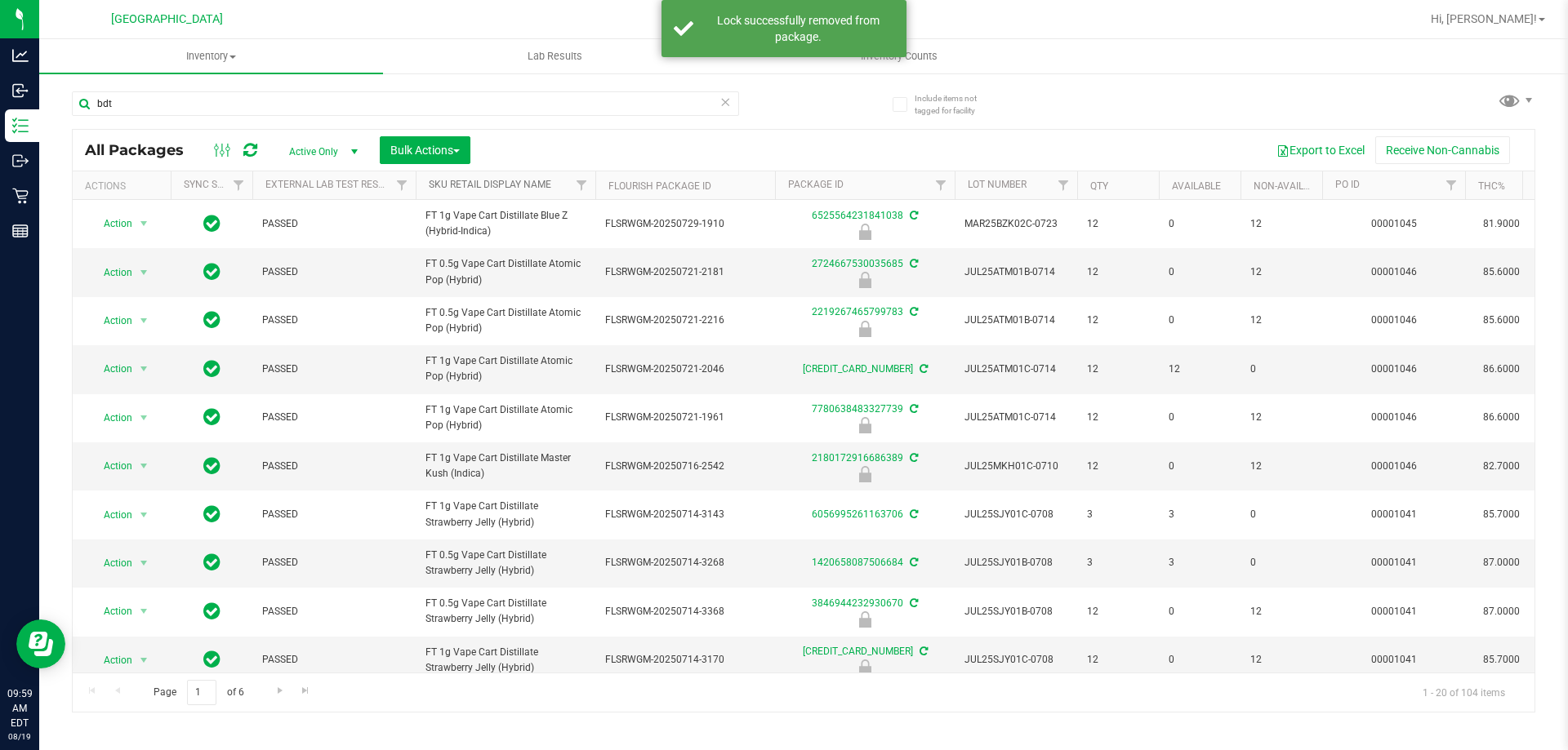
click at [492, 183] on link "Sku Retail Display Name" at bounding box center [491, 184] width 123 height 12
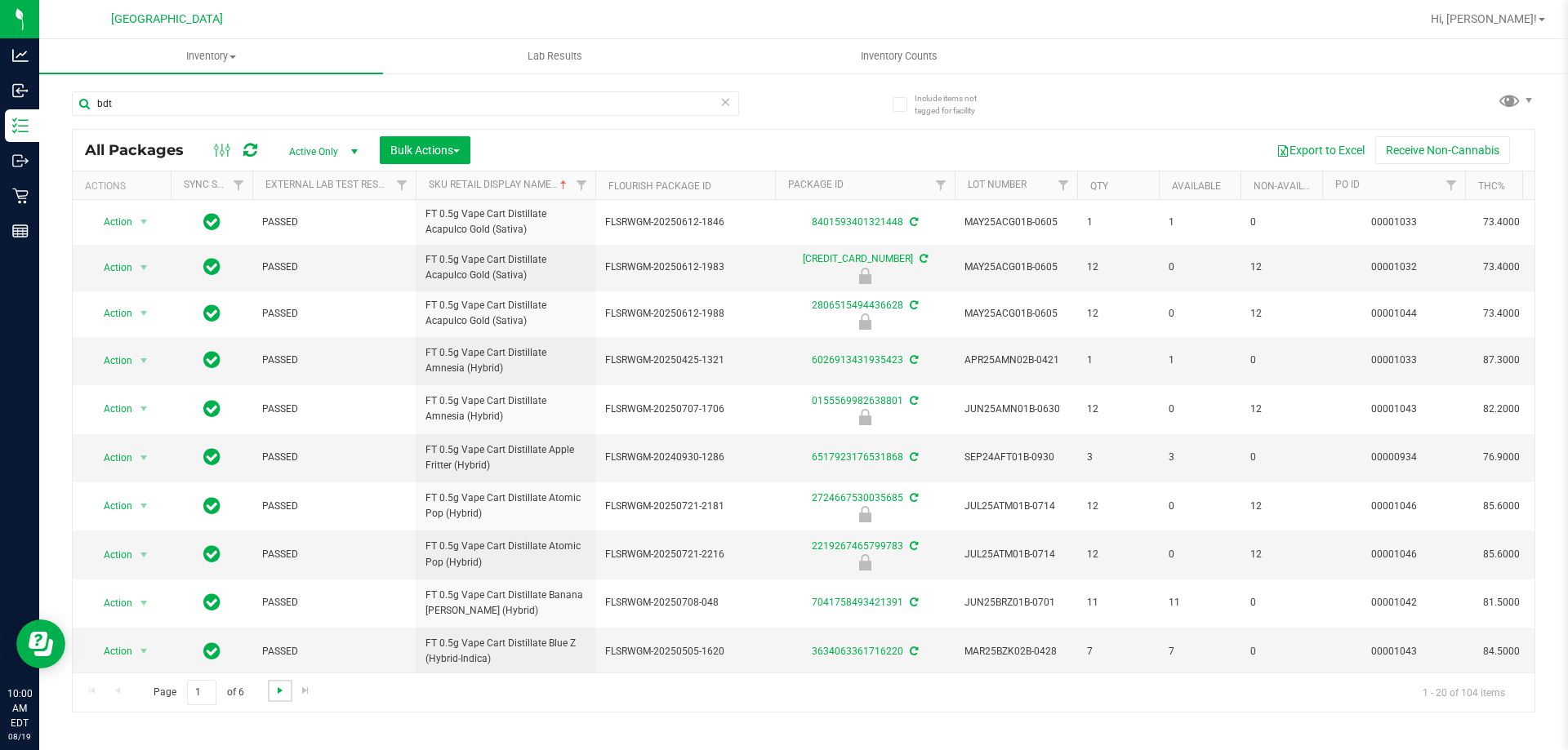
click at [280, 692] on span "Go to the next page" at bounding box center [281, 691] width 13 height 13
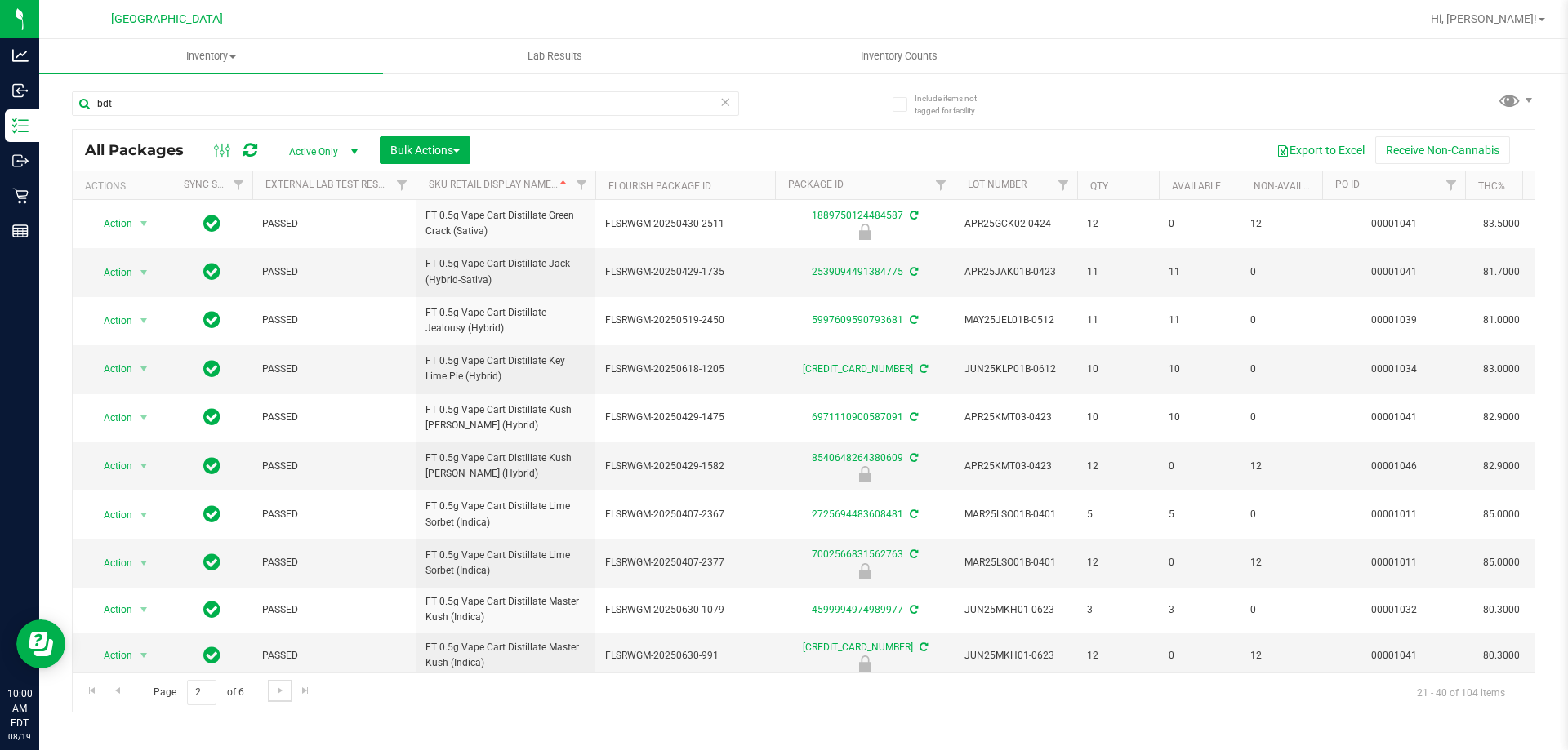
click at [278, 689] on span "Go to the next page" at bounding box center [281, 691] width 13 height 13
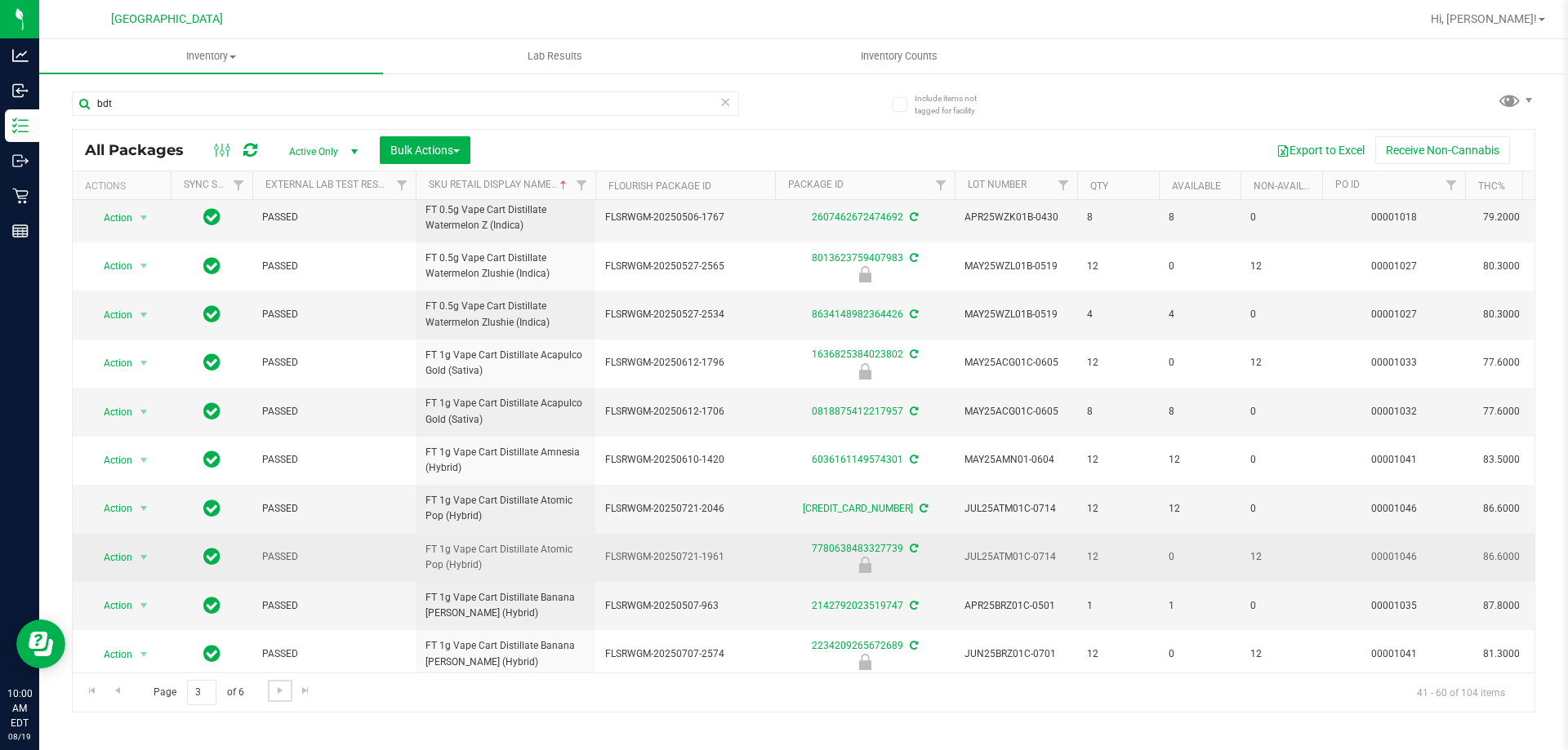
scroll to position [524, 0]
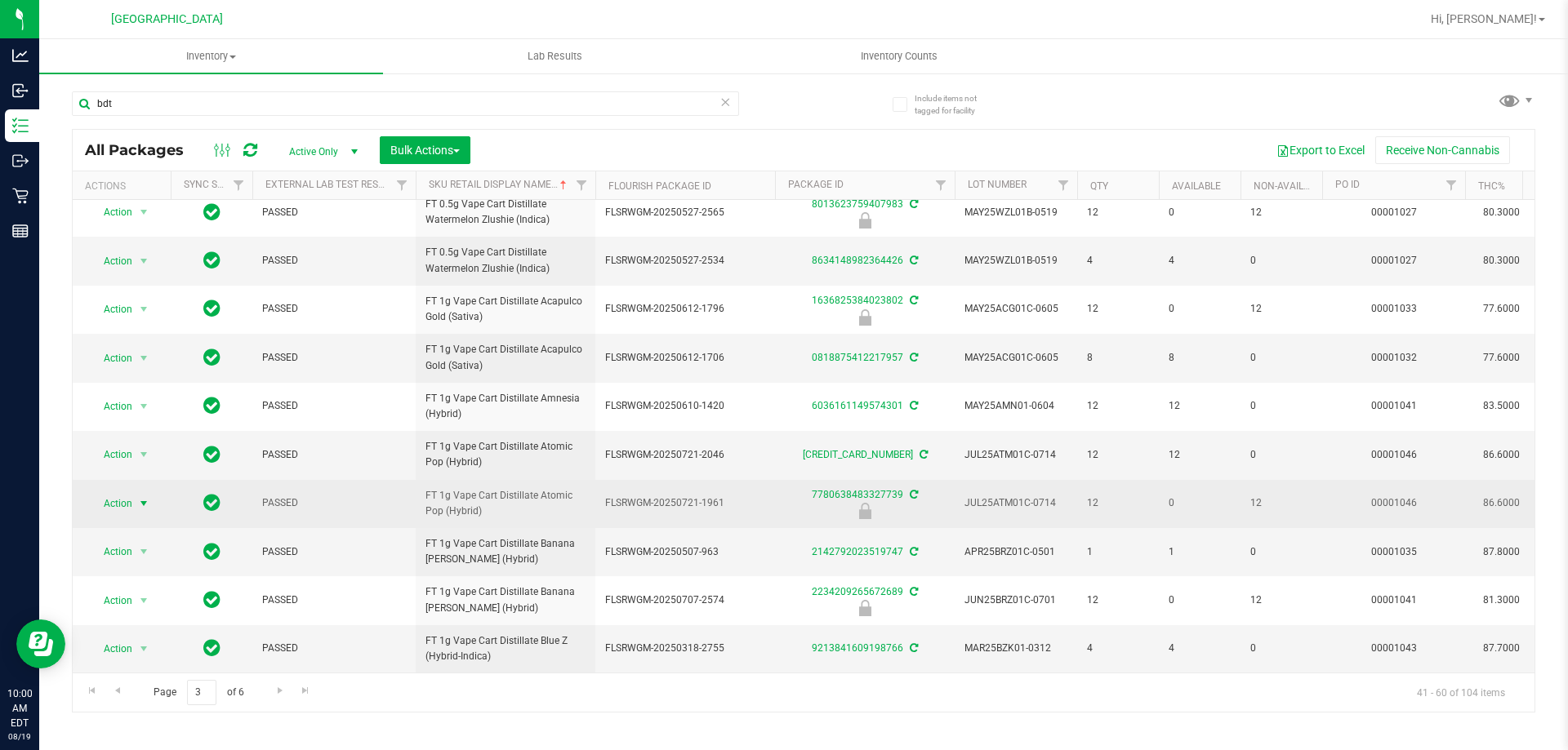
click at [128, 493] on span "Action" at bounding box center [110, 504] width 44 height 23
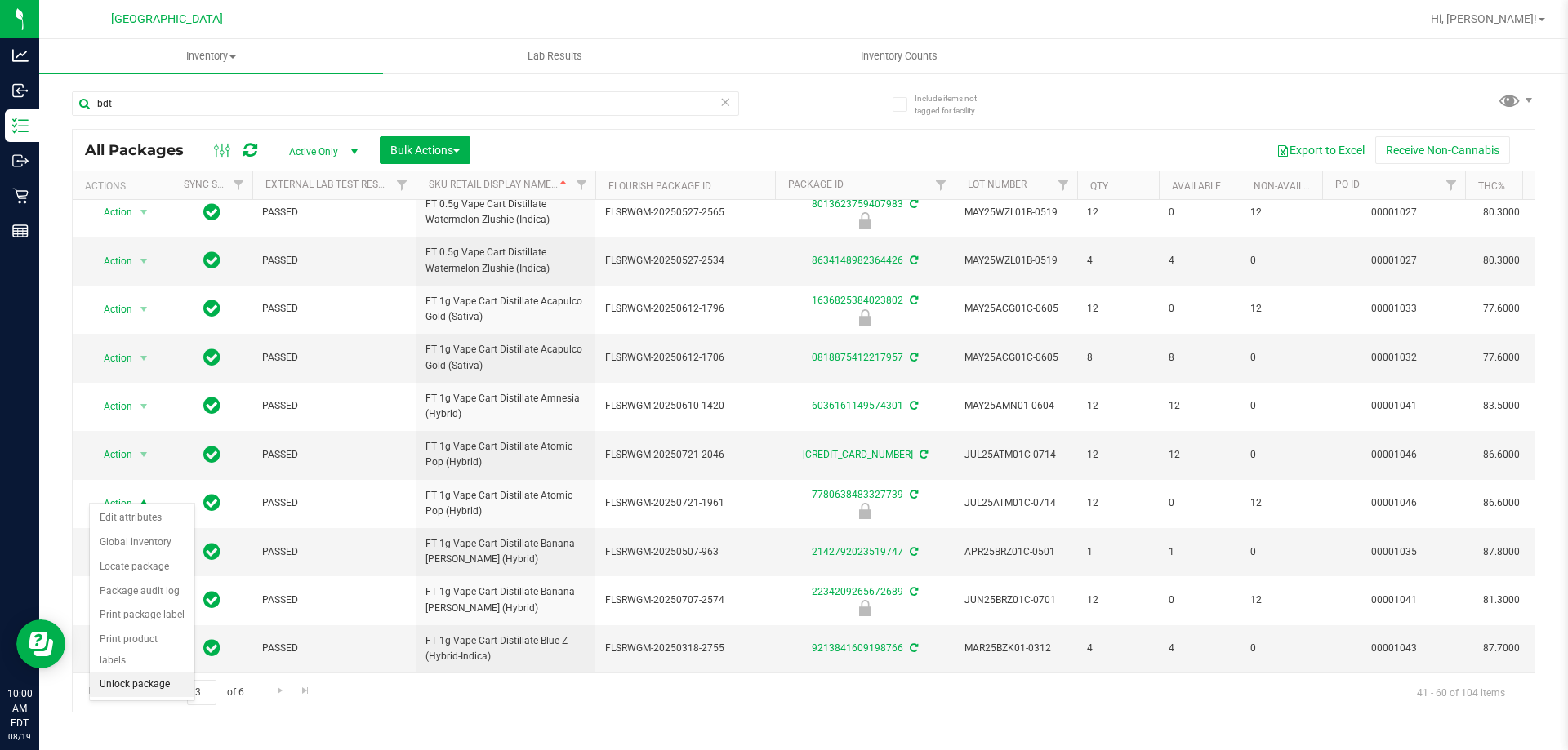
click at [127, 673] on li "Unlock package" at bounding box center [142, 685] width 105 height 25
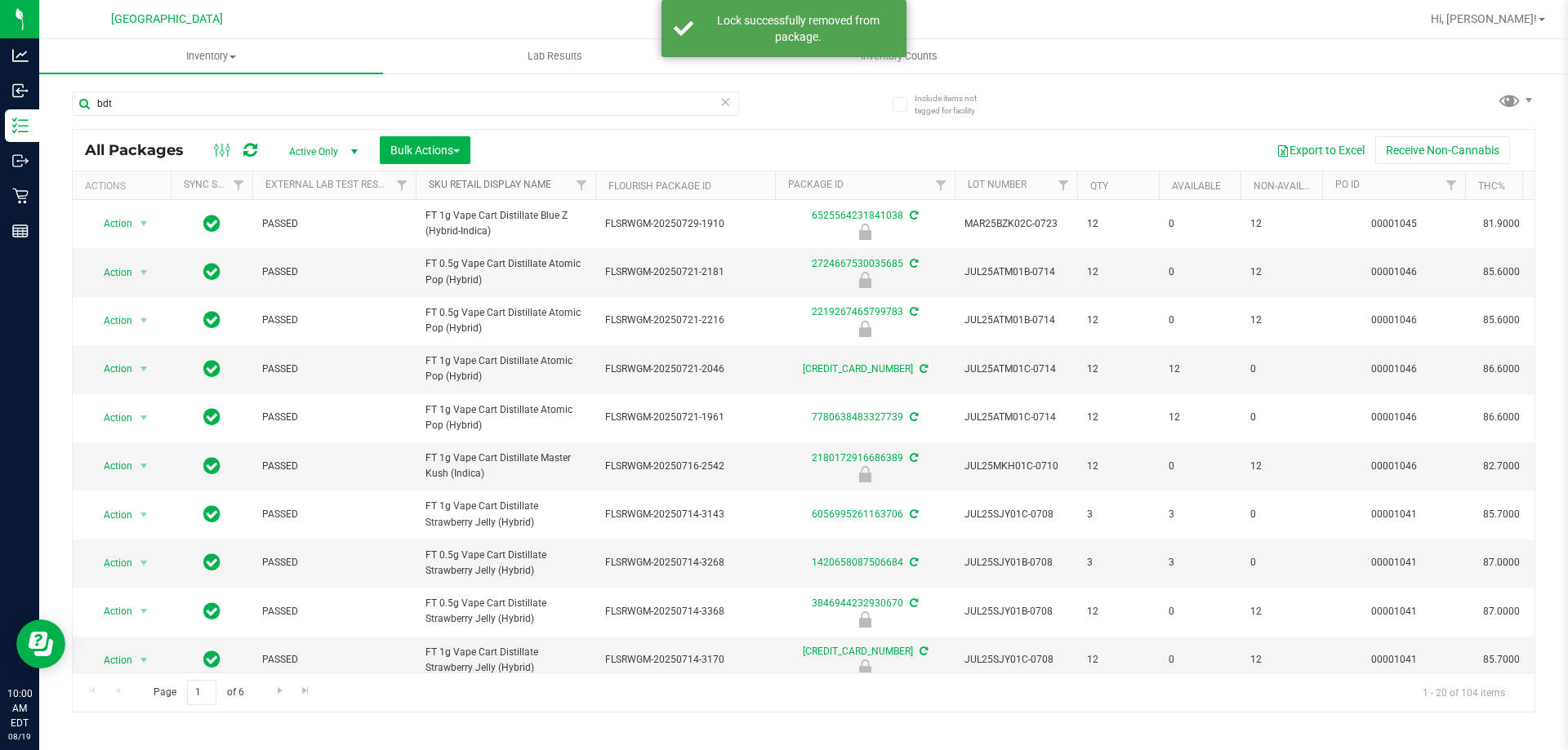
click at [510, 180] on link "Sku Retail Display Name" at bounding box center [491, 184] width 123 height 12
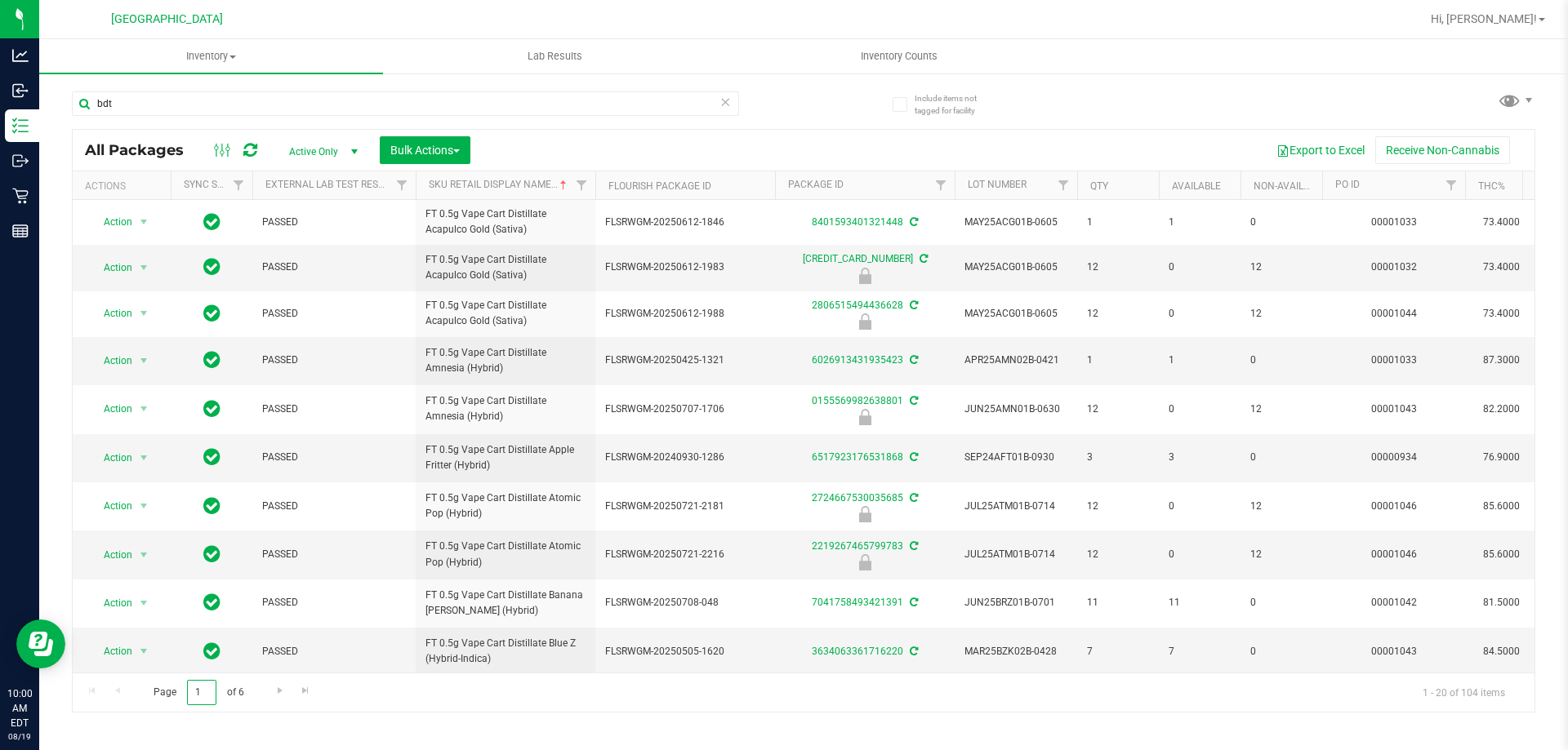
click at [201, 689] on input "1" at bounding box center [201, 693] width 29 height 26
drag, startPoint x: 203, startPoint y: 689, endPoint x: 165, endPoint y: 691, distance: 38.1
click at [166, 691] on span "Page 1 of 6" at bounding box center [198, 693] width 118 height 26
type input "3"
click at [198, 718] on div "Inventory All packages All inventory Waste log Create inventory Lab Results Inv…" at bounding box center [804, 394] width 1529 height 711
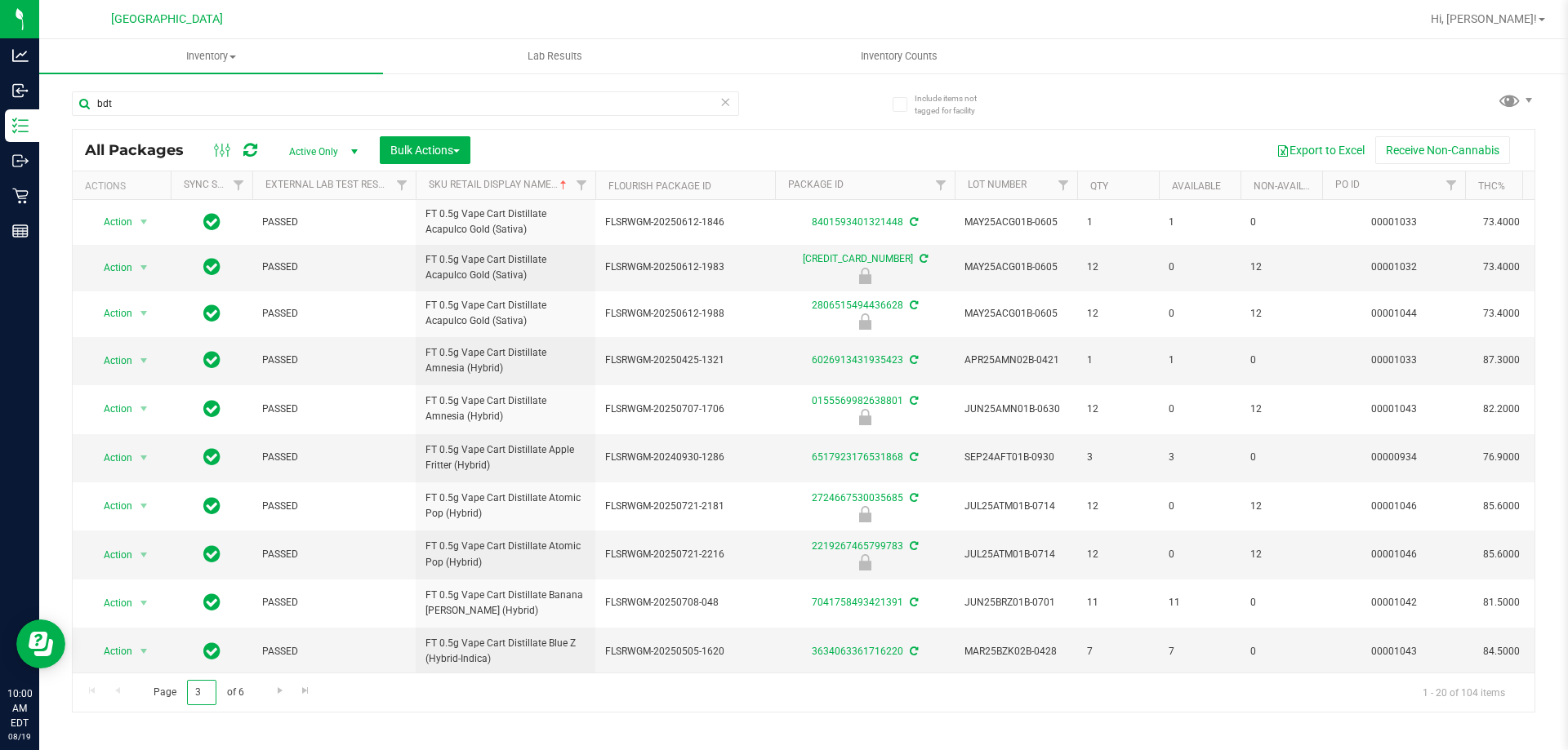
click at [201, 693] on input "3" at bounding box center [201, 693] width 29 height 26
click at [278, 693] on span "Go to the next page" at bounding box center [281, 691] width 13 height 13
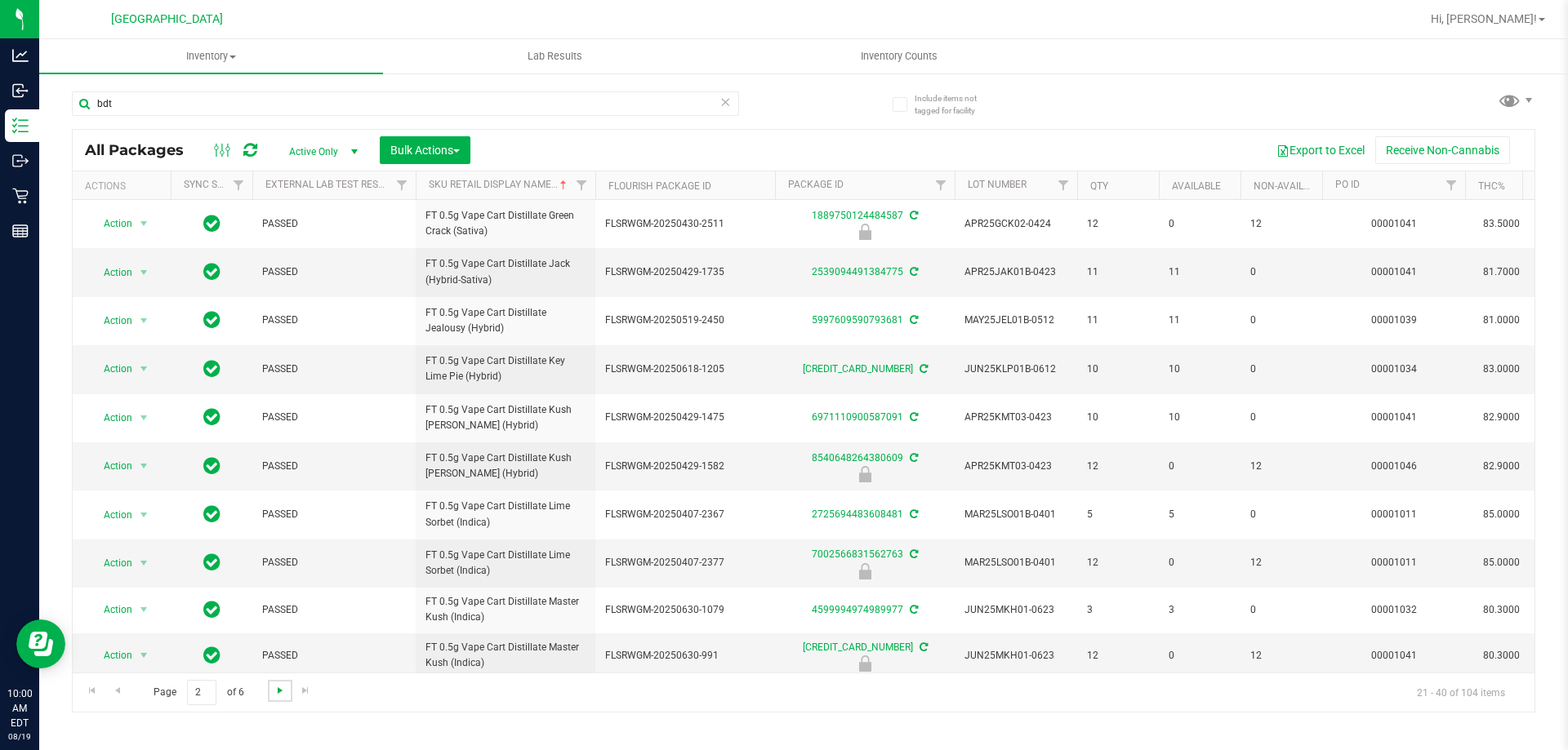
click at [278, 693] on span "Go to the next page" at bounding box center [281, 691] width 13 height 13
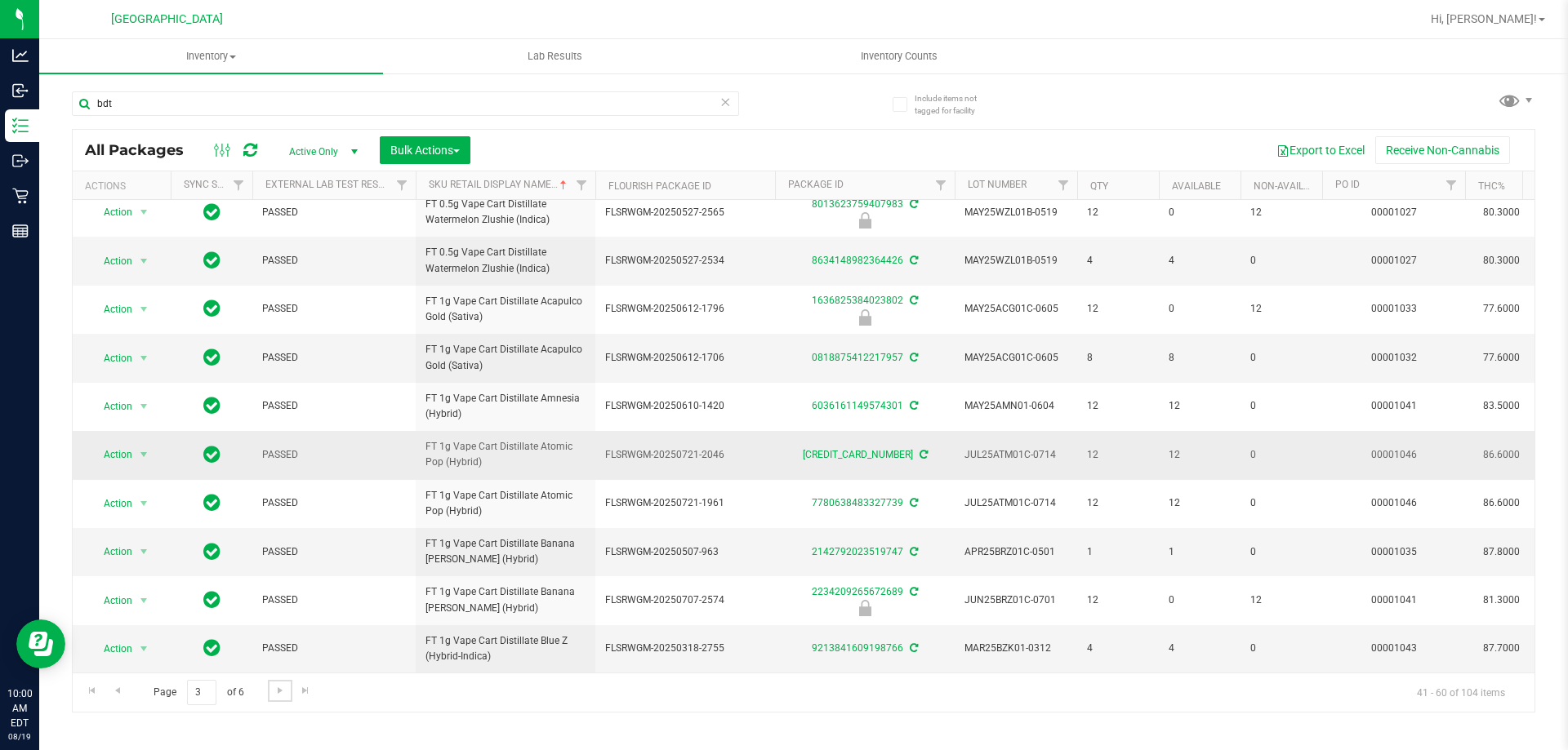
scroll to position [524, 0]
click at [137, 448] on span "select" at bounding box center [144, 455] width 13 height 13
click at [161, 592] on li "Lock package" at bounding box center [153, 592] width 127 height 25
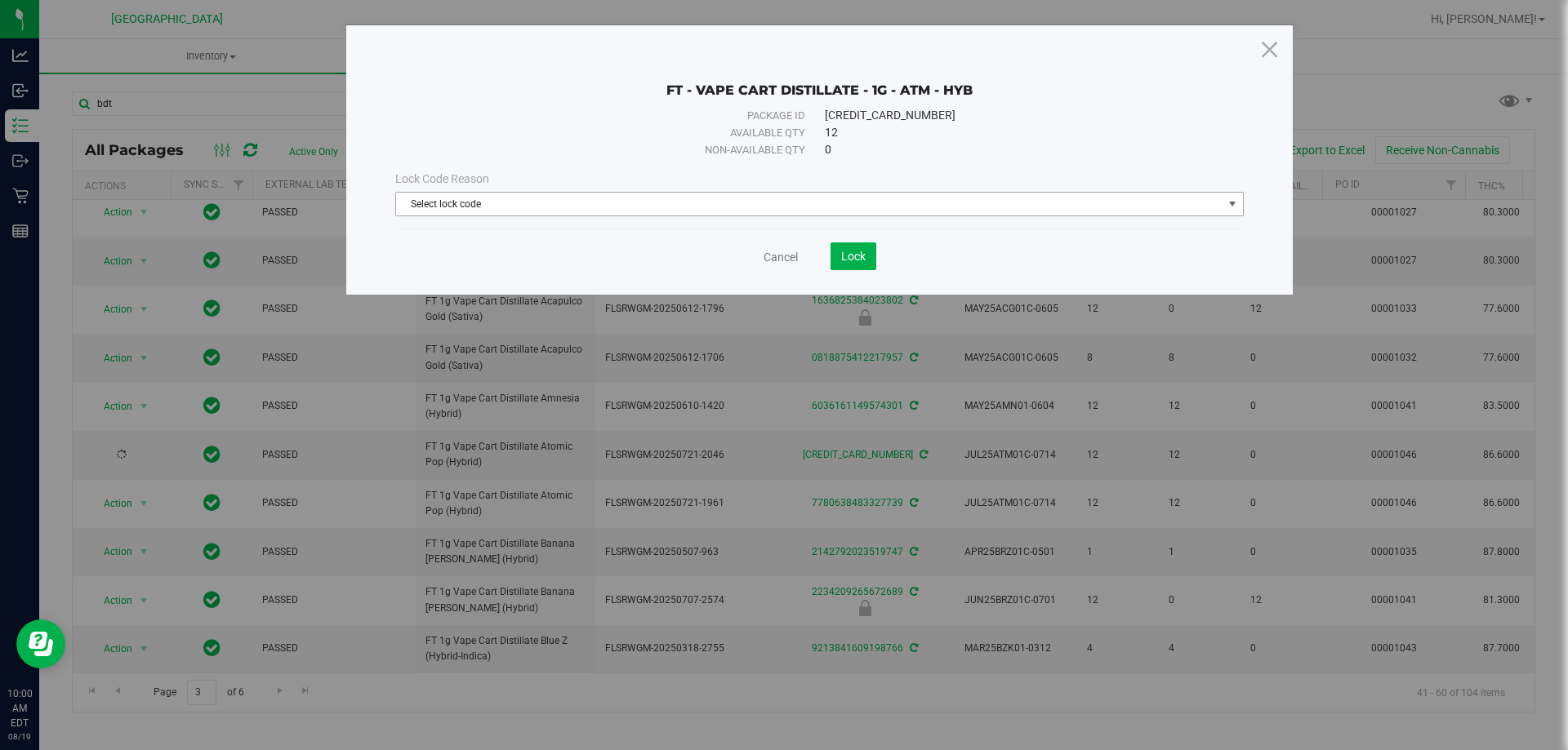
click at [768, 206] on span "Select lock code" at bounding box center [809, 204] width 827 height 23
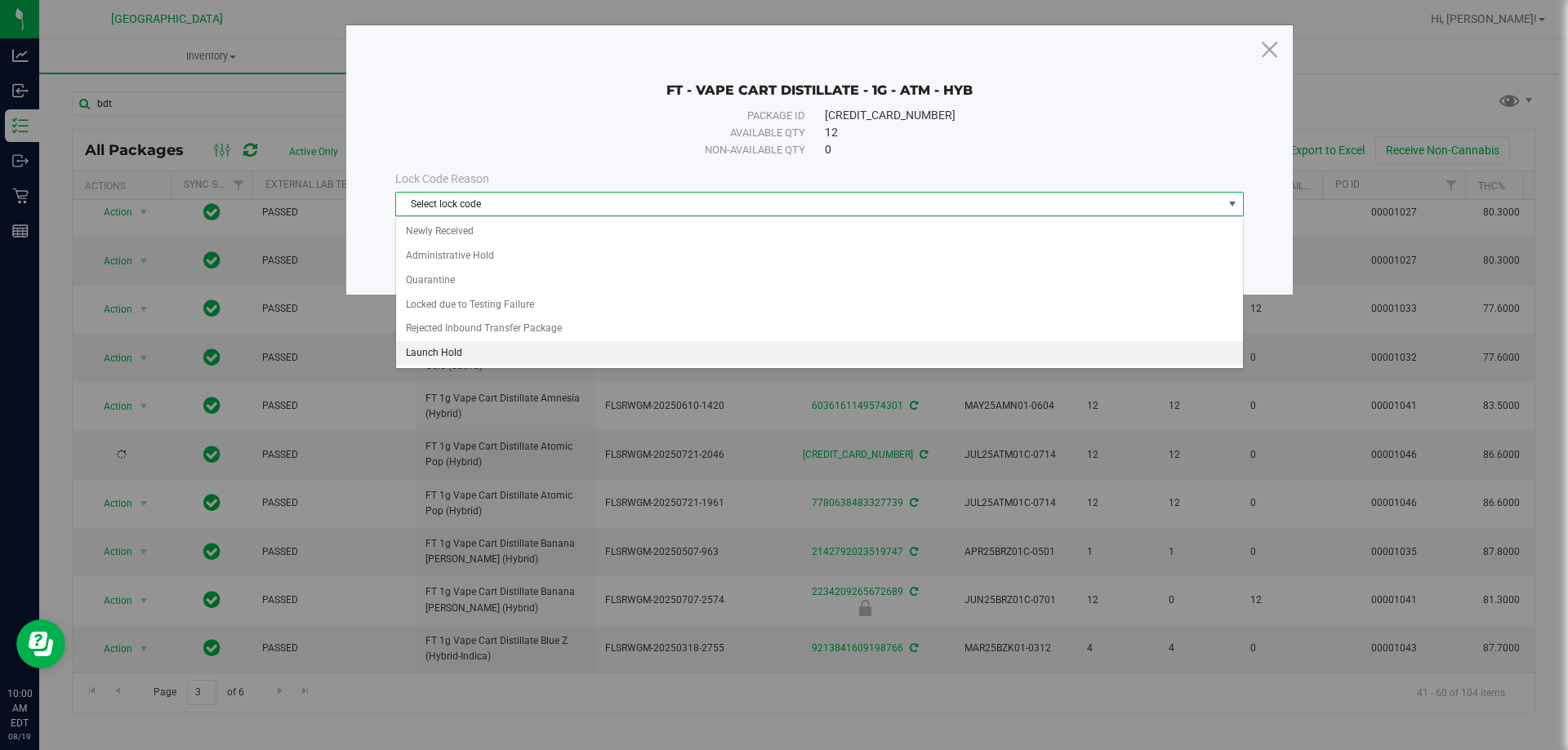
click at [463, 351] on li "Launch Hold" at bounding box center [819, 353] width 847 height 25
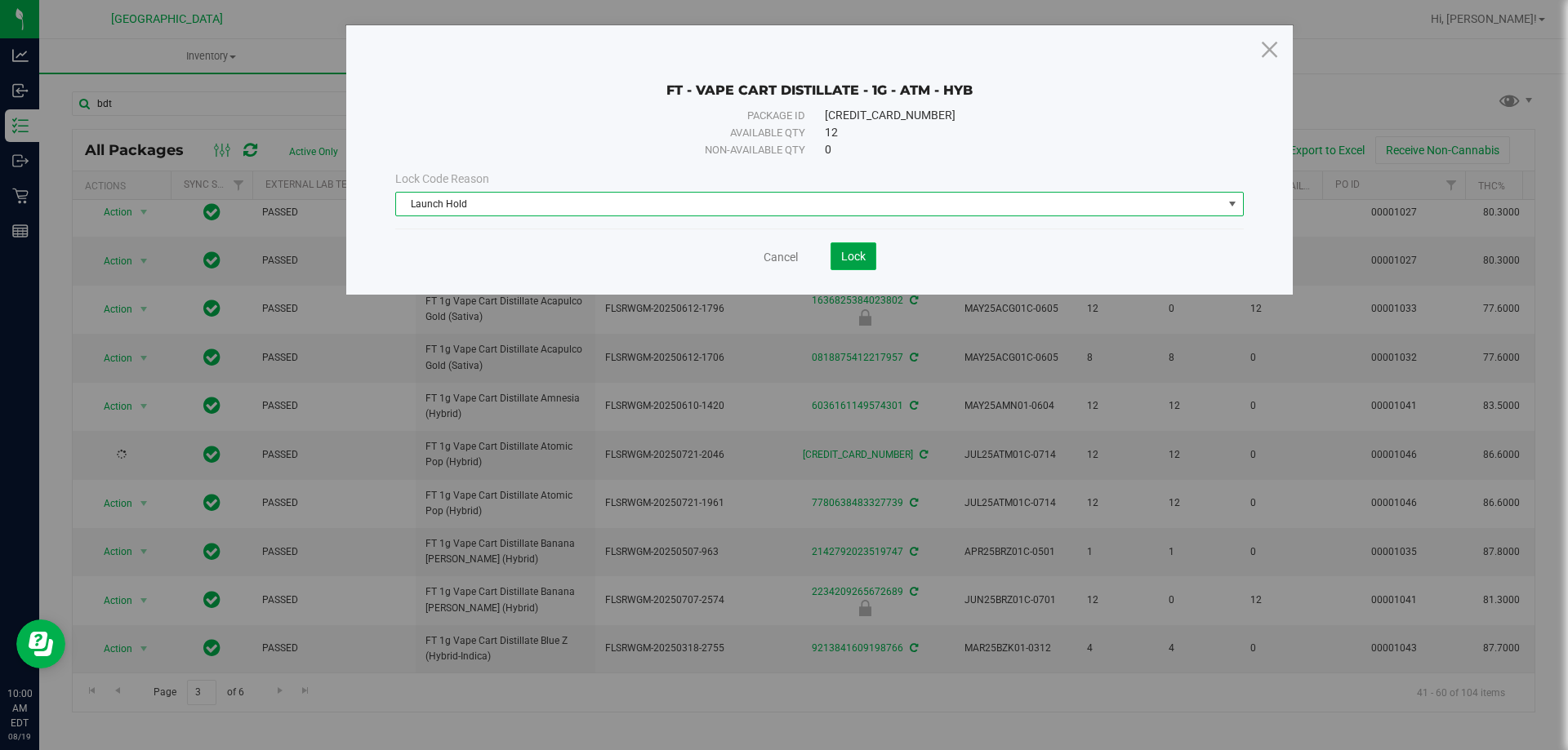
click at [862, 259] on span "Lock" at bounding box center [853, 256] width 25 height 13
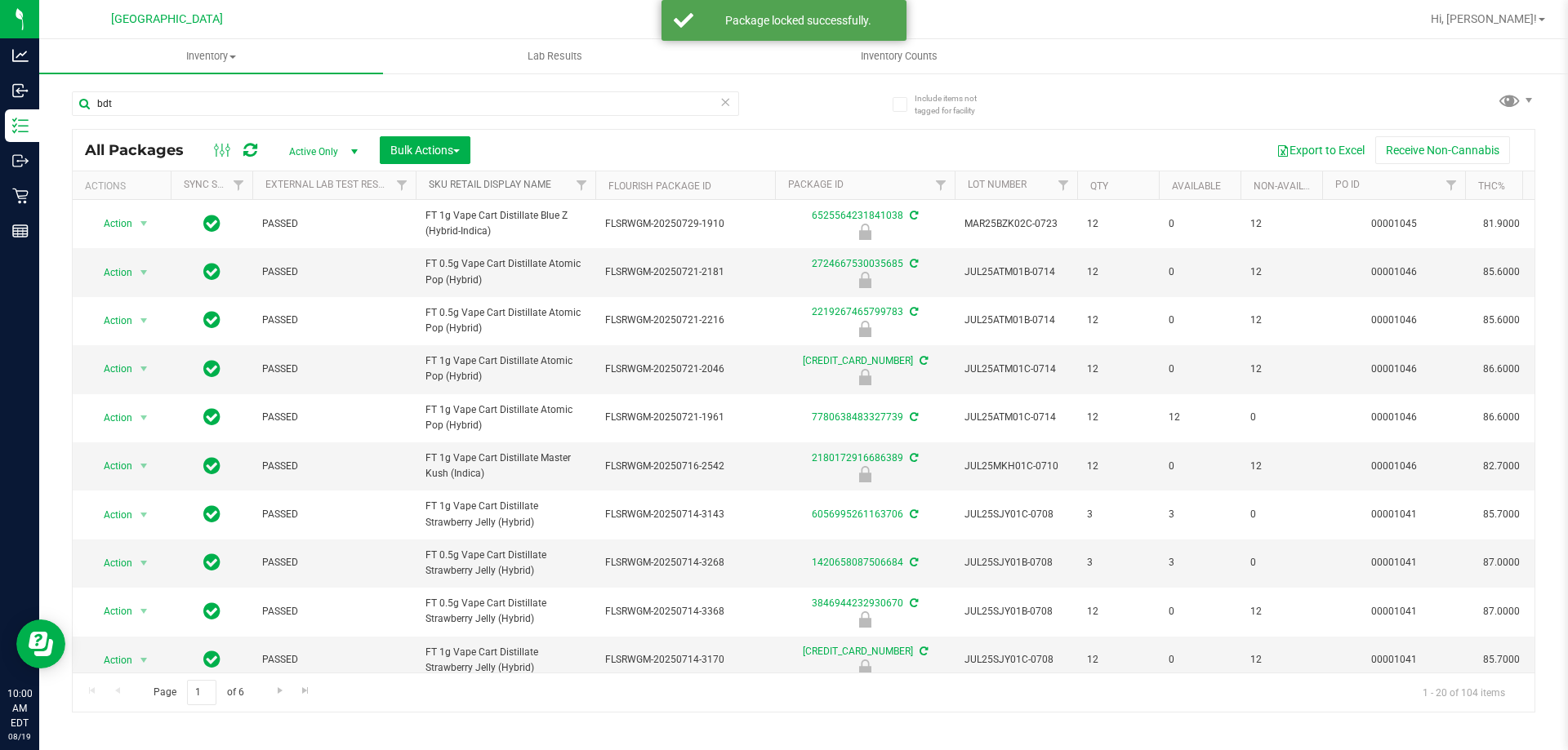
click at [513, 183] on link "Sku Retail Display Name" at bounding box center [491, 184] width 123 height 12
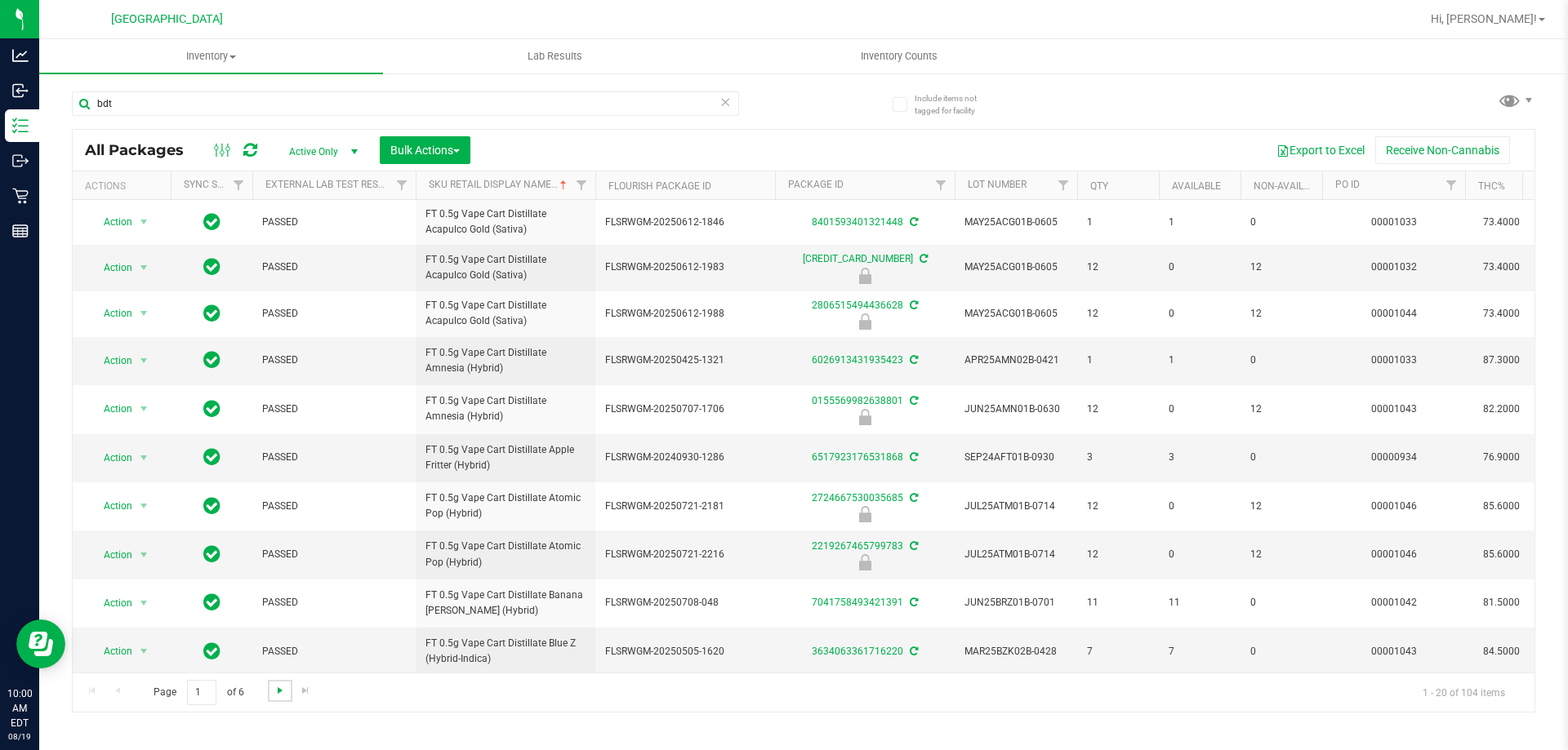
click at [279, 691] on span "Go to the next page" at bounding box center [281, 691] width 13 height 13
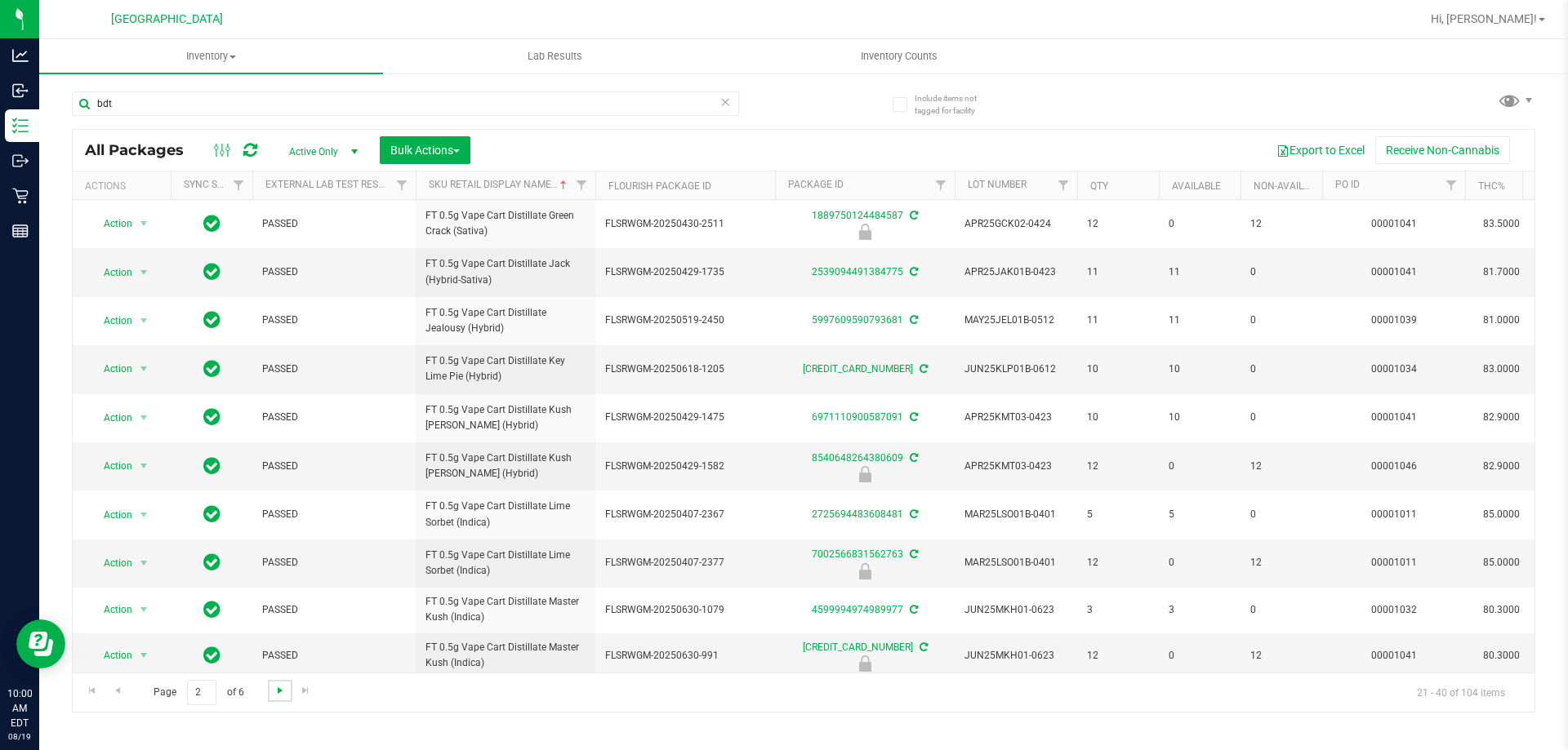
click at [277, 691] on span "Go to the next page" at bounding box center [281, 691] width 13 height 13
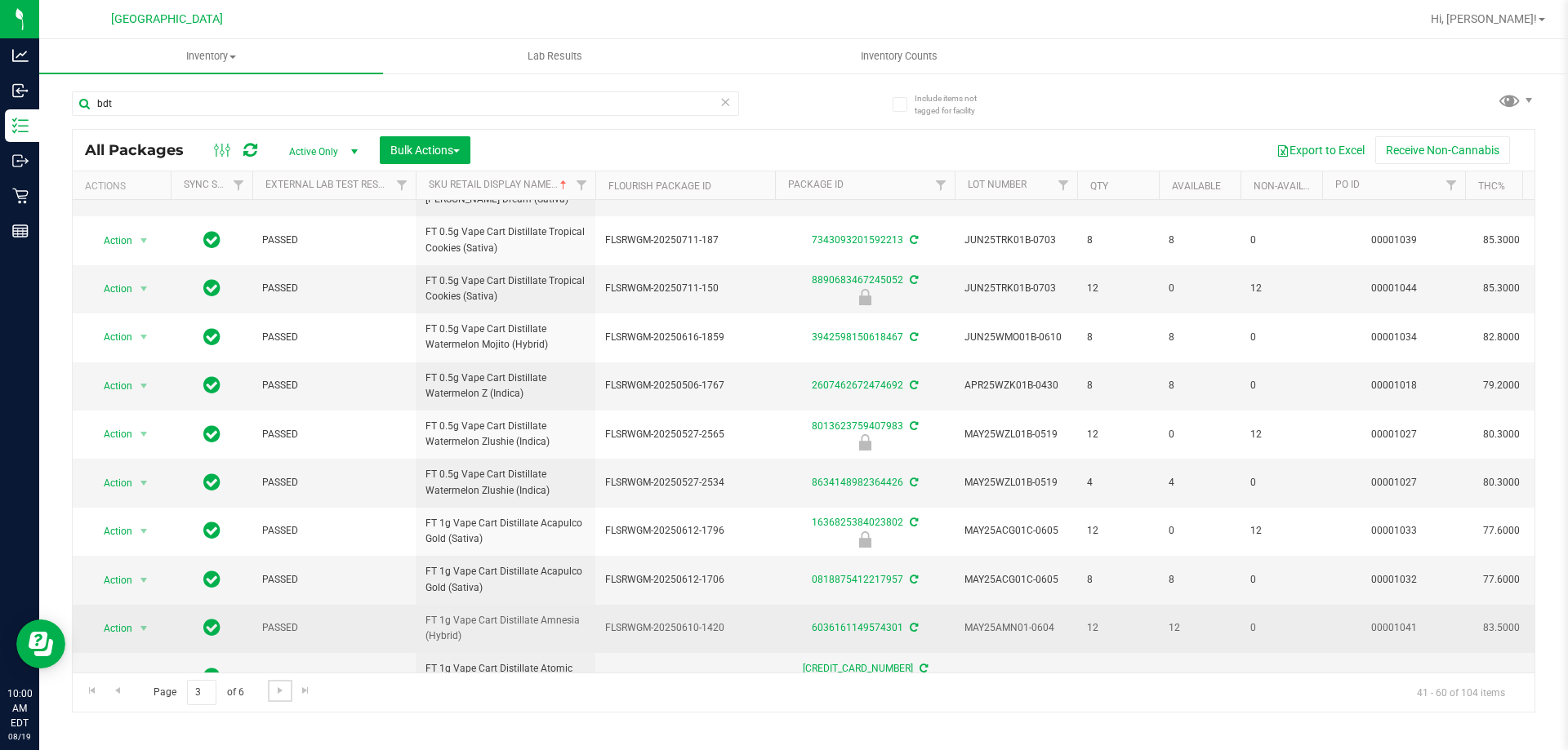
scroll to position [524, 0]
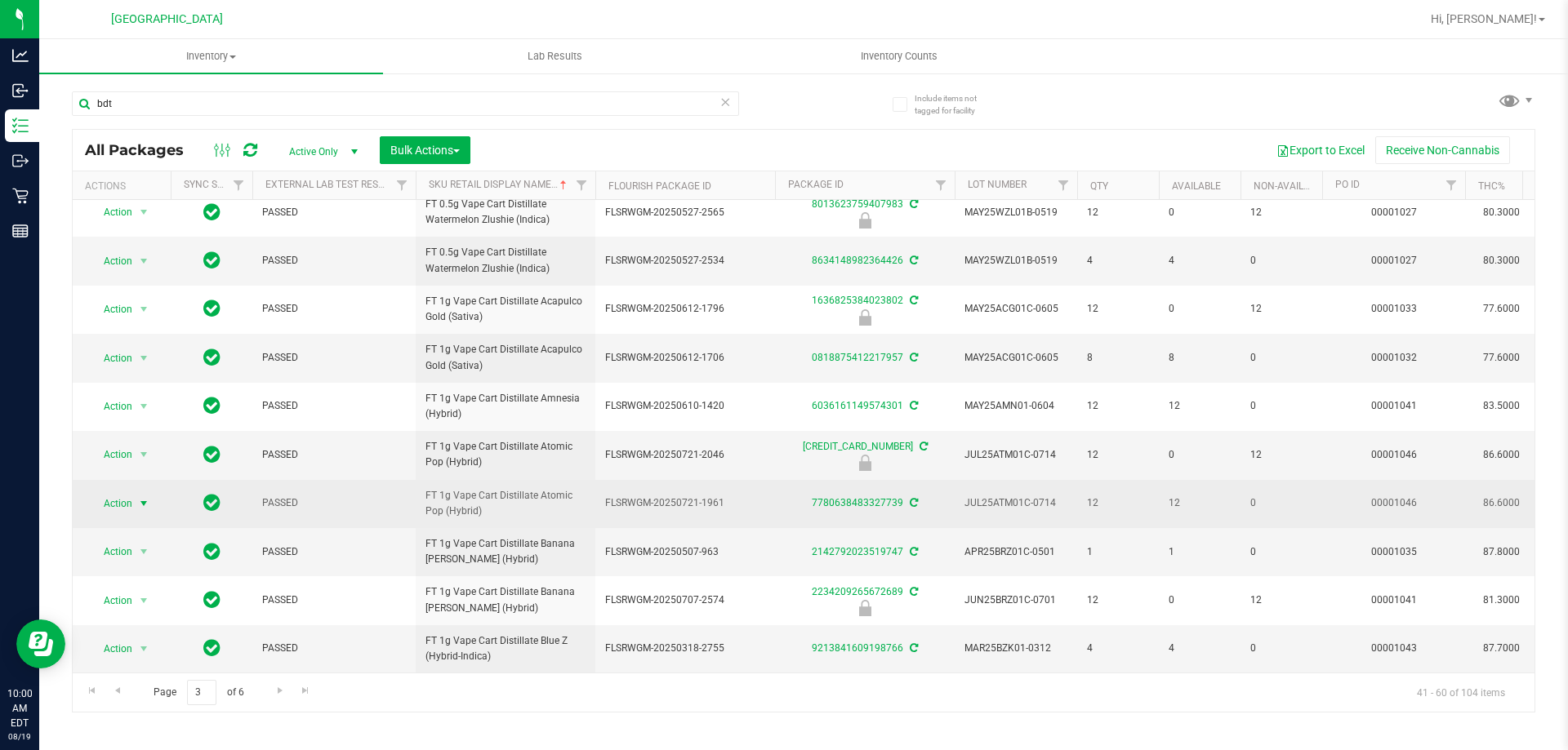
click at [126, 492] on span "Action" at bounding box center [110, 504] width 44 height 23
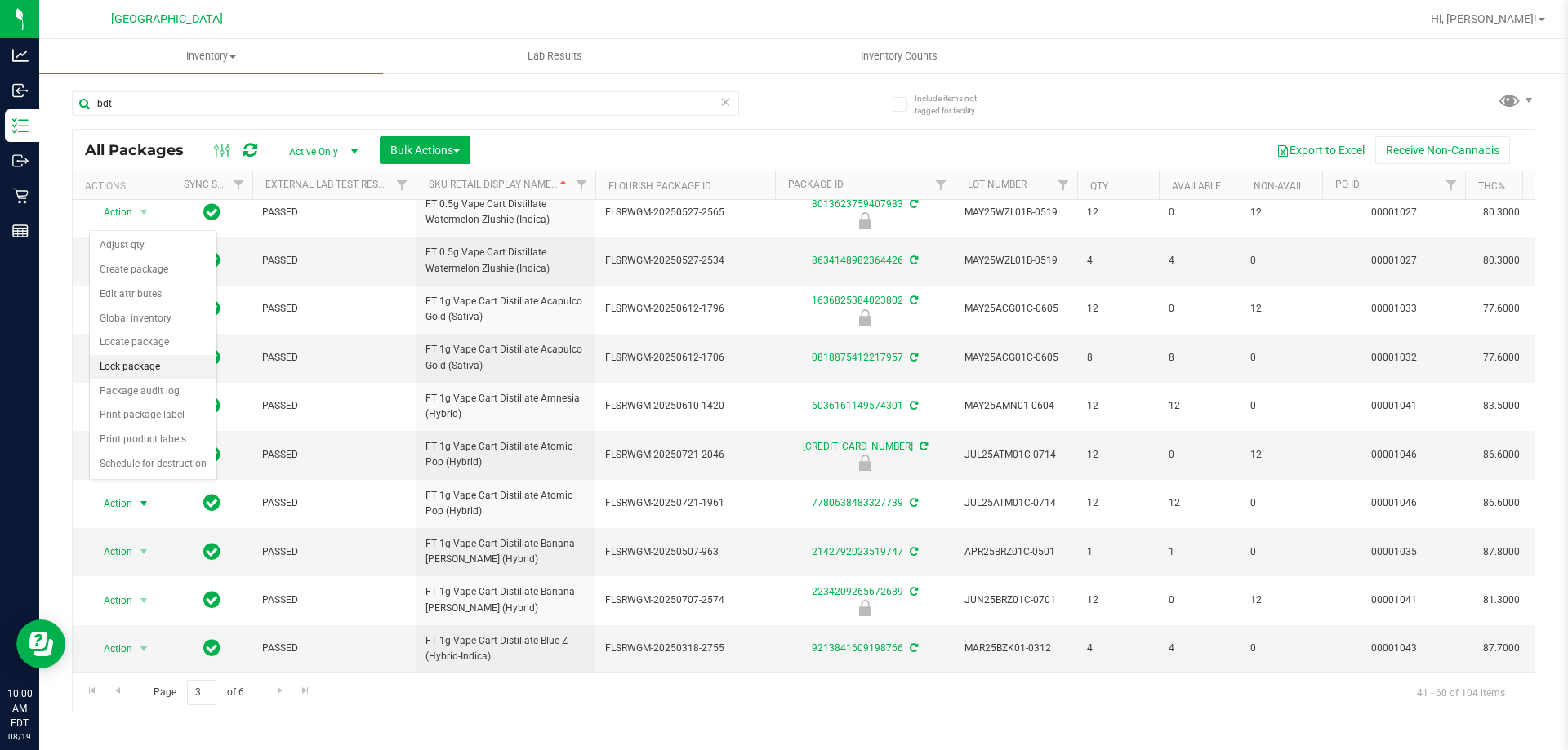
click at [144, 363] on li "Lock package" at bounding box center [153, 368] width 127 height 25
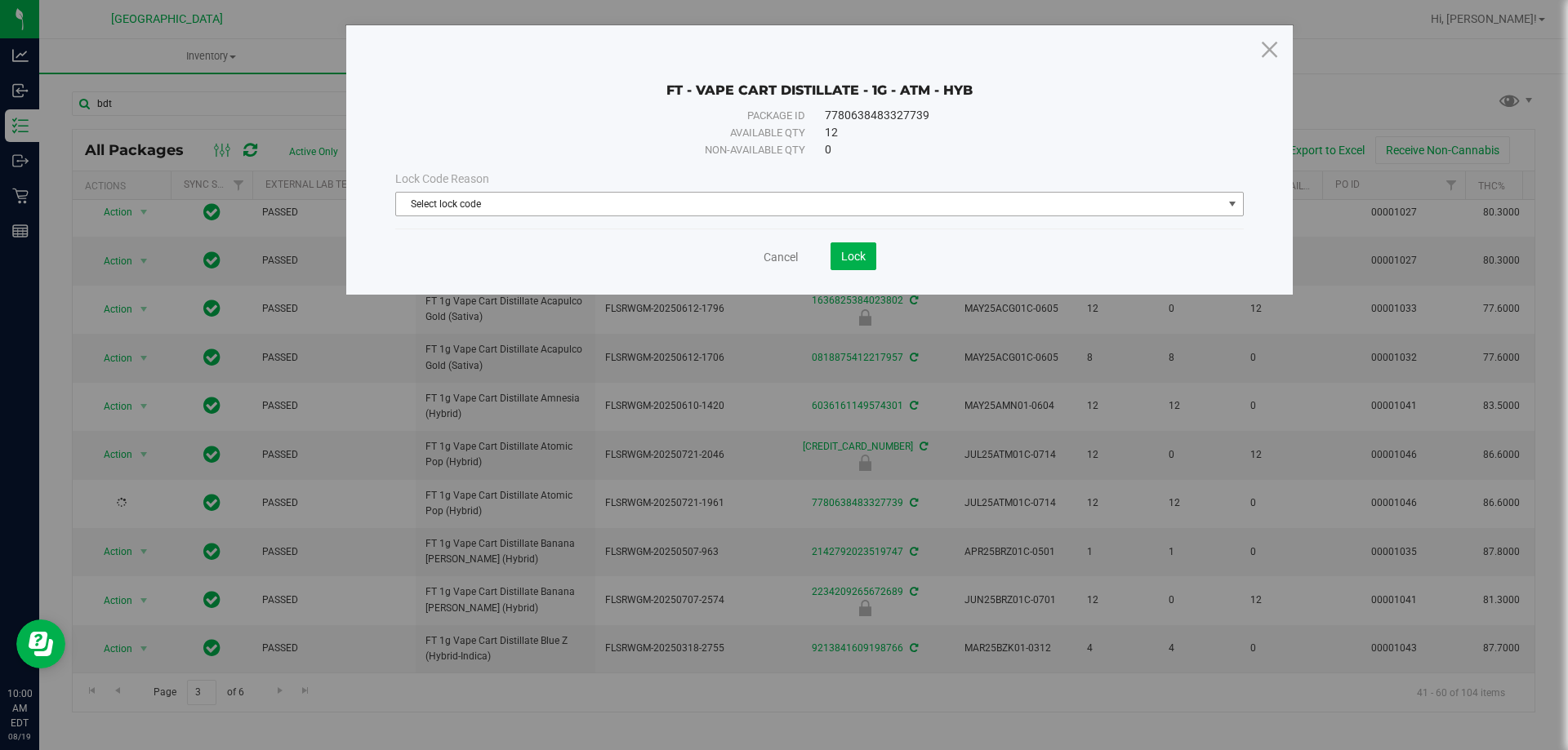
click at [631, 197] on span "Select lock code" at bounding box center [809, 204] width 827 height 23
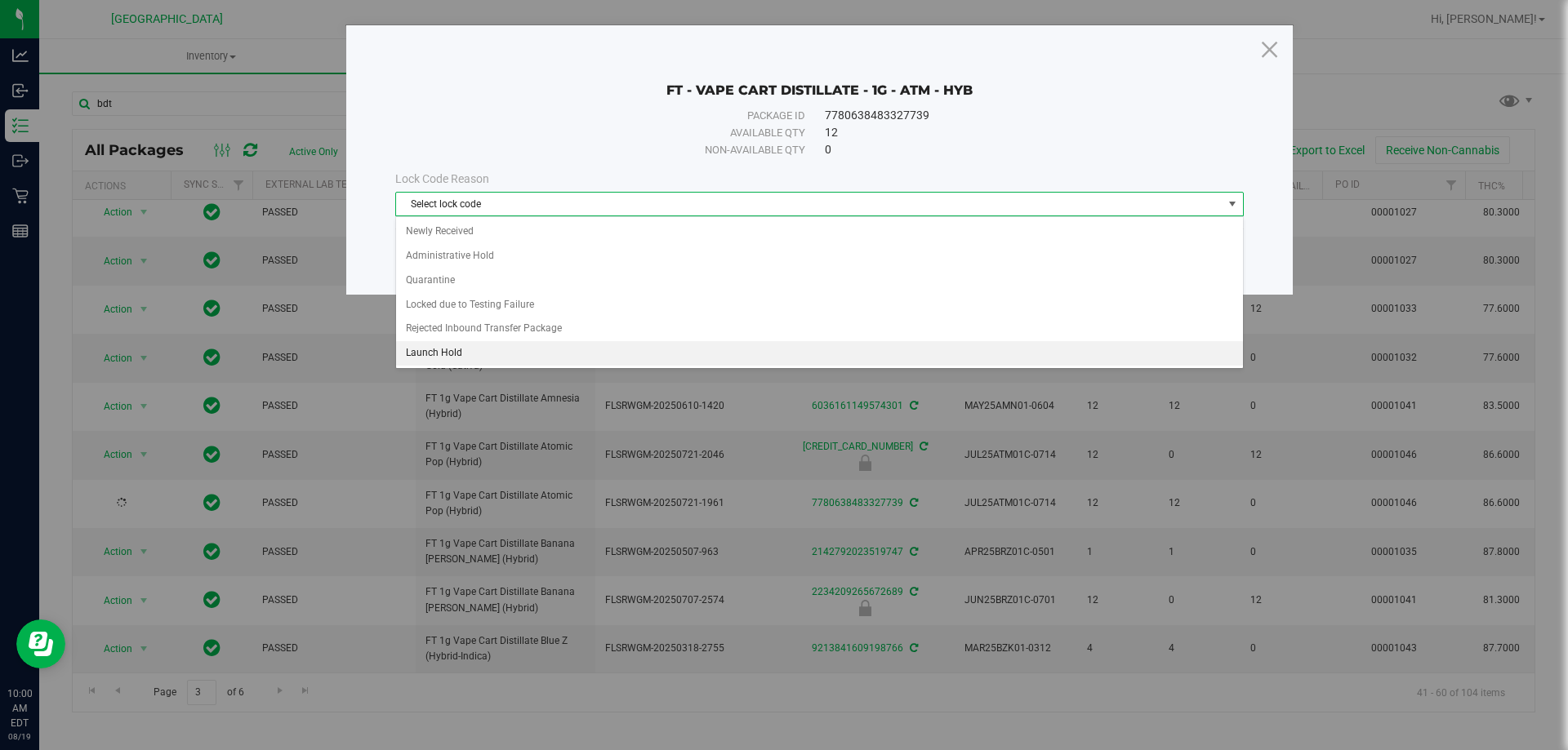
click at [491, 352] on li "Launch Hold" at bounding box center [819, 353] width 847 height 25
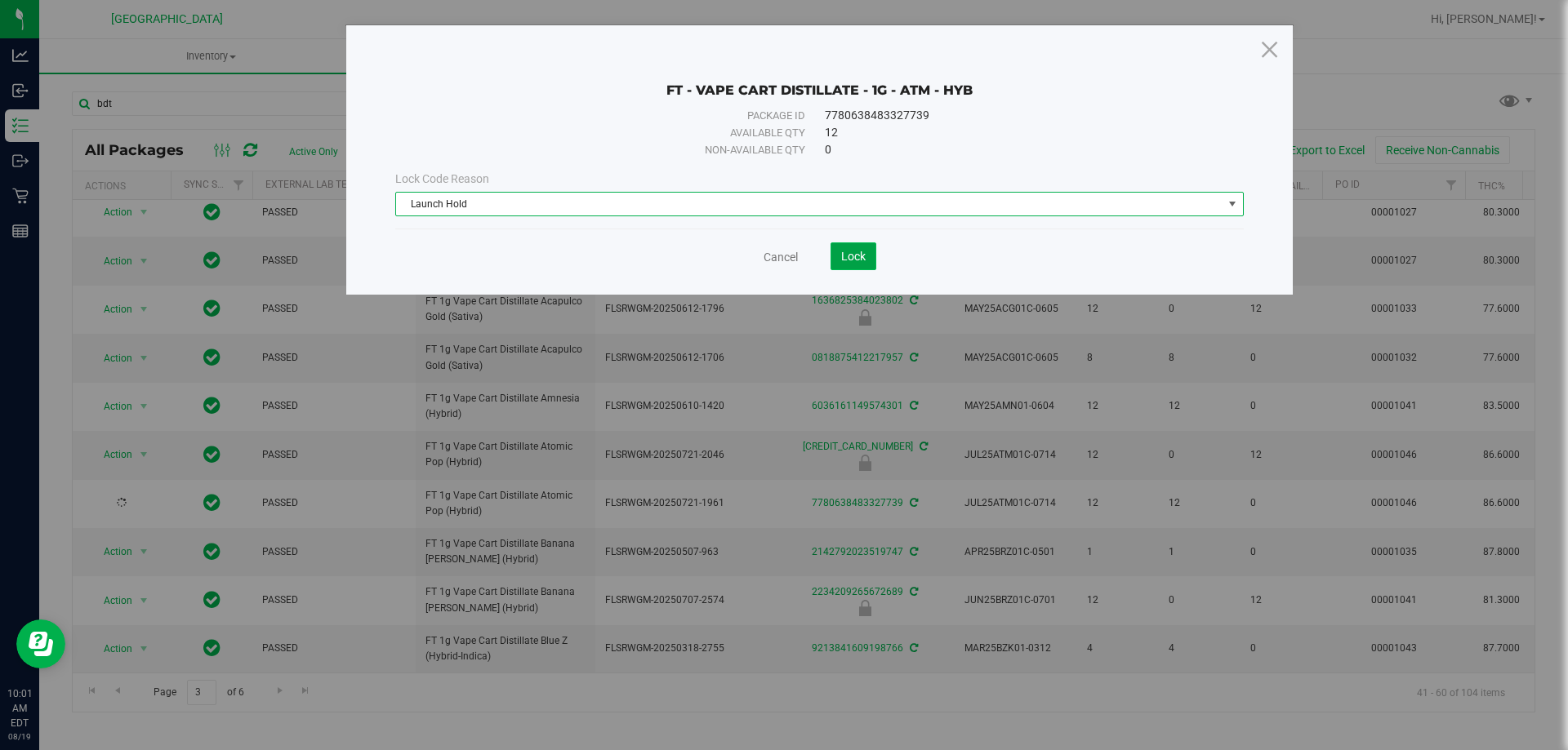
click at [854, 256] on span "Lock" at bounding box center [853, 256] width 25 height 13
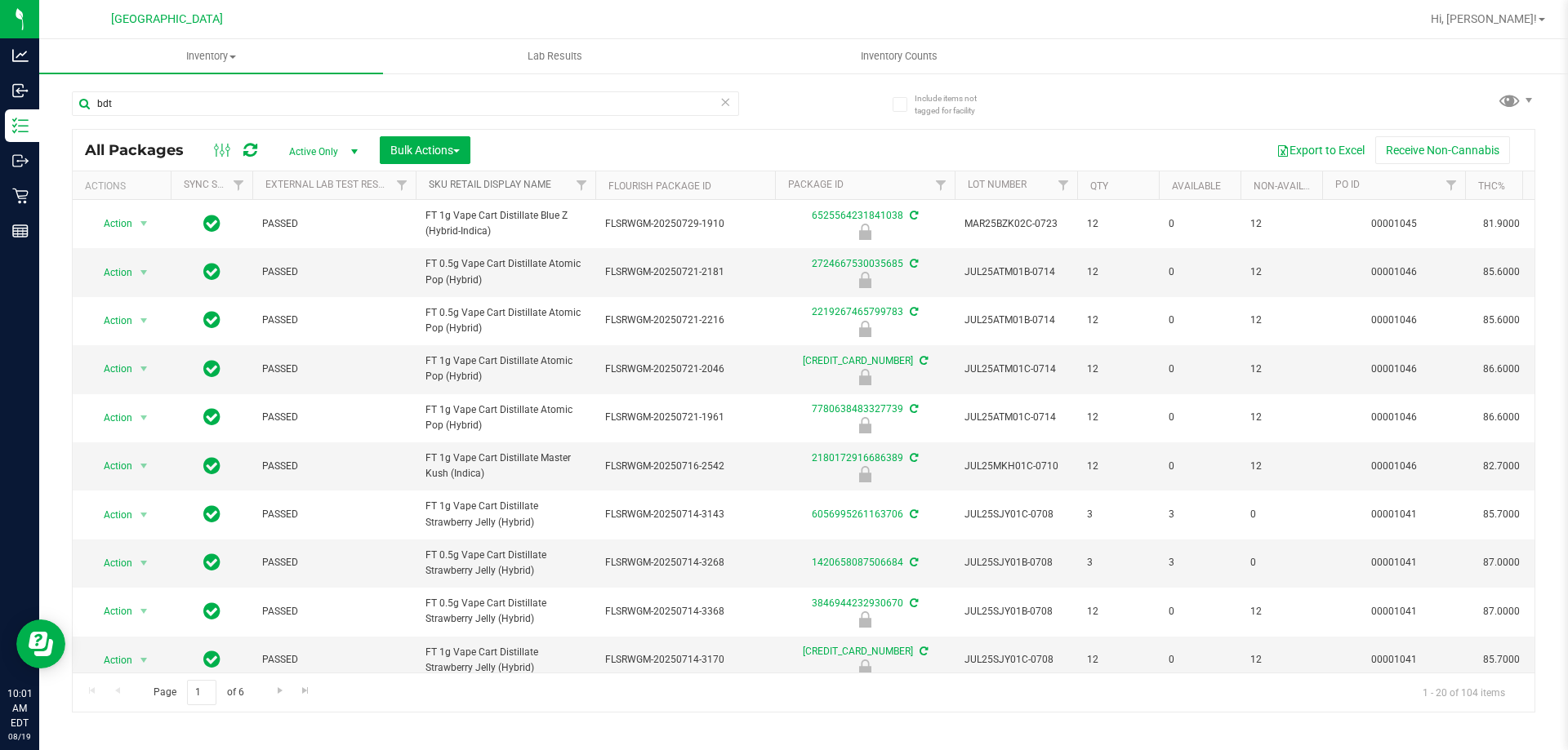
click at [510, 183] on link "Sku Retail Display Name" at bounding box center [491, 184] width 123 height 12
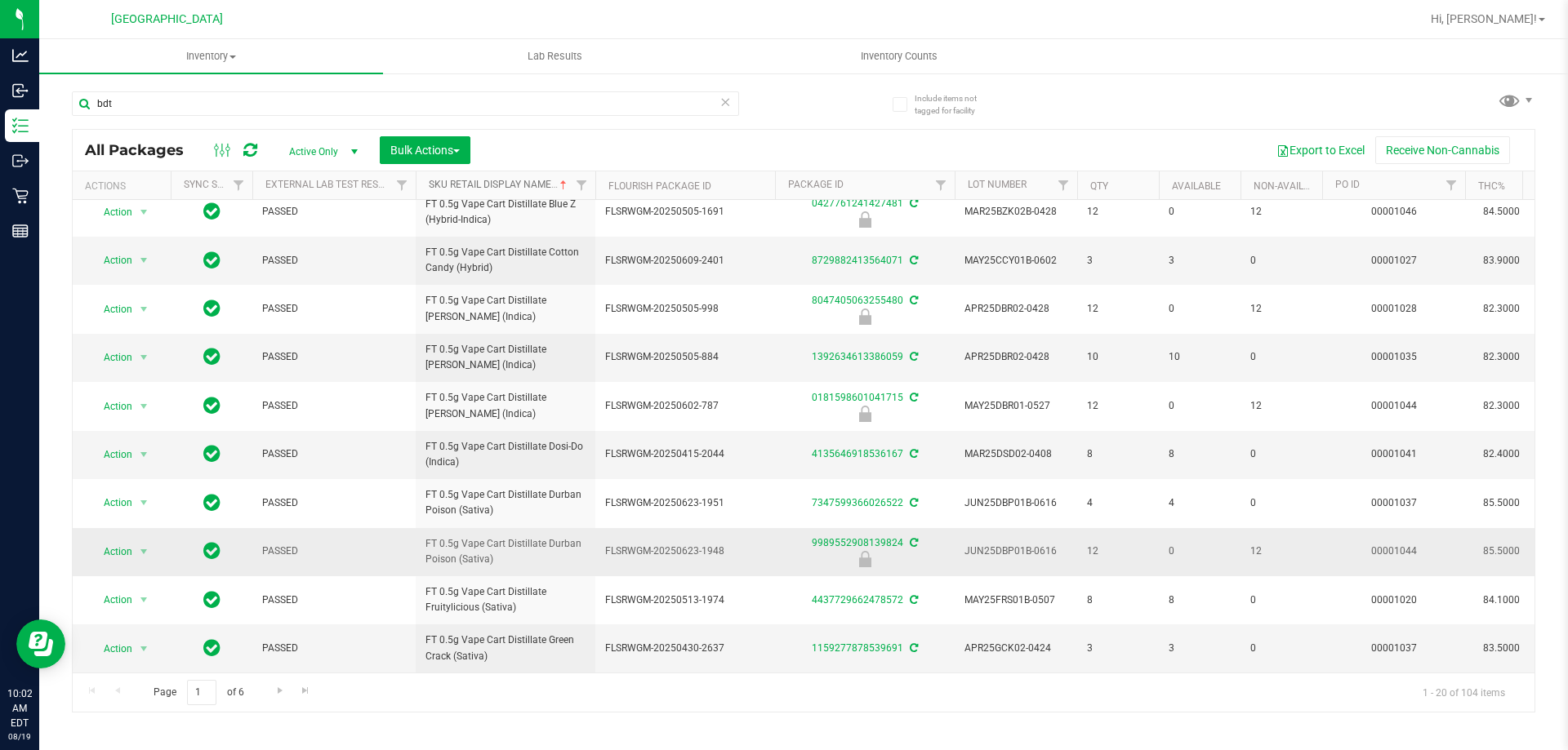
scroll to position [500, 0]
click at [279, 694] on span "Go to the next page" at bounding box center [281, 691] width 13 height 13
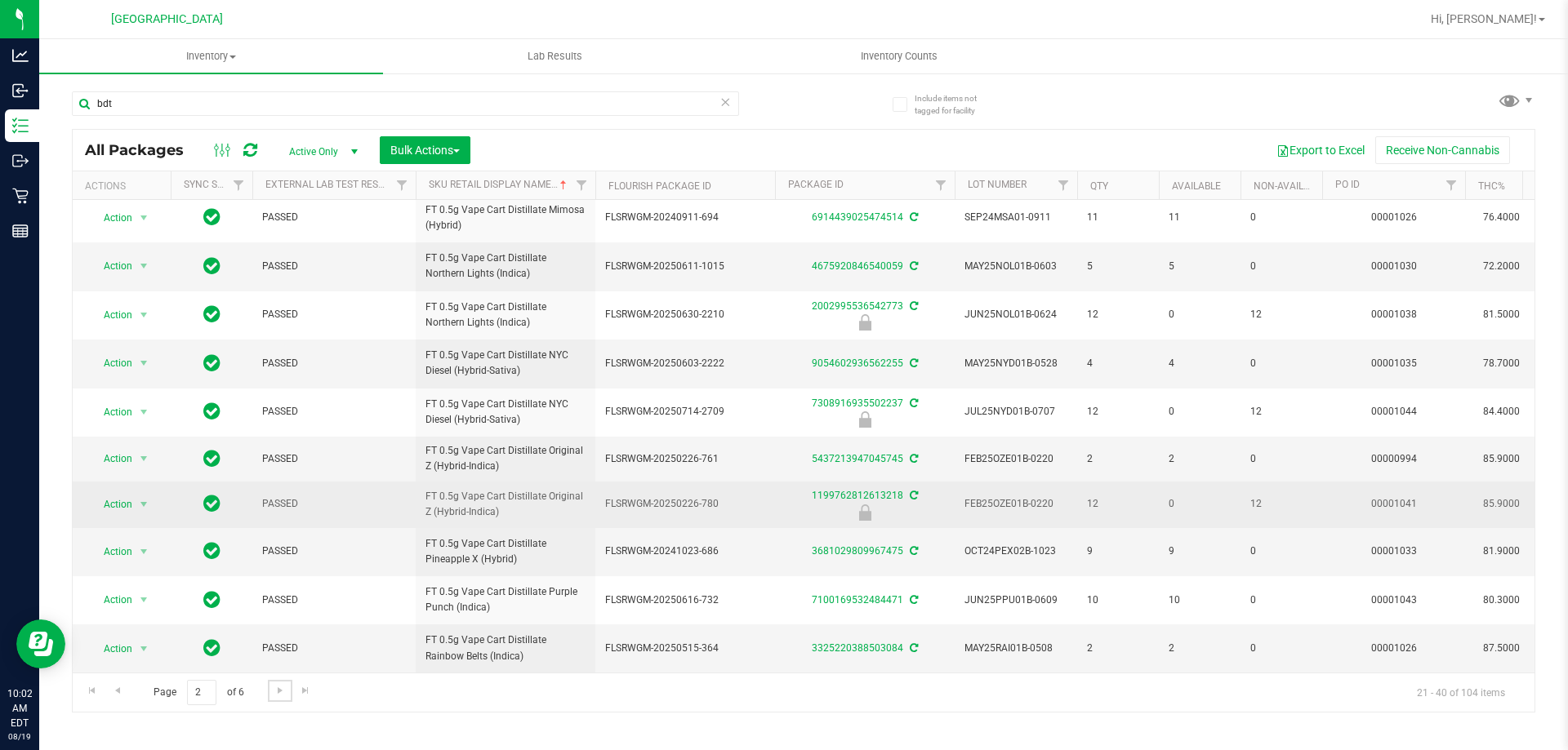
scroll to position [497, 0]
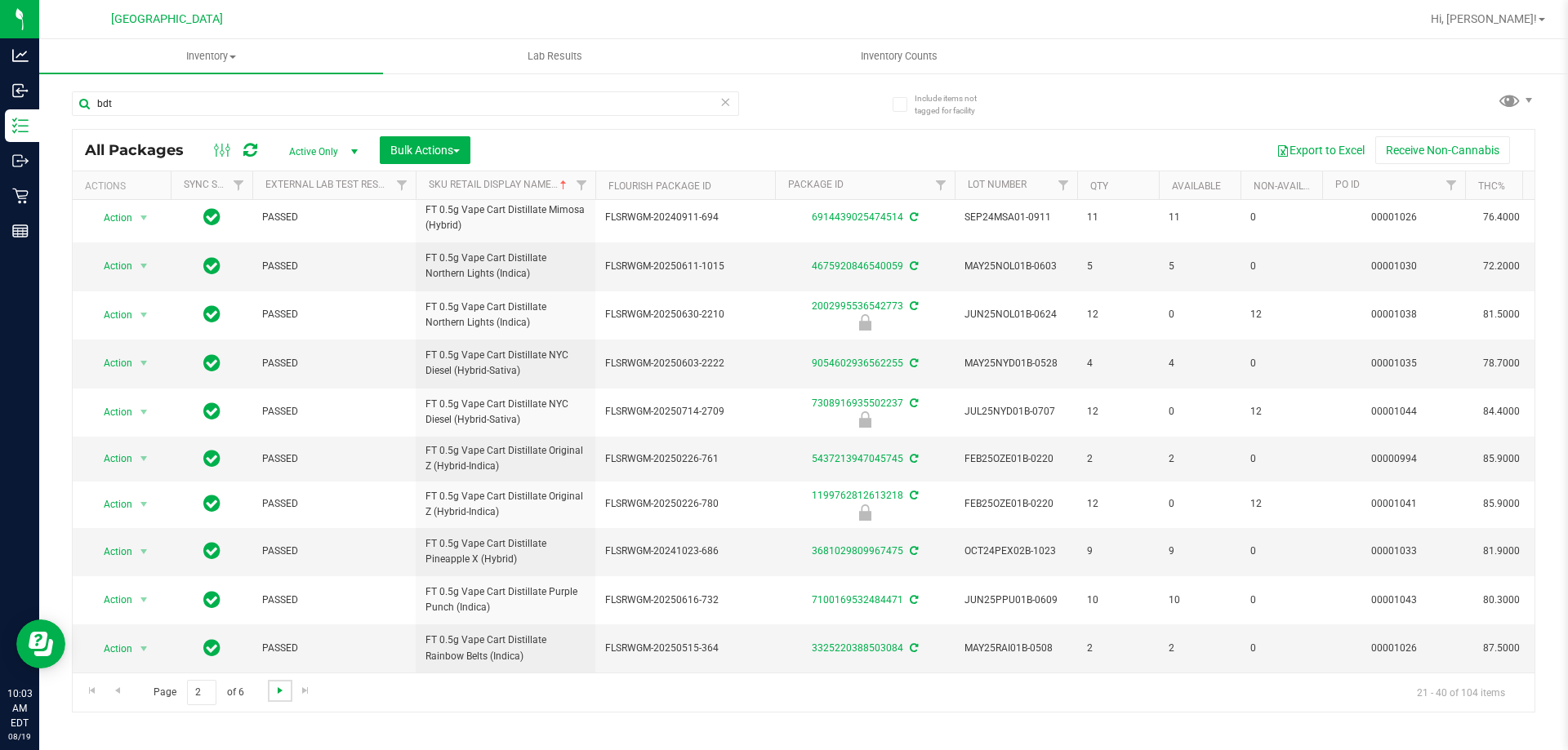
click at [279, 690] on span "Go to the next page" at bounding box center [281, 691] width 13 height 13
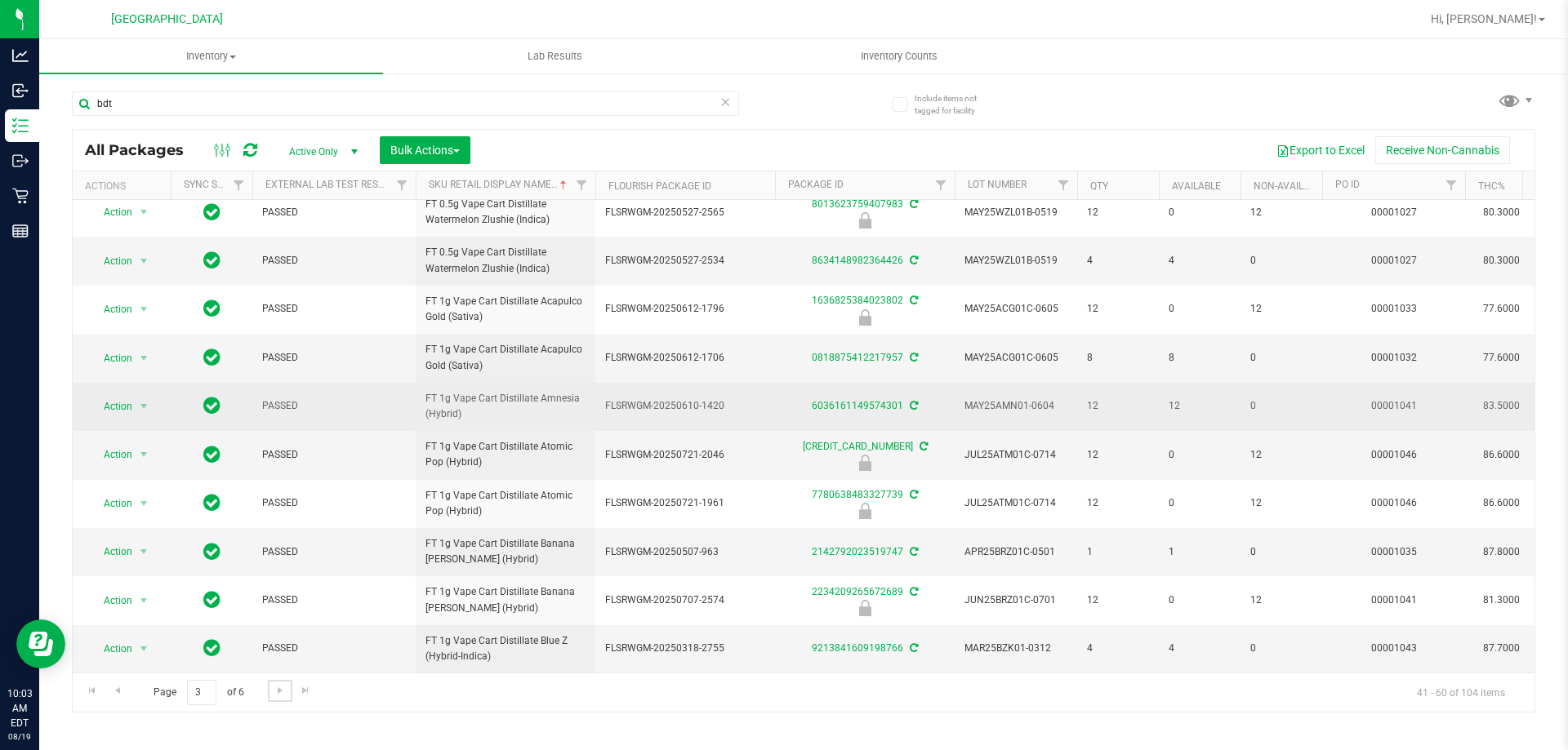
scroll to position [524, 0]
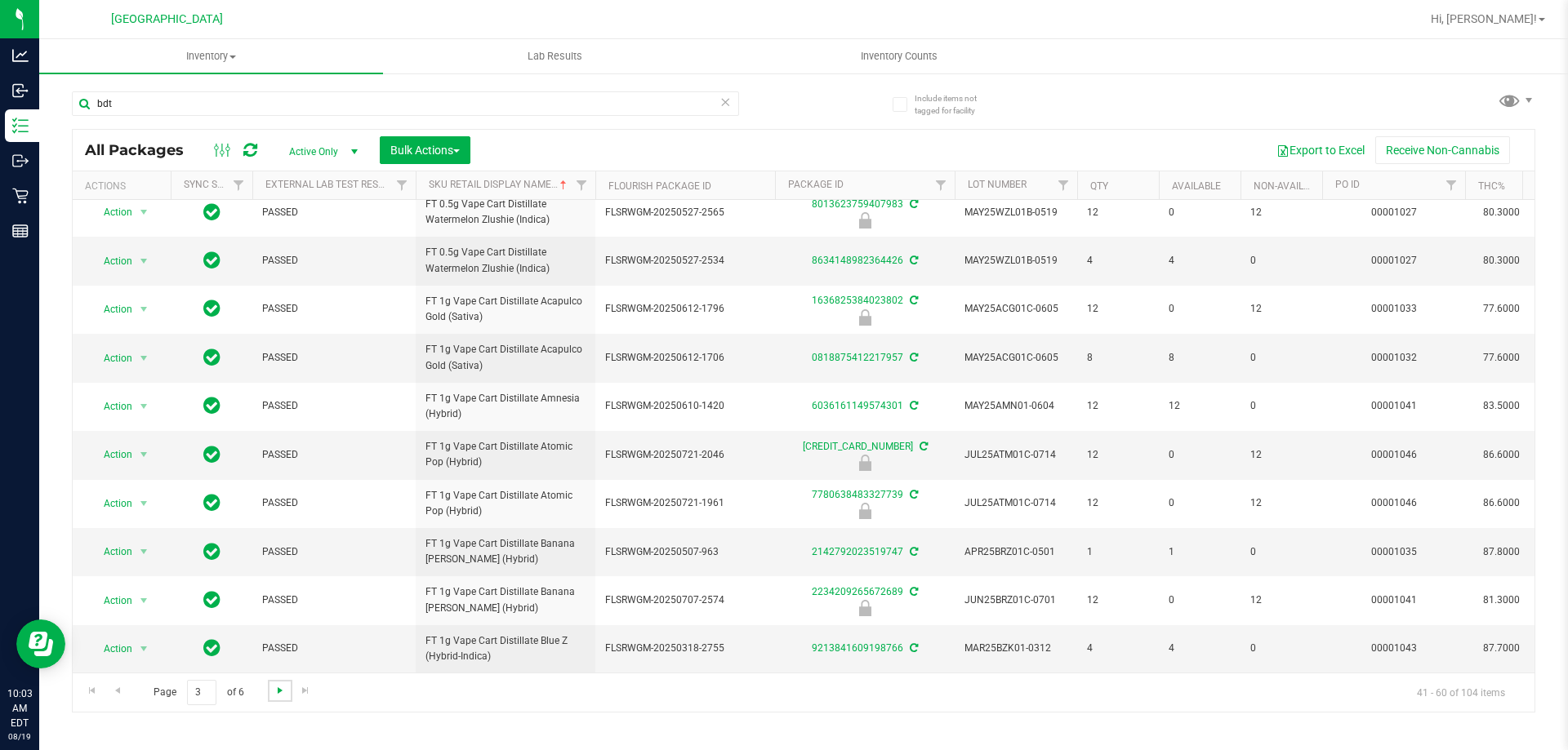
click at [274, 692] on span "Go to the next page" at bounding box center [281, 691] width 13 height 13
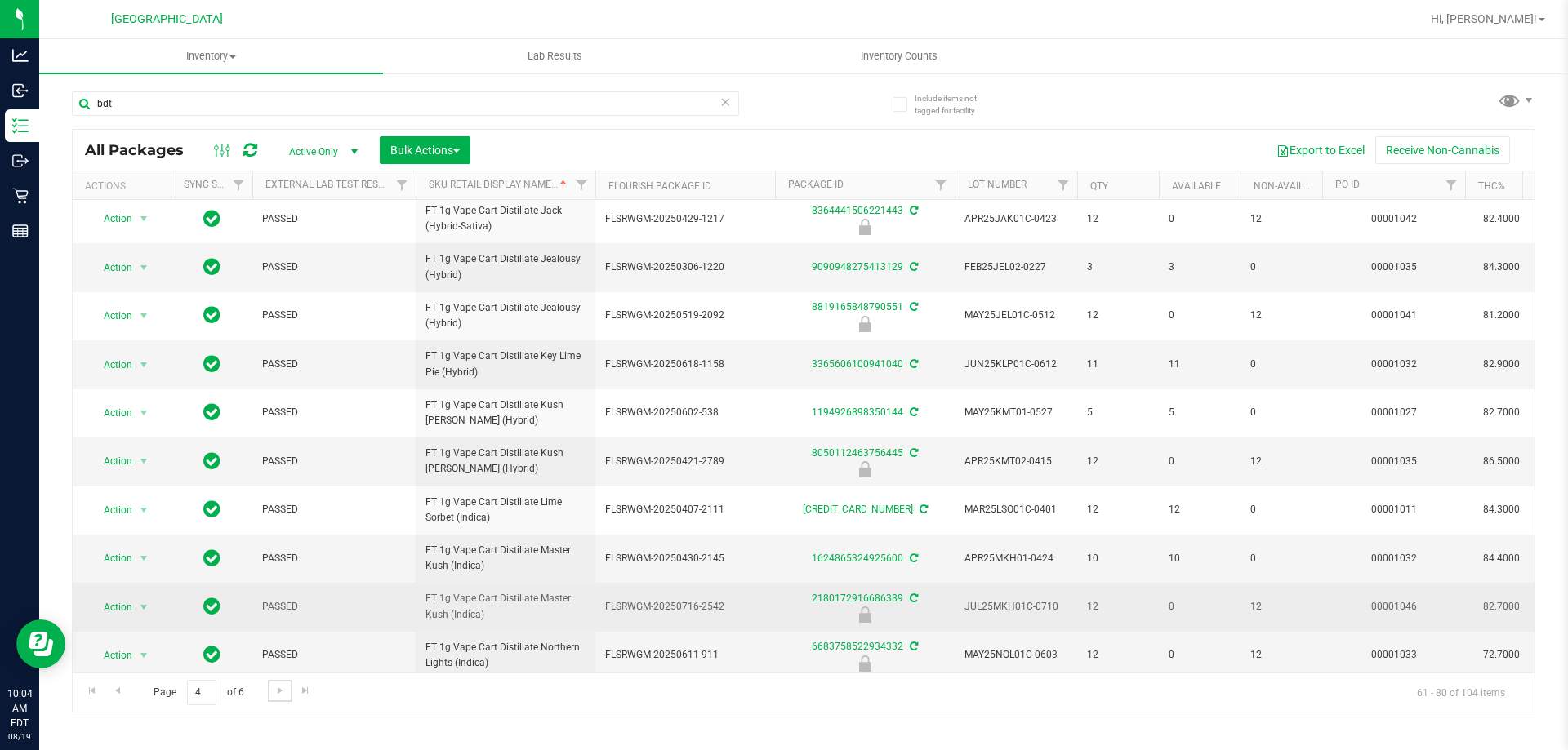
scroll to position [509, 0]
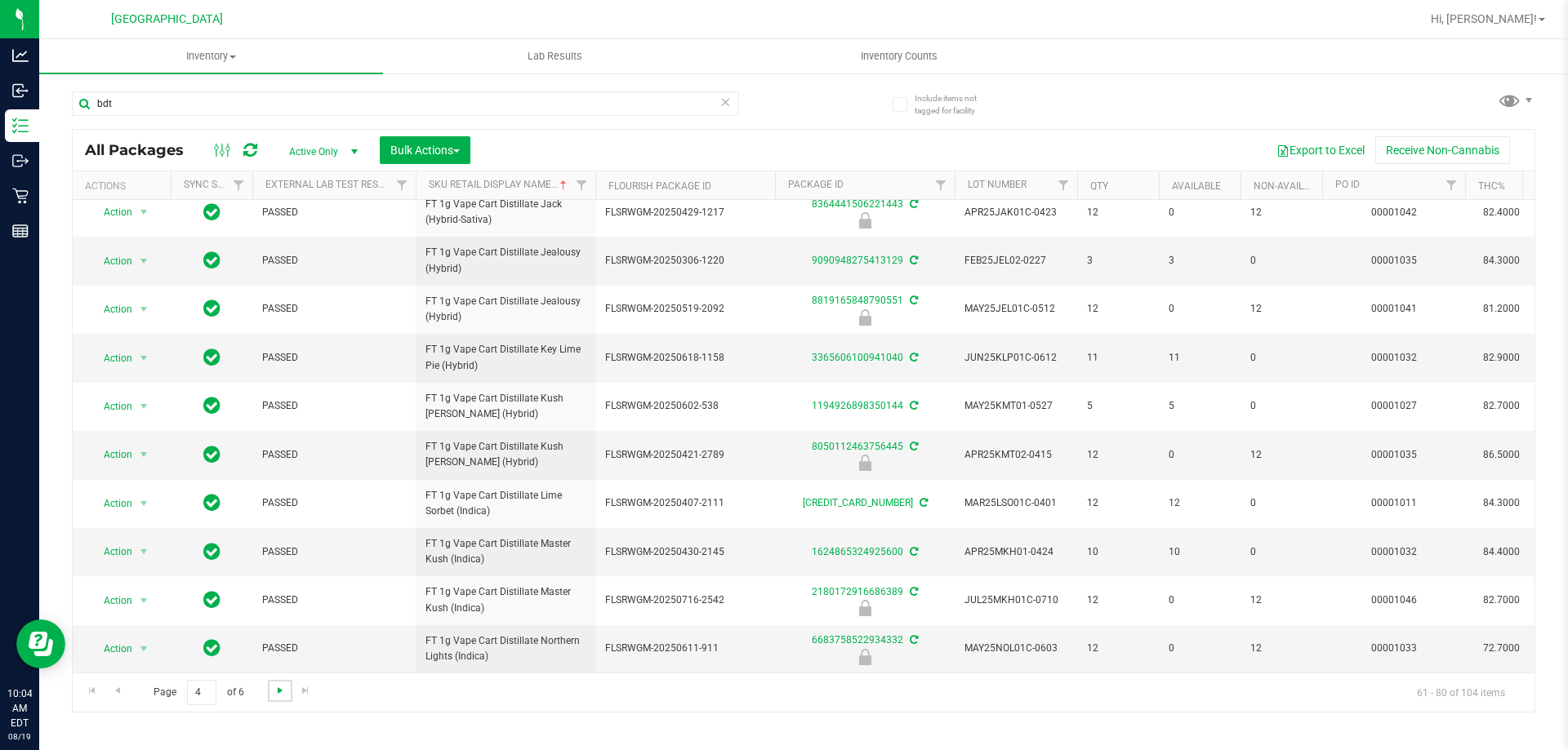
click at [283, 696] on span "Go to the next page" at bounding box center [281, 691] width 13 height 13
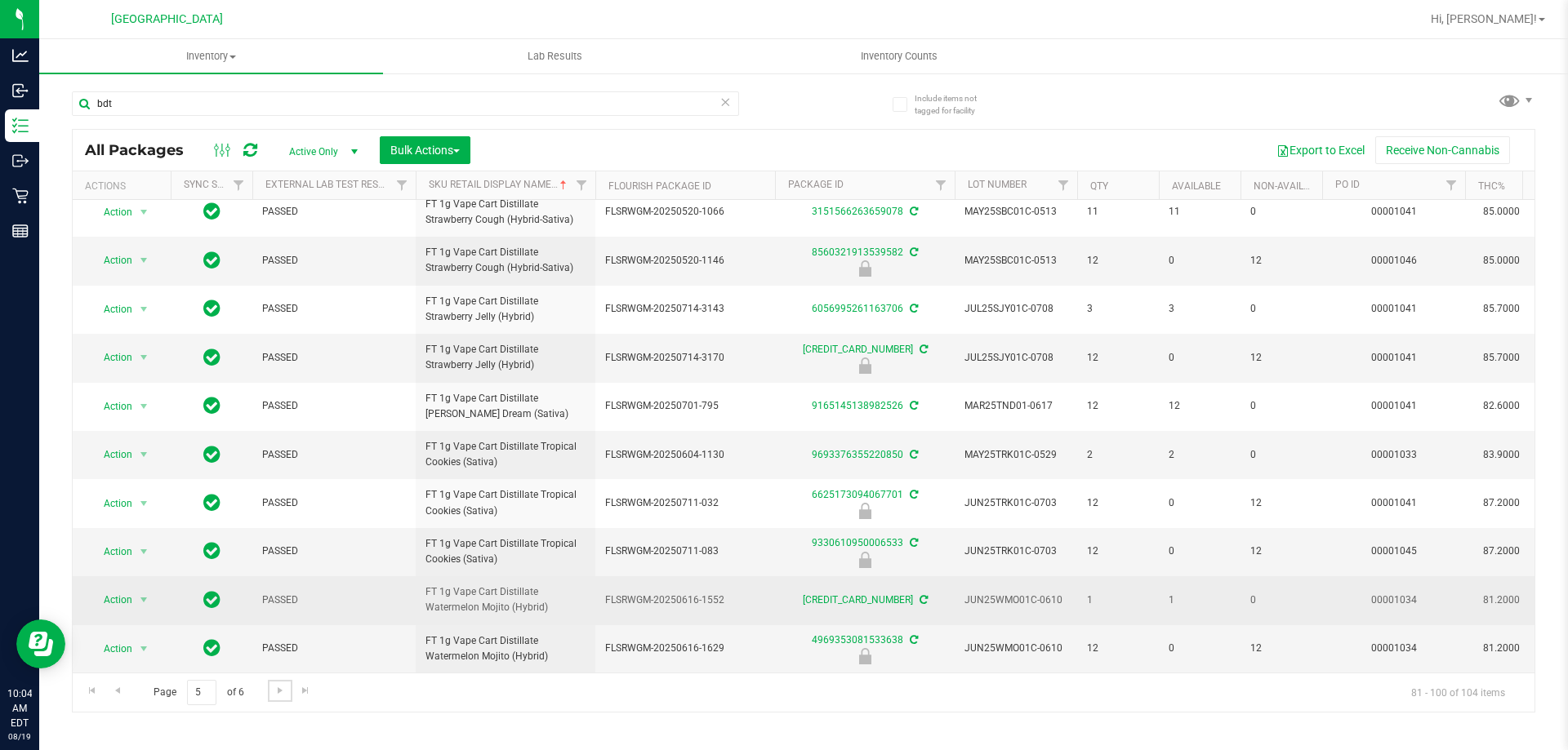
scroll to position [503, 0]
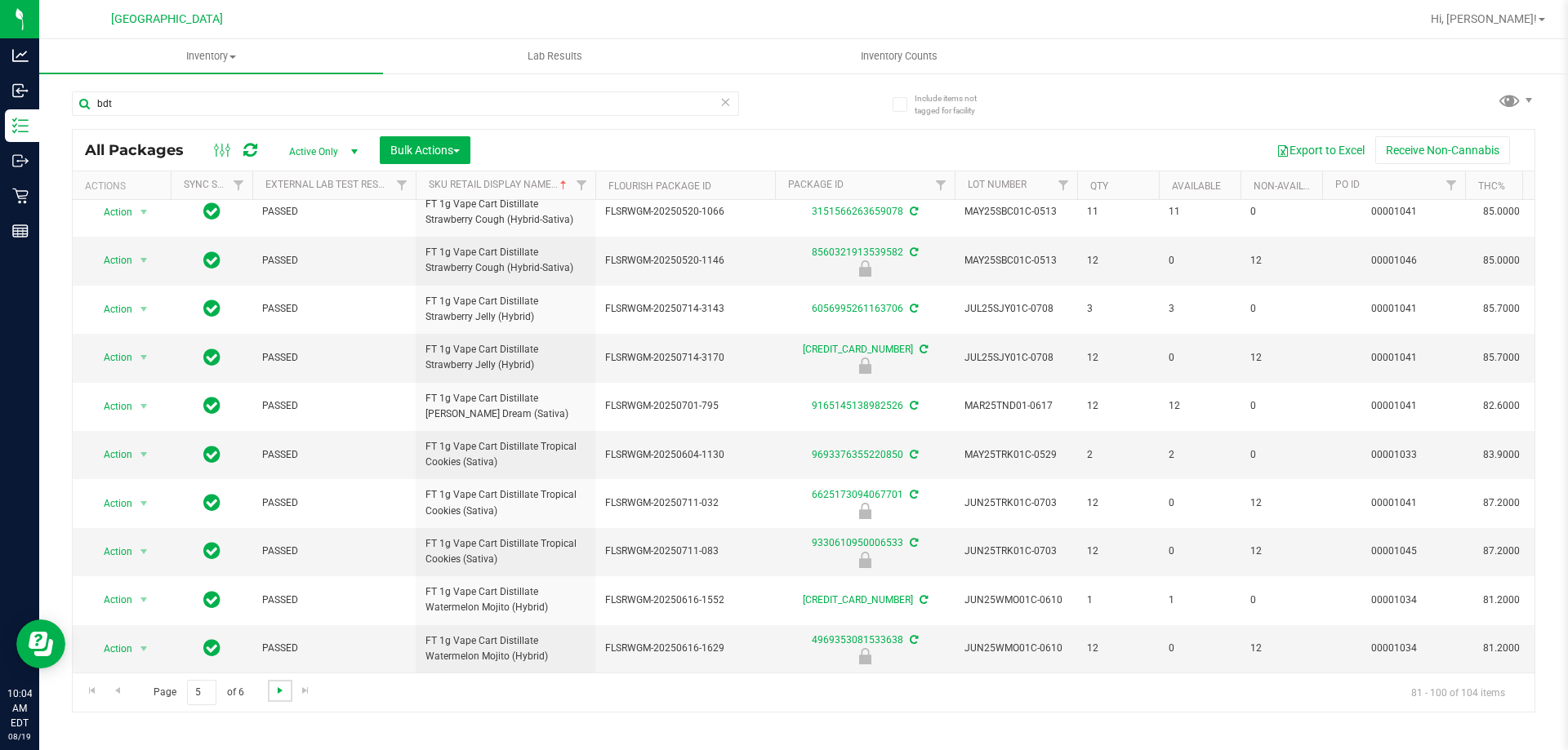
click at [276, 690] on span "Go to the next page" at bounding box center [281, 691] width 13 height 13
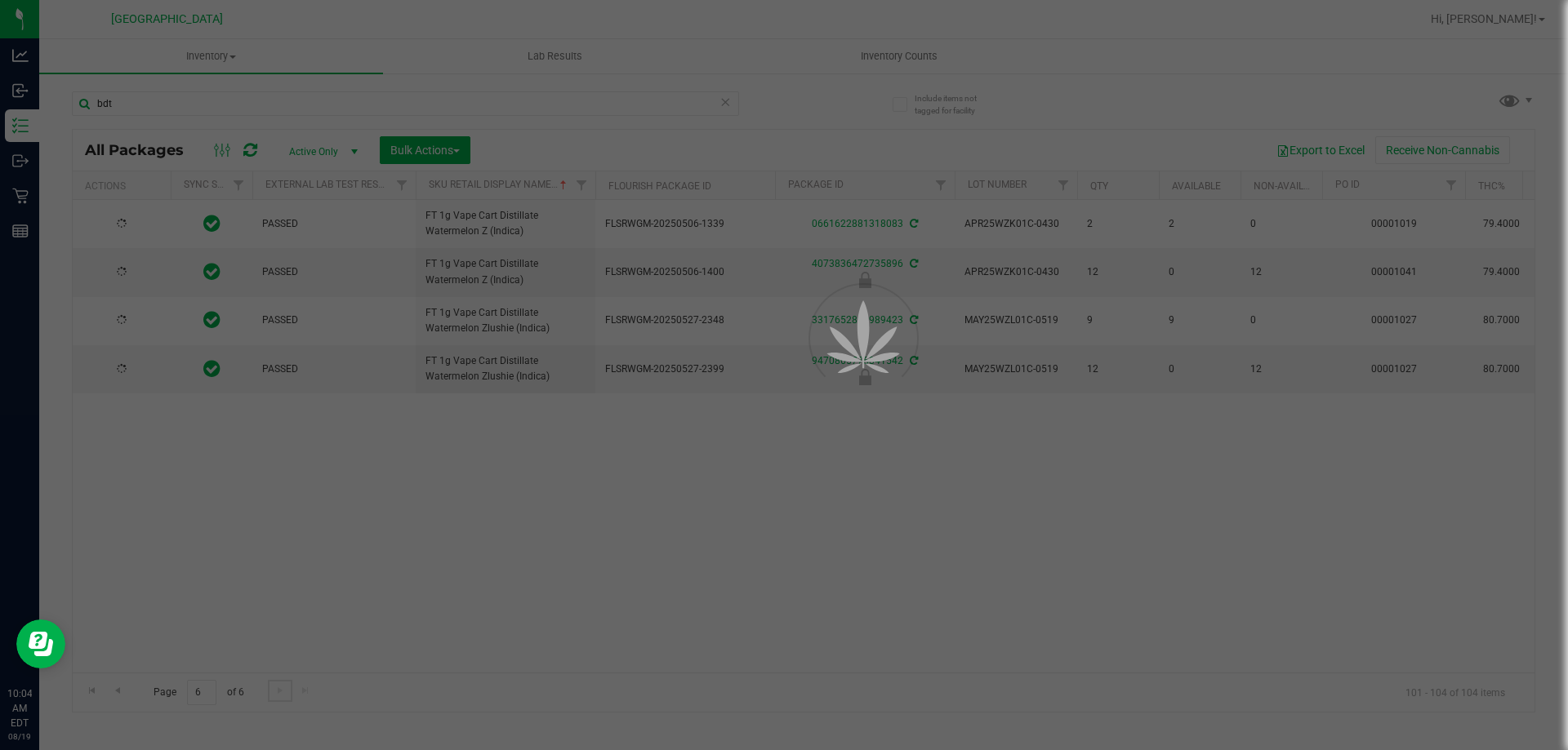
scroll to position [0, 0]
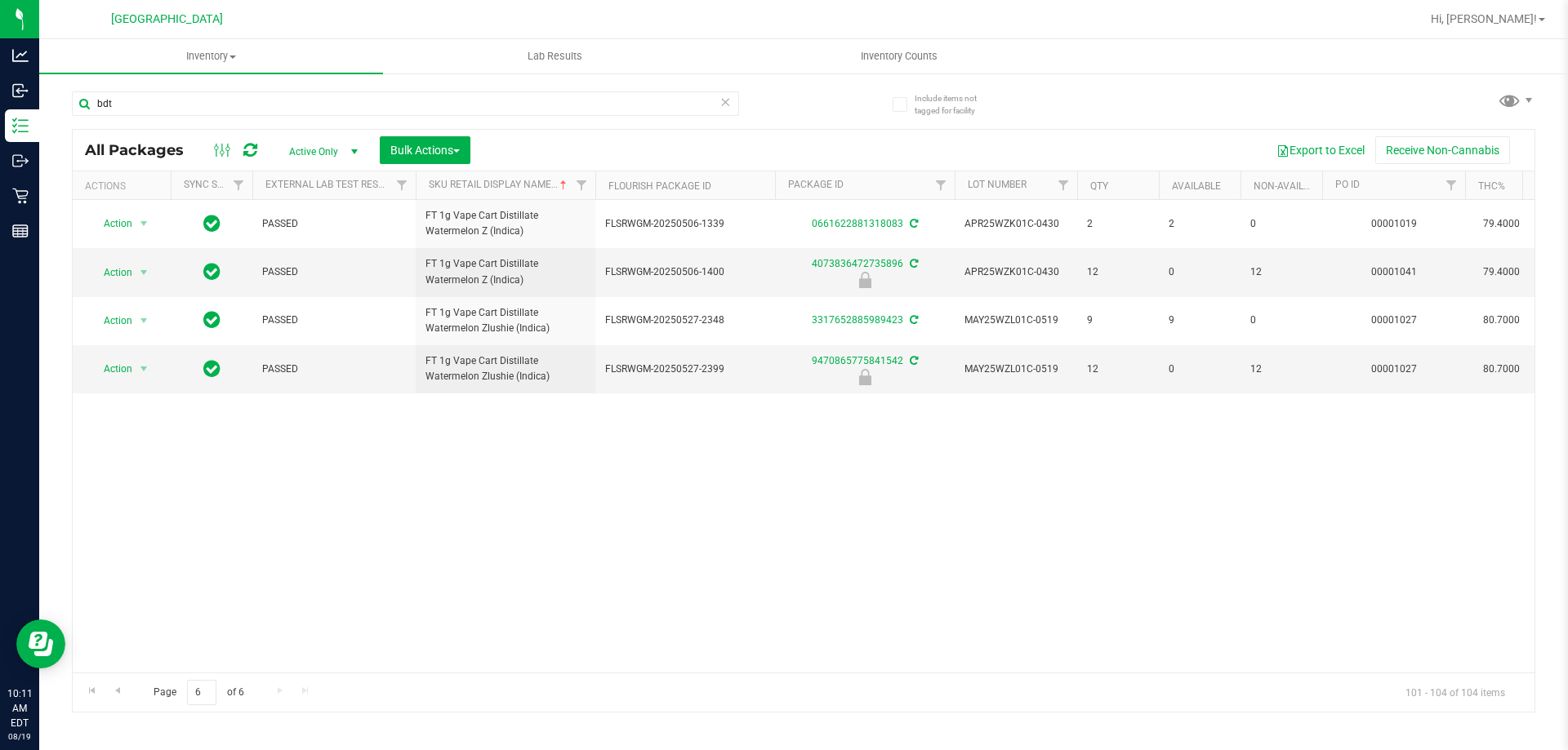
click at [720, 547] on div "Action Action Adjust qty Create package Edit attributes Global inventory Locate…" at bounding box center [804, 436] width 1462 height 473
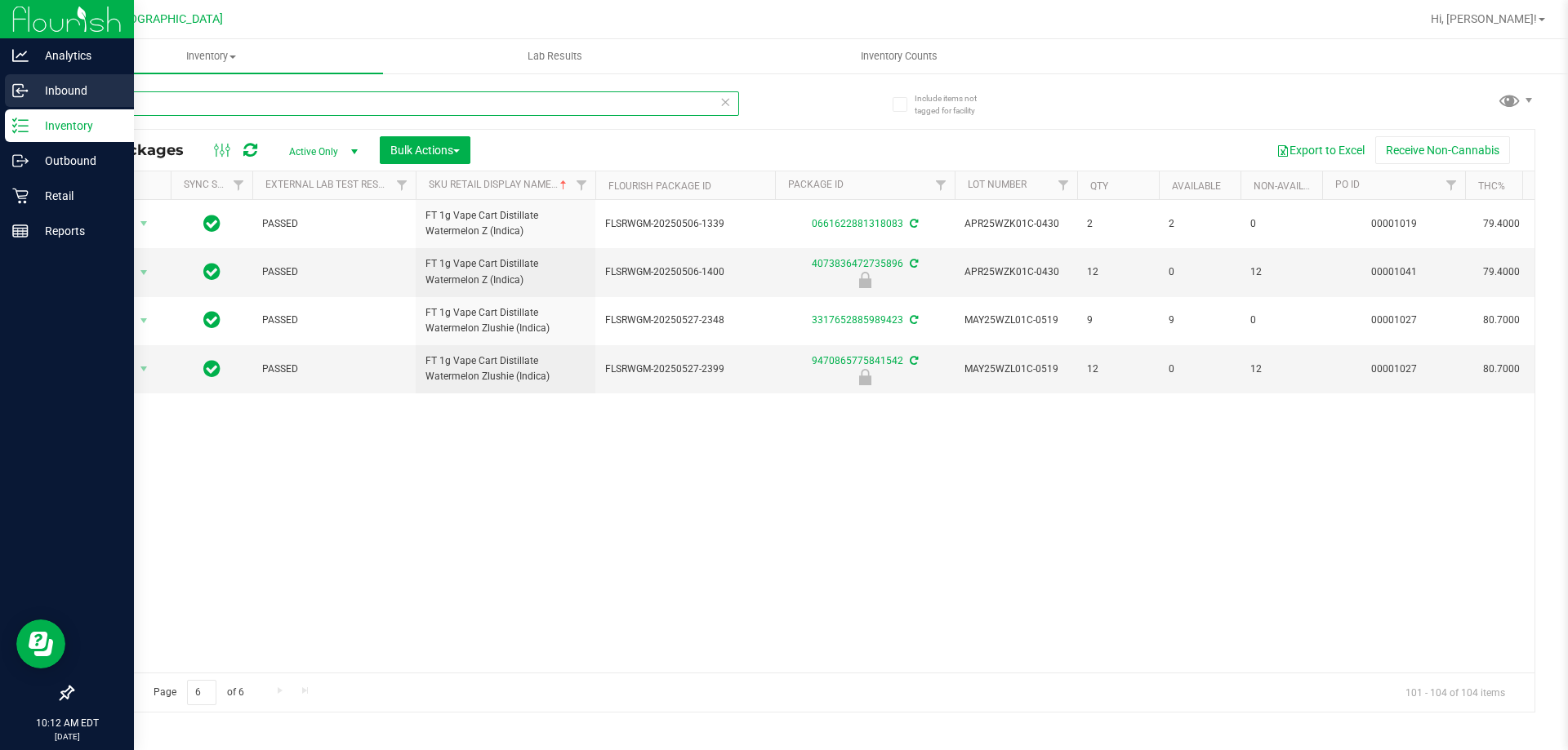
drag, startPoint x: 169, startPoint y: 101, endPoint x: 20, endPoint y: 87, distance: 149.7
click at [0, 87] on div "Analytics Inbound Inventory Outbound Retail Reports 10:12 AM EDT [DATE] 08/19 […" at bounding box center [784, 375] width 1568 height 750
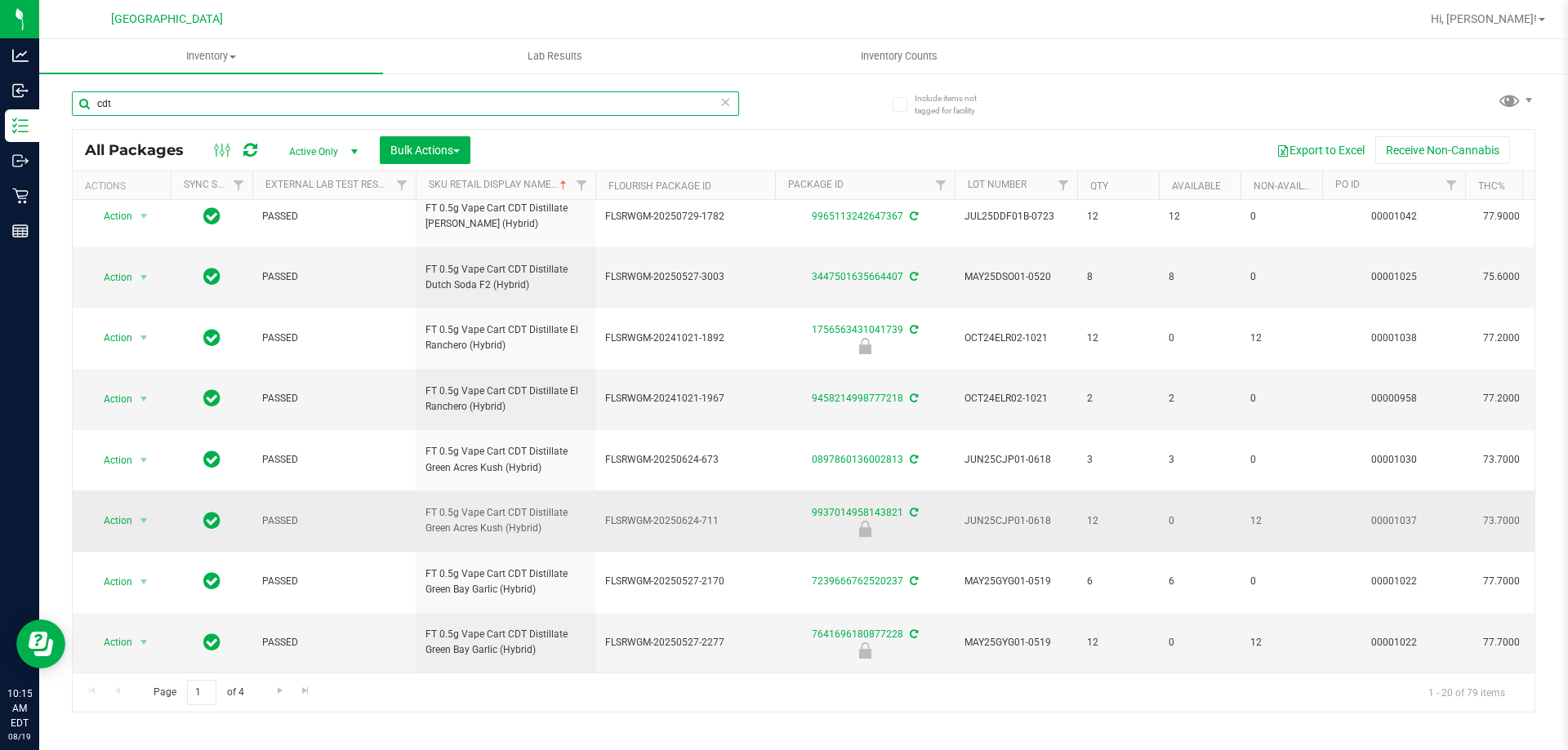
scroll to position [760, 0]
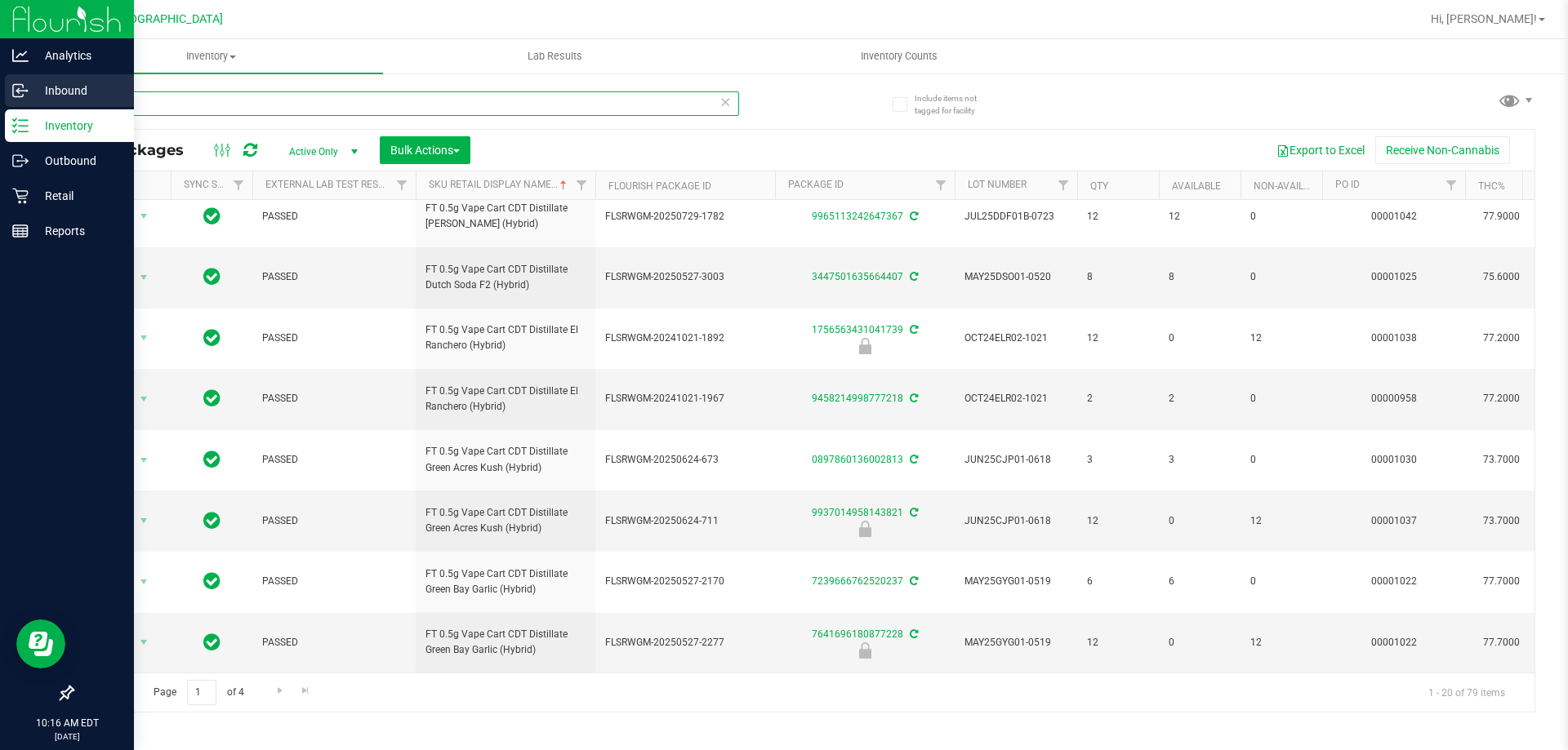
click at [0, 87] on div "Analytics Inbound Inventory Outbound Retail Reports 10:16 AM EDT [DATE] 08/19 […" at bounding box center [784, 375] width 1568 height 750
drag, startPoint x: 147, startPoint y: 95, endPoint x: 0, endPoint y: 95, distance: 147.0
click at [0, 95] on div "Analytics Inbound Inventory Outbound Retail Reports 10:17 AM EDT [DATE] 08/19 […" at bounding box center [784, 375] width 1568 height 750
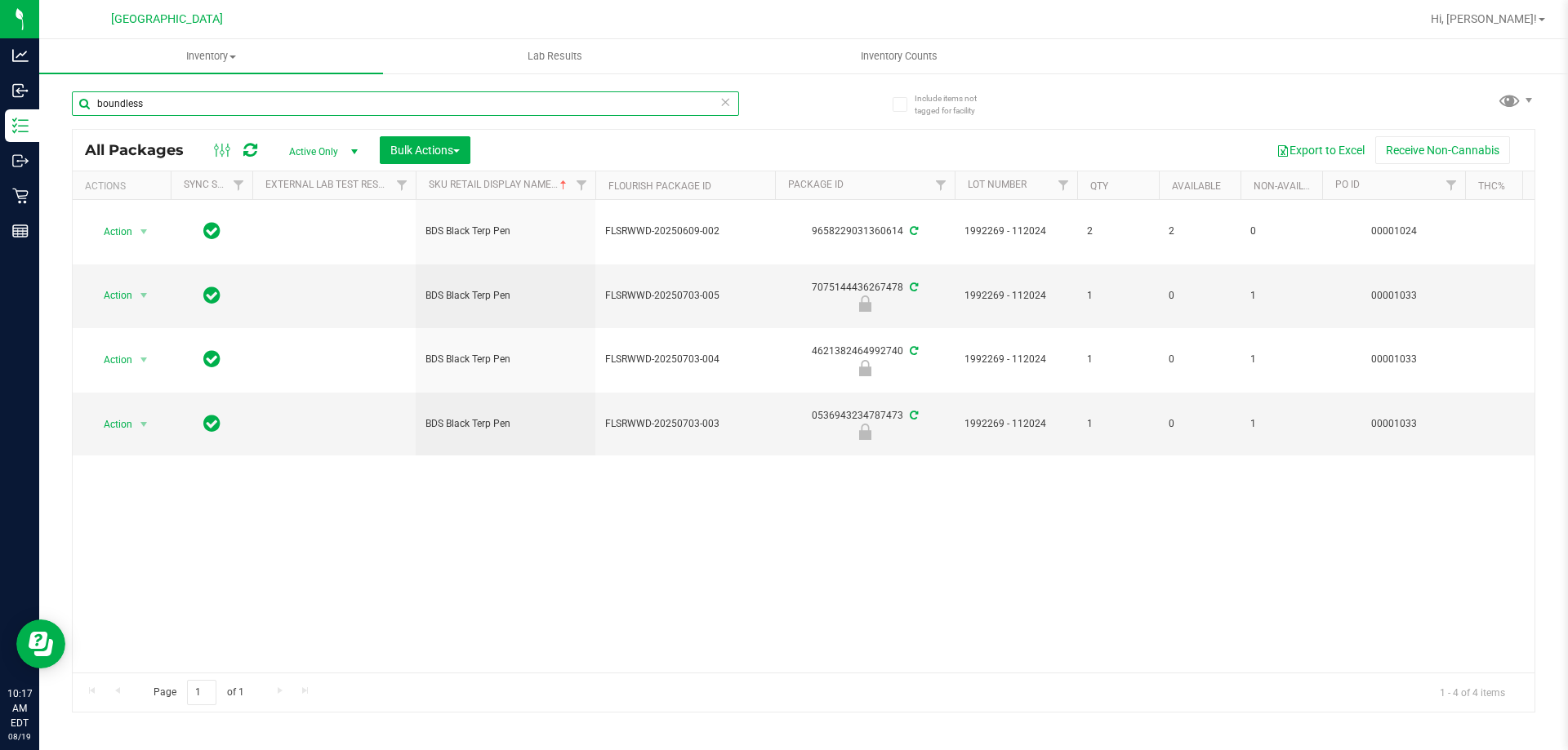
drag, startPoint x: 209, startPoint y: 110, endPoint x: 203, endPoint y: 77, distance: 33.5
click at [0, 46] on div "Analytics Inbound Inventory Outbound Retail Reports 10:17 AM EDT [DATE] 08/19 […" at bounding box center [784, 375] width 1568 height 750
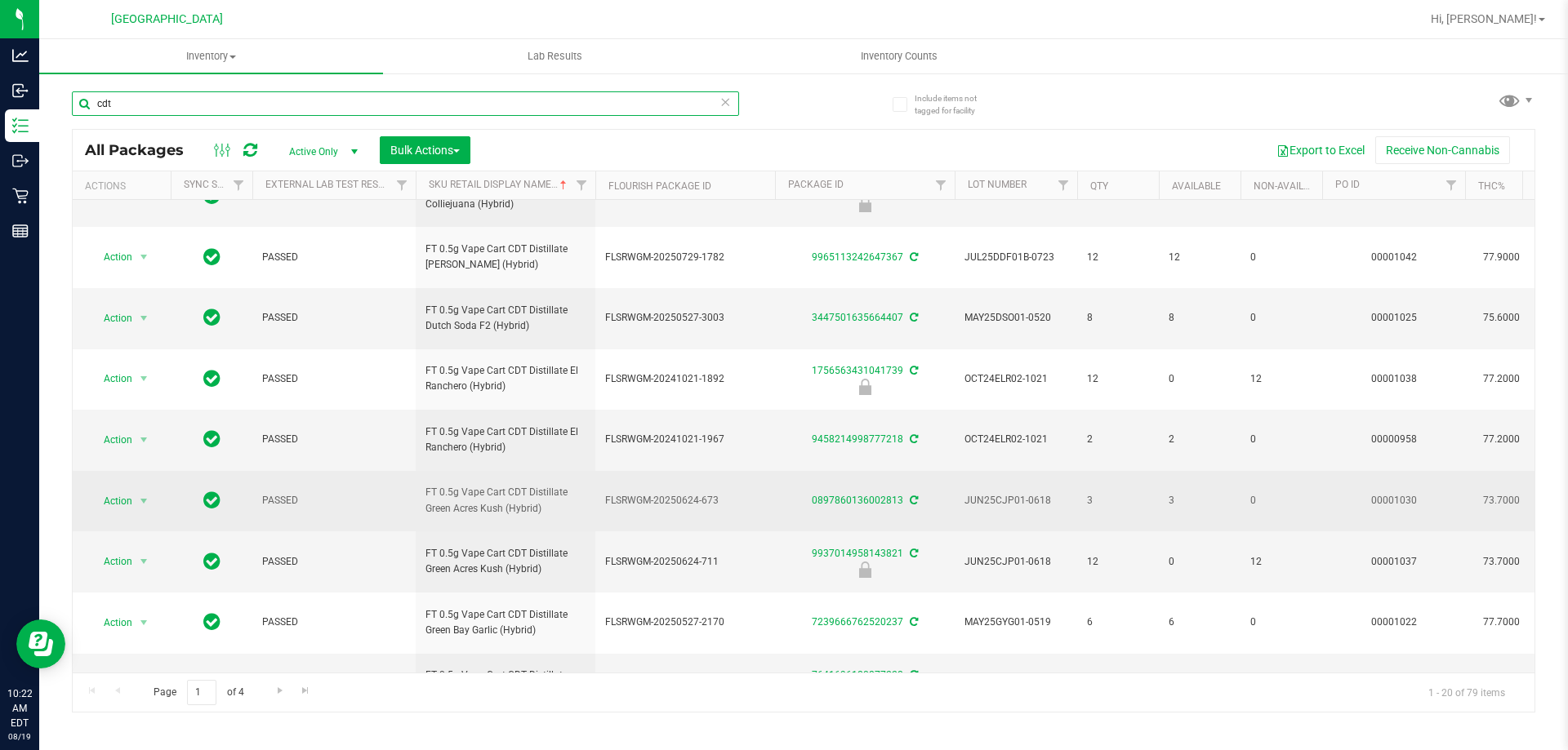
scroll to position [760, 0]
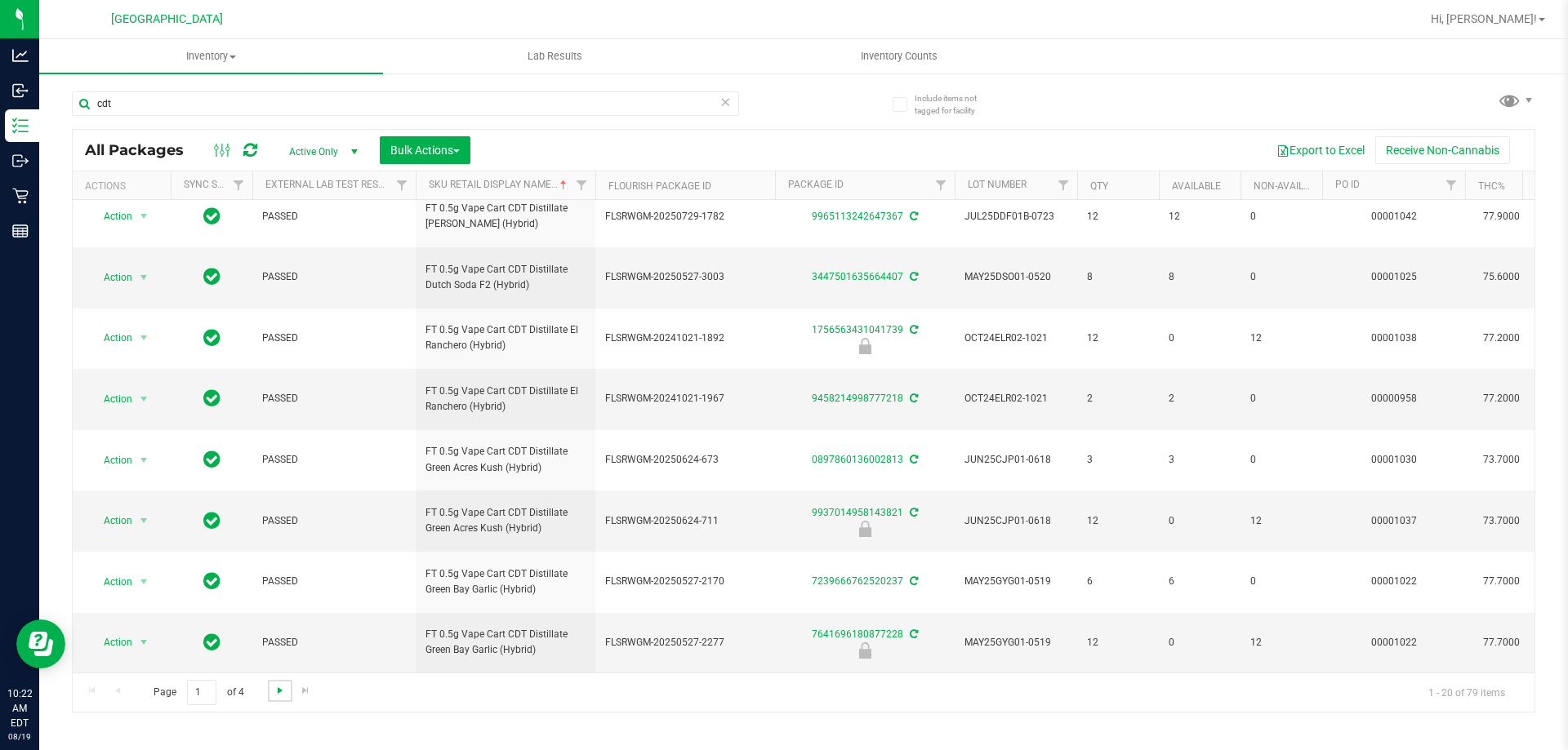
click at [282, 689] on span "Go to the next page" at bounding box center [281, 691] width 13 height 13
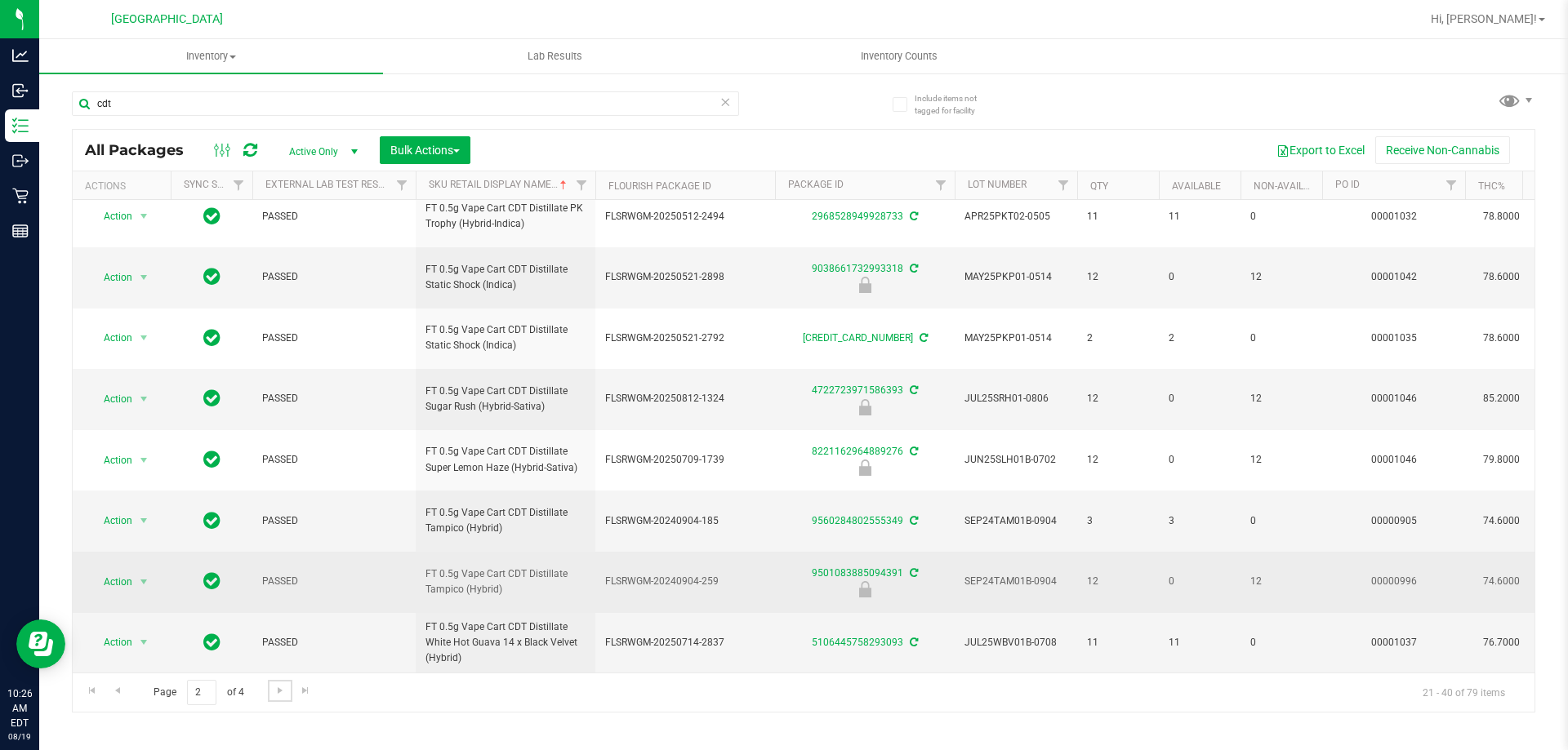
scroll to position [757, 0]
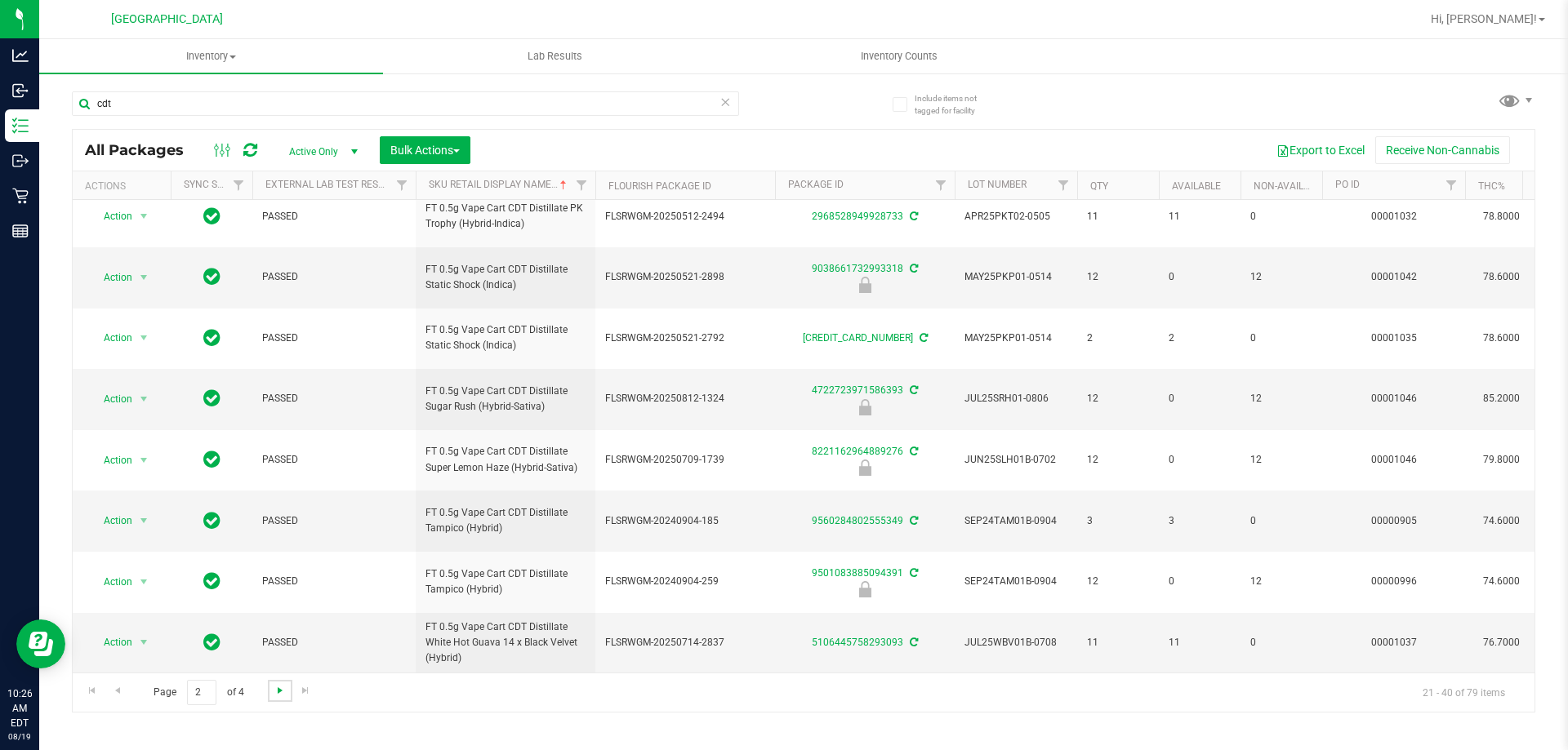
click at [279, 689] on span "Go to the next page" at bounding box center [281, 691] width 13 height 13
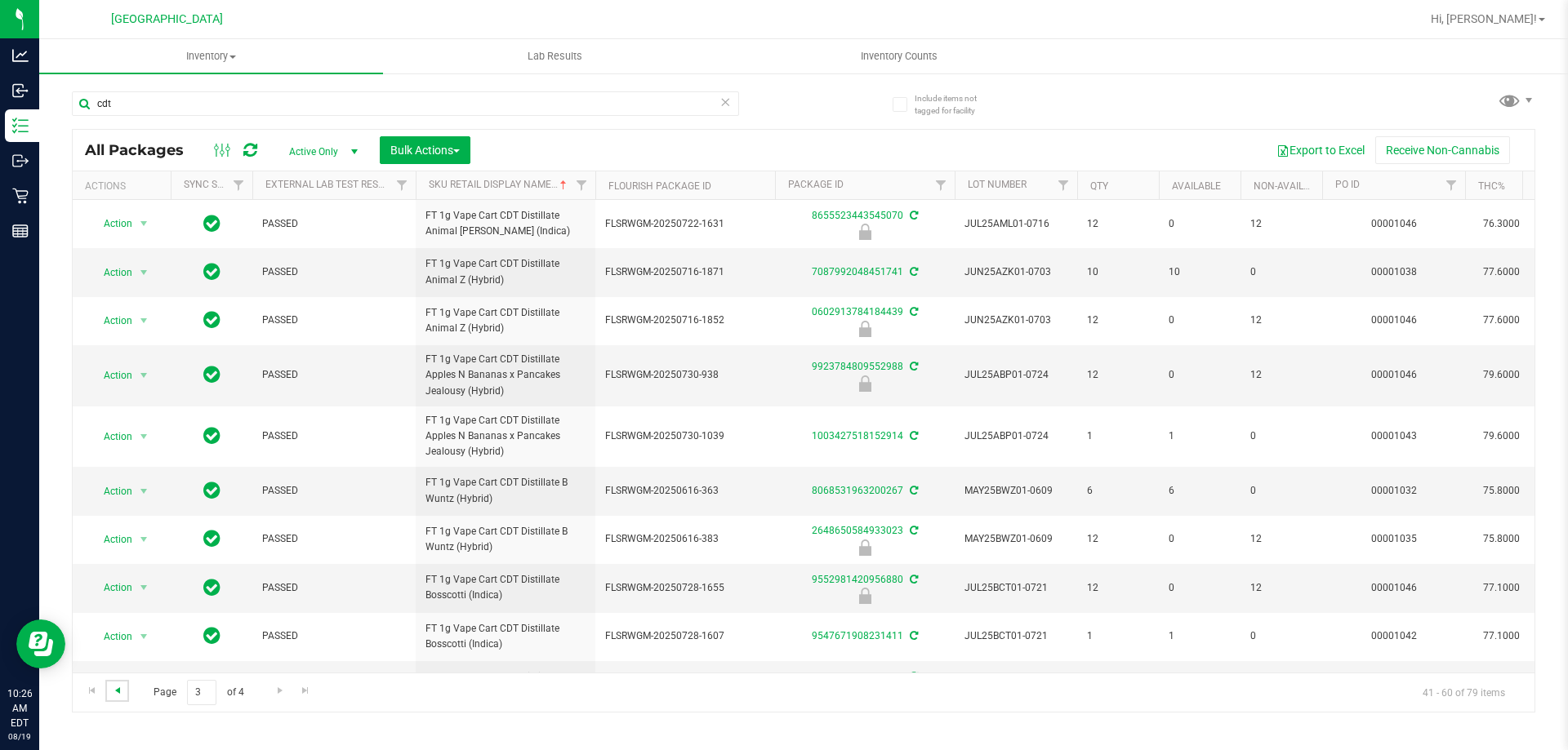
click at [115, 691] on span "Go to the previous page" at bounding box center [118, 691] width 13 height 13
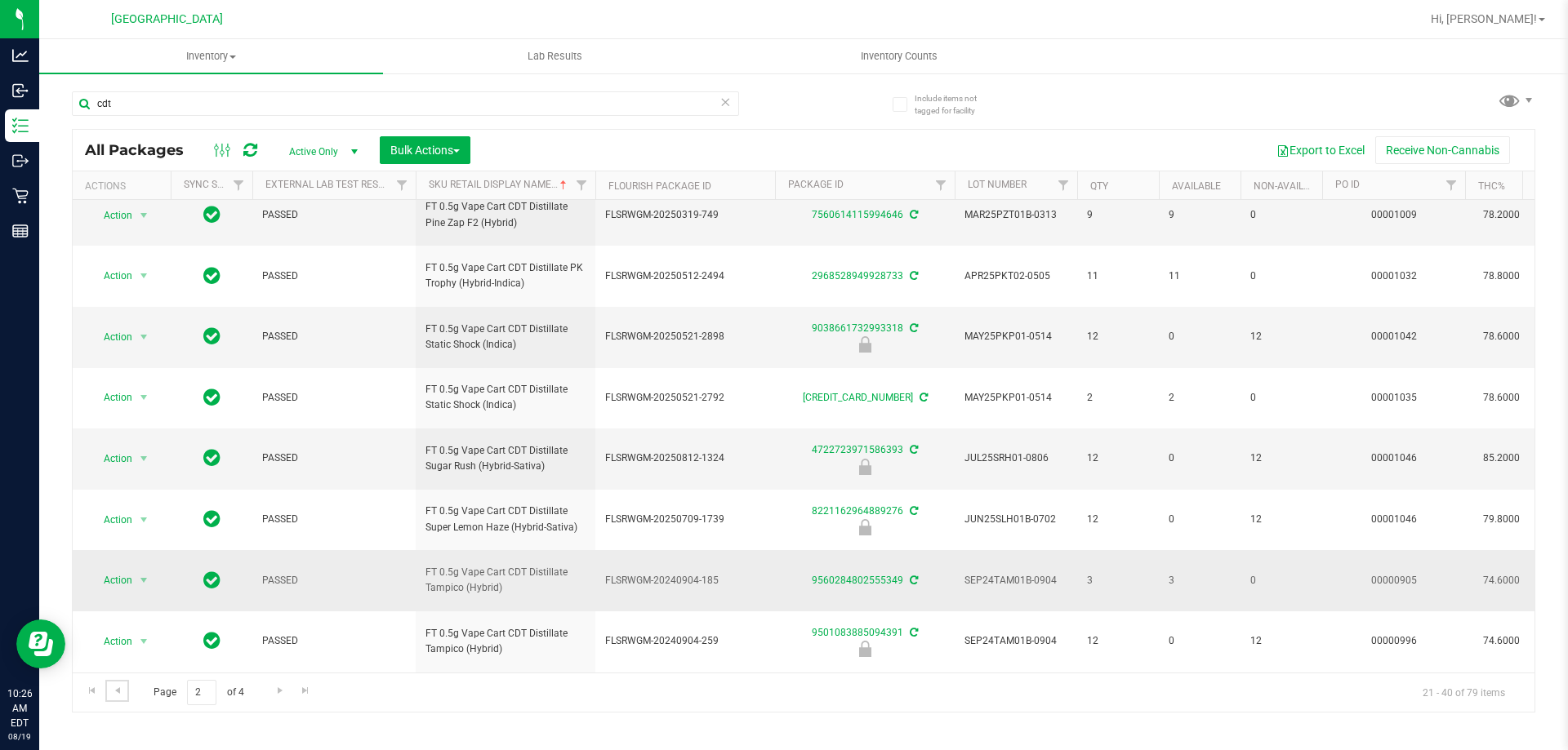
scroll to position [757, 0]
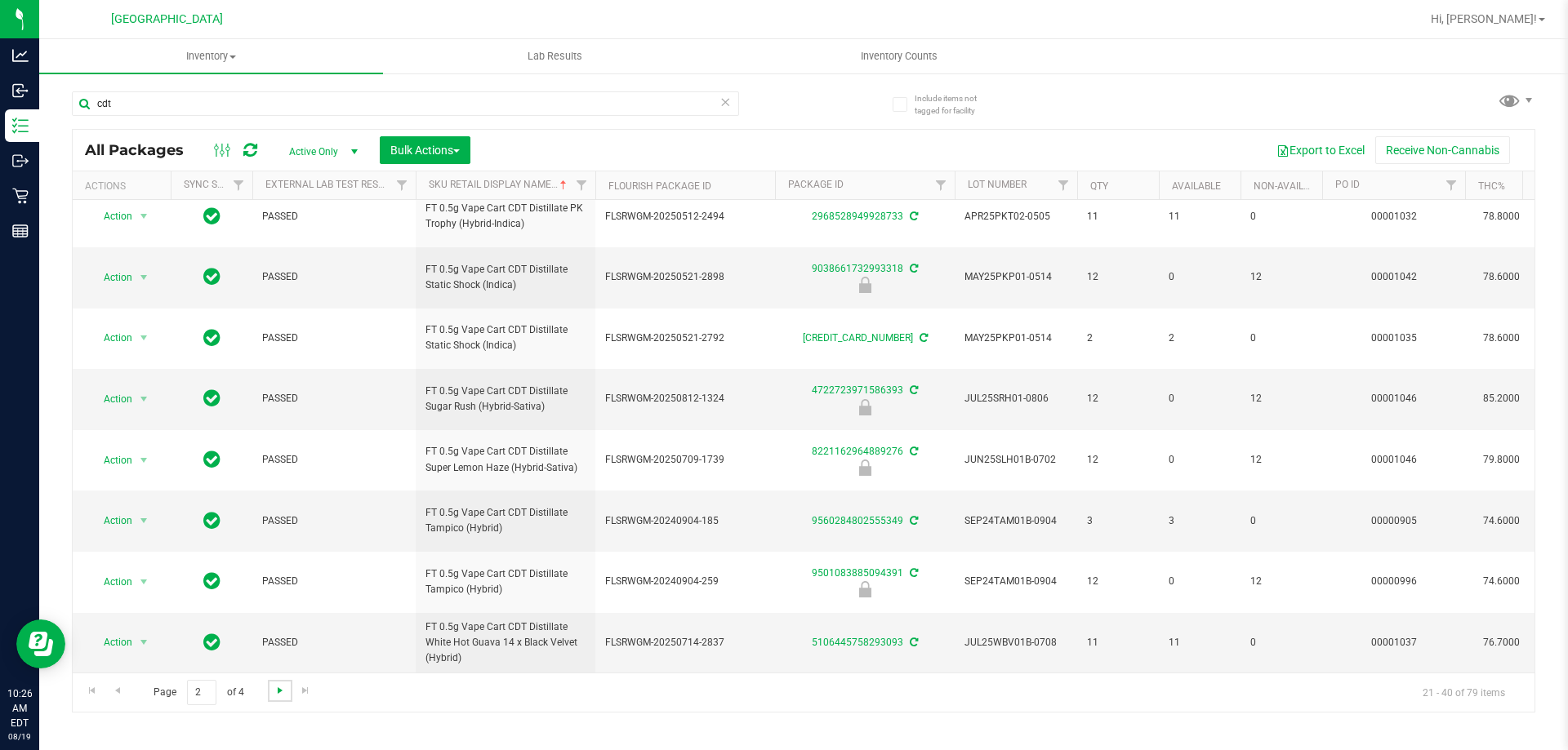
click at [281, 694] on span "Go to the next page" at bounding box center [281, 691] width 13 height 13
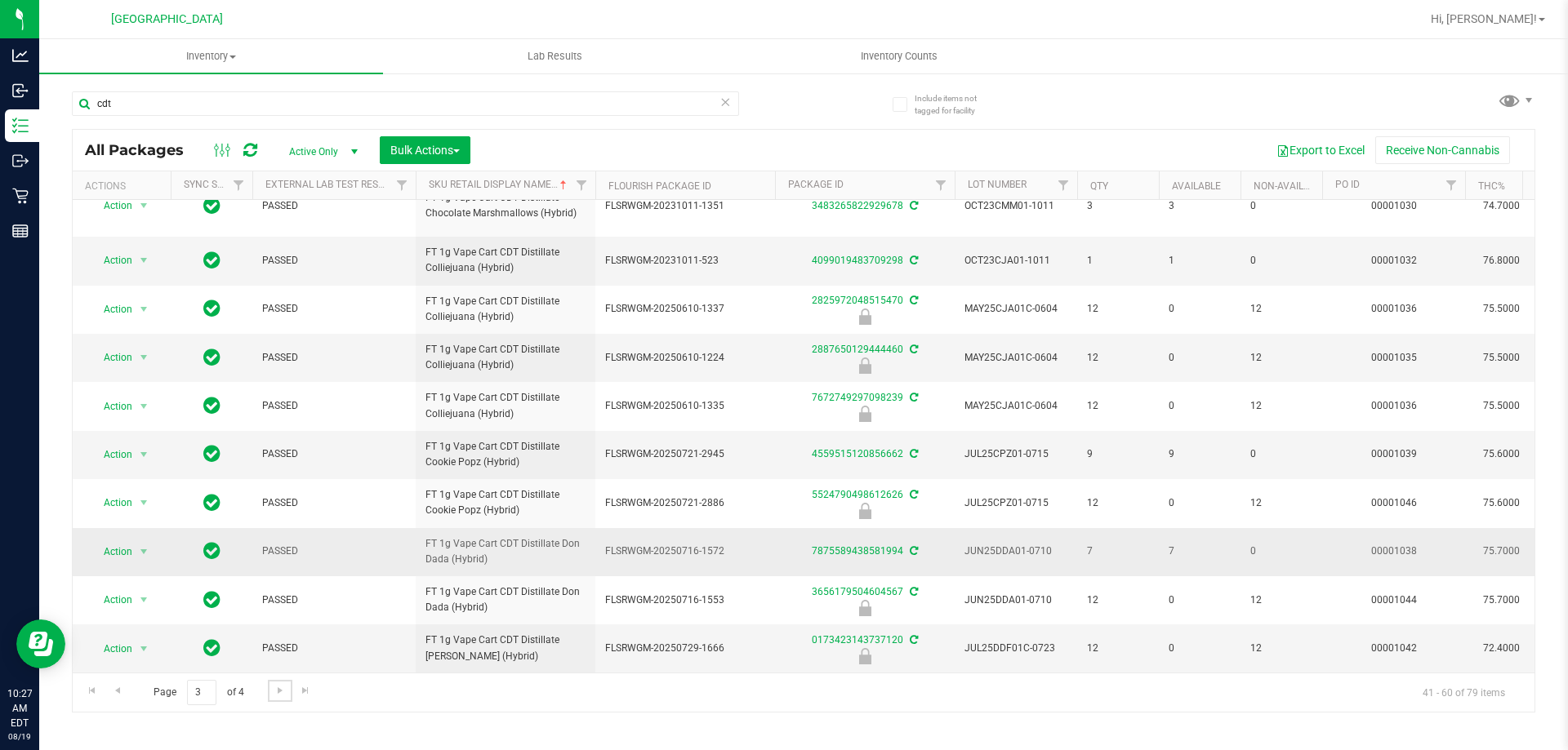
scroll to position [633, 0]
click at [281, 693] on span "Go to the next page" at bounding box center [281, 691] width 13 height 13
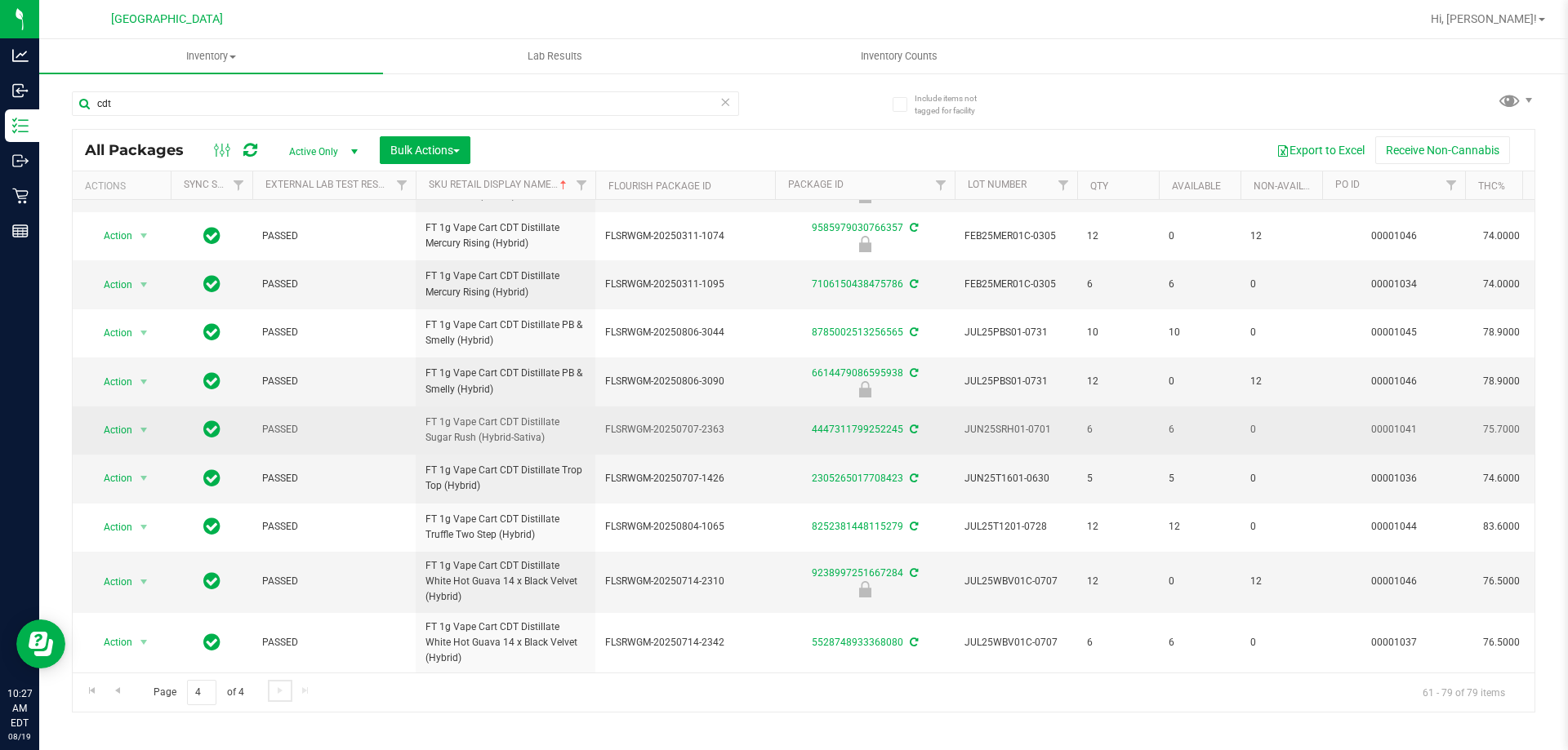
scroll to position [559, 0]
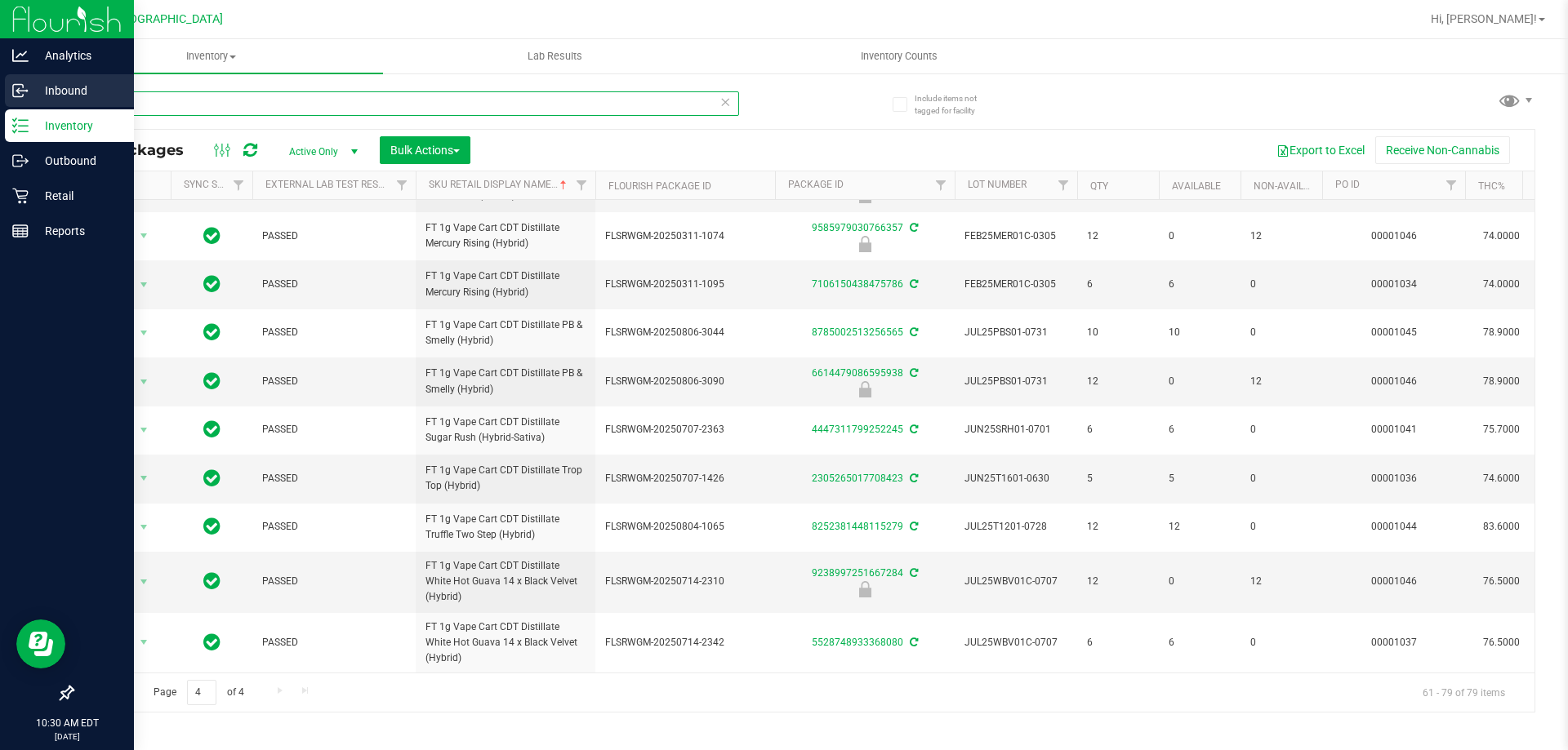
drag, startPoint x: 139, startPoint y: 100, endPoint x: 0, endPoint y: 94, distance: 139.1
click at [0, 94] on div "Analytics Inbound Inventory Outbound Retail Reports 10:30 AM EDT [DATE] 08/19 […" at bounding box center [784, 375] width 1568 height 750
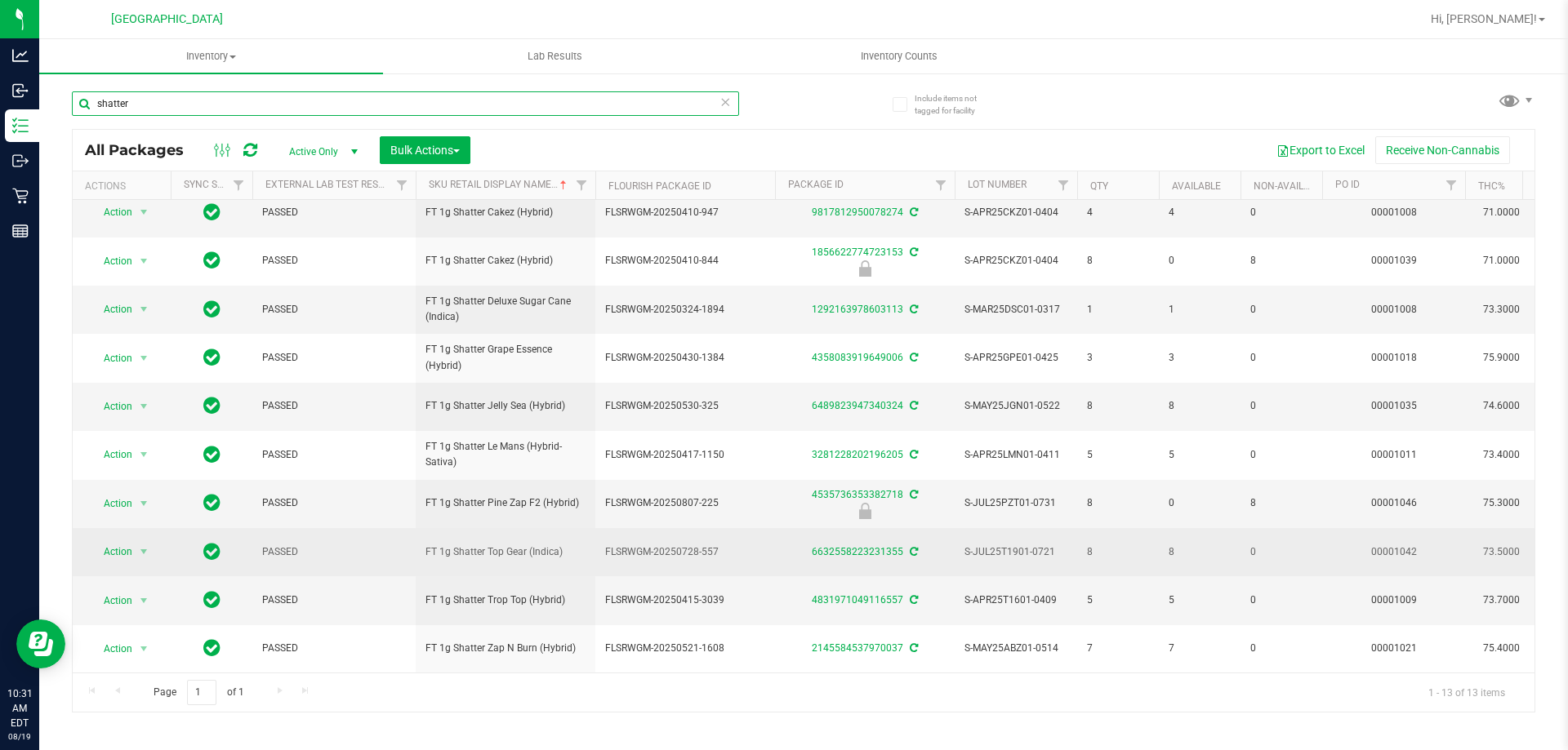
scroll to position [169, 0]
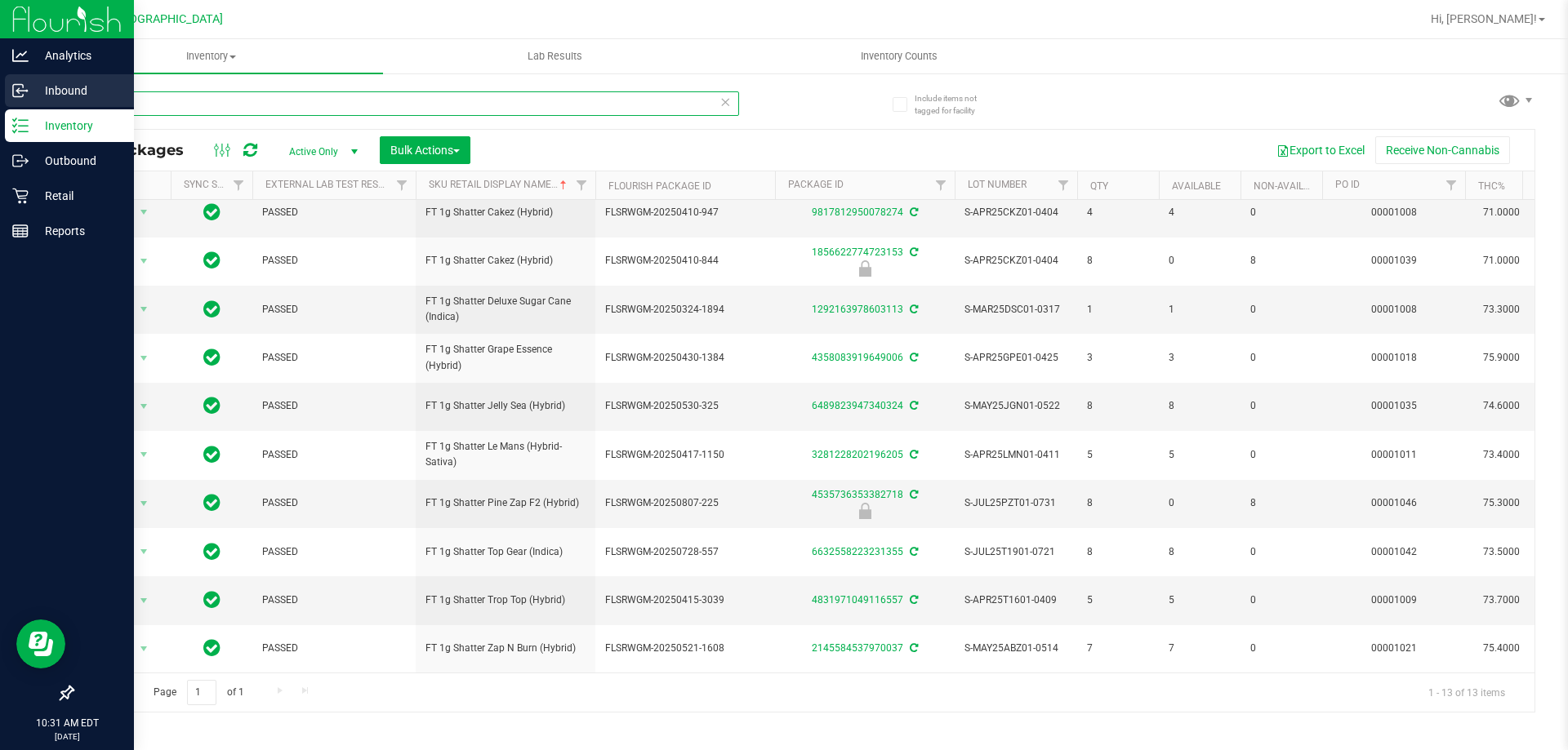
drag, startPoint x: 27, startPoint y: 99, endPoint x: 0, endPoint y: 95, distance: 27.3
click at [0, 95] on div "Analytics Inbound Inventory Outbound Retail Reports 10:31 AM EDT [DATE] 08/19 […" at bounding box center [784, 375] width 1568 height 750
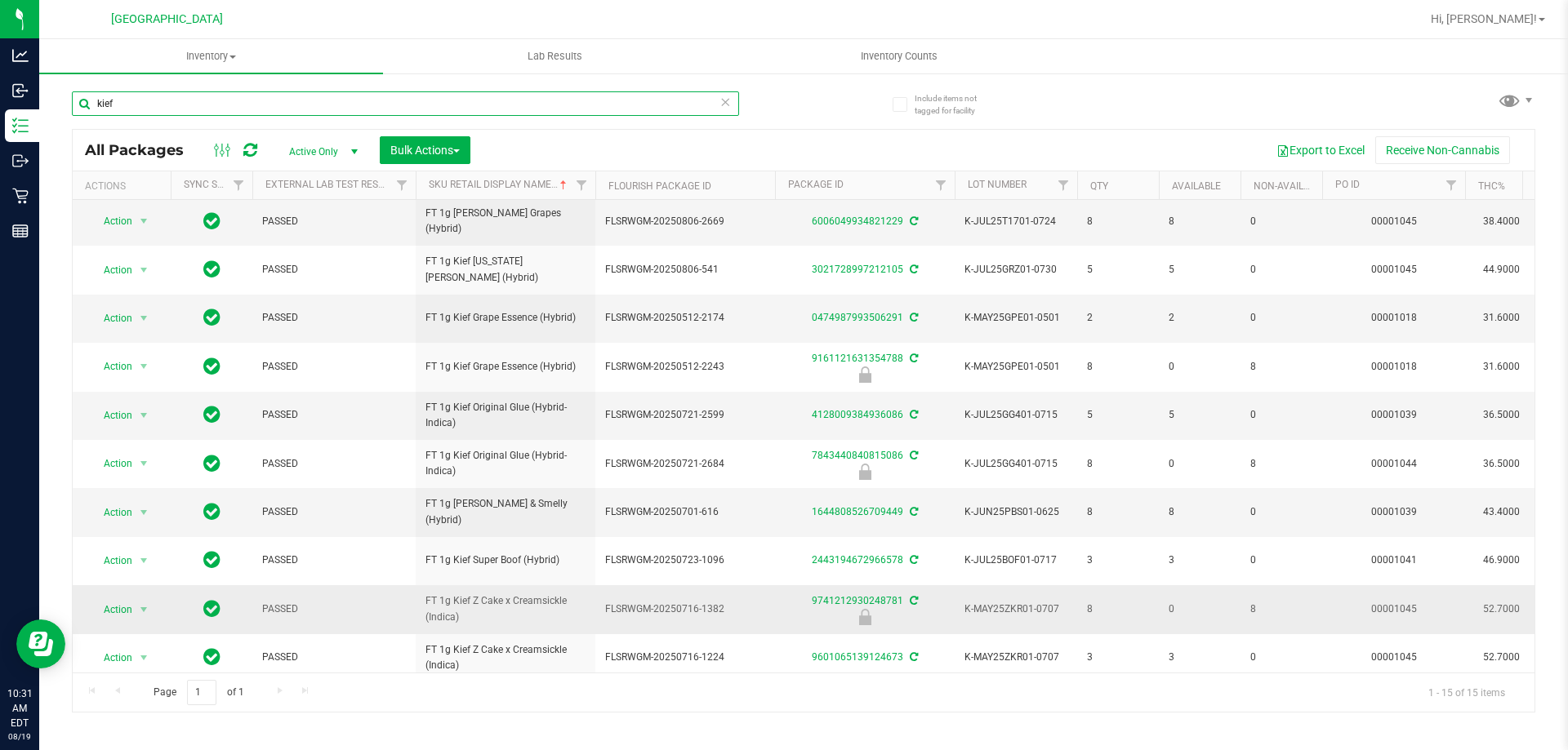
scroll to position [266, 0]
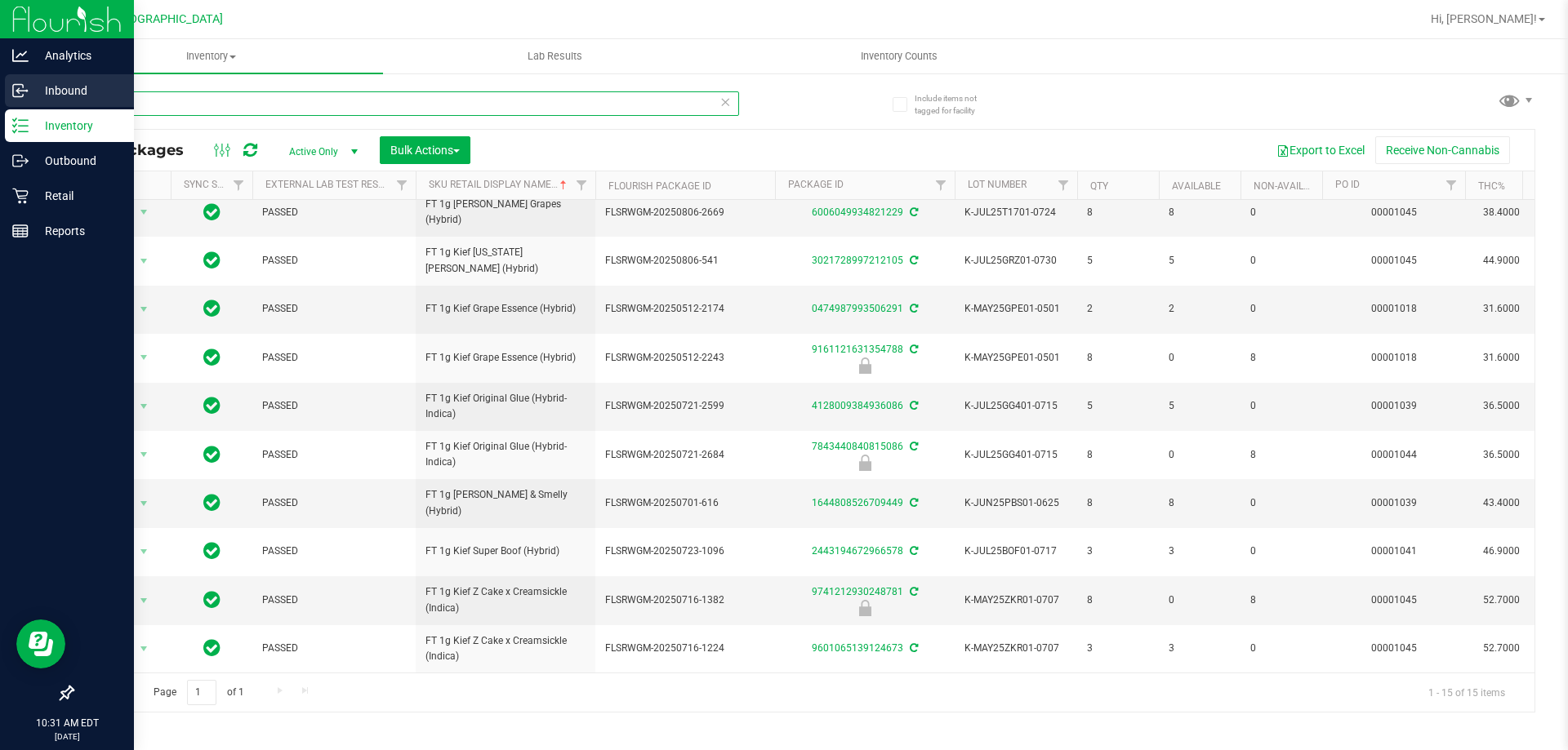
drag, startPoint x: 135, startPoint y: 106, endPoint x: 0, endPoint y: 84, distance: 136.8
click at [0, 84] on div "Analytics Inbound Inventory Outbound Retail Reports 10:31 AM EDT [DATE] 08/19 […" at bounding box center [784, 375] width 1568 height 750
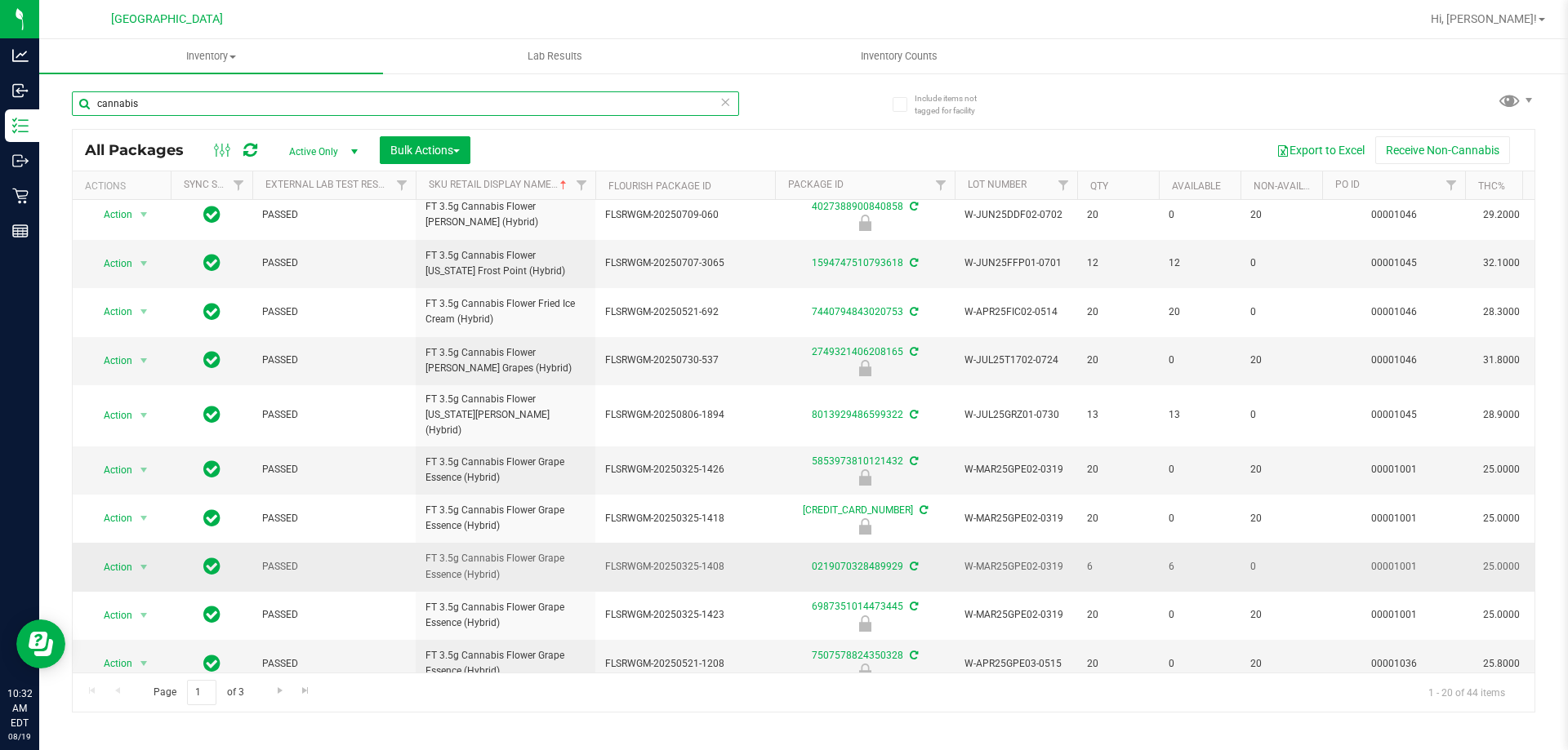
scroll to position [521, 0]
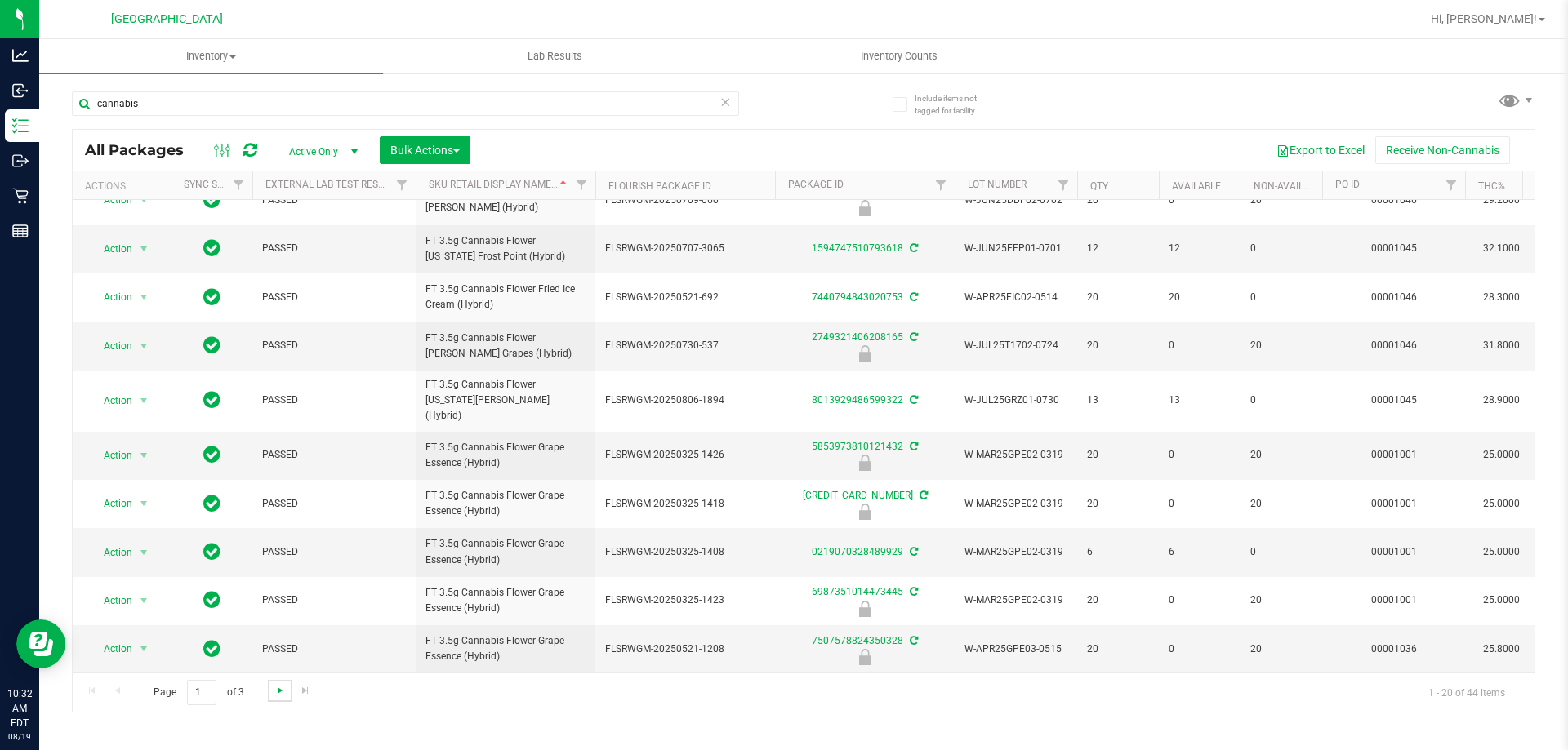
click at [283, 694] on span "Go to the next page" at bounding box center [281, 691] width 13 height 13
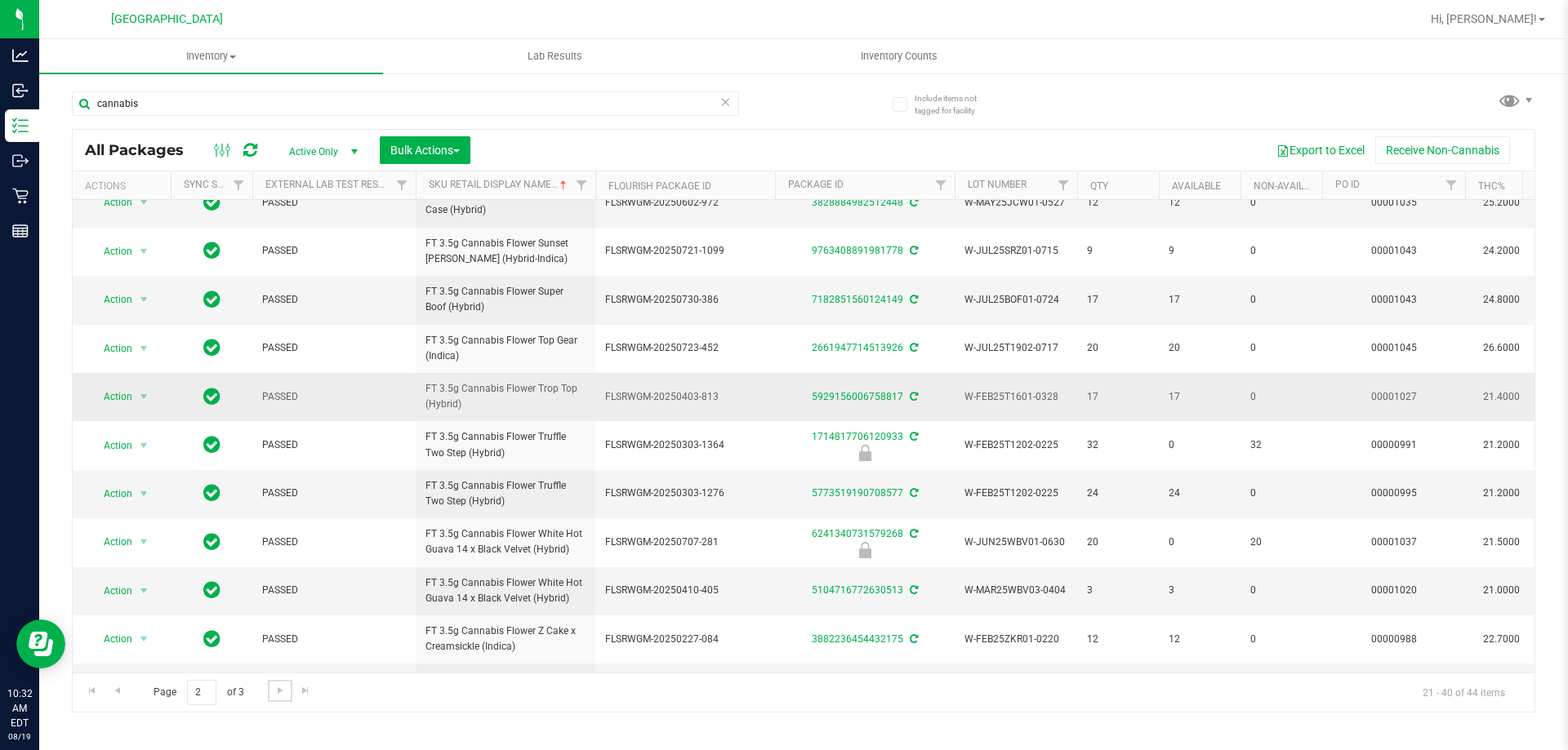
scroll to position [509, 0]
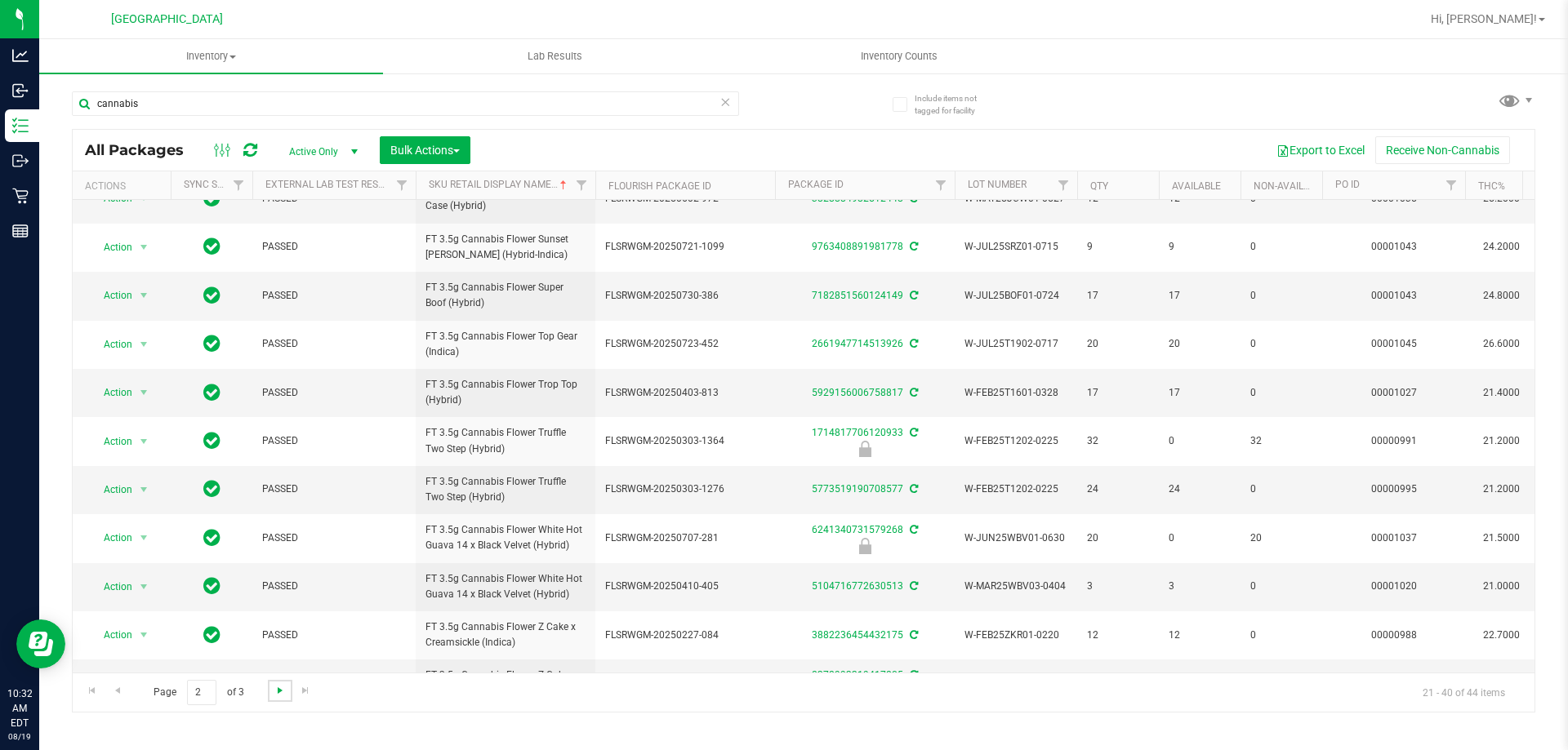
click at [277, 689] on span "Go to the next page" at bounding box center [281, 691] width 13 height 13
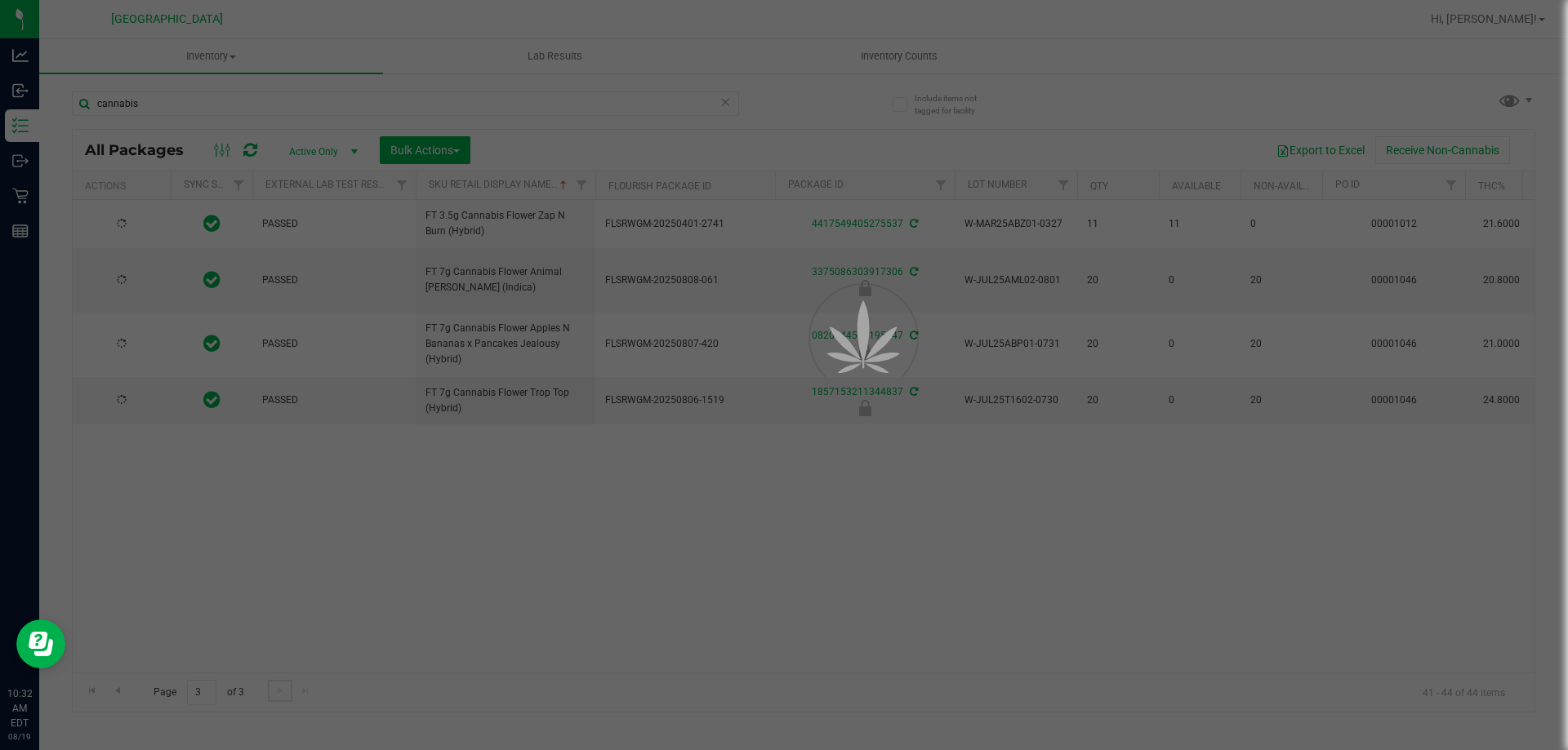
scroll to position [0, 0]
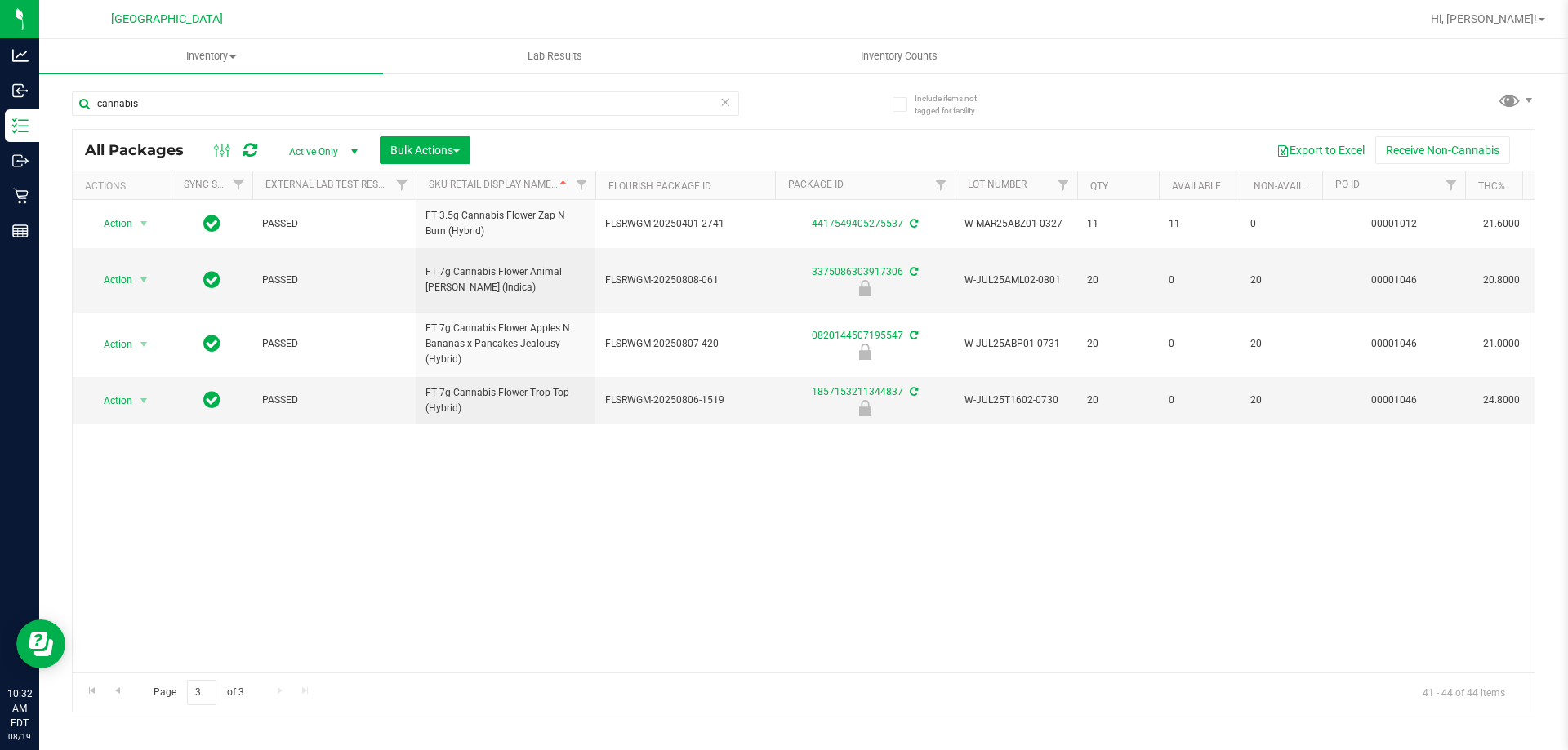
click at [438, 545] on div "Action Action Adjust qty Create package Edit attributes Global inventory Locate…" at bounding box center [804, 436] width 1462 height 473
click at [115, 269] on span "Action" at bounding box center [110, 280] width 44 height 23
click at [315, 580] on div "Action Action Adjust qty Create package Edit attributes Global inventory Locate…" at bounding box center [804, 436] width 1462 height 473
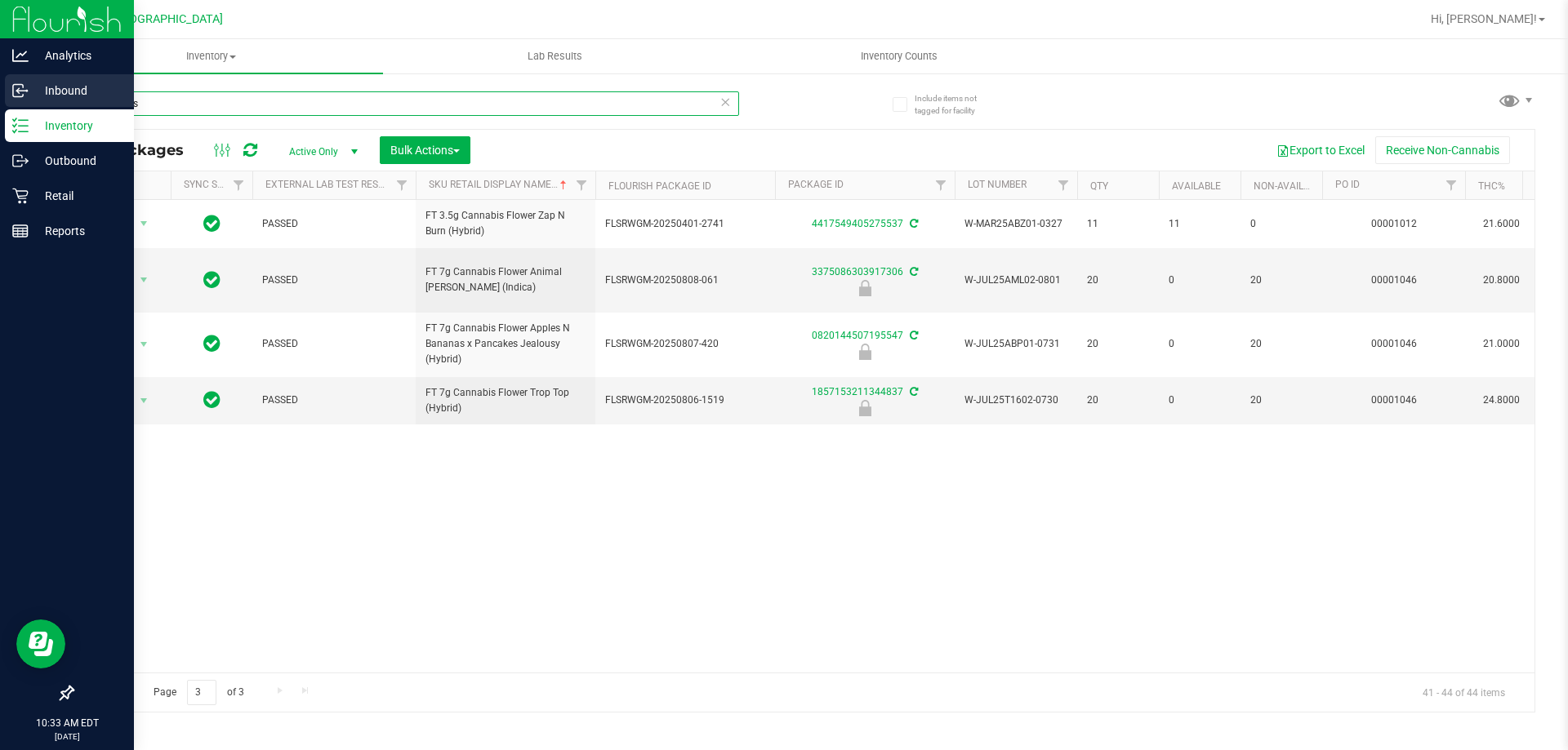
drag, startPoint x: 168, startPoint y: 105, endPoint x: 22, endPoint y: 96, distance: 146.3
click at [23, 96] on div "Analytics Inbound Inventory Outbound Retail Reports 10:33 AM EDT [DATE] 08/19 […" at bounding box center [784, 375] width 1568 height 750
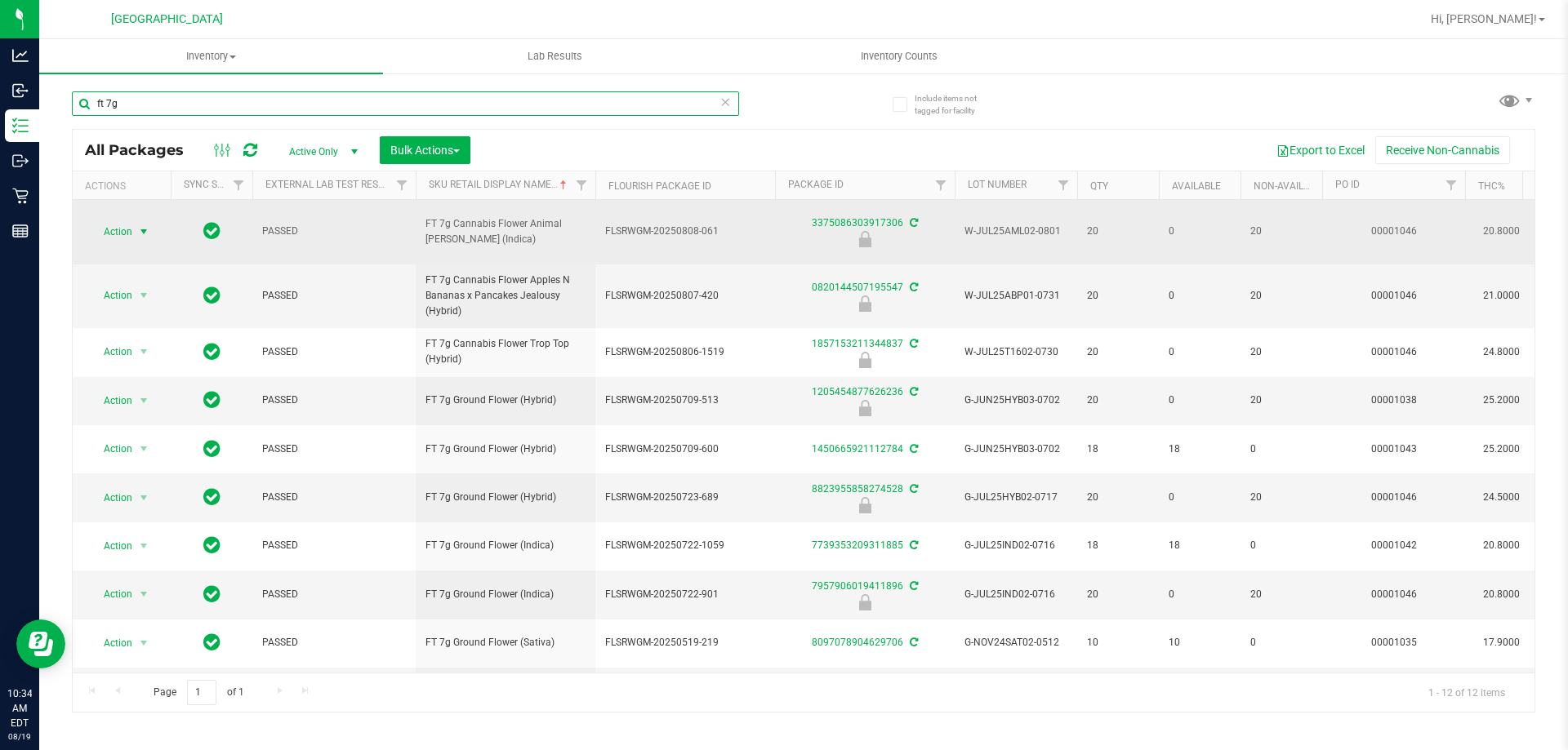
type input "ft 7g"
click at [128, 222] on span "Action" at bounding box center [110, 232] width 44 height 23
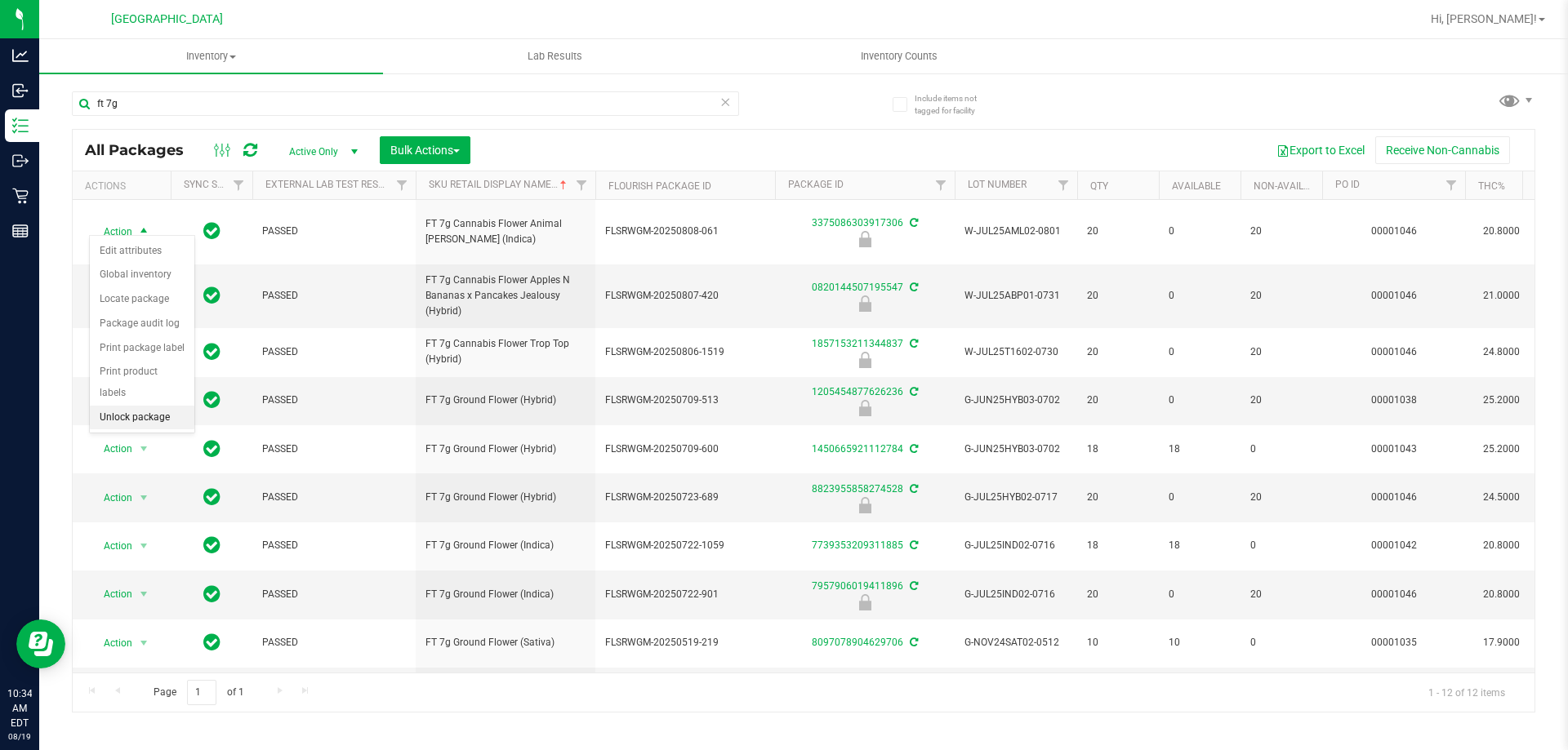
click at [149, 406] on li "Unlock package" at bounding box center [142, 418] width 105 height 25
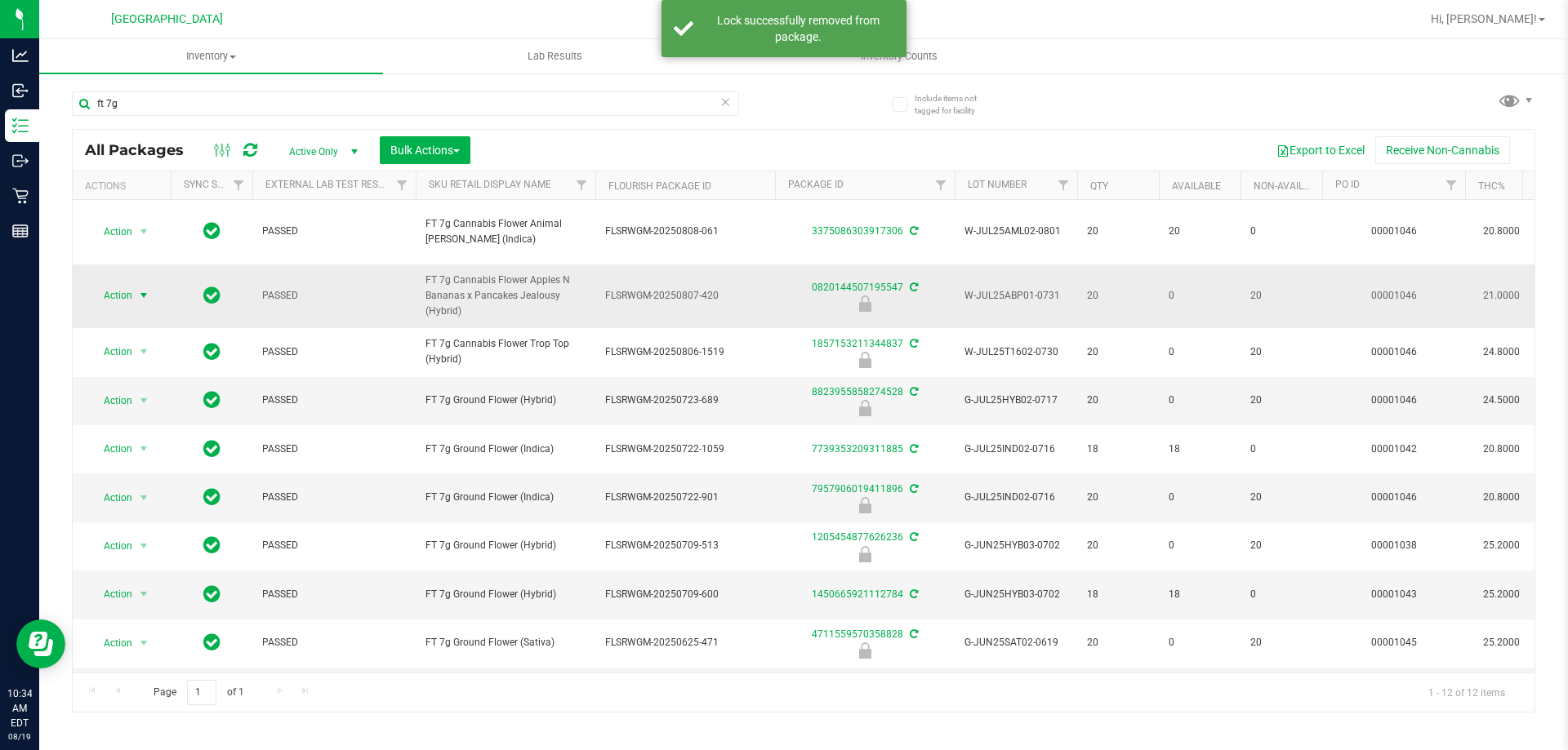
click at [120, 284] on span "Action" at bounding box center [110, 295] width 44 height 23
click at [156, 460] on li "Unlock package" at bounding box center [142, 473] width 105 height 25
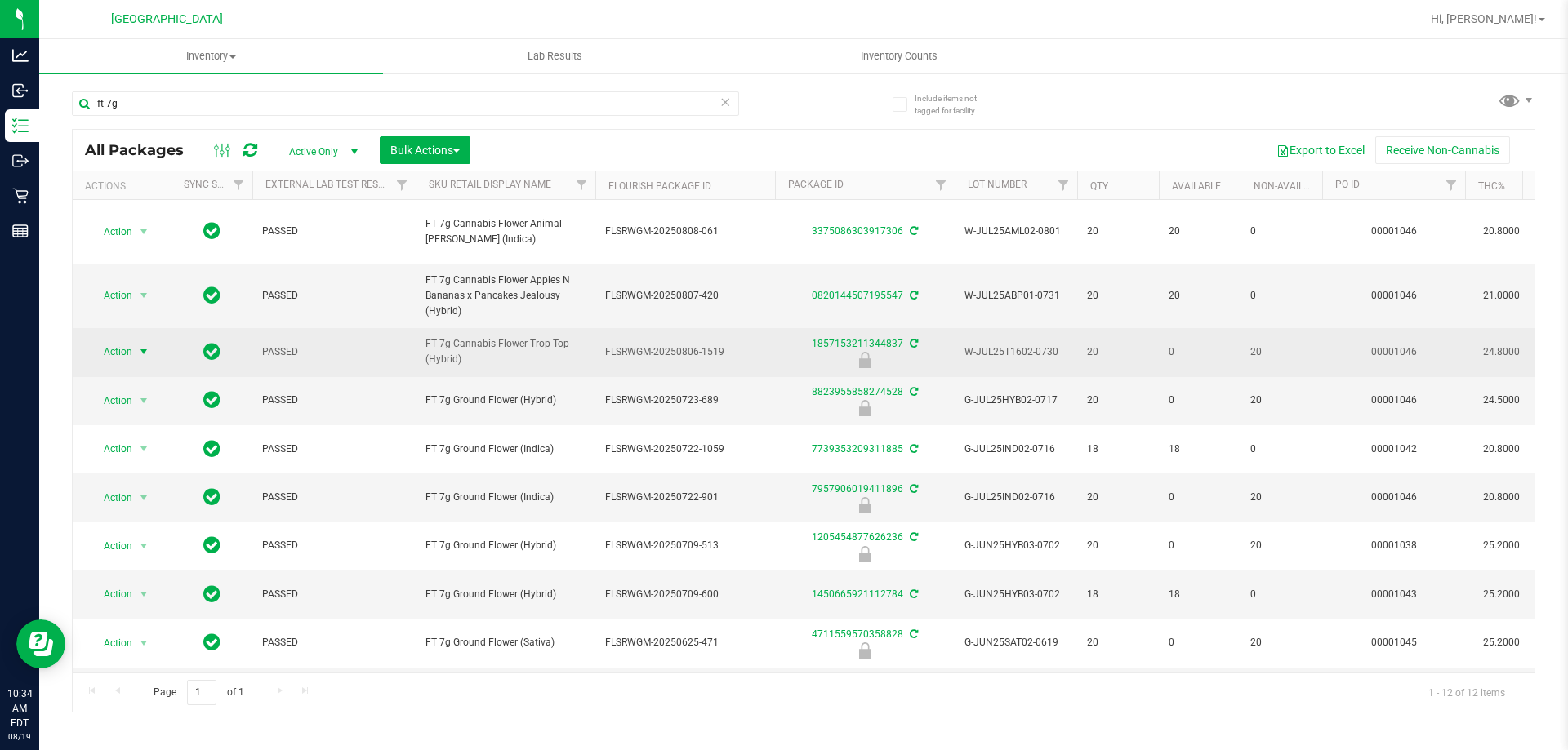
click at [122, 340] on span "Action" at bounding box center [110, 352] width 44 height 23
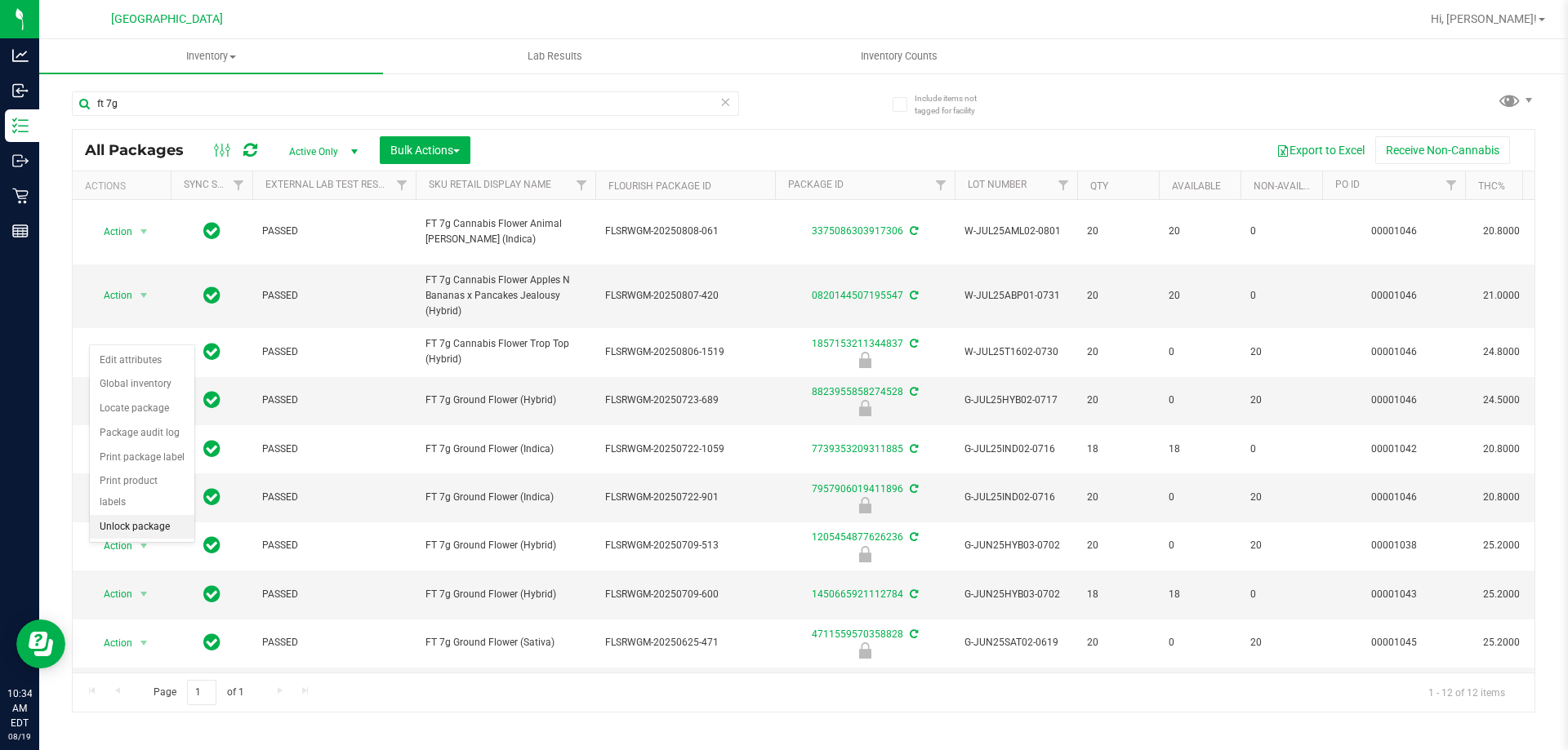
click at [157, 515] on li "Unlock package" at bounding box center [142, 528] width 105 height 25
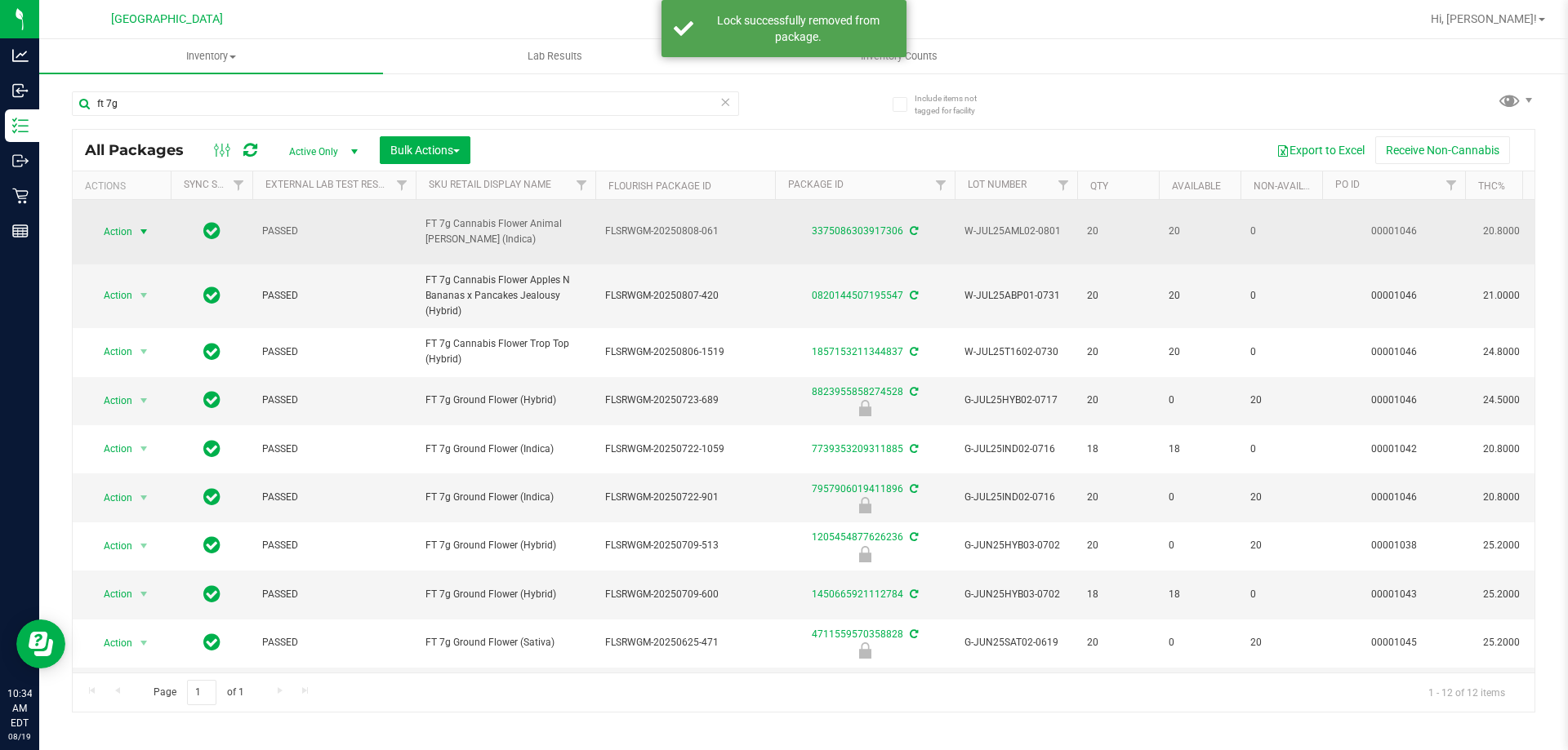
click at [111, 221] on span "Action" at bounding box center [110, 232] width 44 height 23
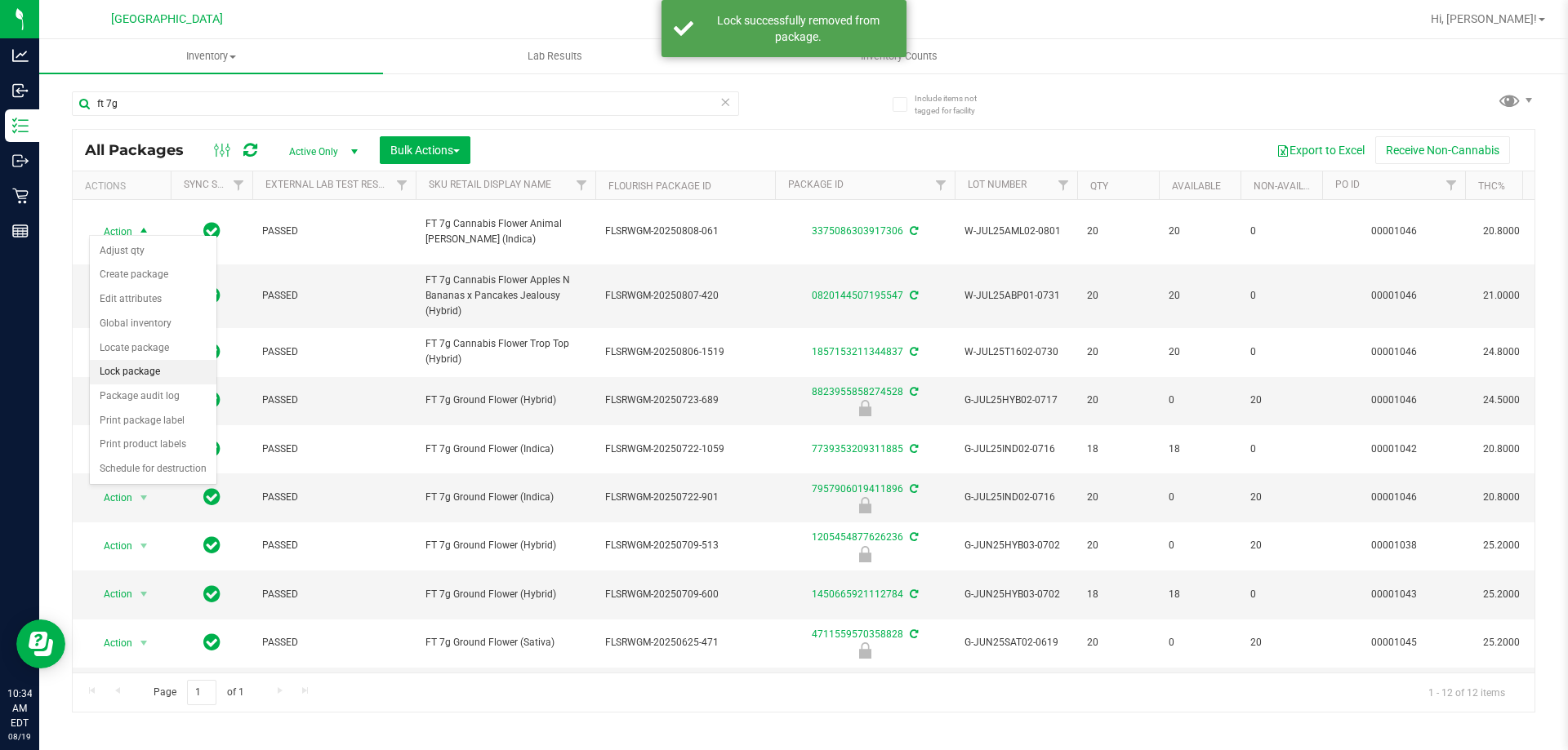
click at [161, 374] on li "Lock package" at bounding box center [153, 373] width 127 height 25
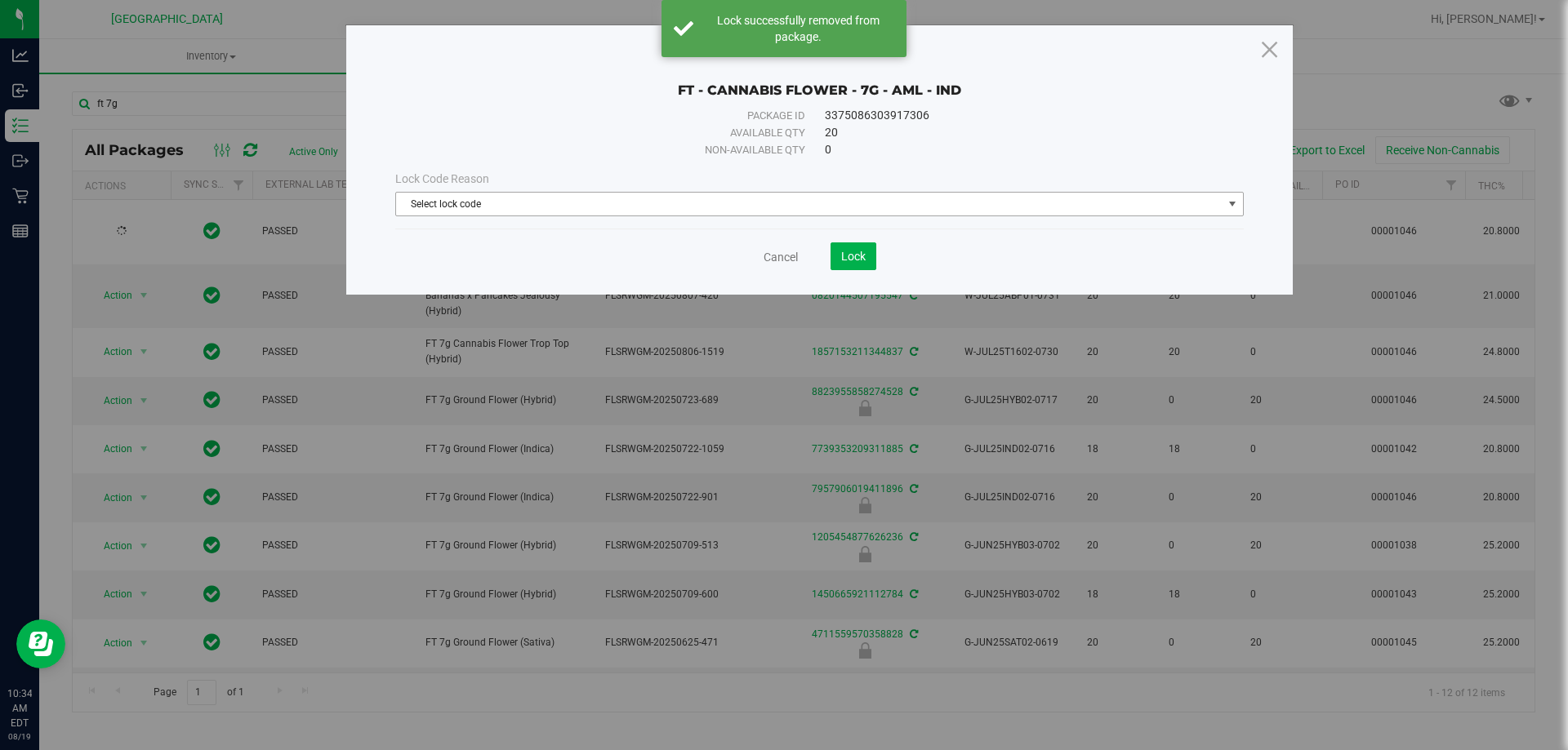
click at [763, 196] on span "Select lock code" at bounding box center [809, 204] width 827 height 23
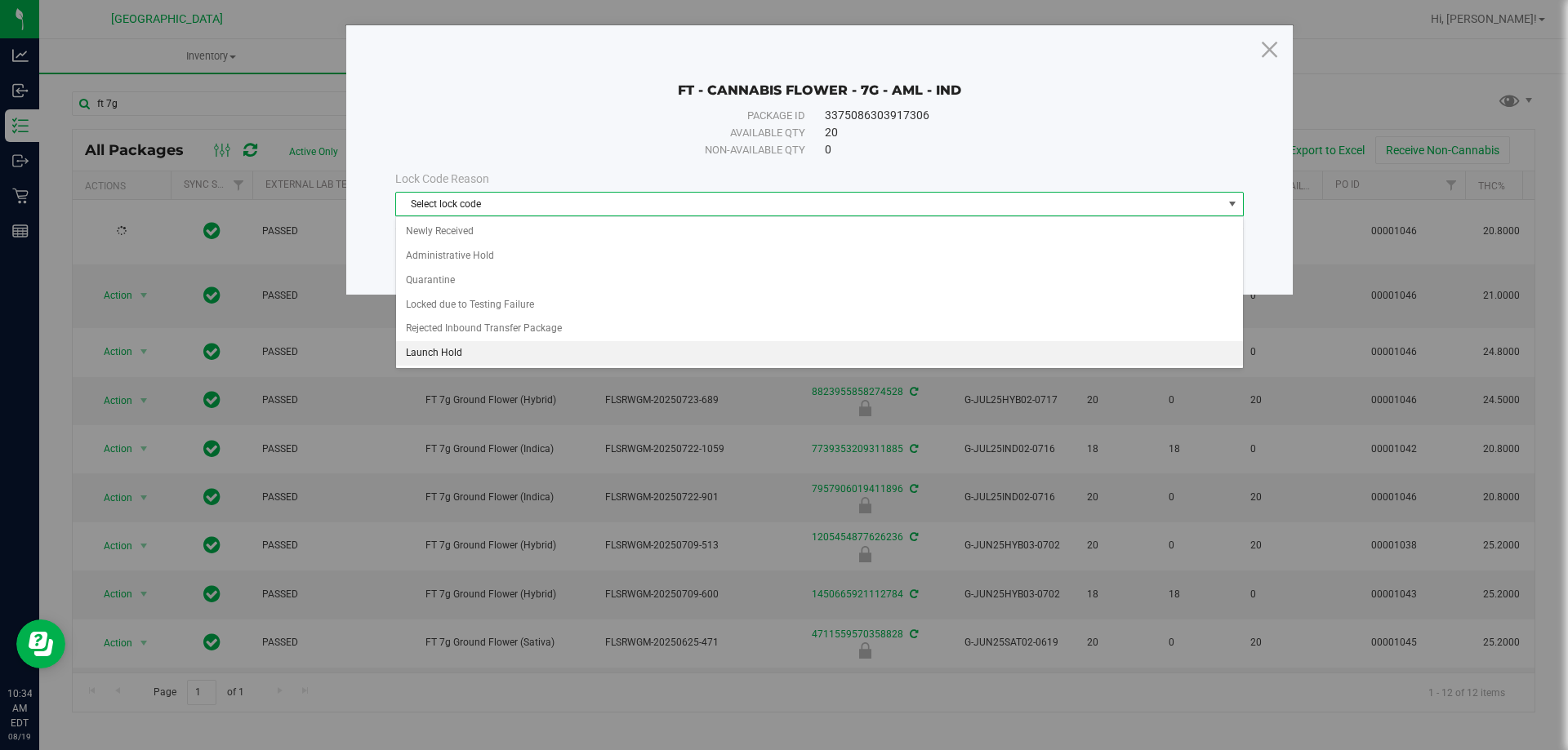
click at [464, 353] on li "Launch Hold" at bounding box center [819, 353] width 847 height 25
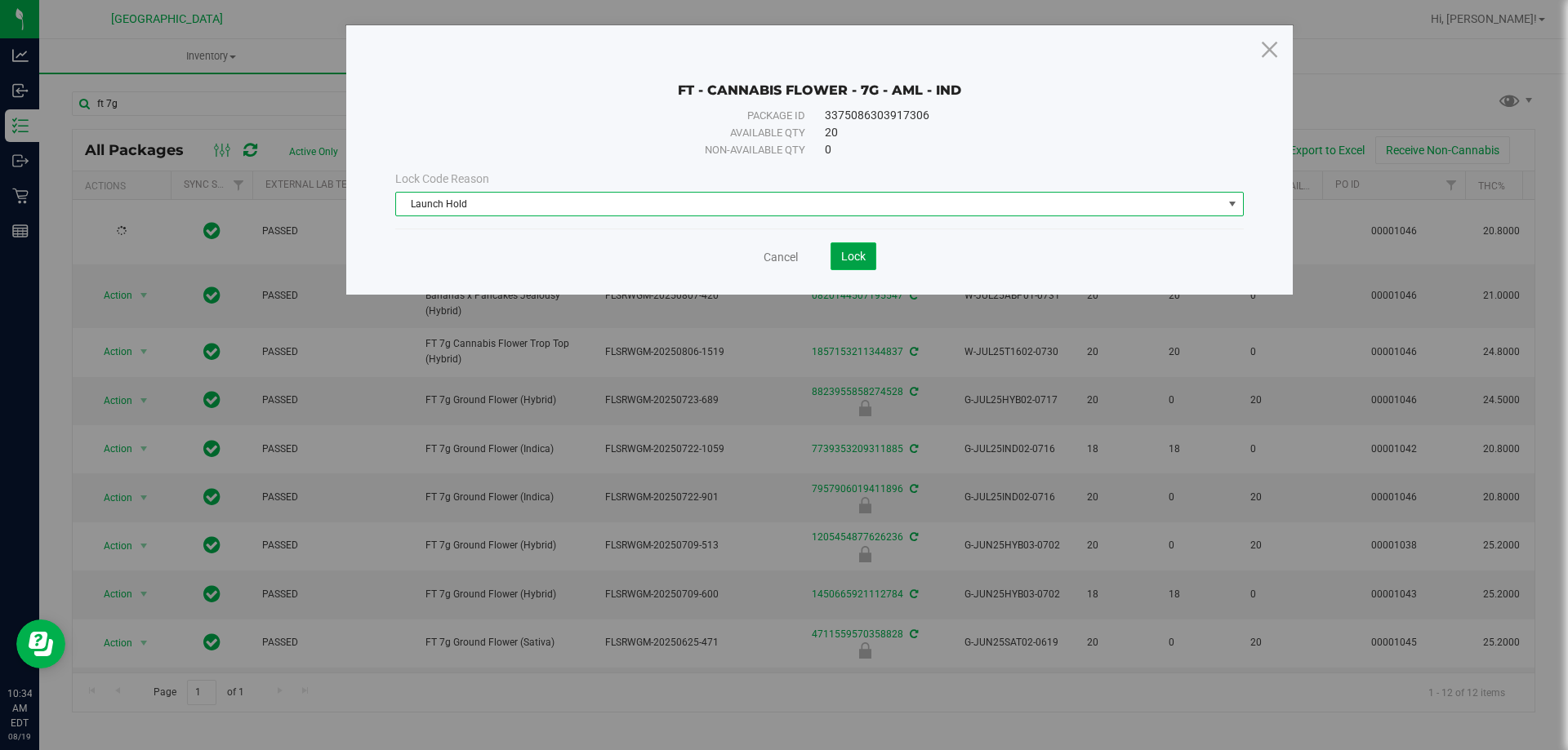
click at [852, 248] on button "Lock" at bounding box center [853, 256] width 46 height 27
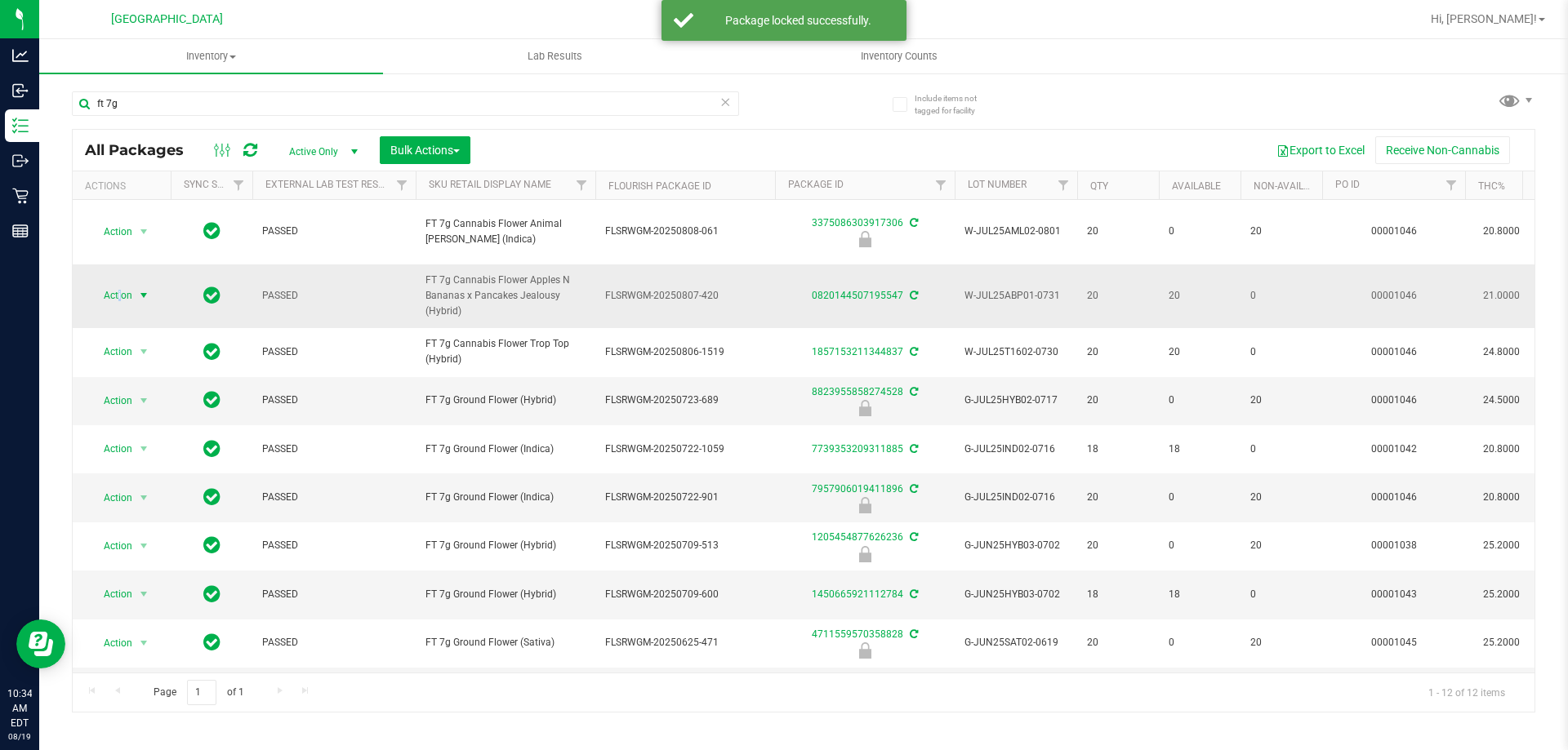
click at [120, 284] on span "Action" at bounding box center [110, 295] width 44 height 23
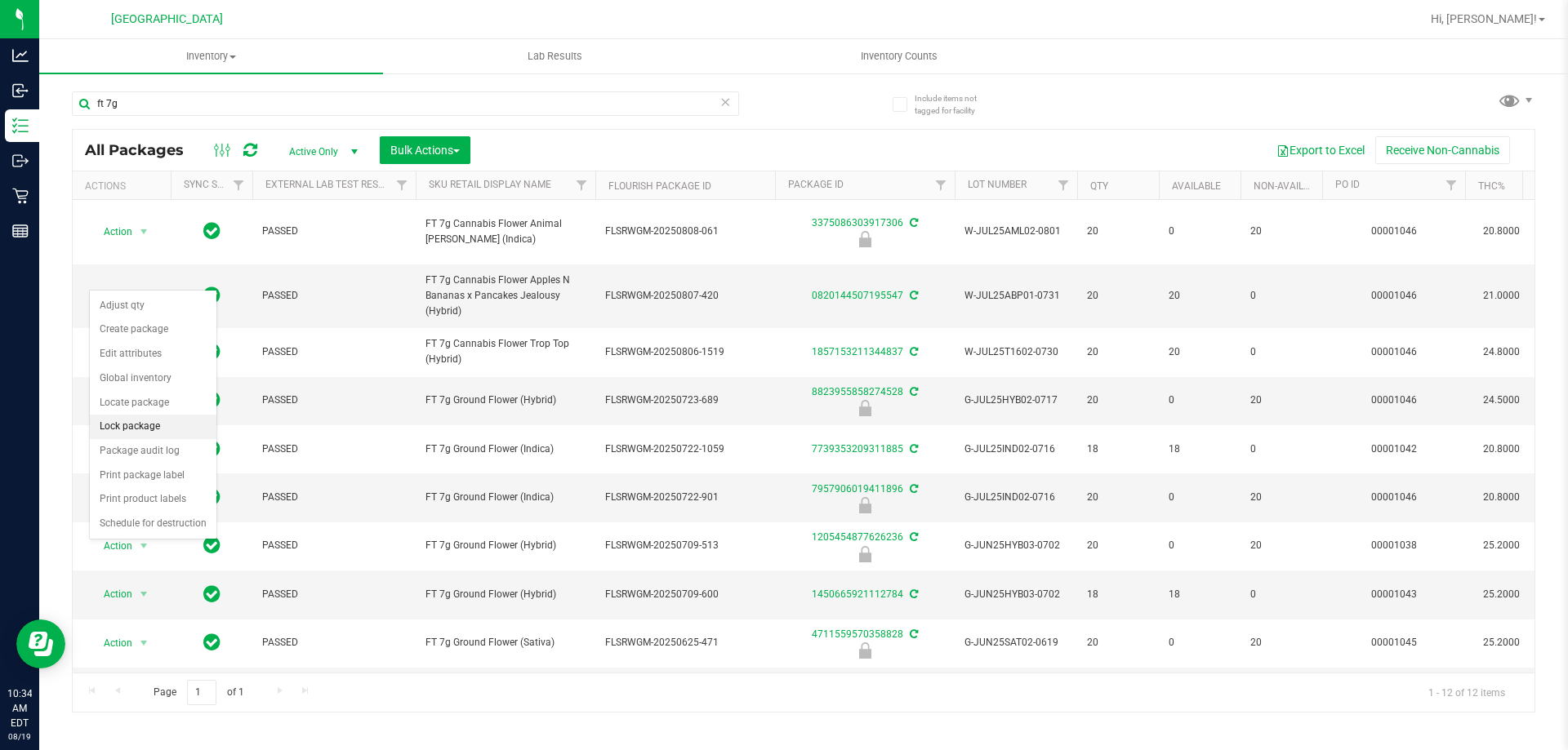
click at [160, 428] on li "Lock package" at bounding box center [153, 427] width 127 height 25
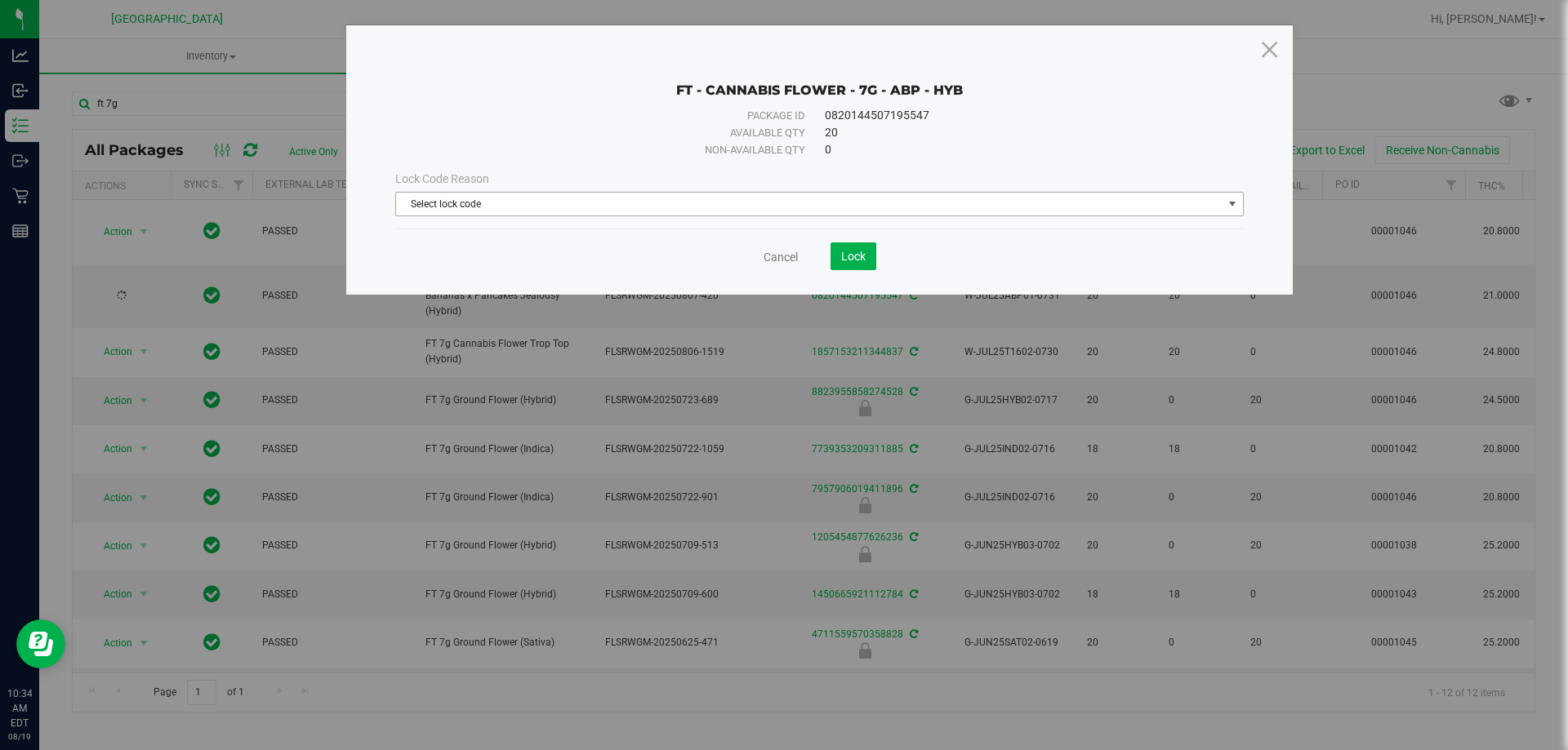
click at [696, 207] on span "Select lock code" at bounding box center [809, 204] width 827 height 23
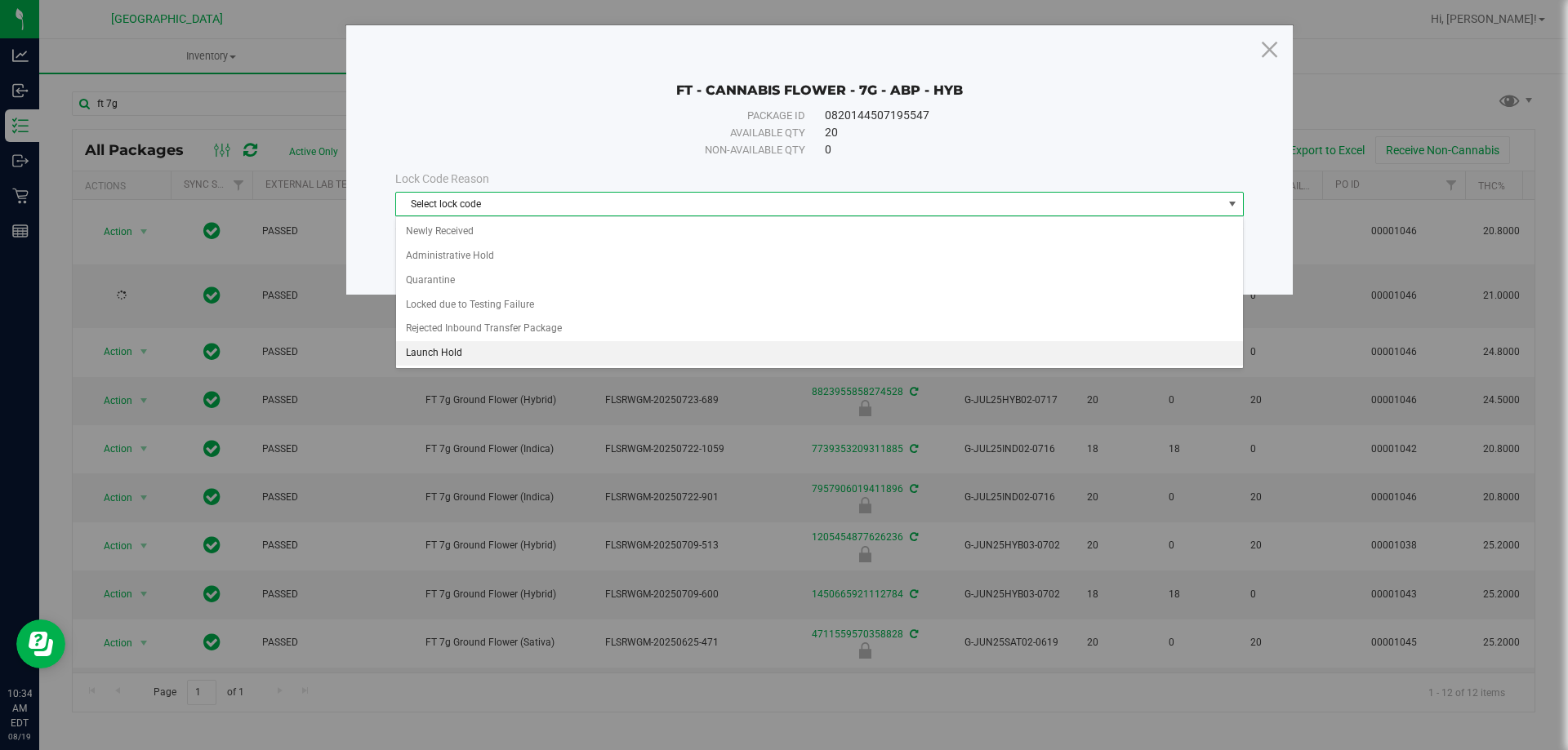
click at [425, 353] on li "Launch Hold" at bounding box center [819, 353] width 847 height 25
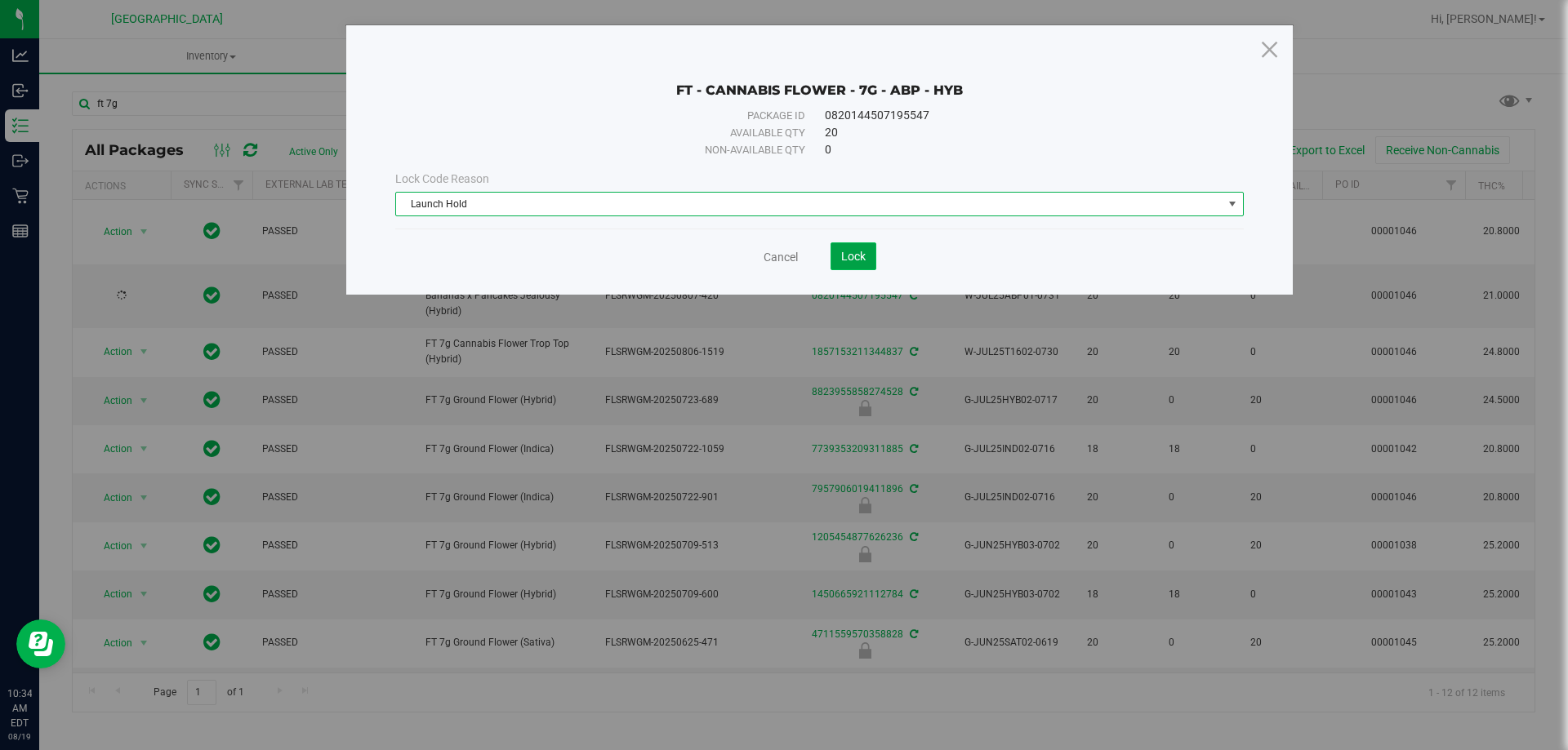
click at [863, 253] on span "Lock" at bounding box center [853, 256] width 25 height 13
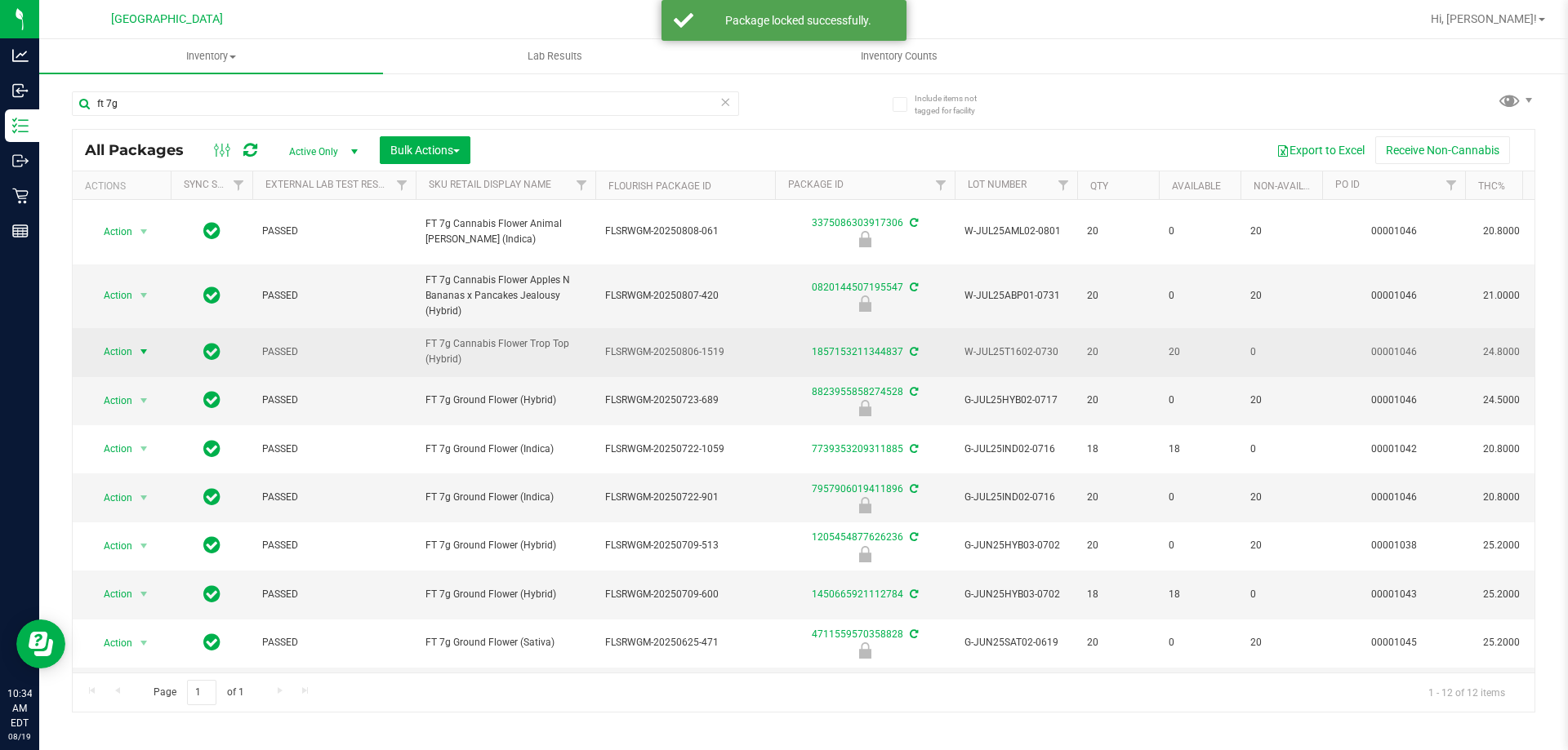
click at [134, 340] on span "select" at bounding box center [144, 352] width 21 height 23
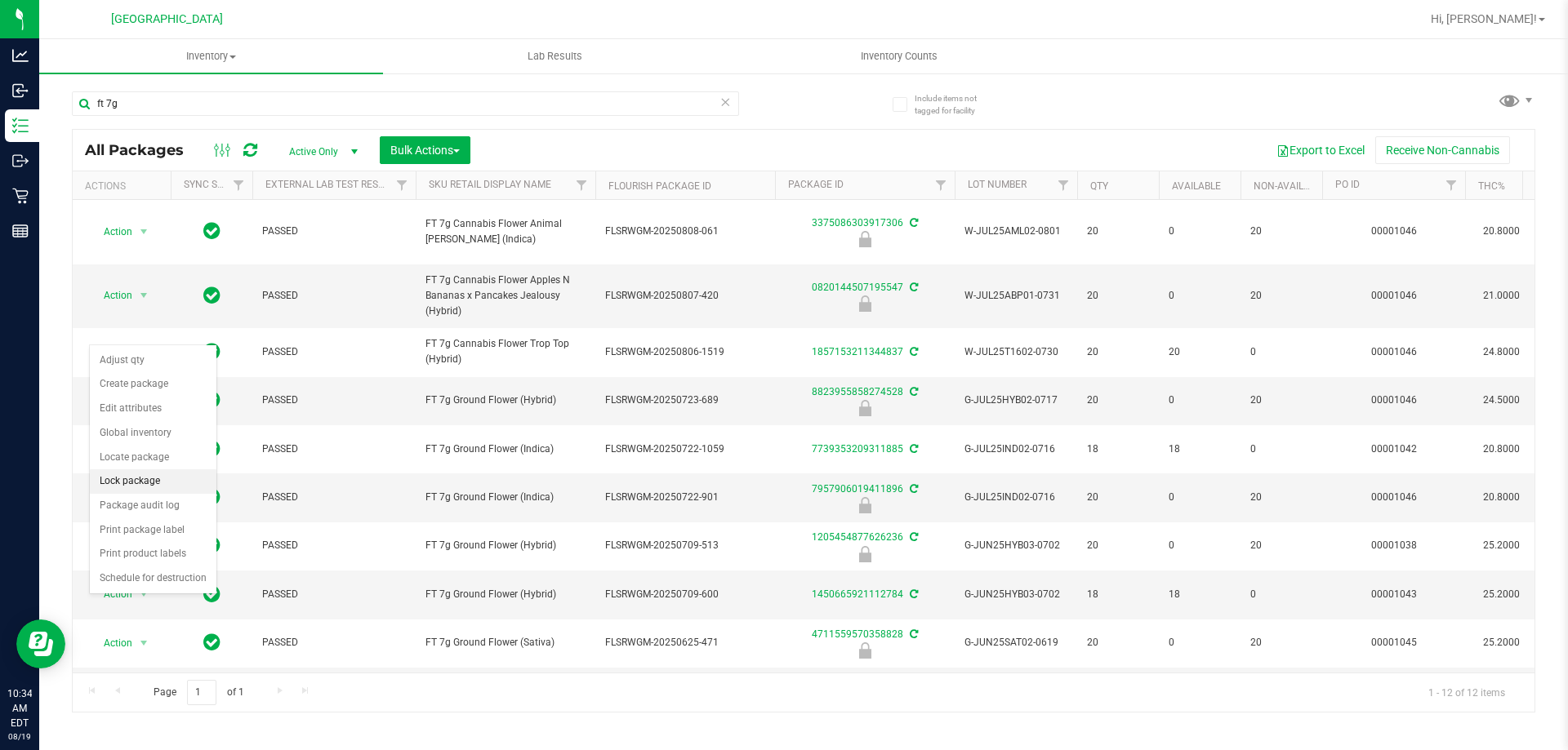
click at [150, 482] on li "Lock package" at bounding box center [153, 482] width 127 height 25
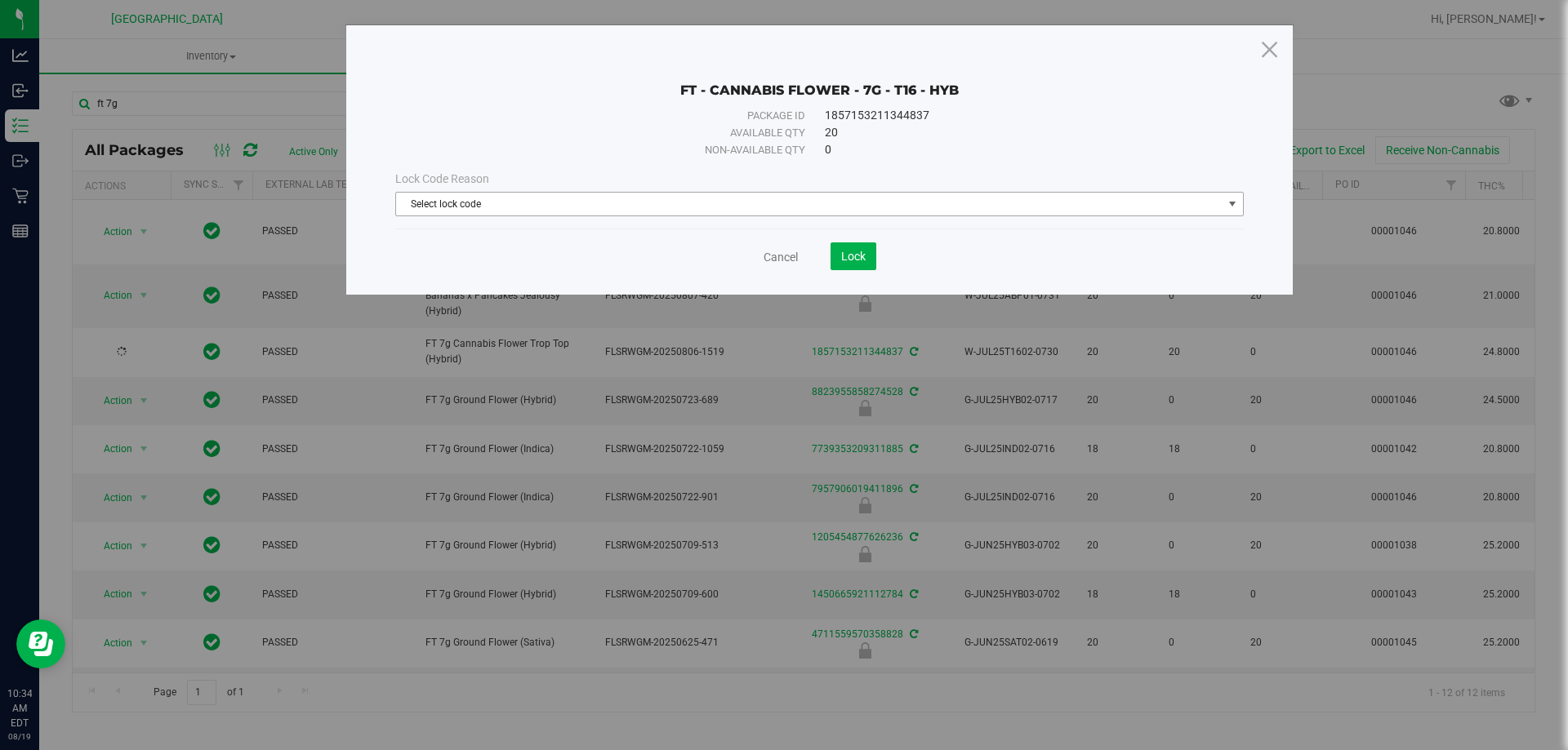
click at [787, 203] on span "Select lock code" at bounding box center [809, 204] width 827 height 23
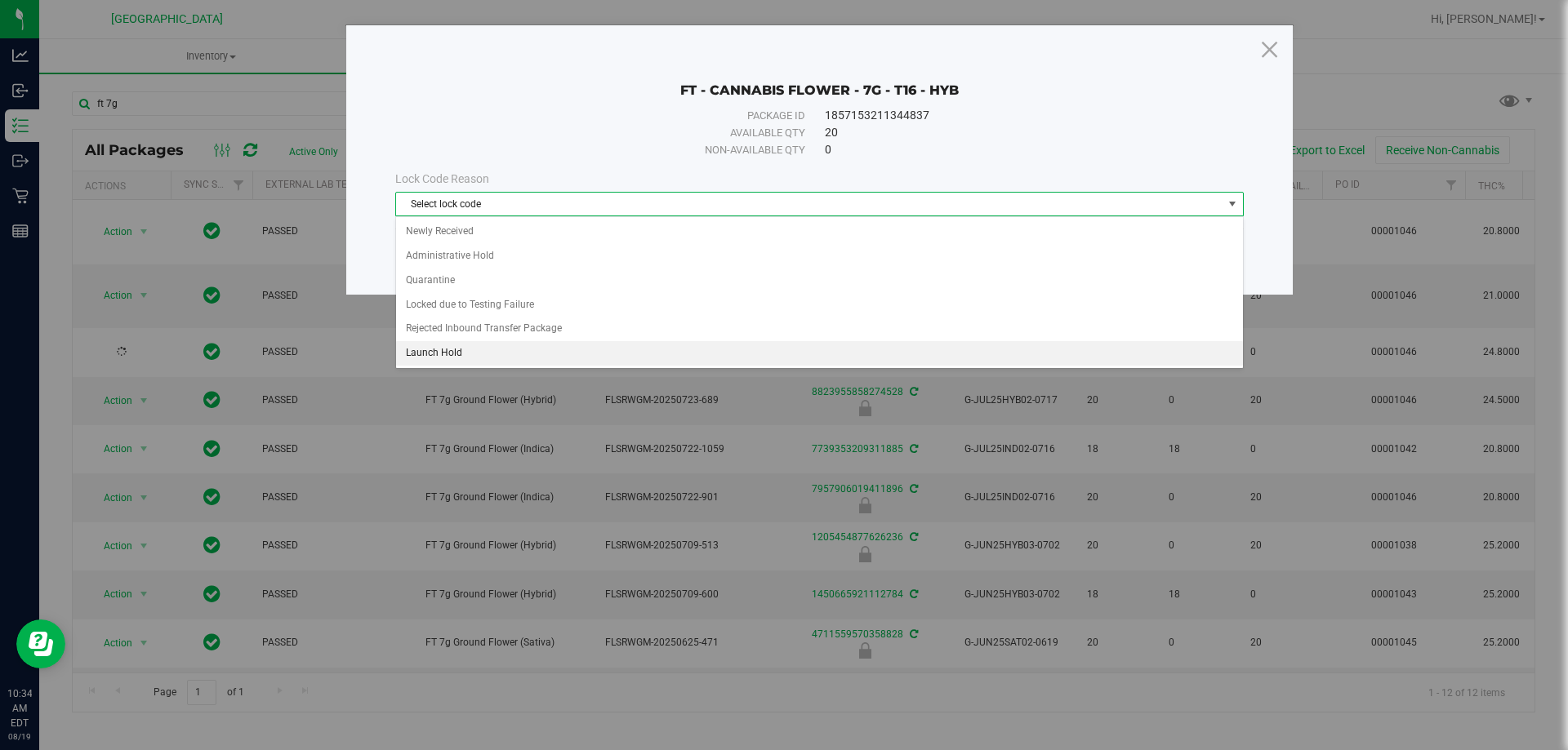
click at [467, 354] on li "Launch Hold" at bounding box center [819, 353] width 847 height 25
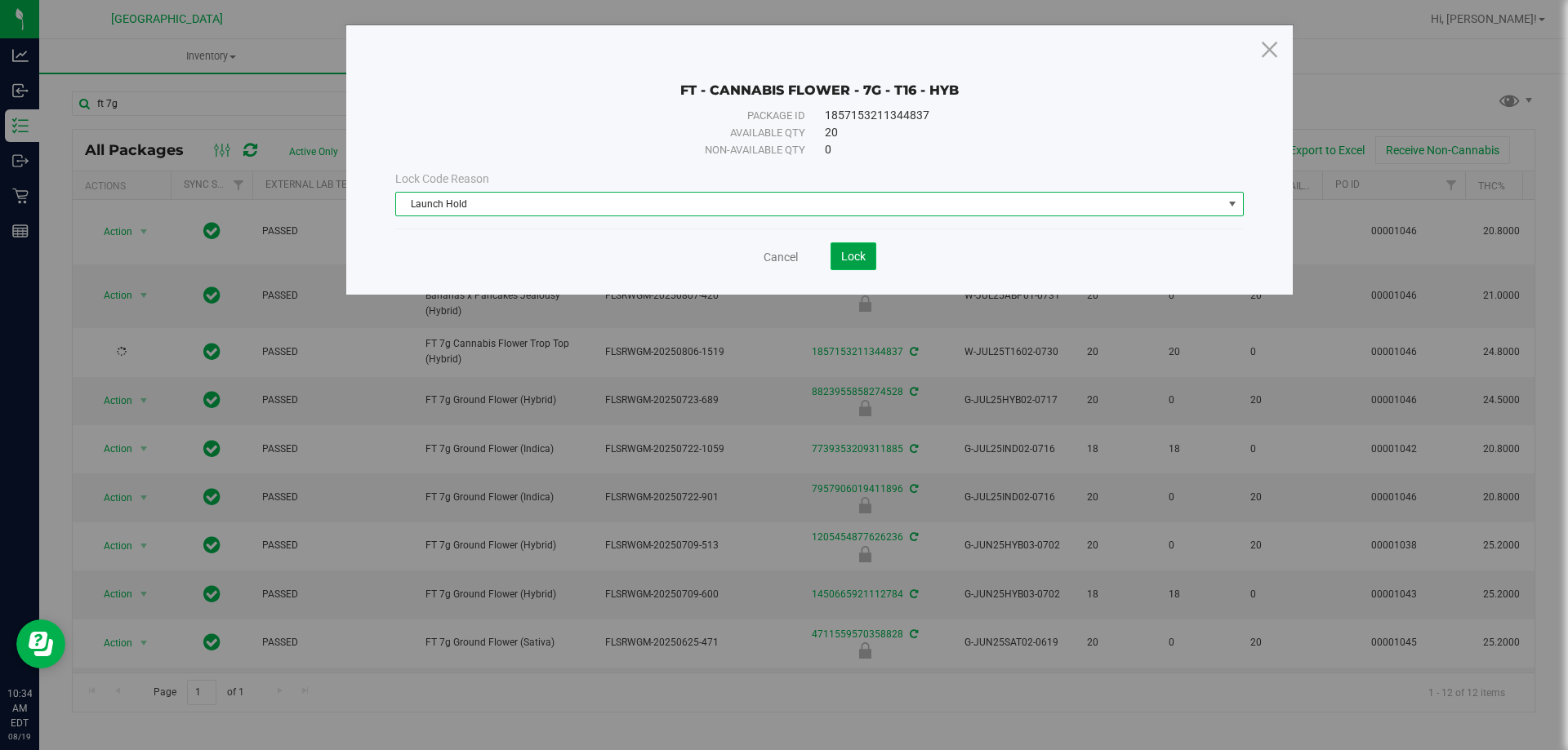
drag, startPoint x: 857, startPoint y: 251, endPoint x: 838, endPoint y: 264, distance: 23.0
click at [857, 252] on span "Lock" at bounding box center [853, 256] width 25 height 13
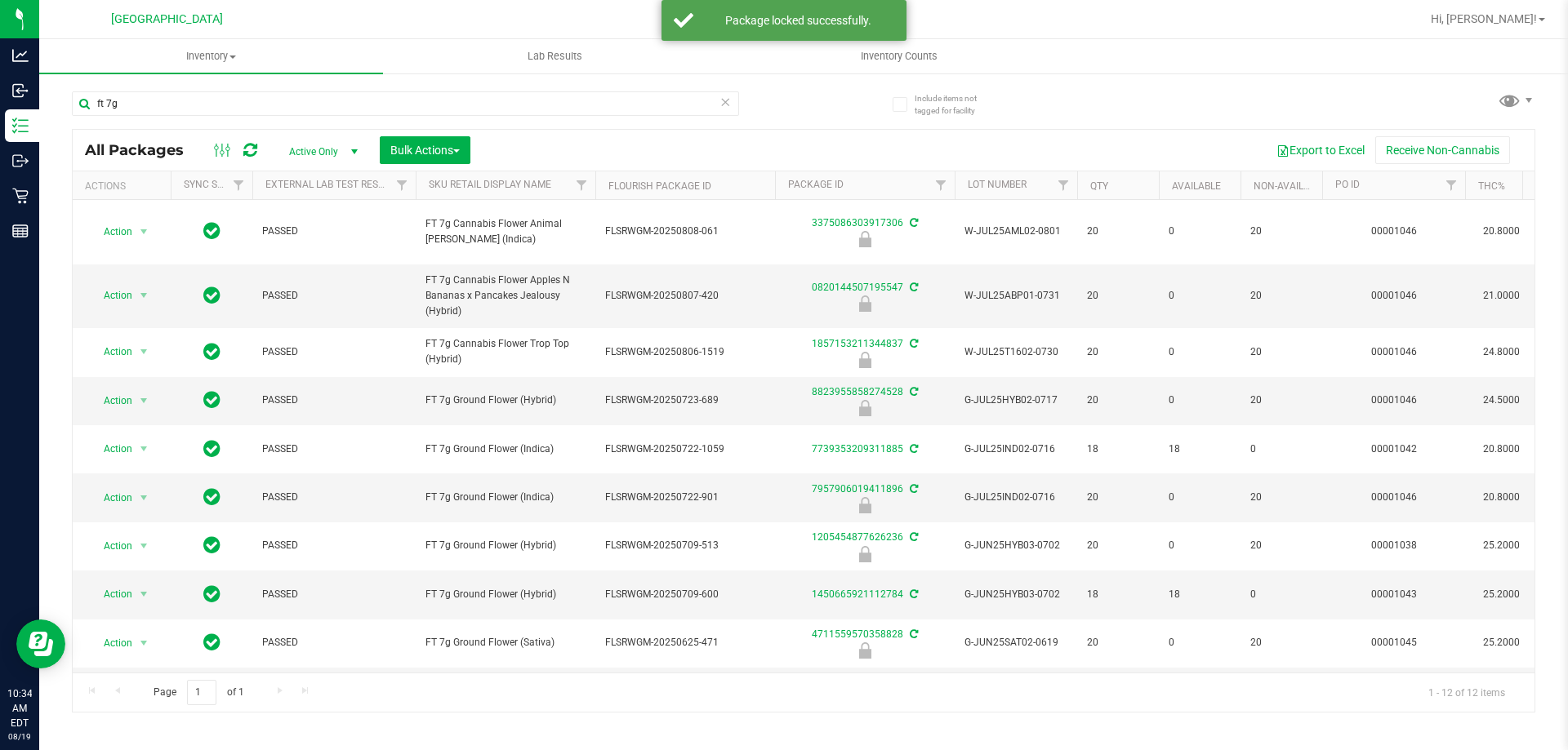
drag, startPoint x: 1127, startPoint y: 85, endPoint x: 1127, endPoint y: 103, distance: 18.0
click at [1127, 96] on div "ft 7g All Packages Active Only Active Only Lab Samples Locked All External Inte…" at bounding box center [804, 394] width 1463 height 636
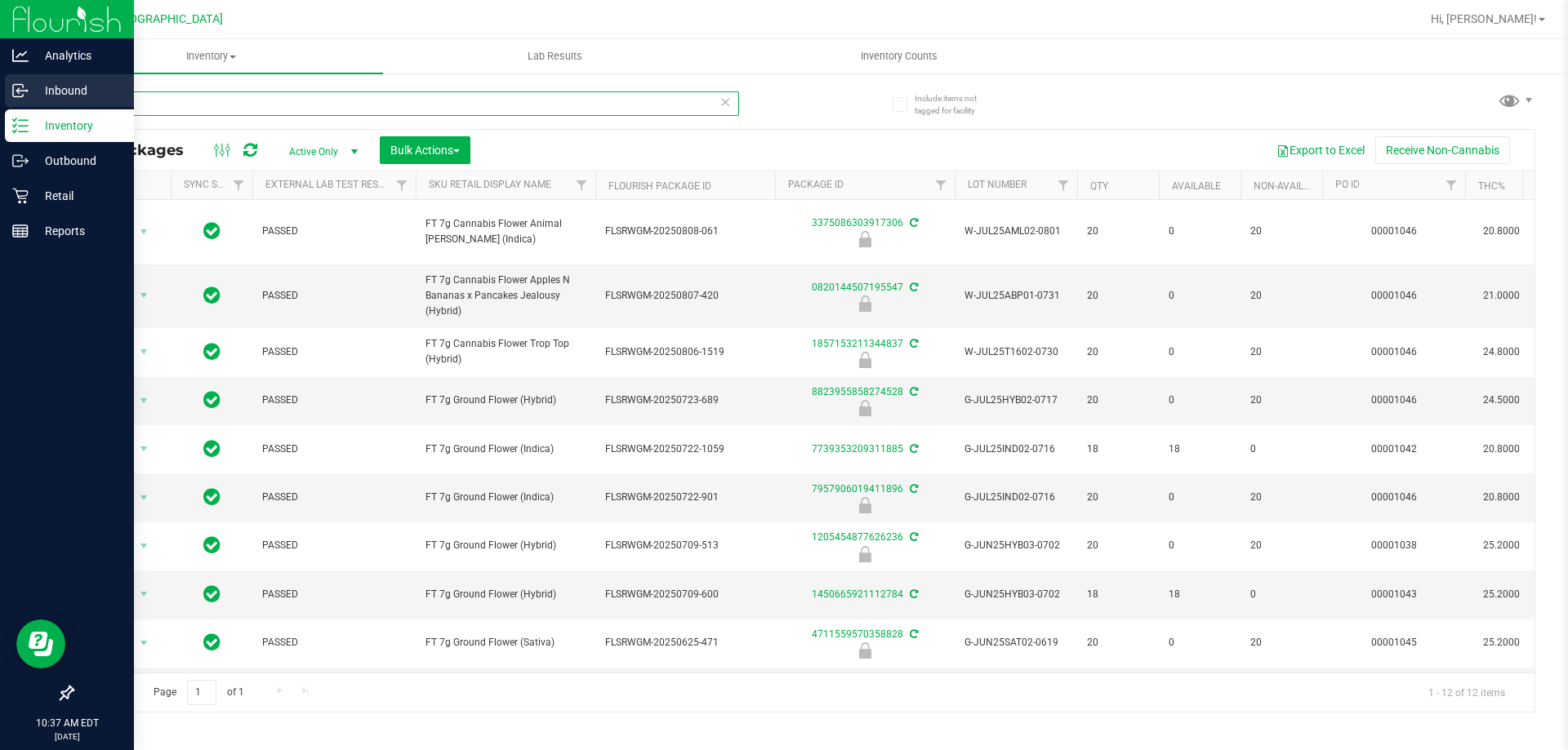
drag, startPoint x: 134, startPoint y: 101, endPoint x: 0, endPoint y: 96, distance: 134.1
click at [0, 98] on div "Analytics Inbound Inventory Outbound Retail Reports 10:37 AM EDT [DATE] 08/19 […" at bounding box center [784, 375] width 1568 height 750
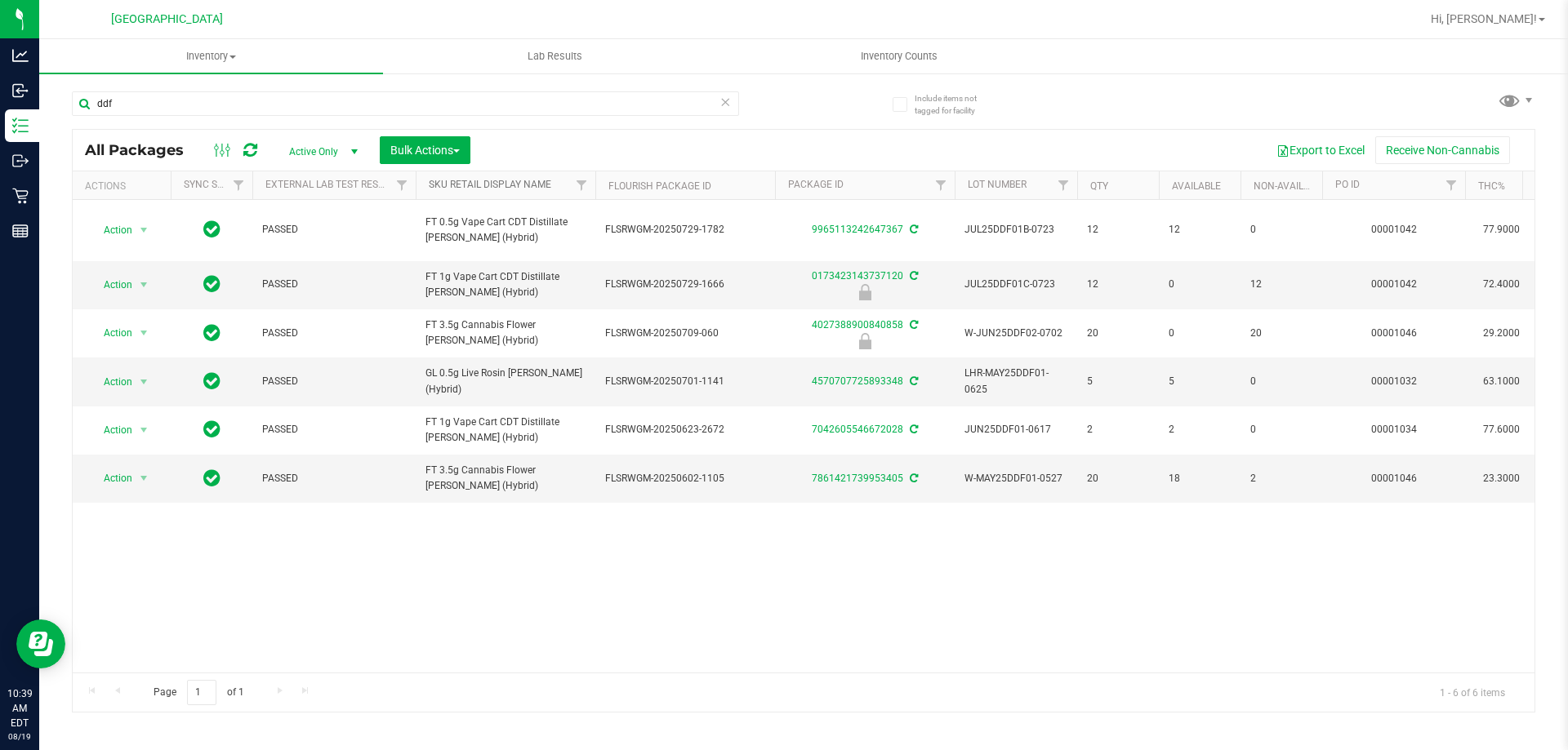
click at [523, 184] on link "Sku Retail Display Name" at bounding box center [491, 184] width 123 height 12
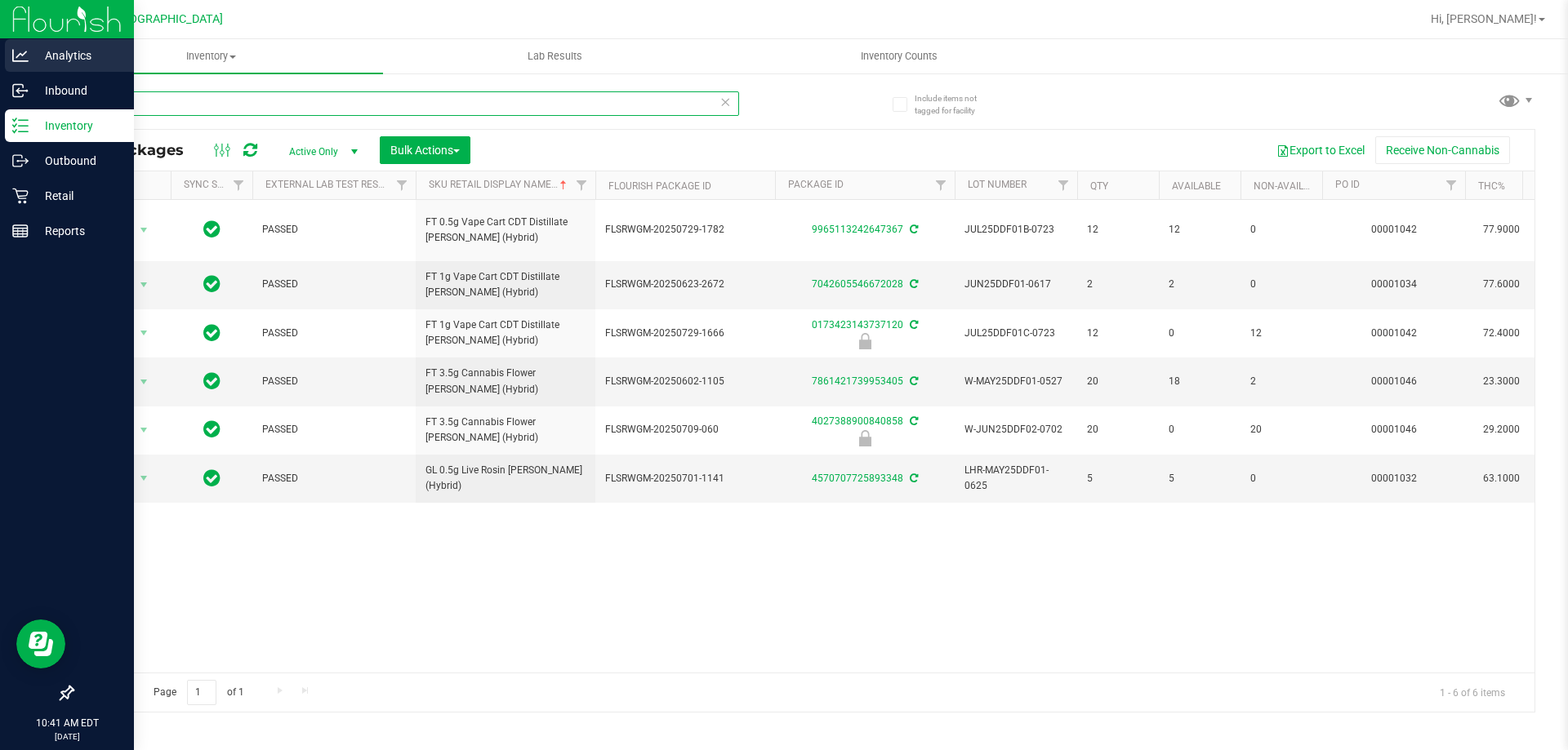
drag, startPoint x: 172, startPoint y: 103, endPoint x: 0, endPoint y: 65, distance: 176.1
click at [0, 72] on div "Analytics Inbound Inventory Outbound Retail Reports 10:41 AM EDT [DATE] 08/19 […" at bounding box center [784, 375] width 1568 height 750
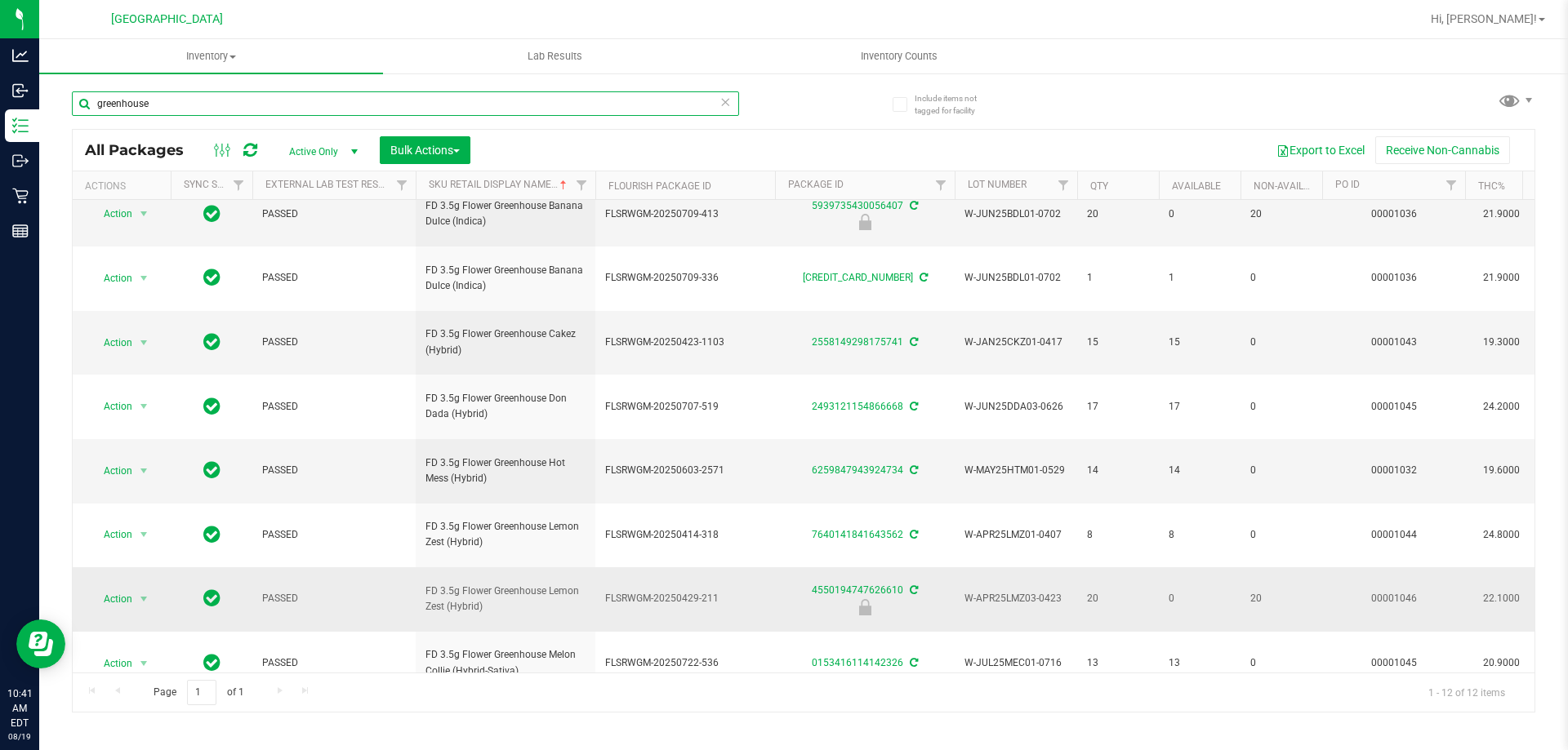
scroll to position [121, 0]
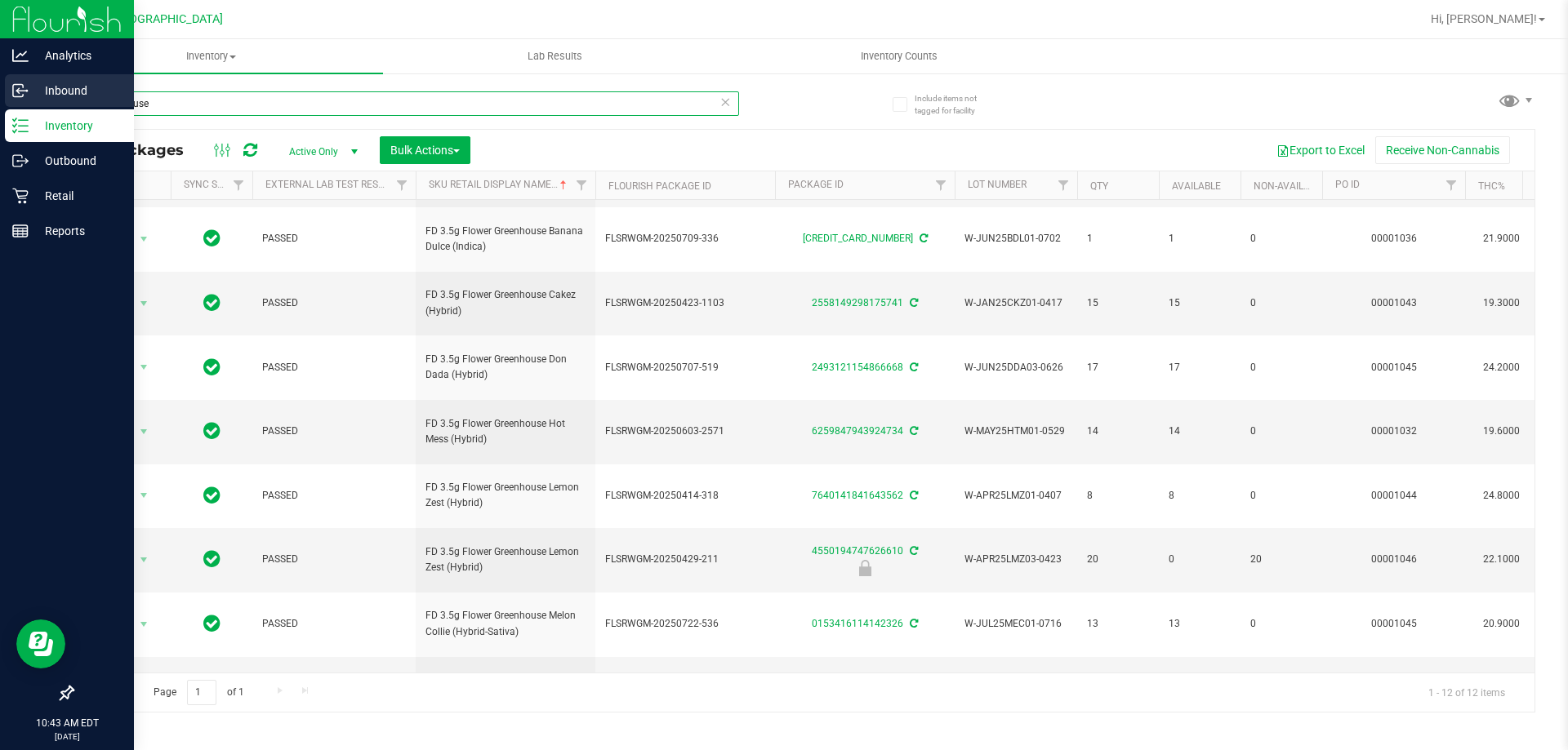
drag, startPoint x: 37, startPoint y: 105, endPoint x: 0, endPoint y: 105, distance: 37.0
click at [0, 105] on div "Analytics Inbound Inventory Outbound Retail Reports 10:43 AM EDT [DATE] 08/19 […" at bounding box center [784, 375] width 1568 height 750
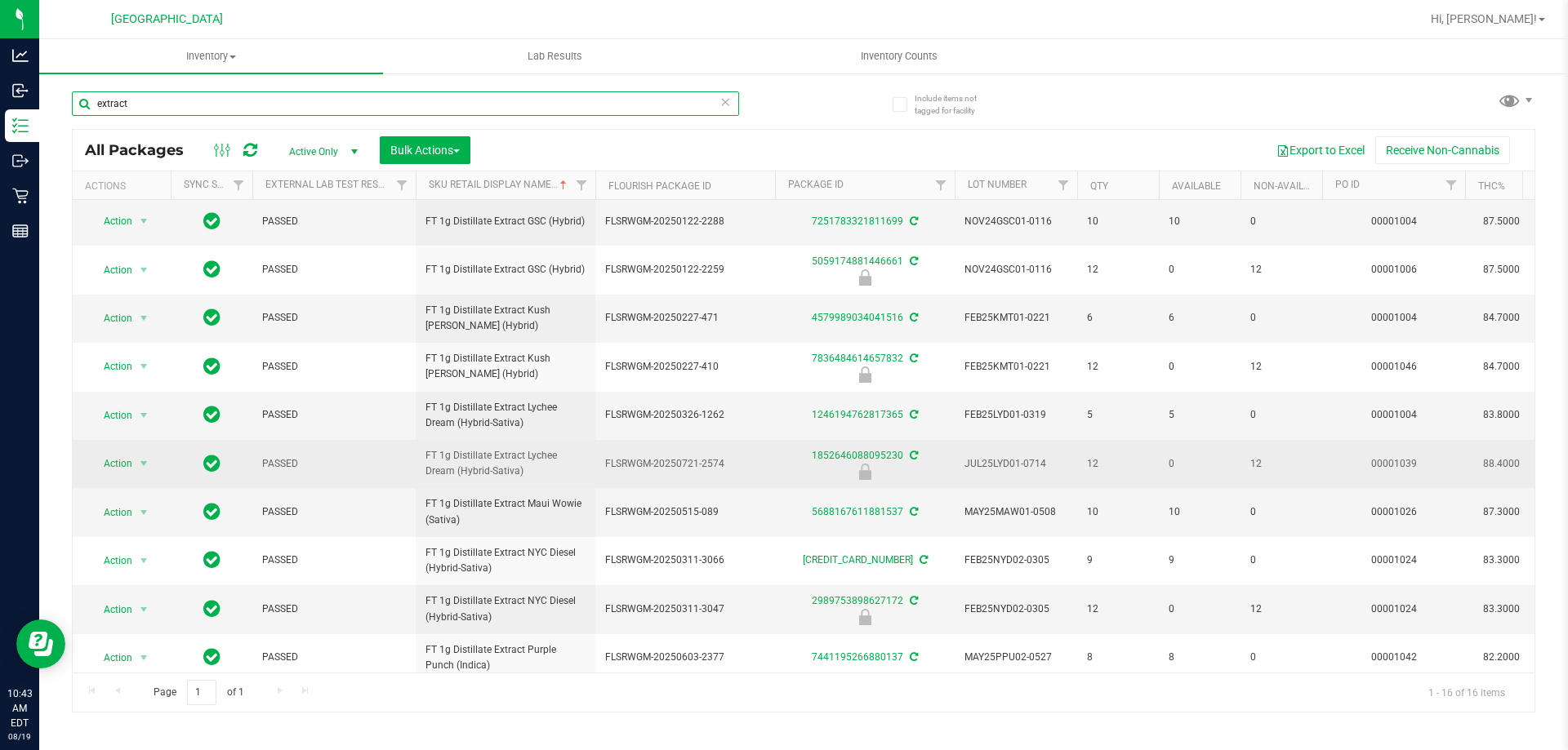
scroll to position [315, 0]
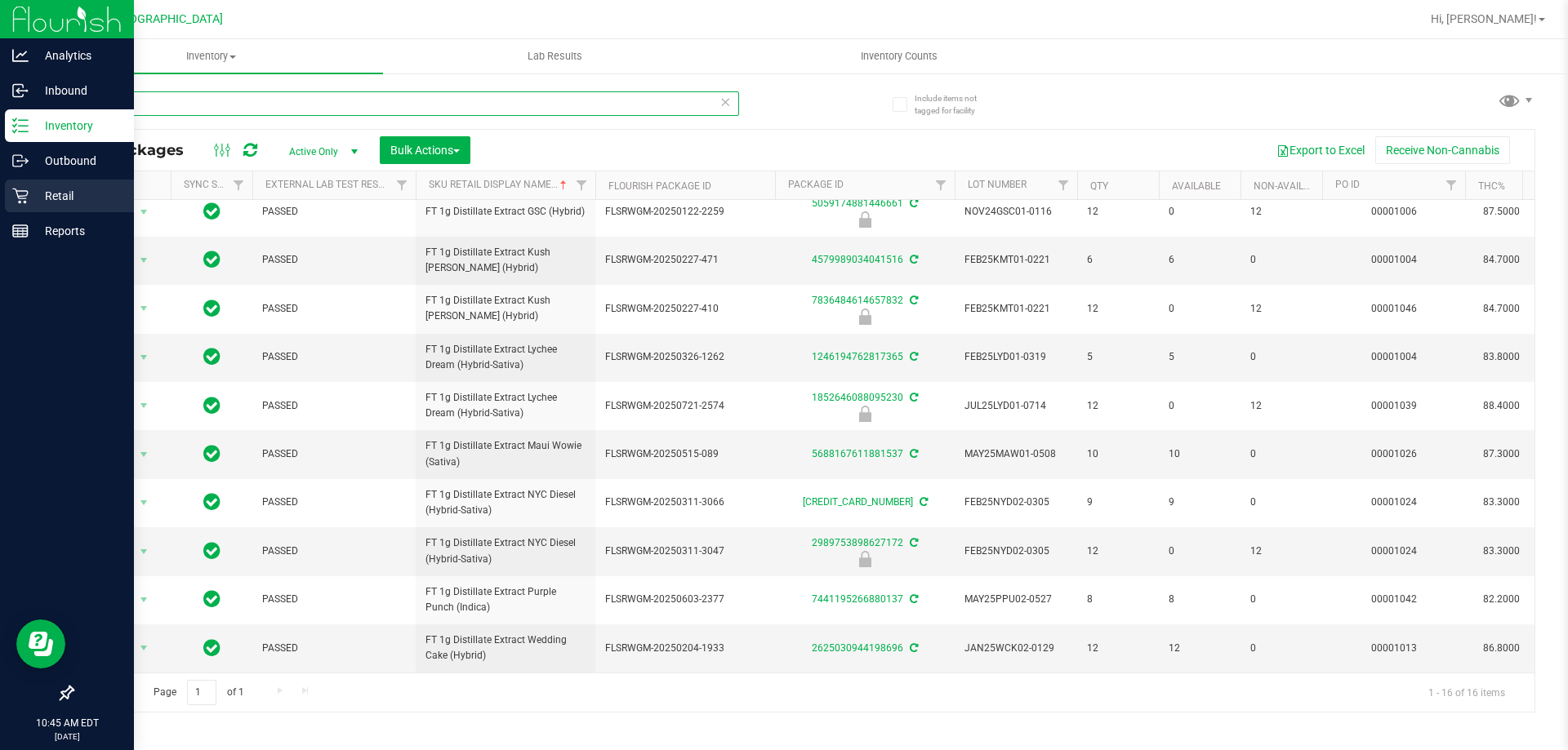
type input "extract"
click at [58, 192] on p "Retail" at bounding box center [77, 196] width 98 height 20
